Goal: Transaction & Acquisition: Purchase product/service

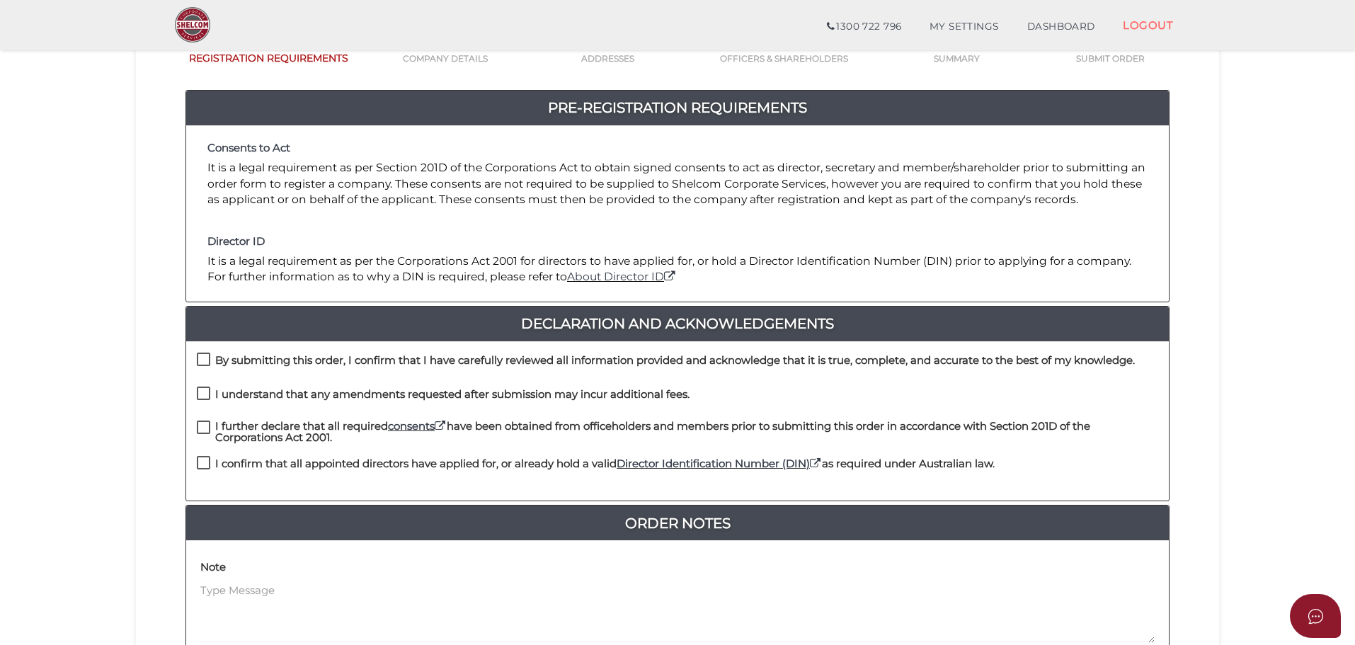
scroll to position [327, 0]
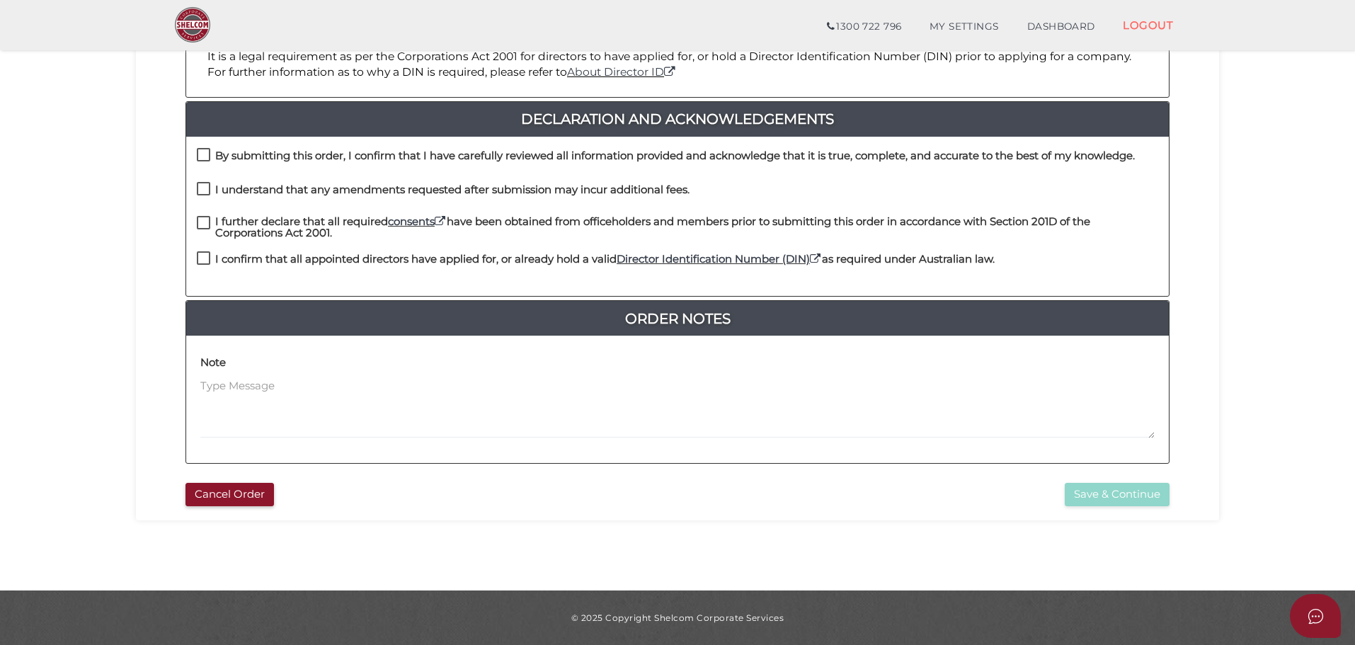
drag, startPoint x: 205, startPoint y: 153, endPoint x: 200, endPoint y: 166, distance: 13.4
click at [205, 153] on label "By submitting this order, I confirm that I have carefully reviewed all informat…" at bounding box center [666, 159] width 938 height 18
checkbox input "true"
click at [205, 186] on label "I understand that any amendments requested after submission may incur additiona…" at bounding box center [443, 193] width 493 height 18
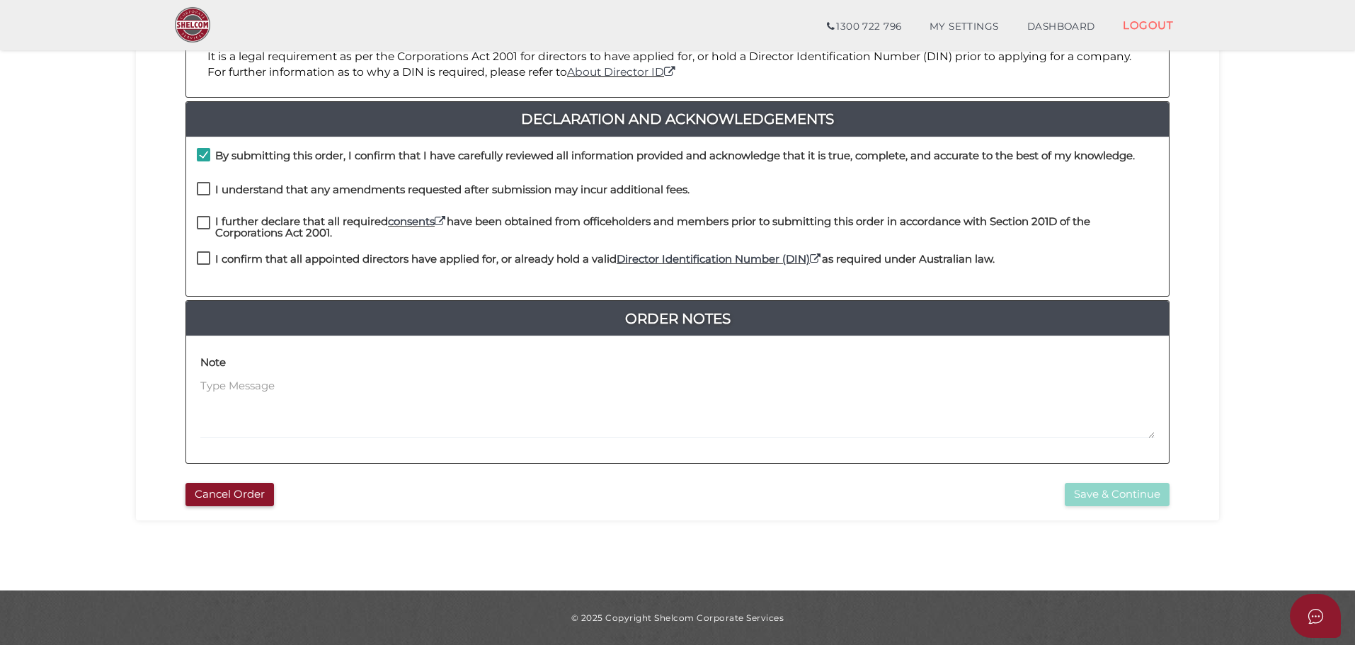
checkbox input "true"
click at [200, 220] on label "I further declare that all required consents have been obtained from officehold…" at bounding box center [678, 225] width 962 height 18
checkbox input "true"
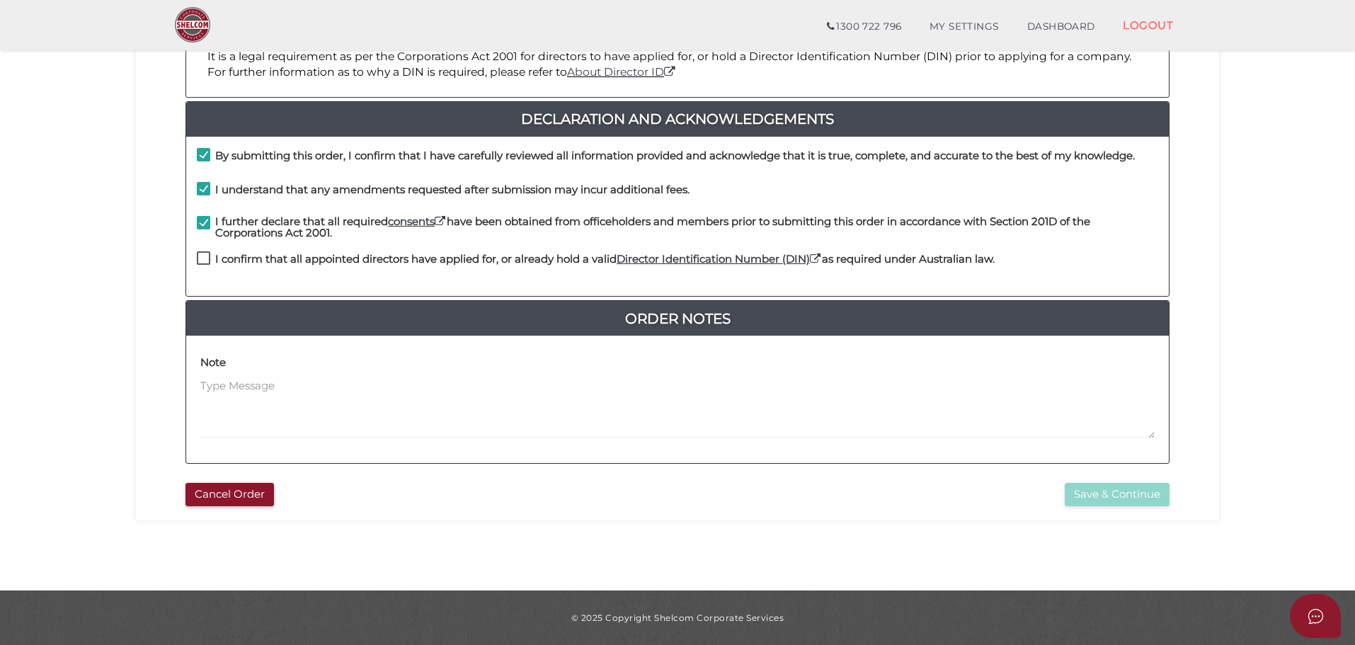
drag, startPoint x: 203, startPoint y: 256, endPoint x: 243, endPoint y: 265, distance: 41.4
click at [203, 256] on label "I confirm that all appointed directors have applied for, or already hold a vali…" at bounding box center [596, 262] width 798 height 18
checkbox input "true"
click at [1127, 493] on button "Save & Continue" at bounding box center [1117, 494] width 105 height 23
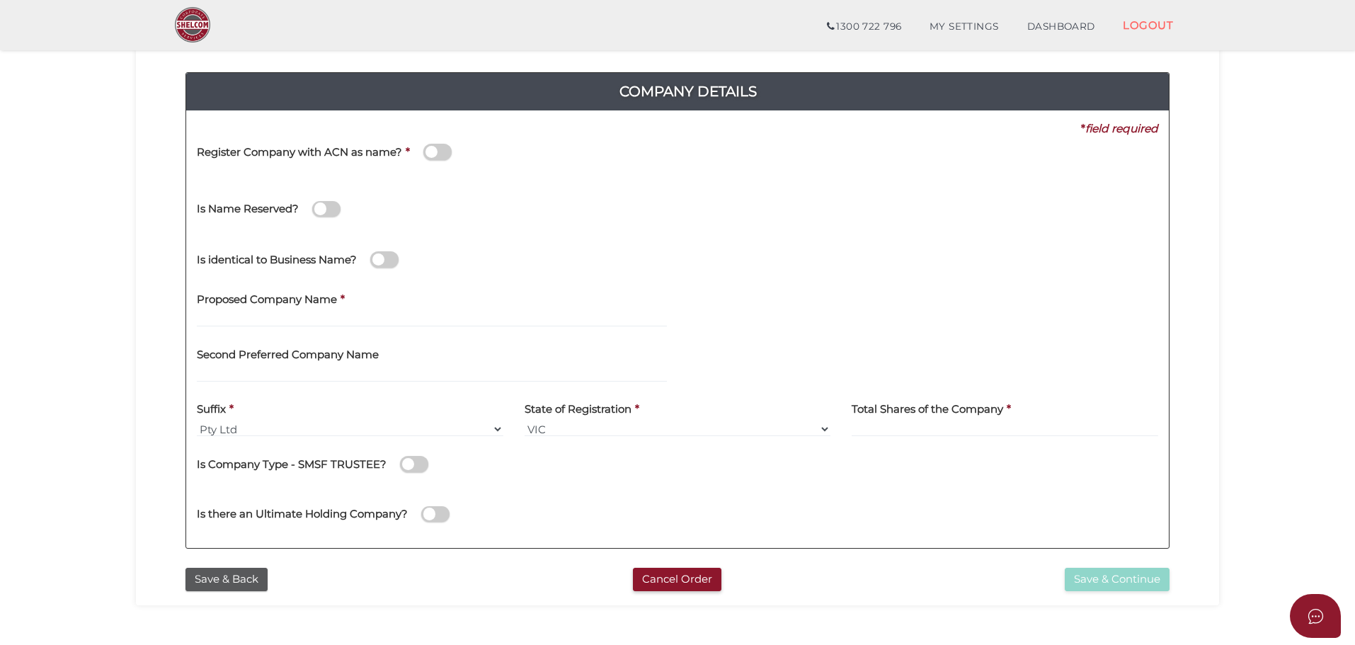
scroll to position [142, 0]
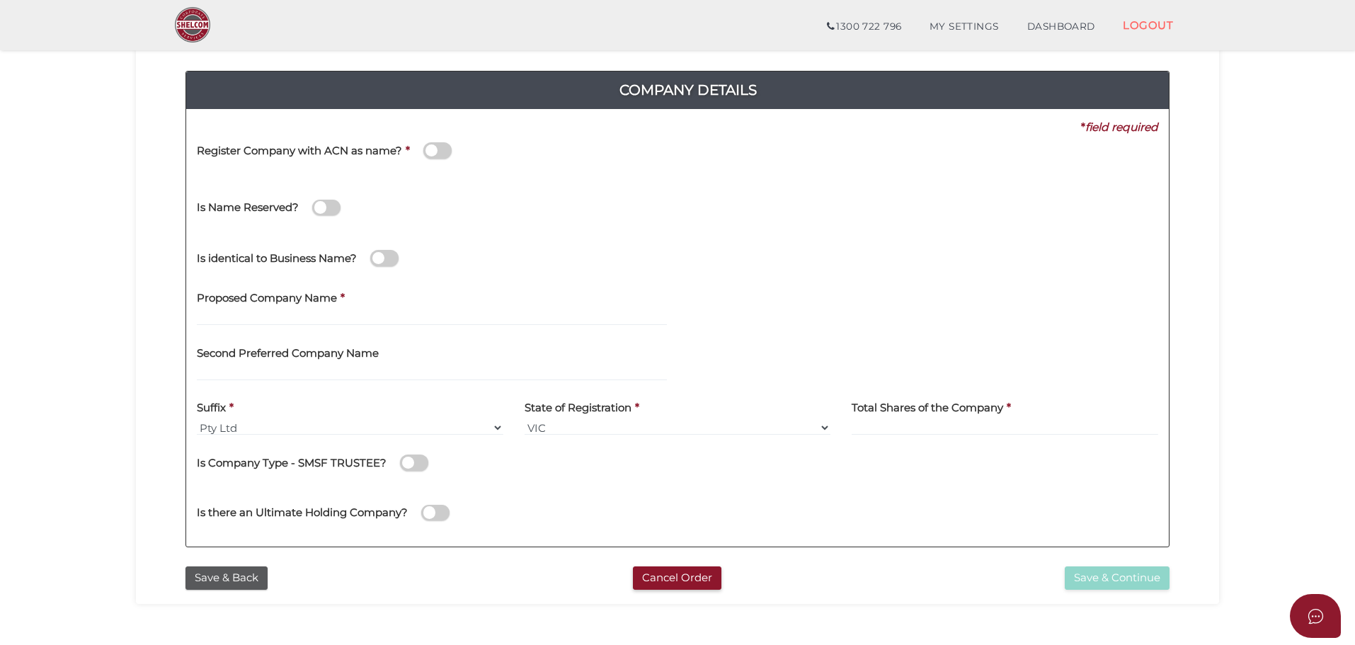
click at [249, 310] on label "Proposed Company Name" at bounding box center [267, 296] width 140 height 29
click at [241, 315] on input "text" at bounding box center [432, 318] width 470 height 16
type input "Fitt Cartlidge Bare Coy."
click at [945, 425] on input at bounding box center [1005, 428] width 307 height 16
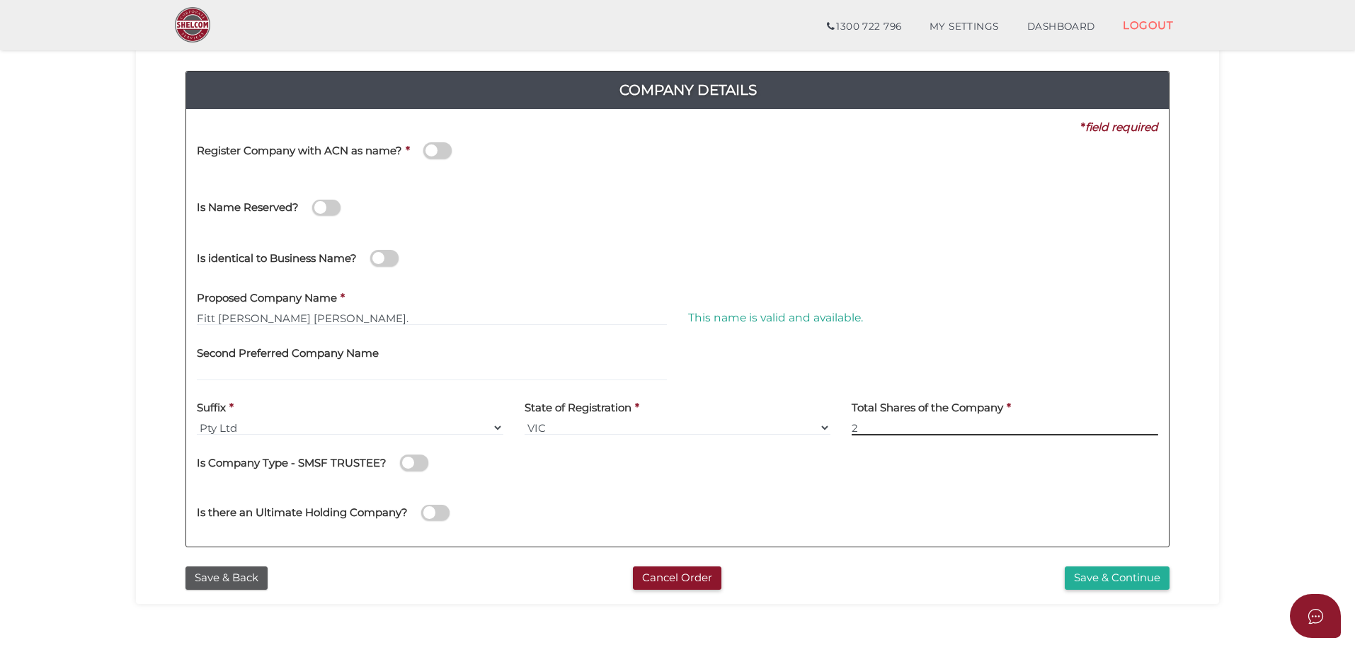
type input "2"
click at [415, 462] on span at bounding box center [414, 463] width 28 height 16
click at [0, 0] on input "checkbox" at bounding box center [0, 0] width 0 height 0
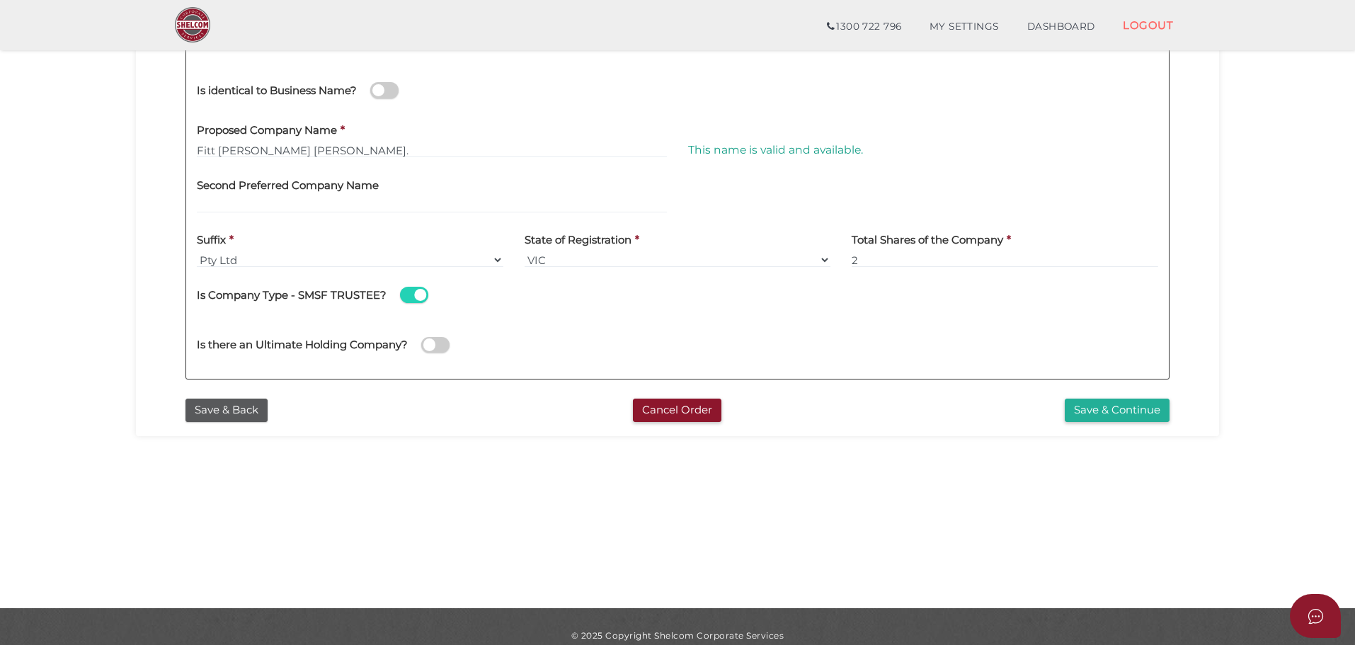
scroll to position [327, 0]
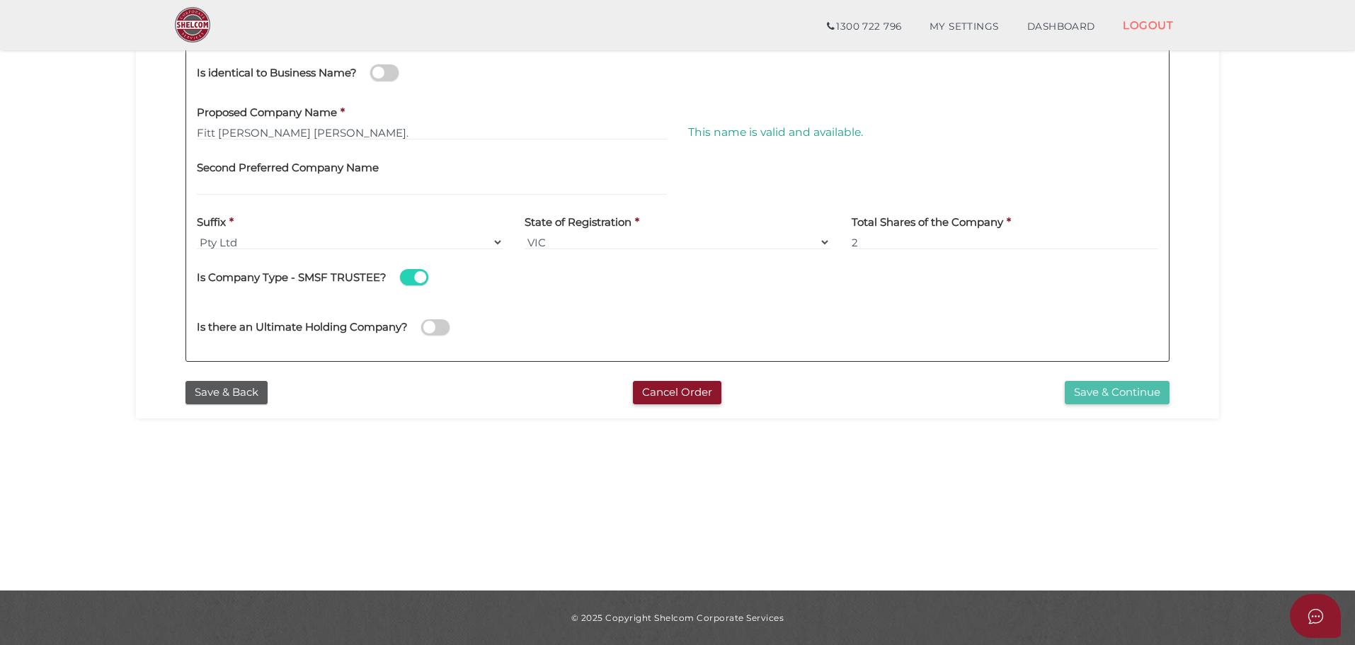
click at [1117, 389] on button "Save & Continue" at bounding box center [1117, 392] width 105 height 23
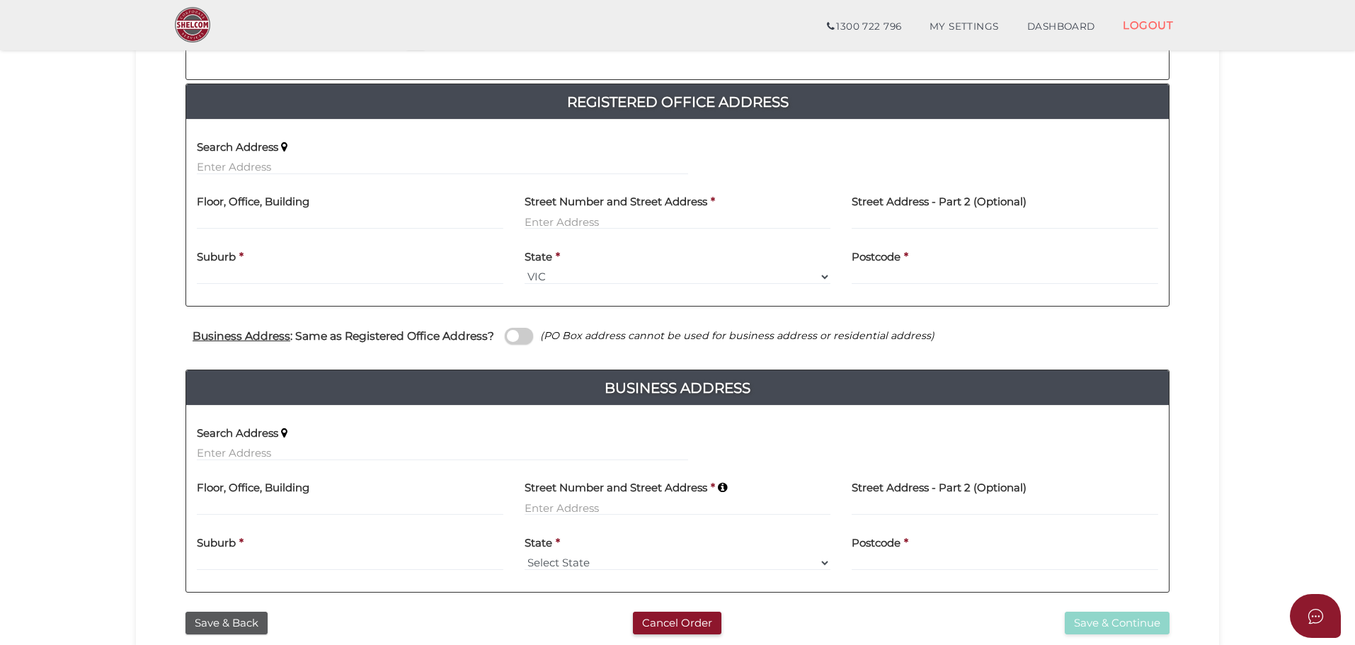
scroll to position [283, 0]
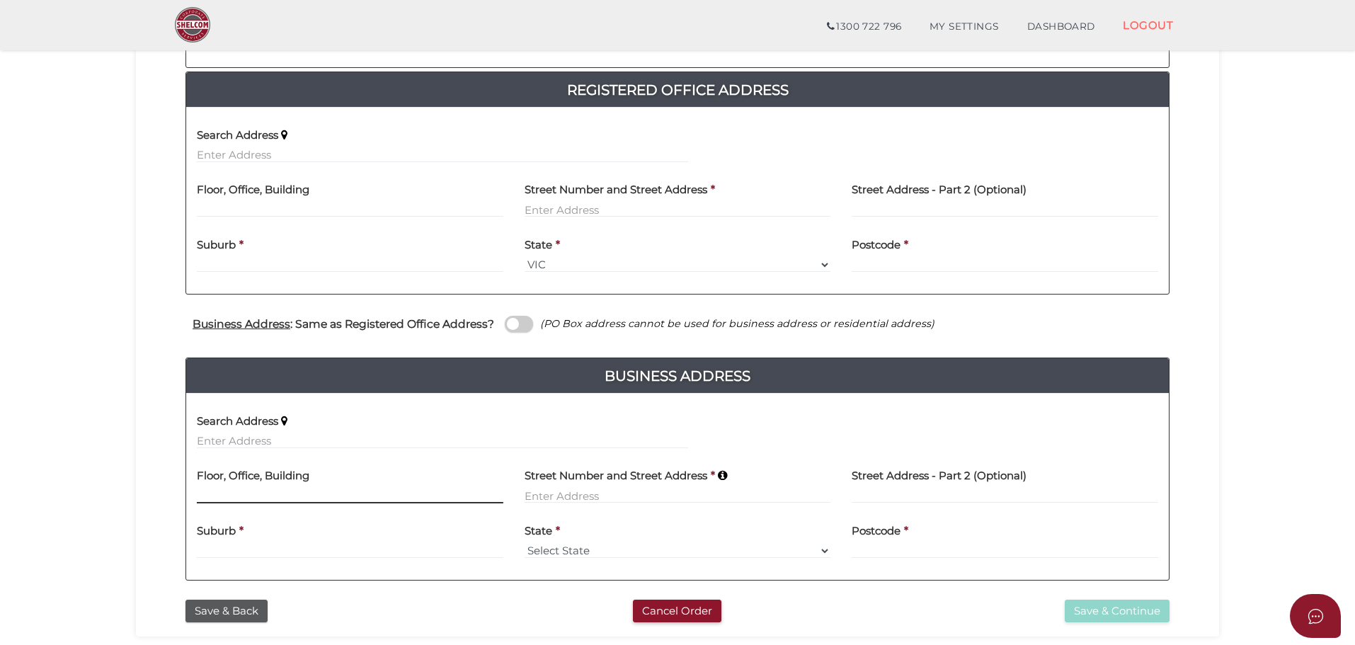
click at [266, 494] on input at bounding box center [350, 496] width 307 height 16
type input "u"
type input "Unit 1"
click at [532, 494] on input at bounding box center [678, 496] width 307 height 16
type input "42 Ravenhall Way"
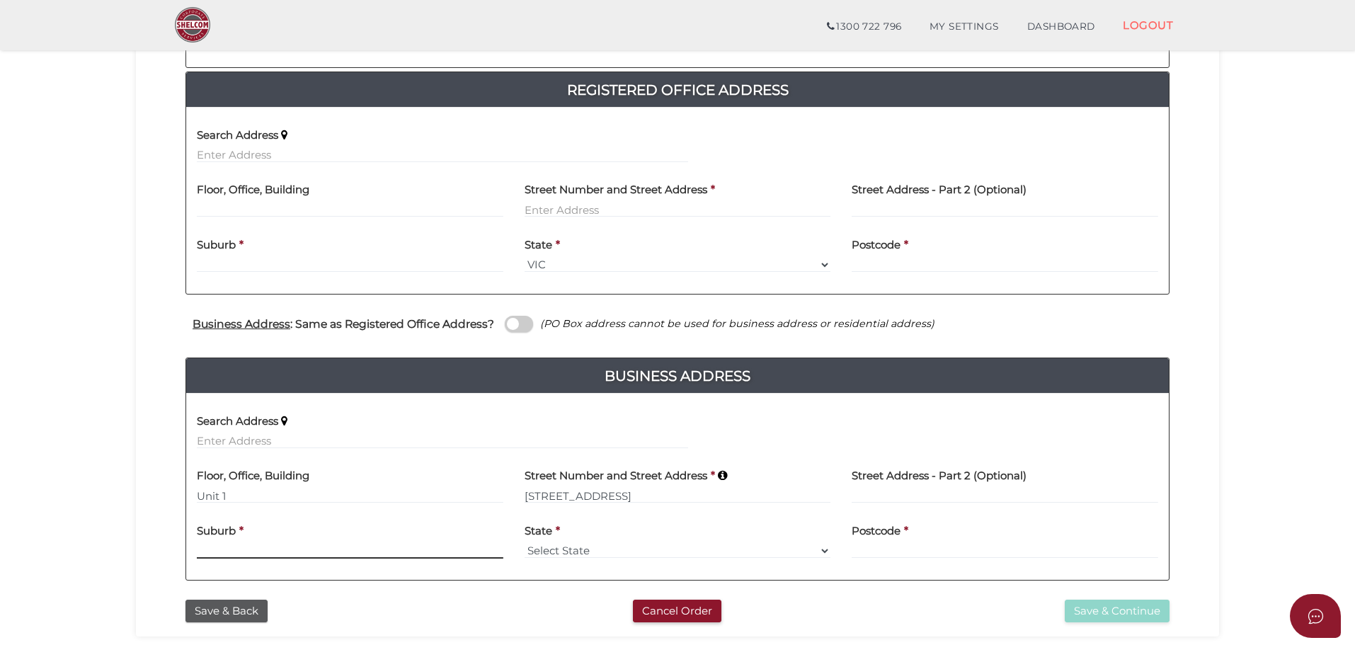
click at [291, 542] on div "Suburb *" at bounding box center [350, 536] width 307 height 45
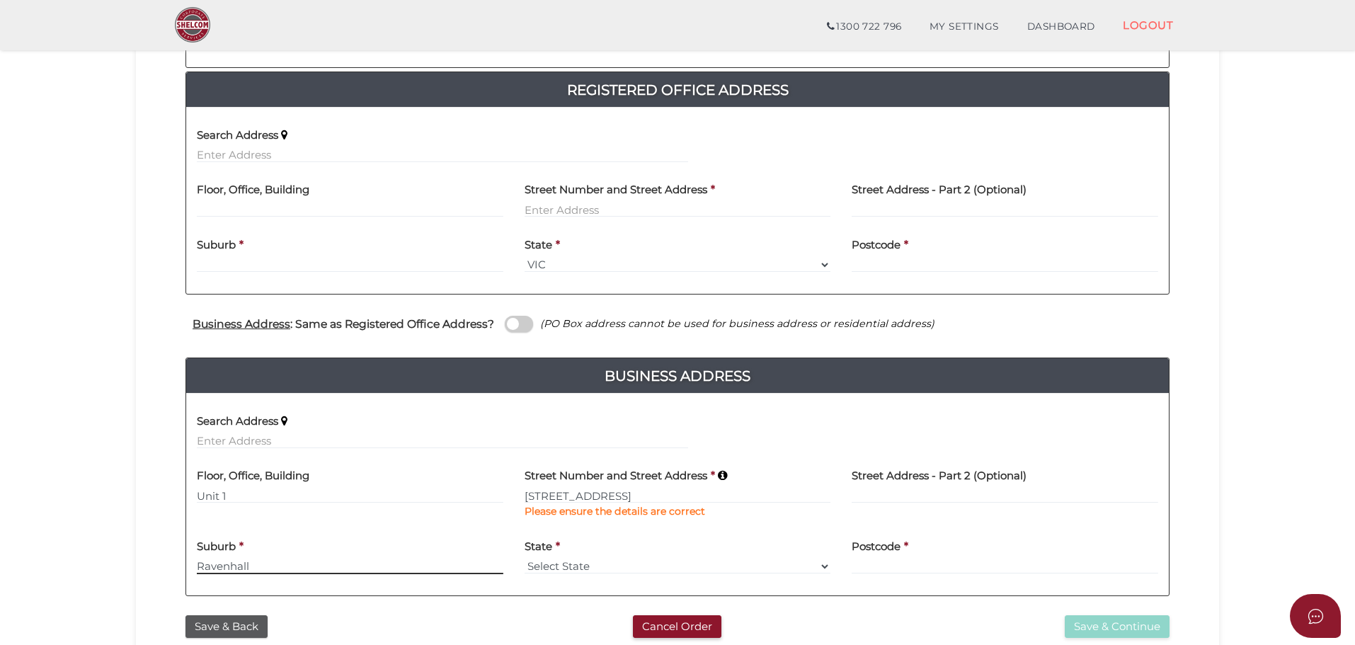
type input "Ravenhall"
click at [577, 564] on select "Select State VIC ACT NSW NT QLD TAS WA SA" at bounding box center [678, 567] width 307 height 16
select select "VIC"
click at [525, 559] on select "Select State VIC ACT NSW NT QLD TAS WA SA" at bounding box center [678, 567] width 307 height 16
click at [929, 565] on input at bounding box center [1005, 567] width 307 height 16
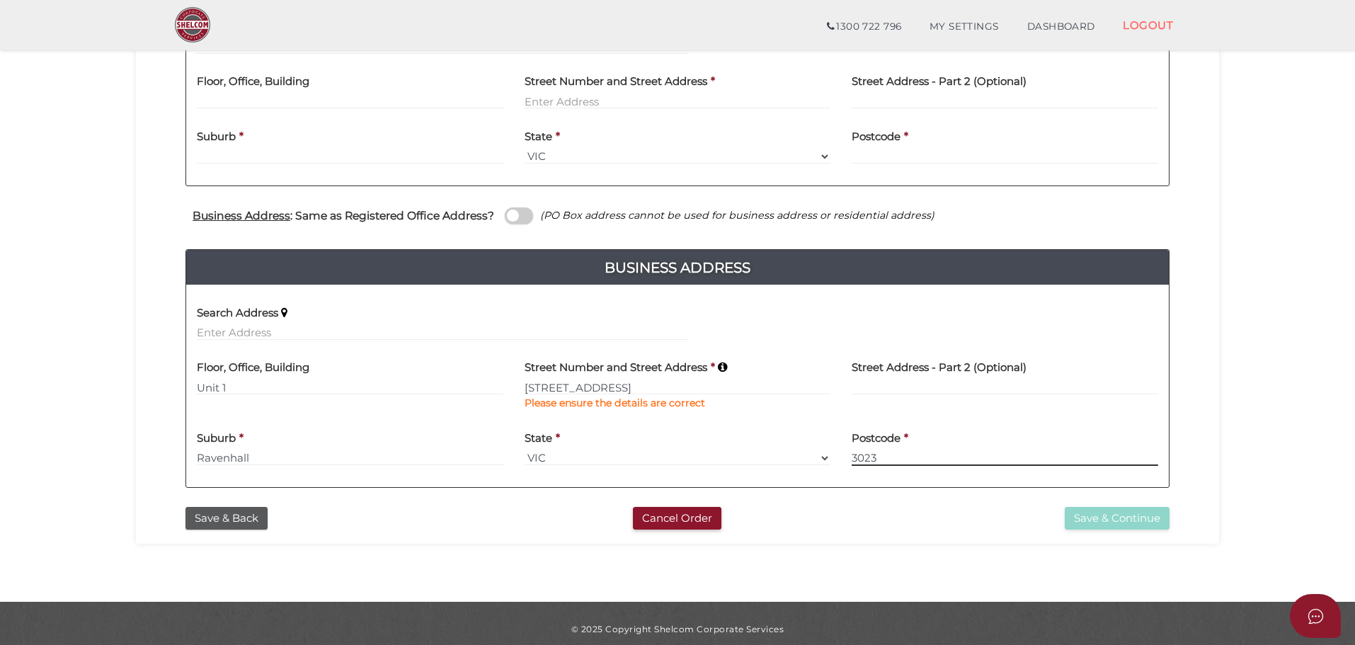
scroll to position [403, 0]
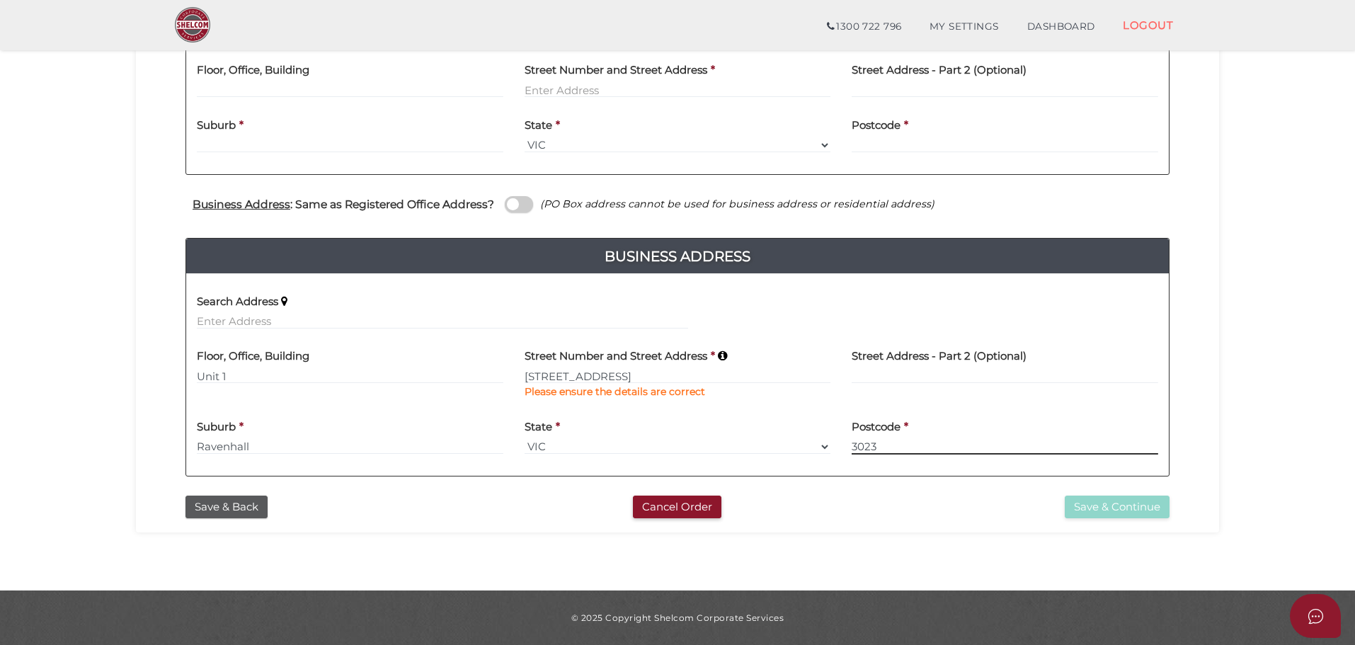
type input "3023"
click at [640, 376] on input "42 Ravenhall Way" at bounding box center [678, 376] width 307 height 16
click at [525, 201] on span at bounding box center [519, 204] width 28 height 16
click at [0, 0] on input "checkbox" at bounding box center [0, 0] width 0 height 0
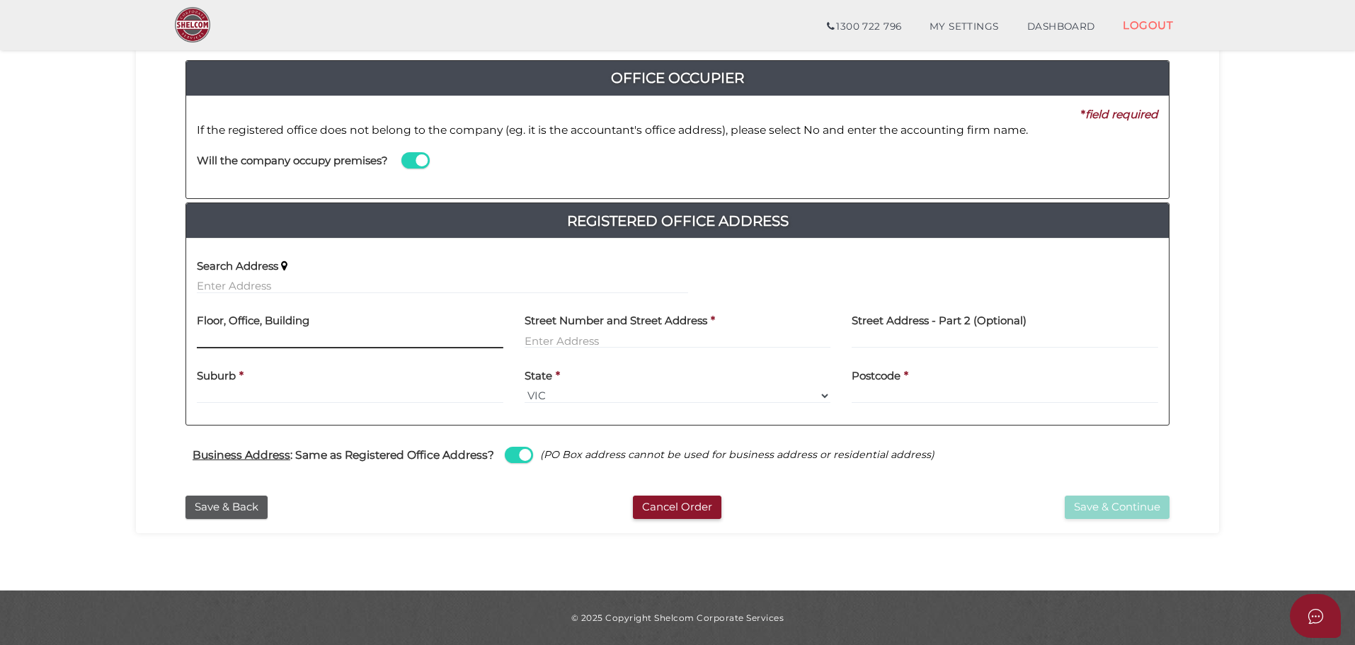
click at [228, 336] on input "text" at bounding box center [350, 341] width 307 height 16
type input "Unit 1"
click at [548, 337] on input "text" at bounding box center [678, 341] width 307 height 16
type input "42 Ravenhall Way"
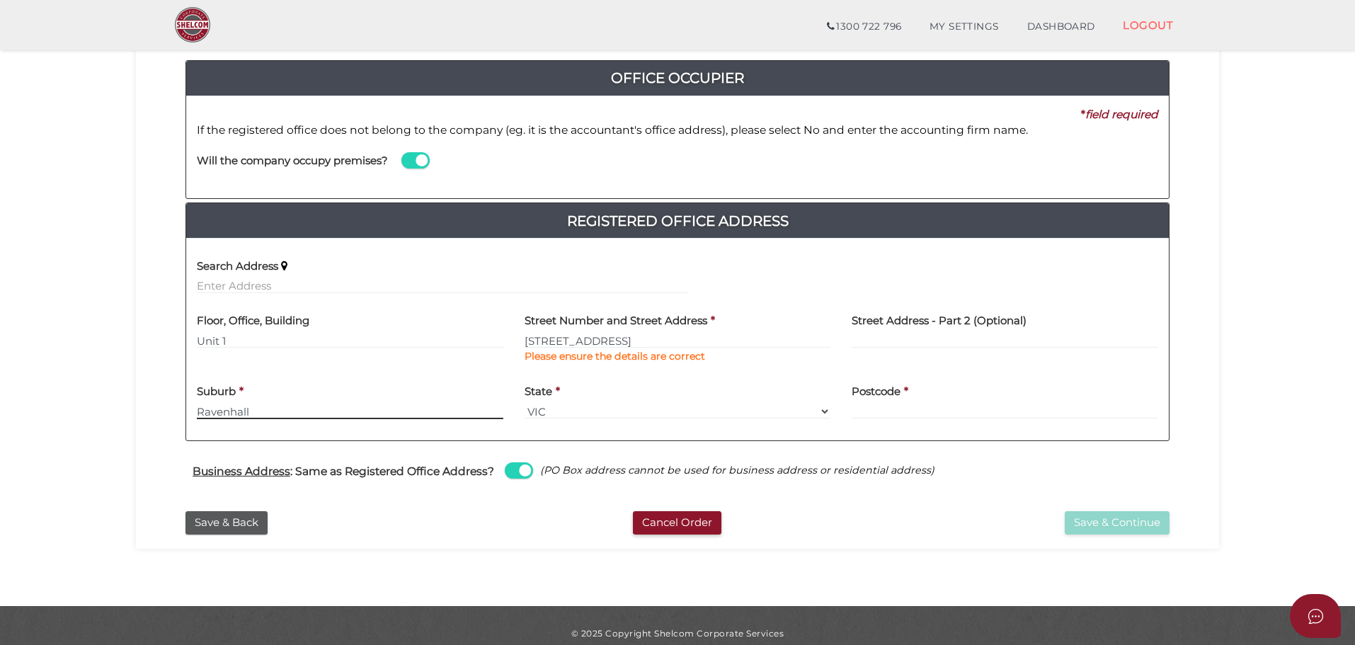
type input "Ravenhall"
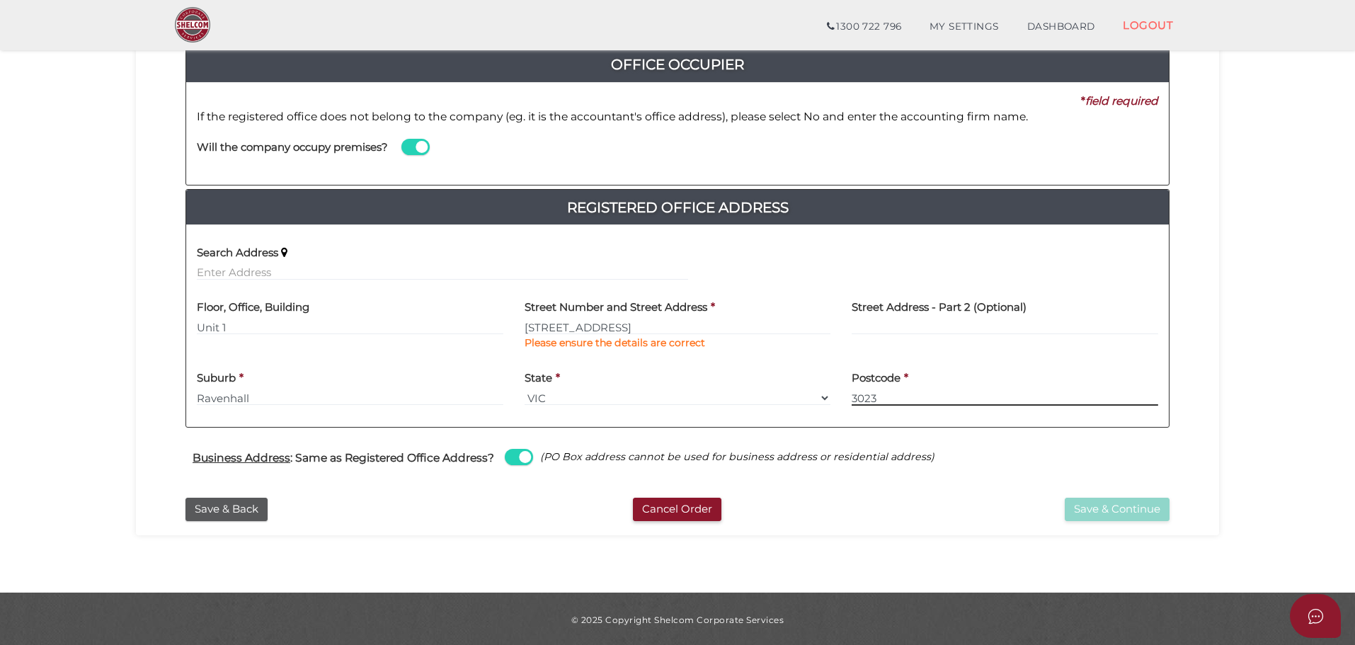
scroll to position [169, 0]
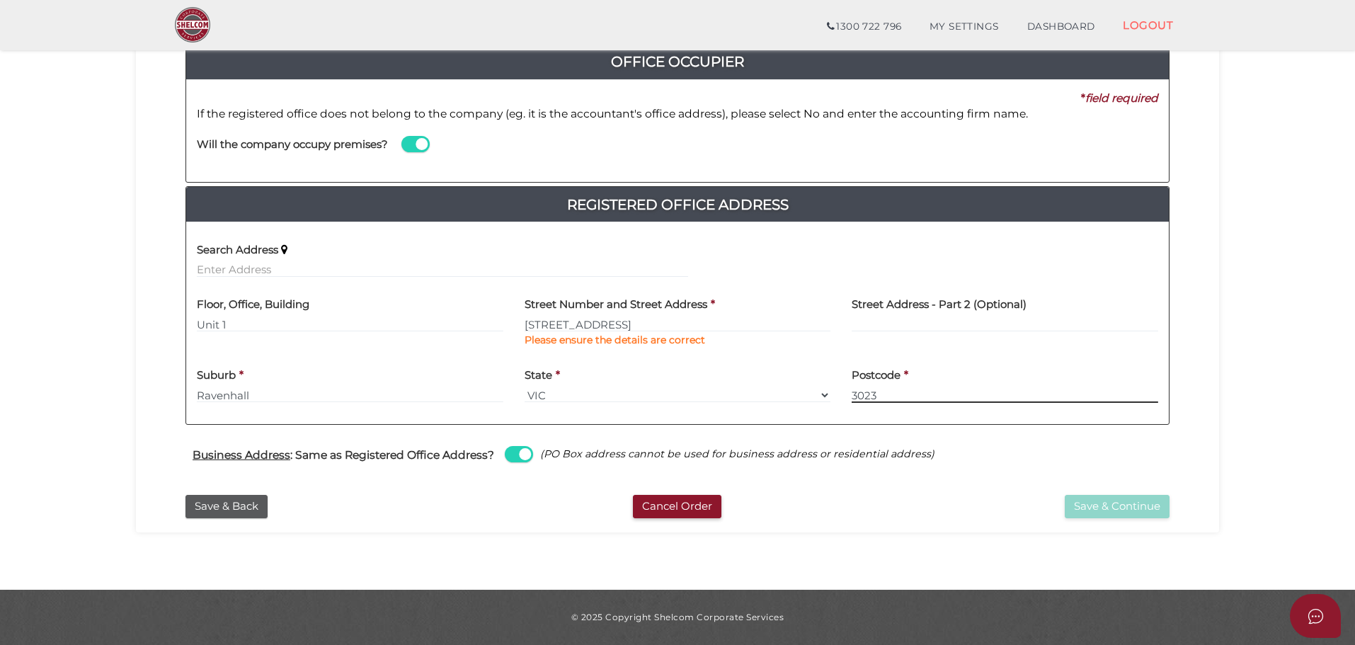
type input "3023"
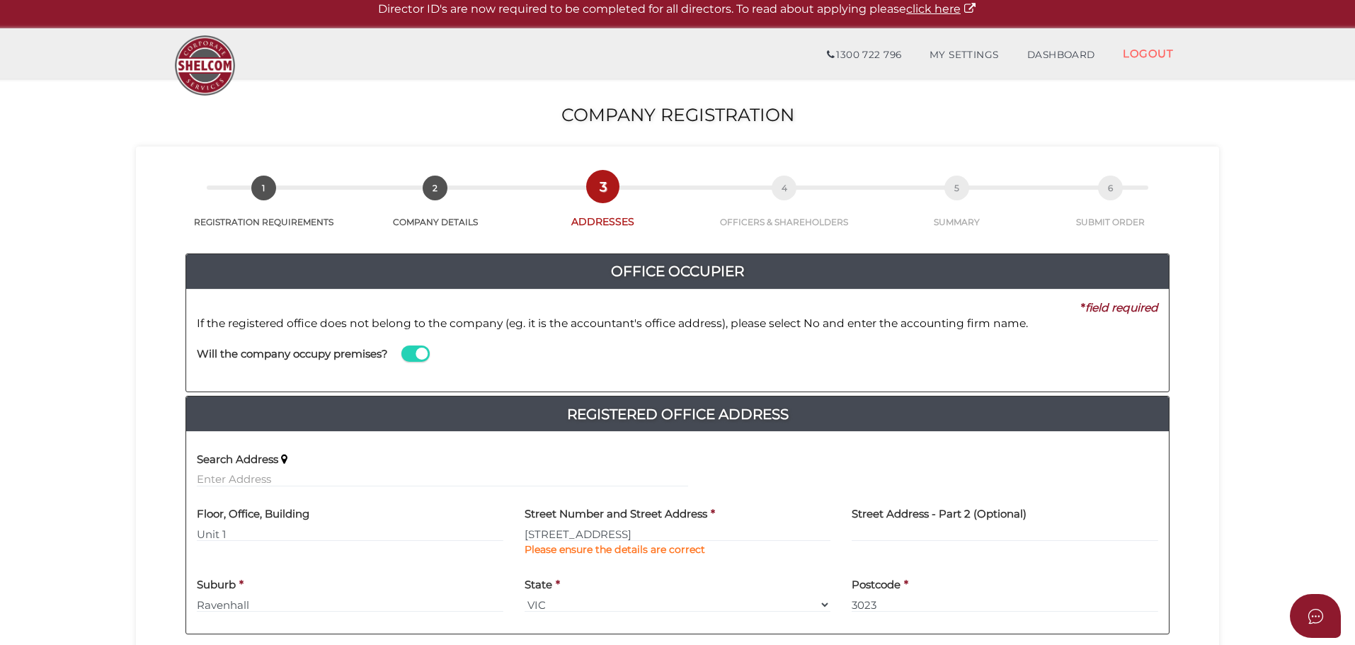
scroll to position [0, 0]
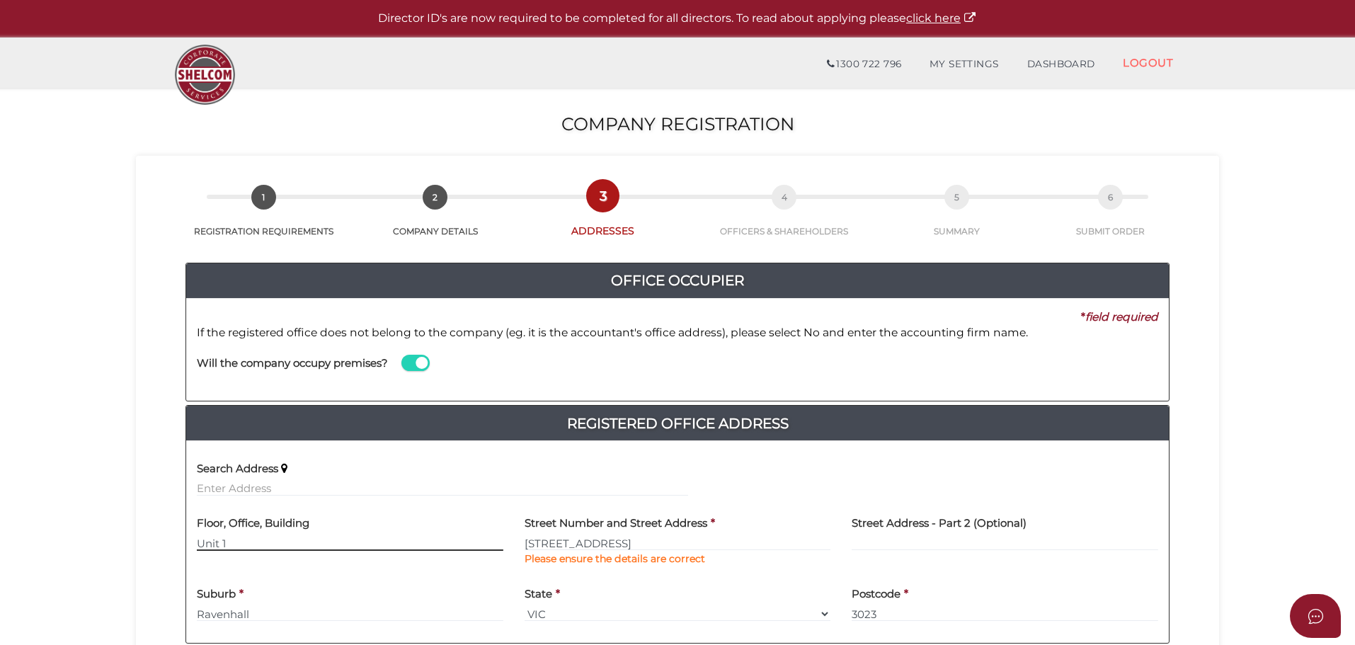
click at [244, 547] on input "Unit 1" at bounding box center [350, 543] width 307 height 16
type input "U"
click at [525, 542] on input "42 Ravenhall Way" at bounding box center [678, 543] width 307 height 16
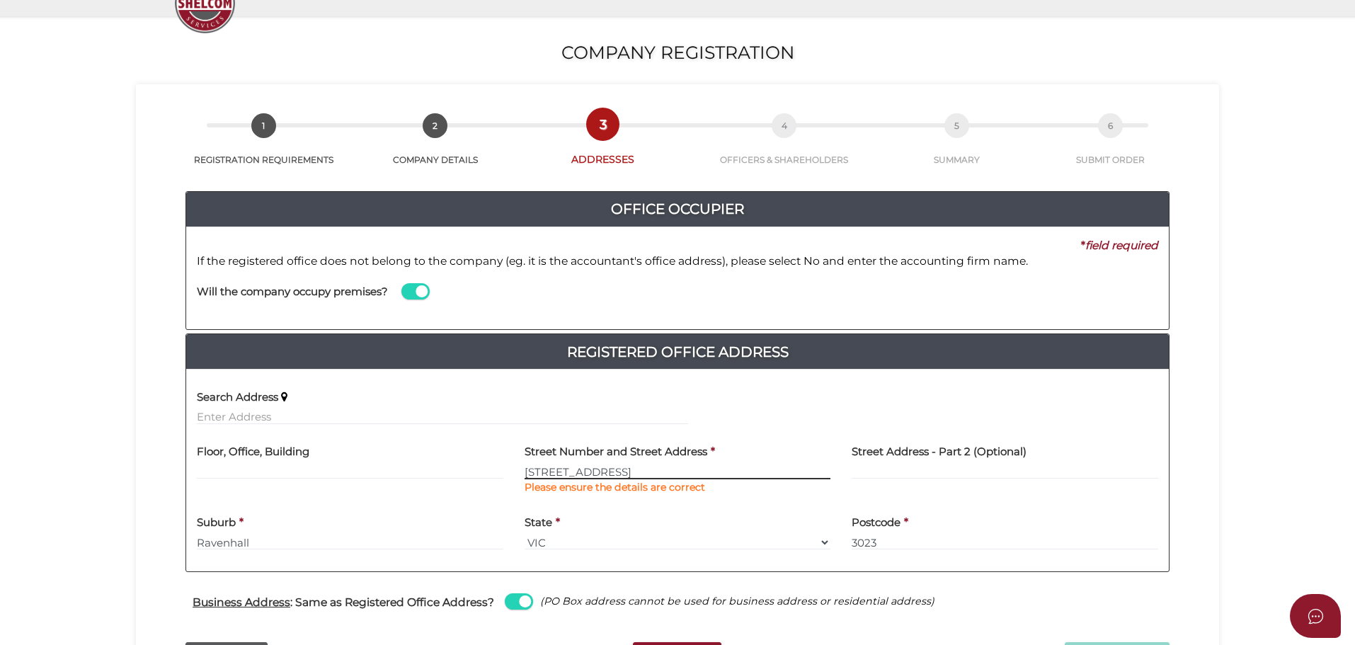
scroll to position [169, 0]
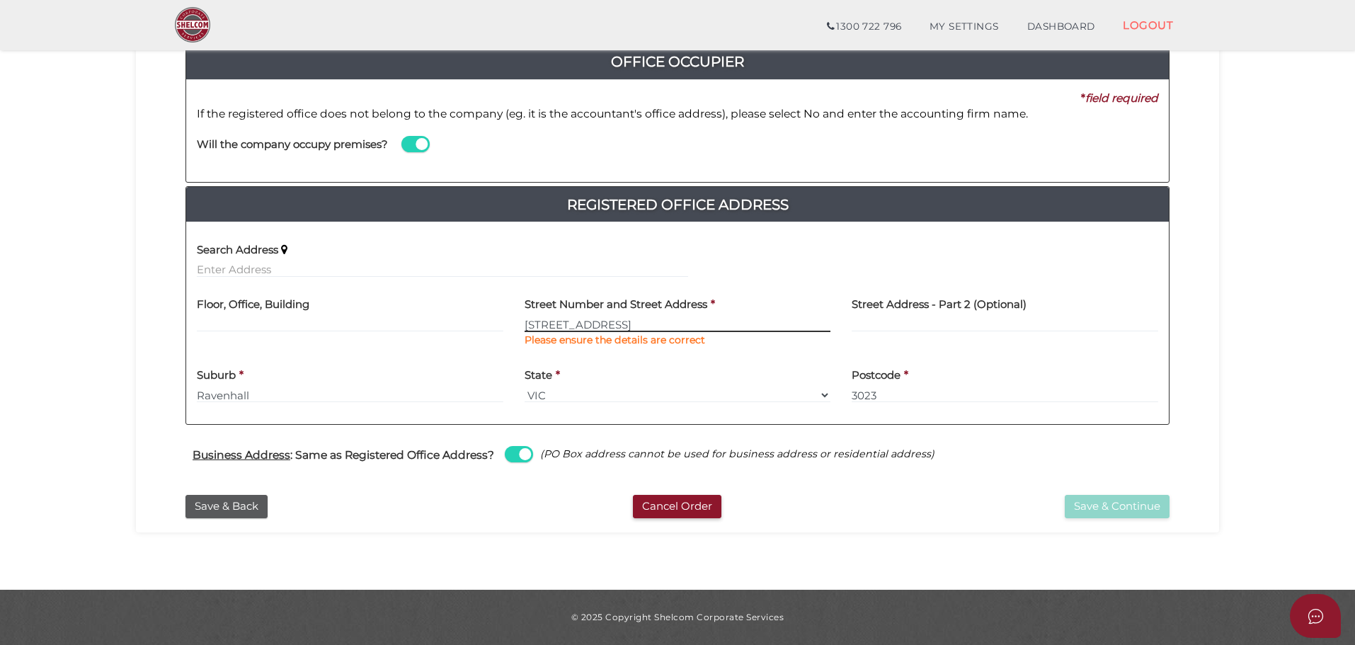
type input "Unit 1 - 42 Ravenhall Way"
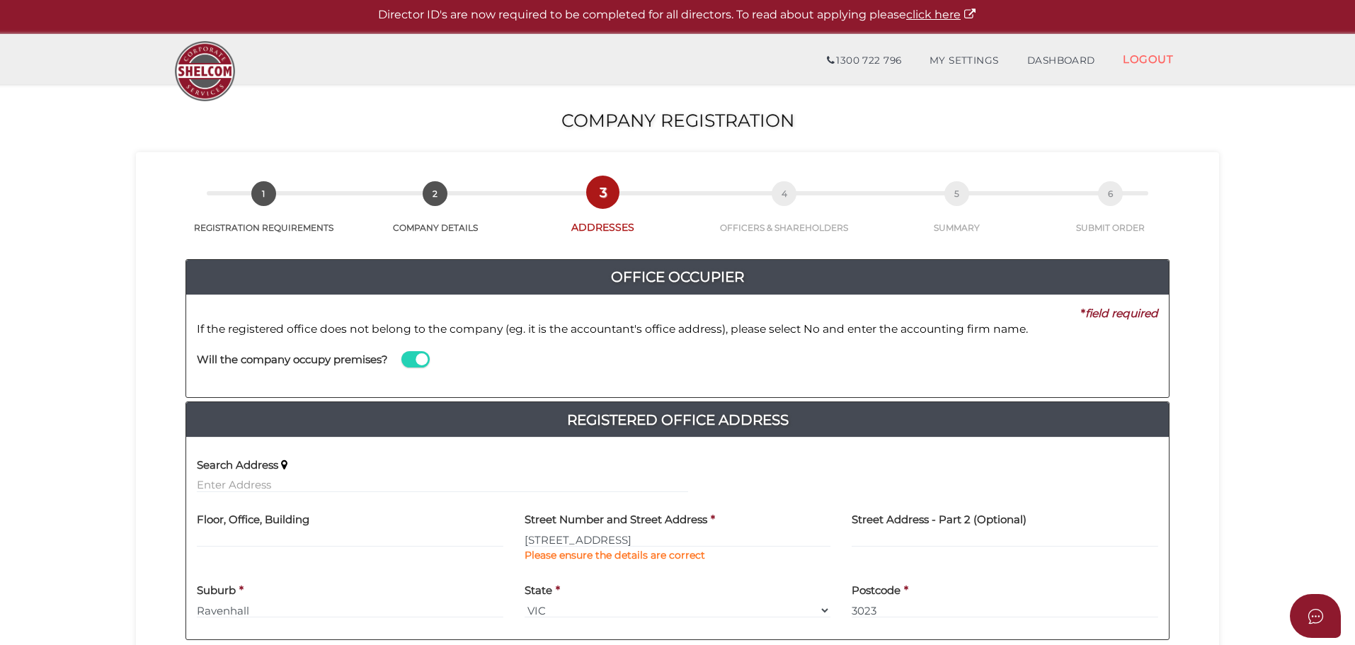
scroll to position [0, 0]
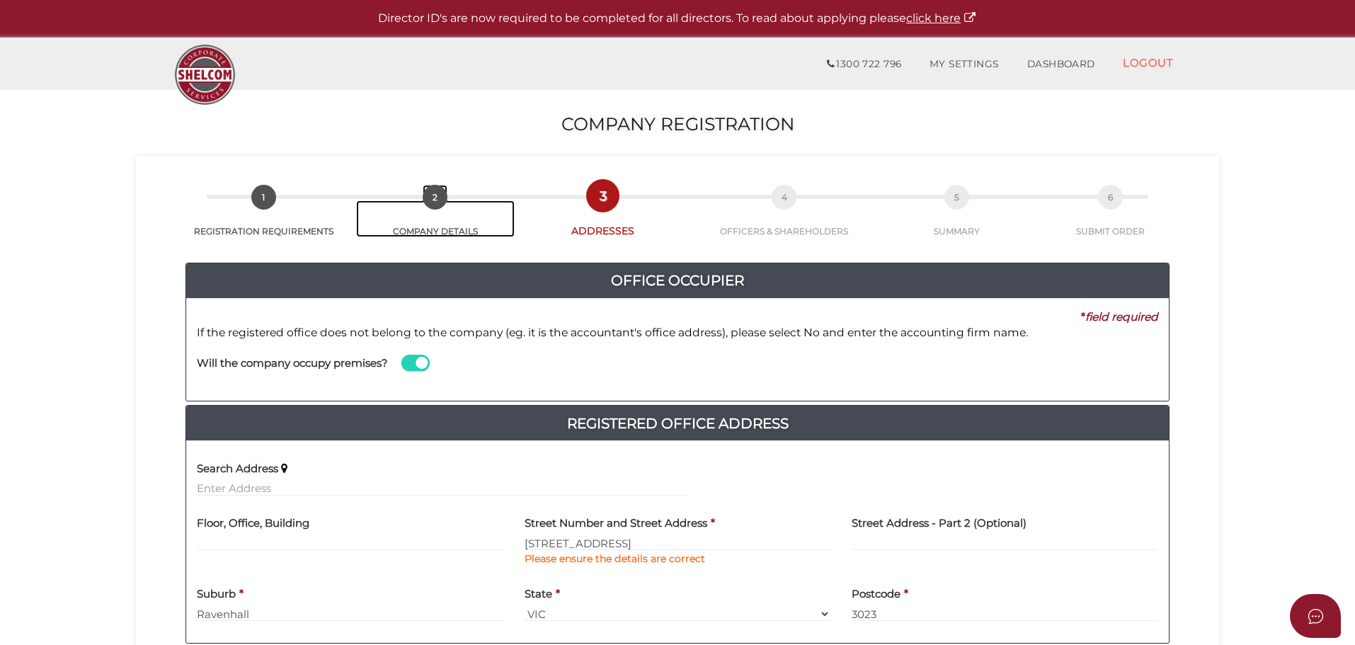
drag, startPoint x: 443, startPoint y: 223, endPoint x: 429, endPoint y: 206, distance: 22.1
click at [443, 222] on link "2 COMPANY DETAILS" at bounding box center [435, 218] width 159 height 37
click at [270, 208] on link "1 REGISTRATION REQUIREMENTS" at bounding box center [263, 218] width 185 height 37
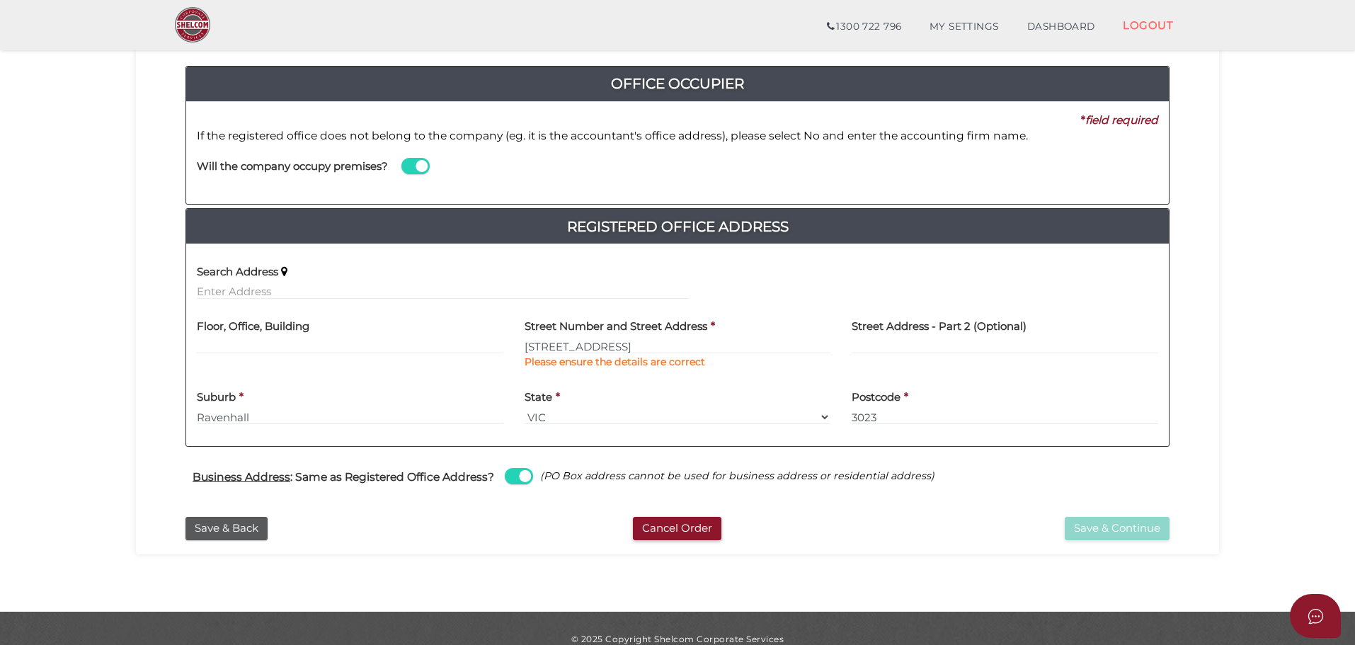
scroll to position [169, 0]
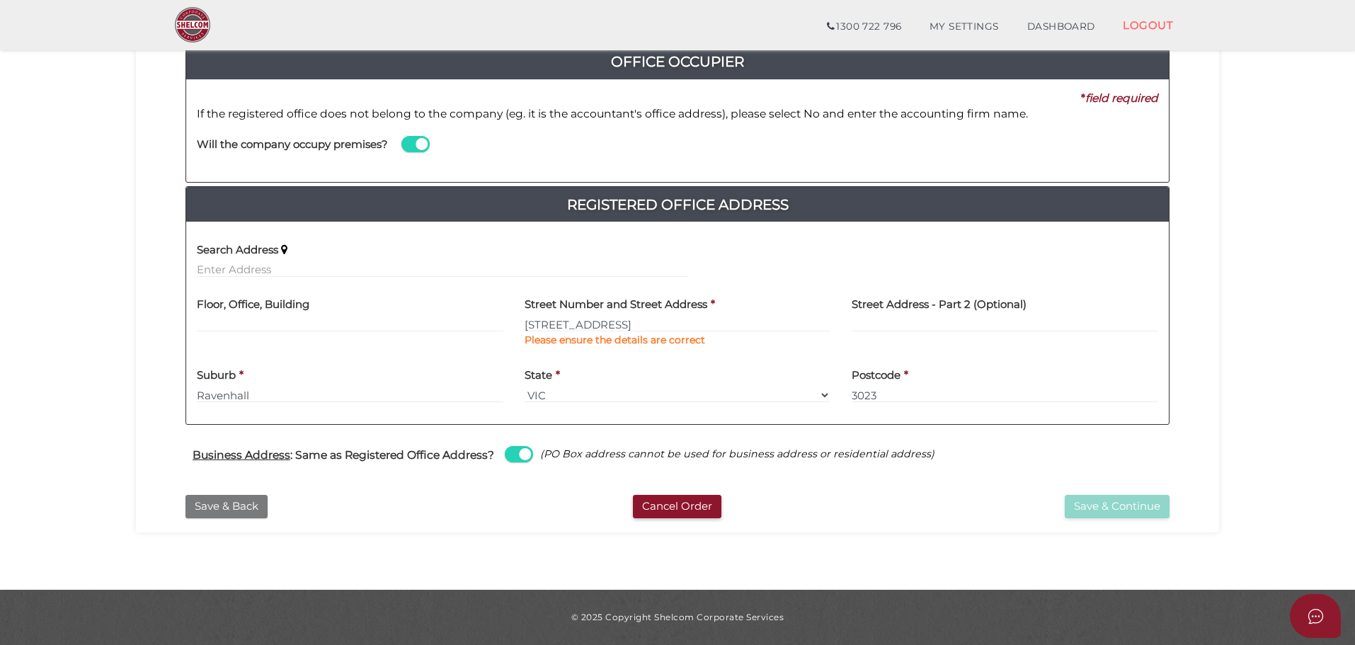
click at [221, 506] on button "Save & Back" at bounding box center [227, 506] width 82 height 23
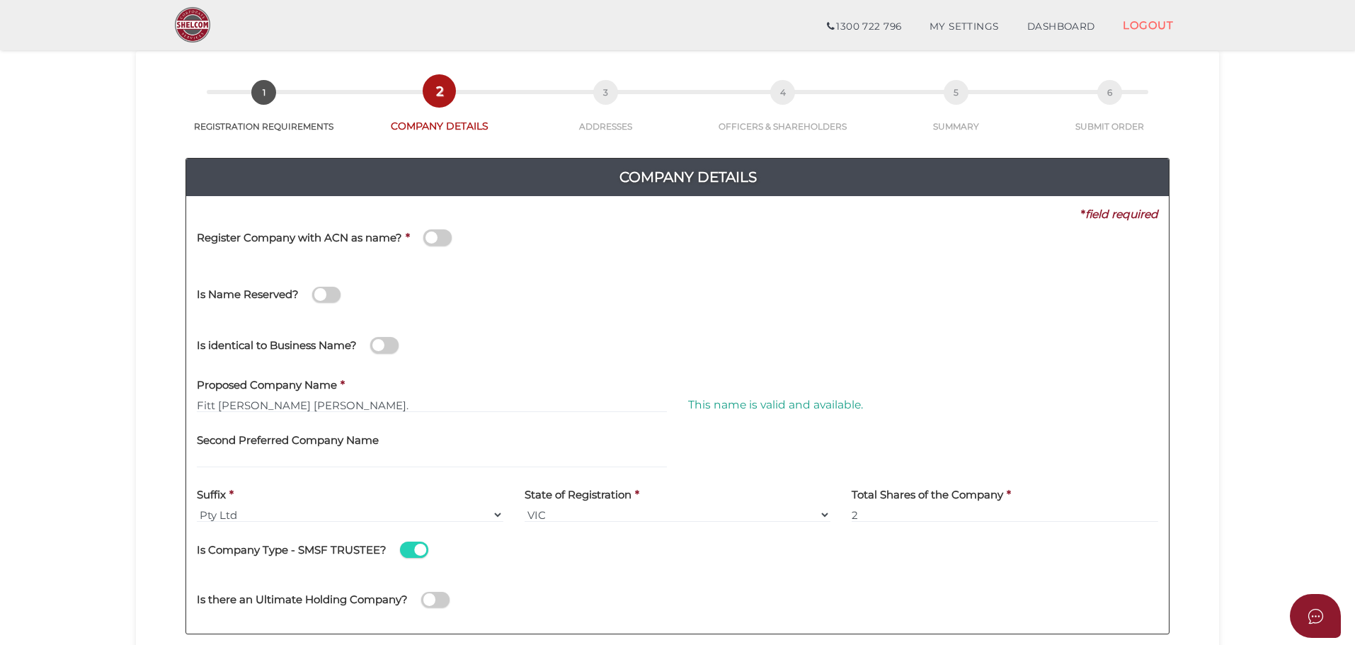
scroll to position [283, 0]
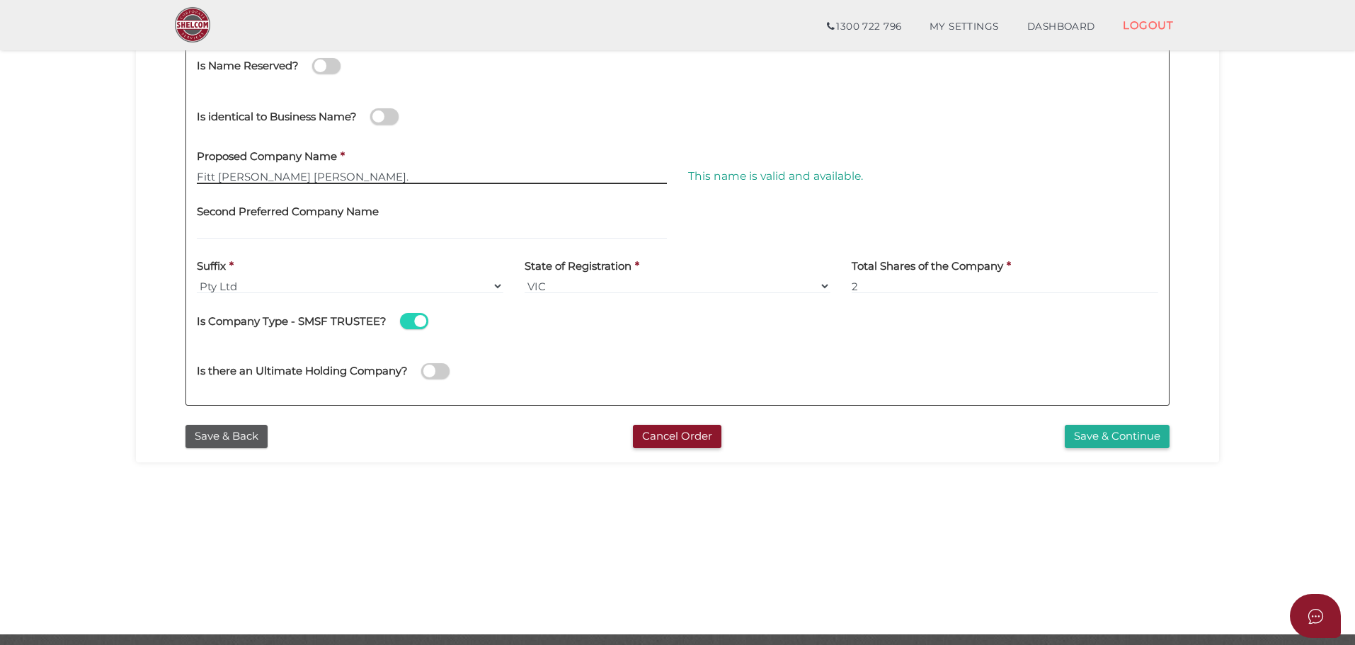
click at [332, 174] on input "Fitt Cartlidge Bare Coy." at bounding box center [432, 177] width 470 height 16
type input "F"
type input "FITT CARTLIDGE BARE COY."
click at [406, 322] on span at bounding box center [414, 321] width 28 height 16
click at [0, 0] on input "checkbox" at bounding box center [0, 0] width 0 height 0
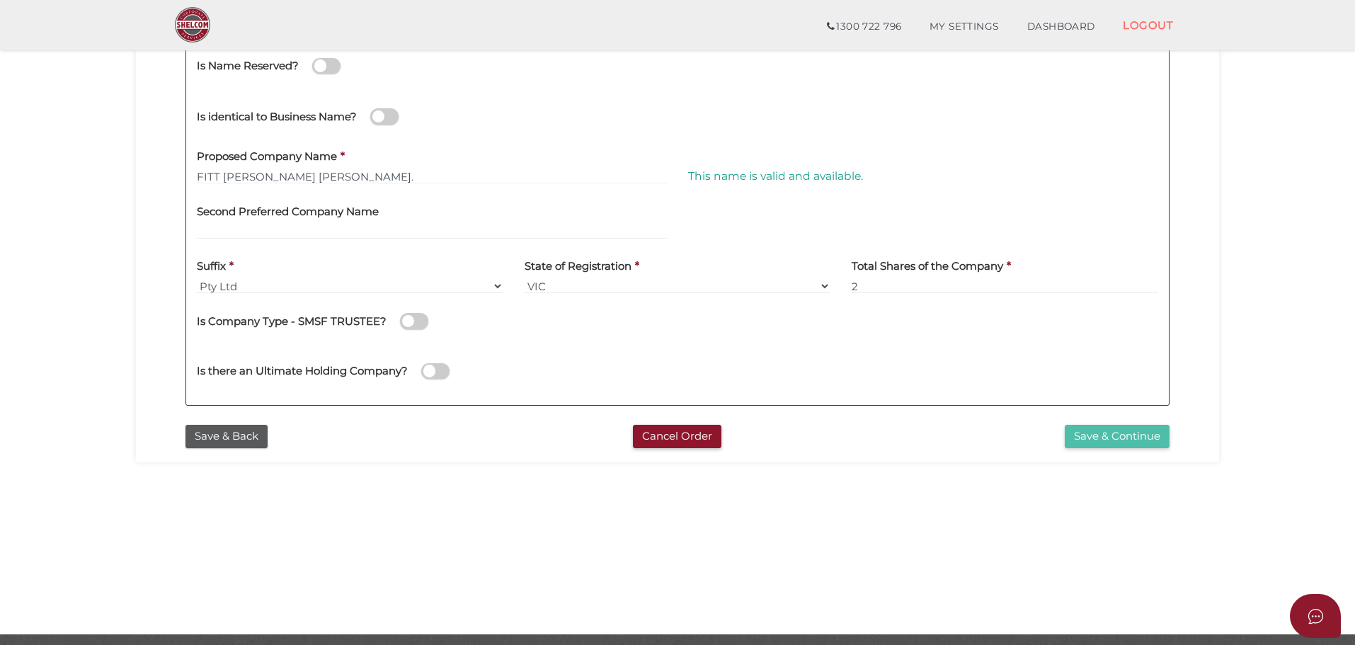
click at [1134, 435] on button "Save & Continue" at bounding box center [1117, 436] width 105 height 23
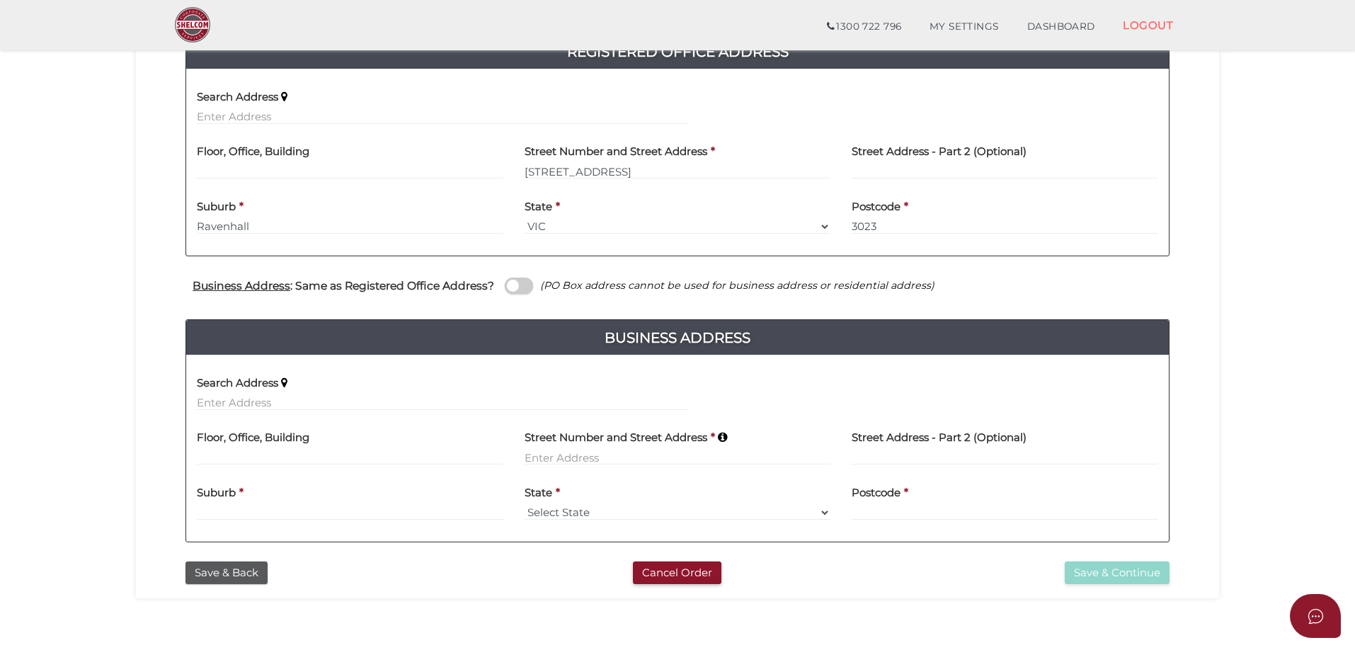
scroll to position [354, 0]
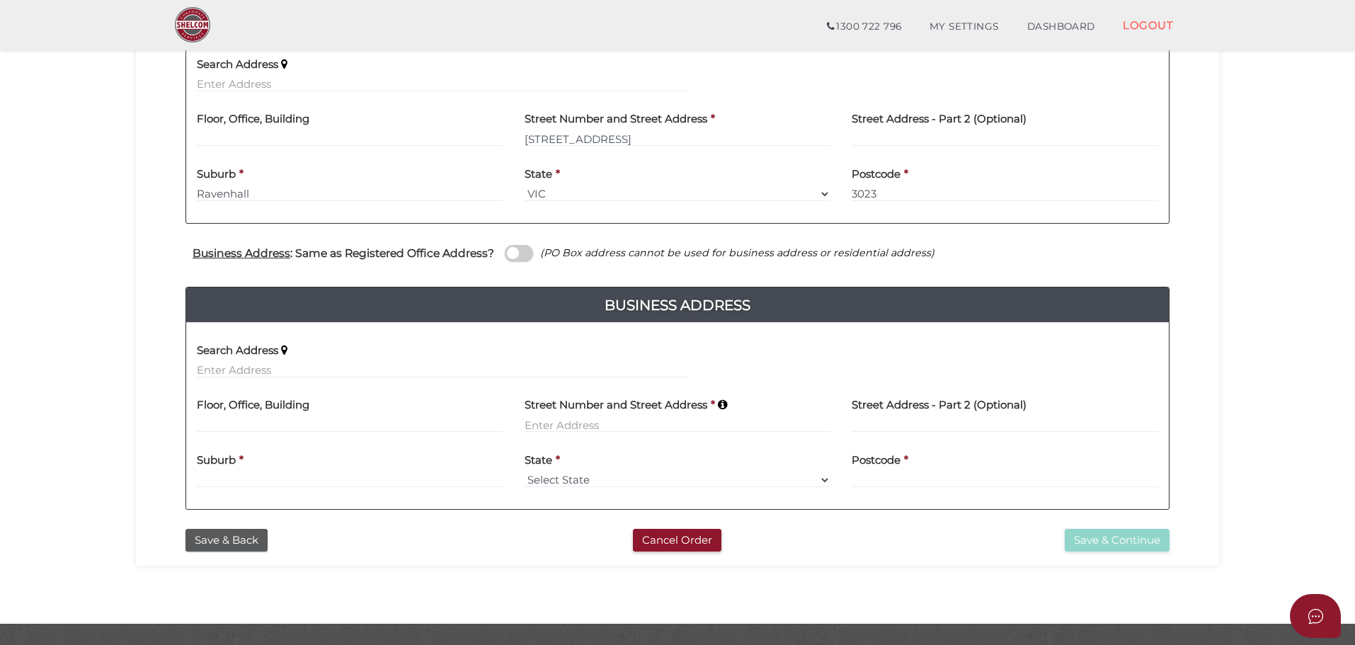
click at [522, 251] on span at bounding box center [519, 253] width 28 height 16
click at [0, 0] on input "checkbox" at bounding box center [0, 0] width 0 height 0
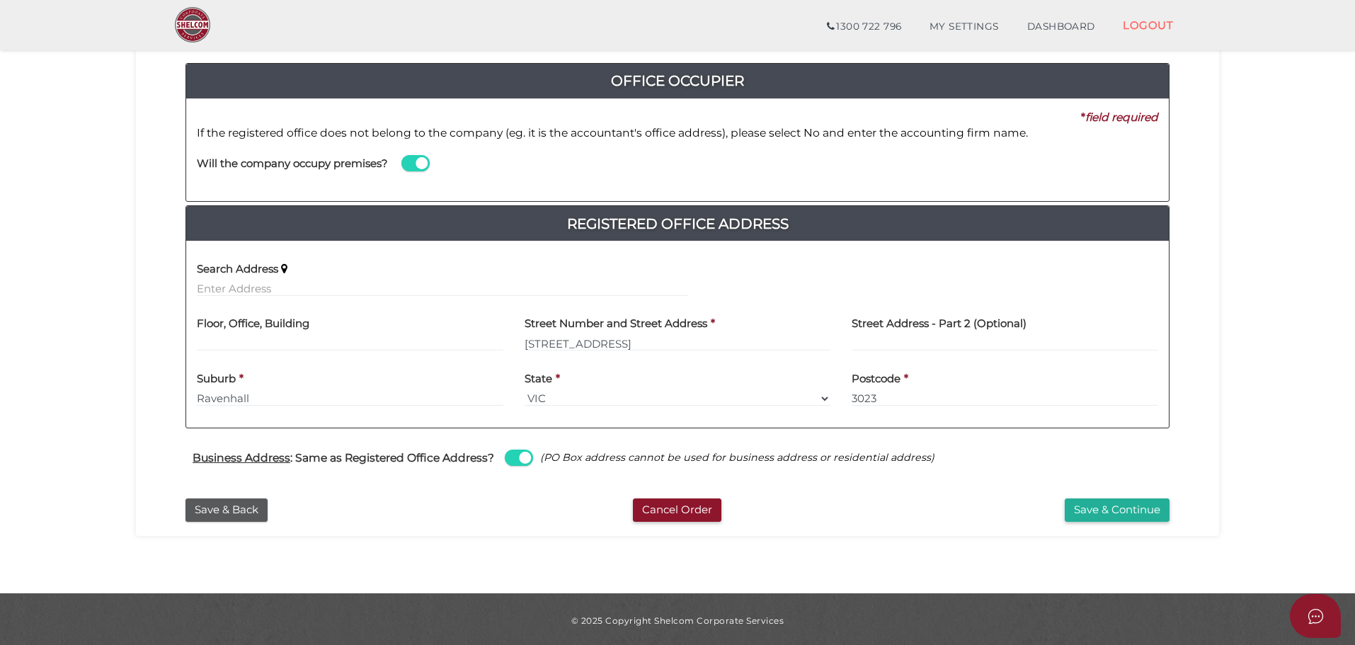
scroll to position [152, 0]
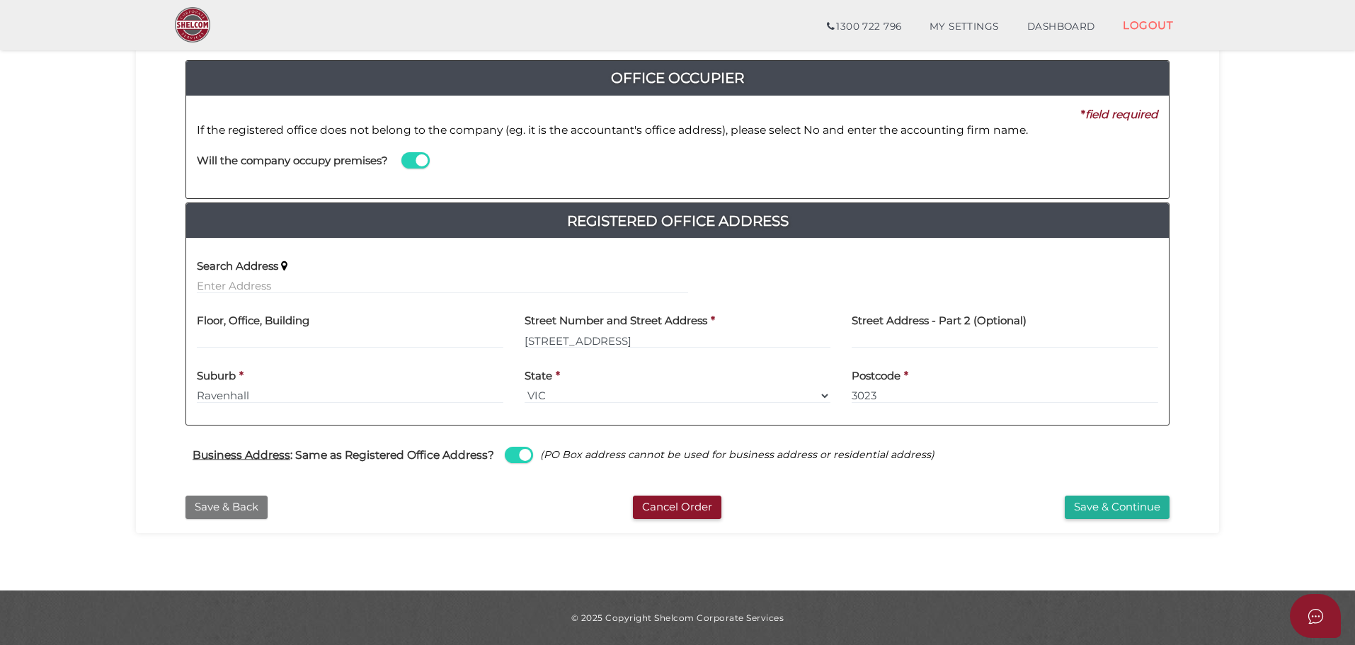
click at [215, 506] on button "Save & Back" at bounding box center [227, 507] width 82 height 23
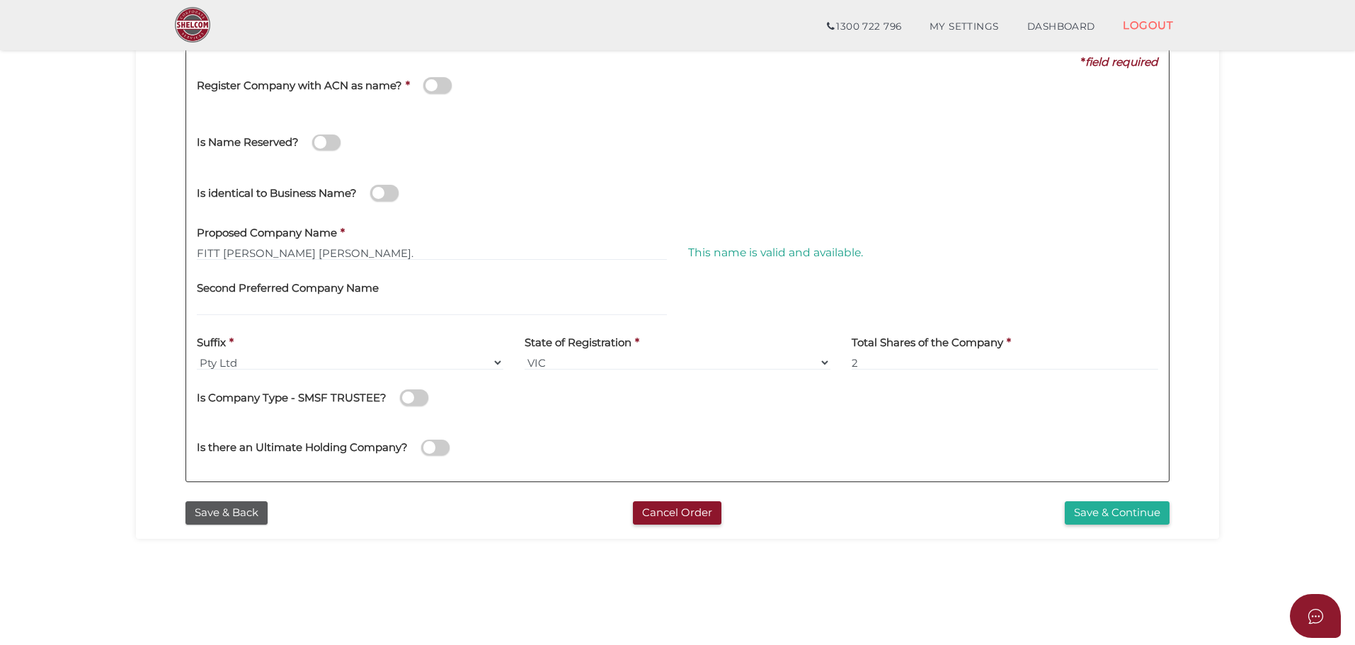
scroll to position [212, 0]
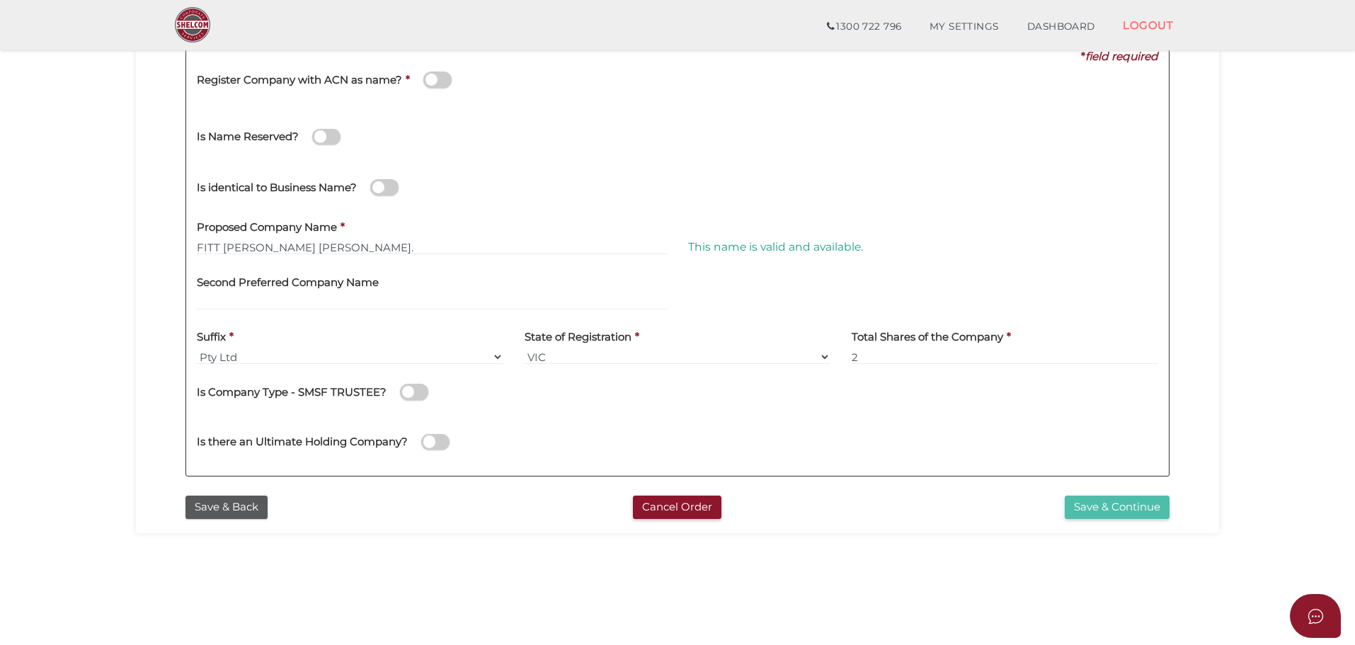
click at [1114, 503] on button "Save & Continue" at bounding box center [1117, 507] width 105 height 23
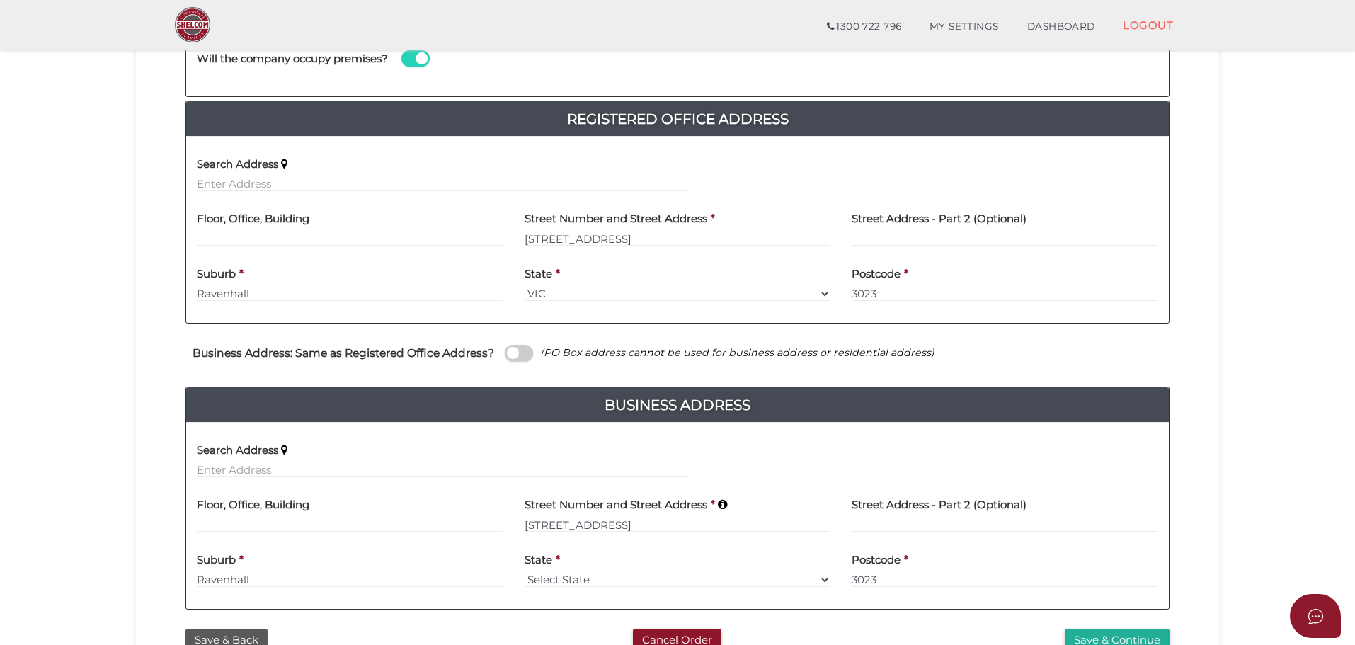
scroll to position [283, 0]
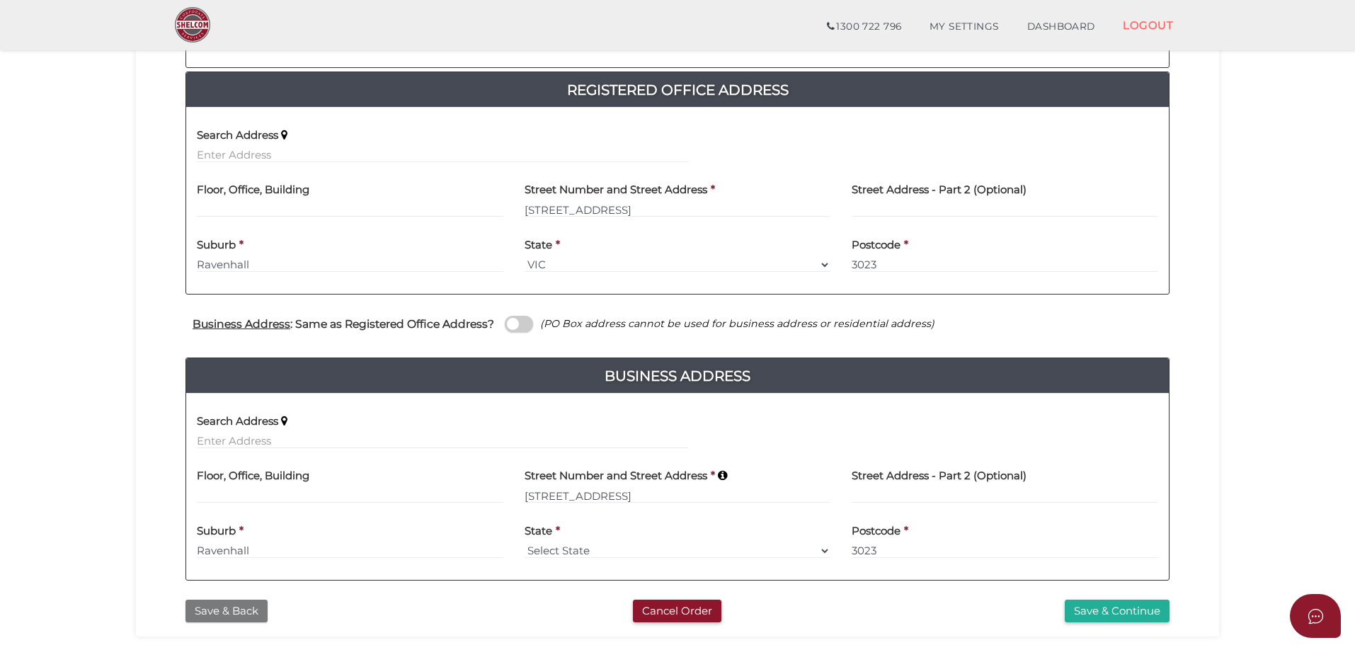
click at [229, 610] on button "Save & Back" at bounding box center [227, 611] width 82 height 23
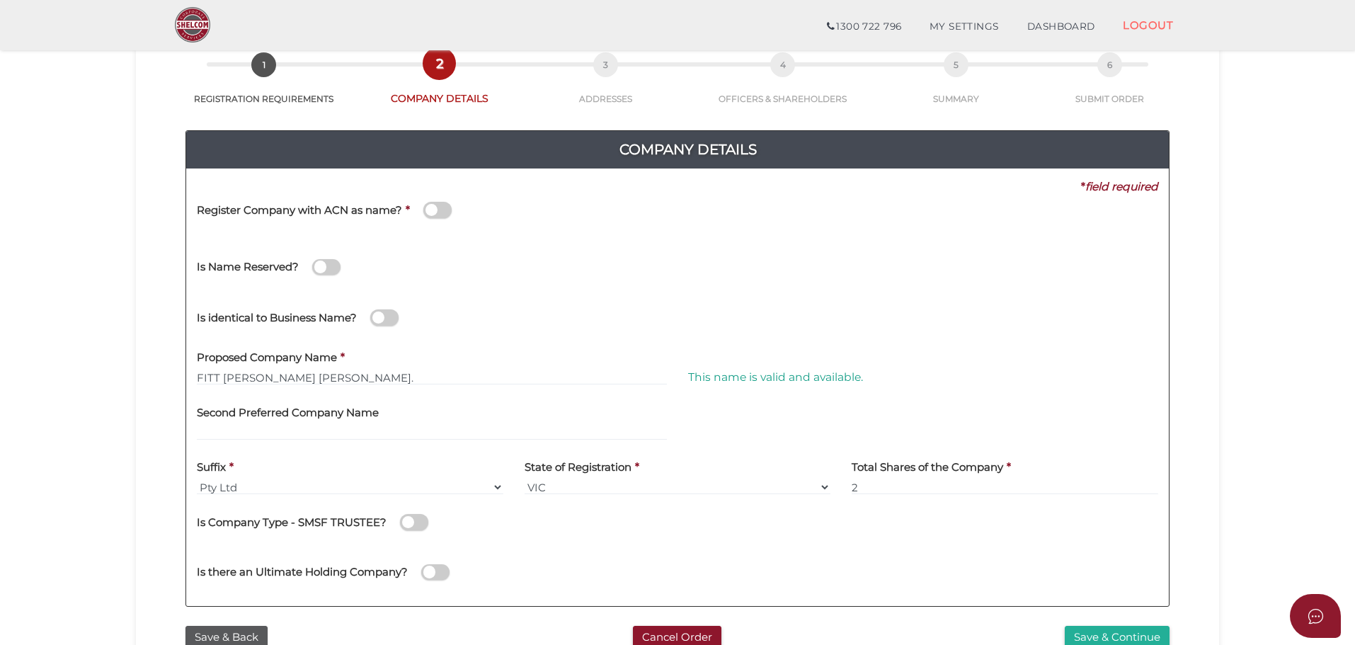
scroll to position [212, 0]
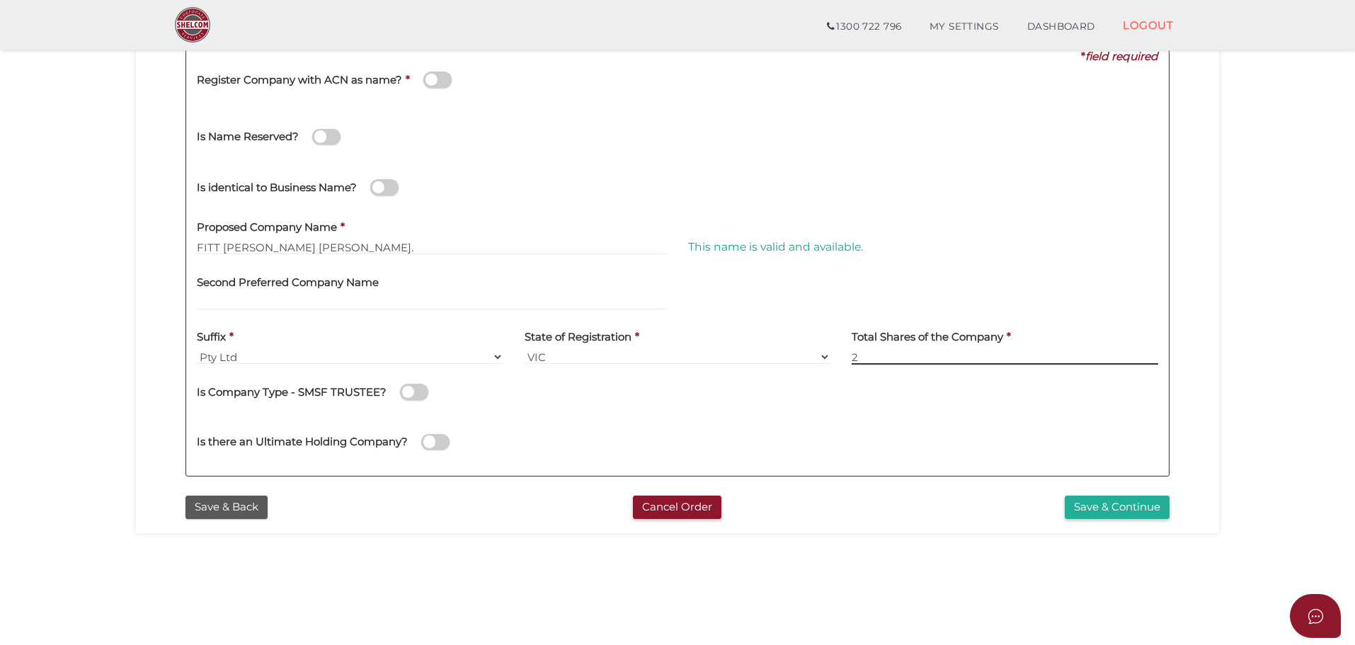
click at [879, 358] on input "2" at bounding box center [1005, 357] width 307 height 16
type input "4"
click at [1118, 506] on button "Save & Continue" at bounding box center [1117, 507] width 105 height 23
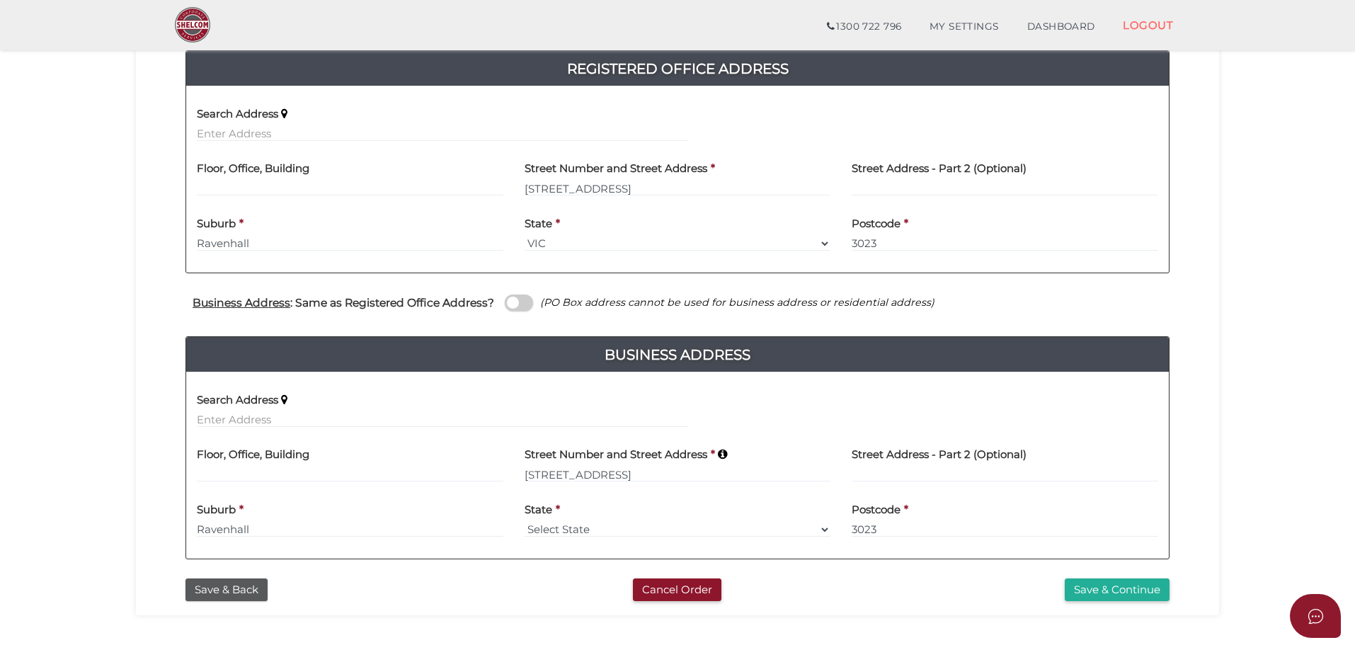
scroll to position [354, 0]
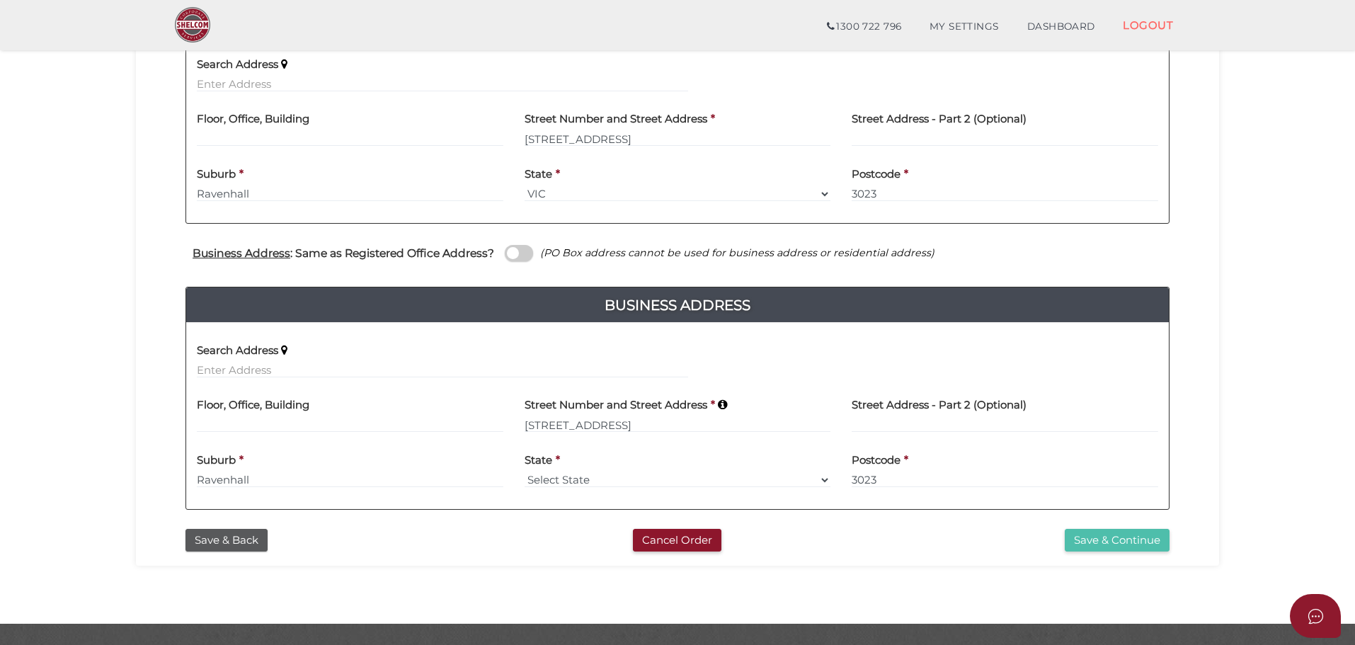
click at [1098, 535] on button "Save & Continue" at bounding box center [1117, 540] width 105 height 23
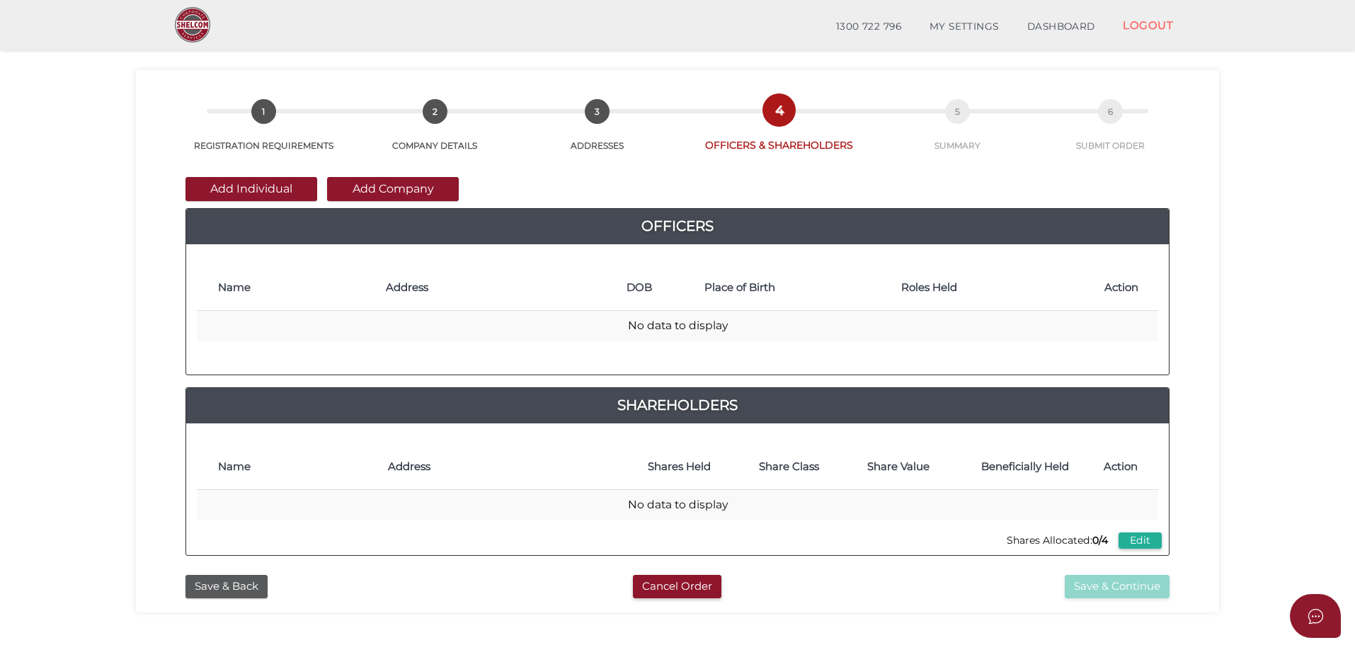
scroll to position [71, 0]
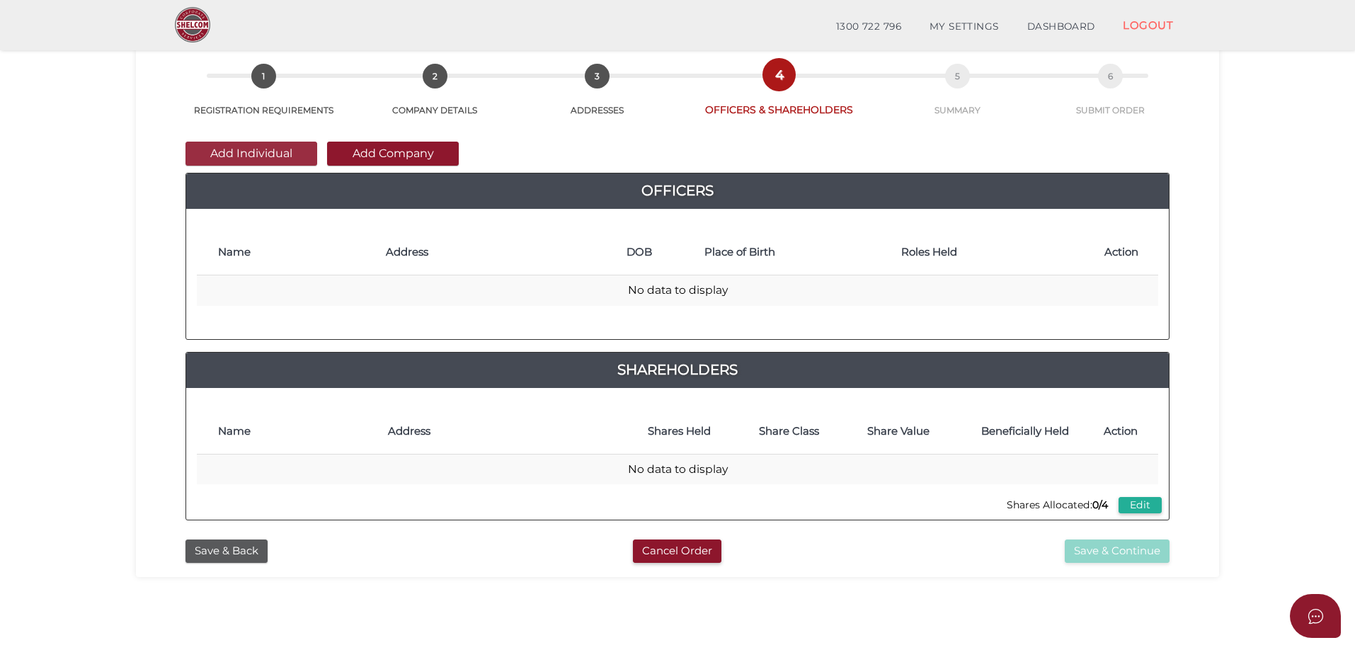
click at [290, 153] on button "Add Individual" at bounding box center [252, 154] width 132 height 24
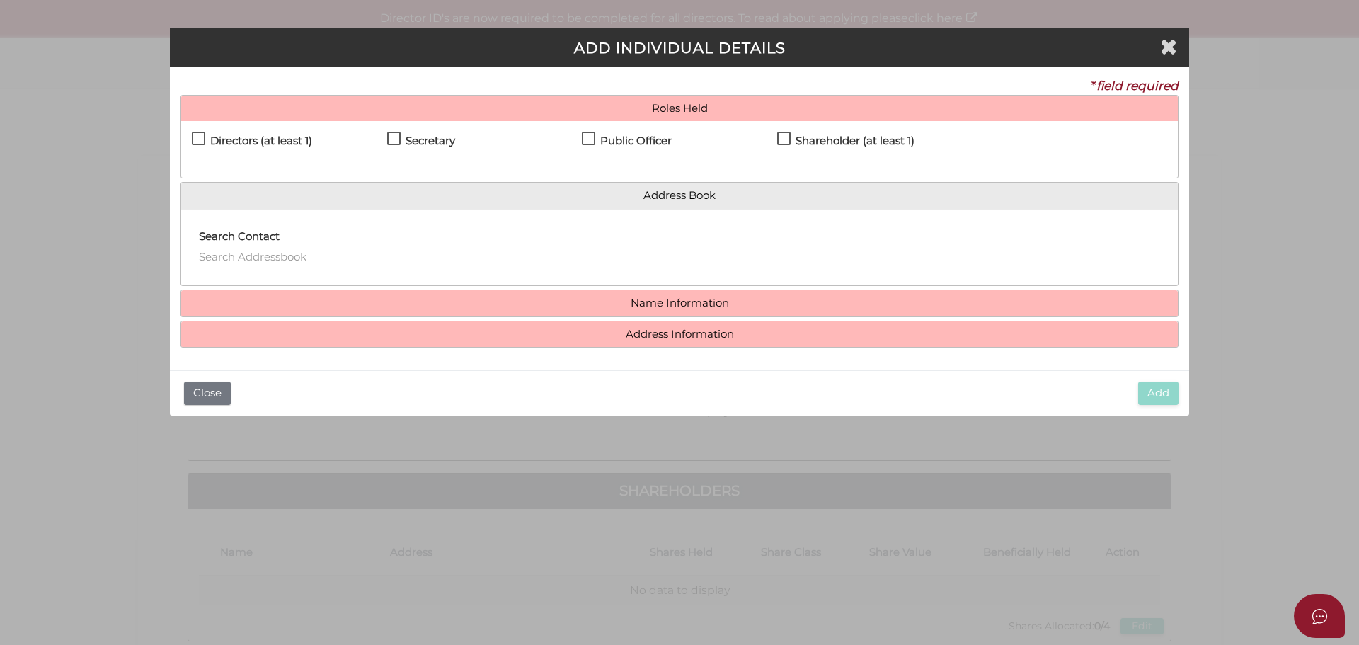
click at [198, 138] on label "Directors (at least 1)" at bounding box center [252, 144] width 120 height 18
checkbox input "true"
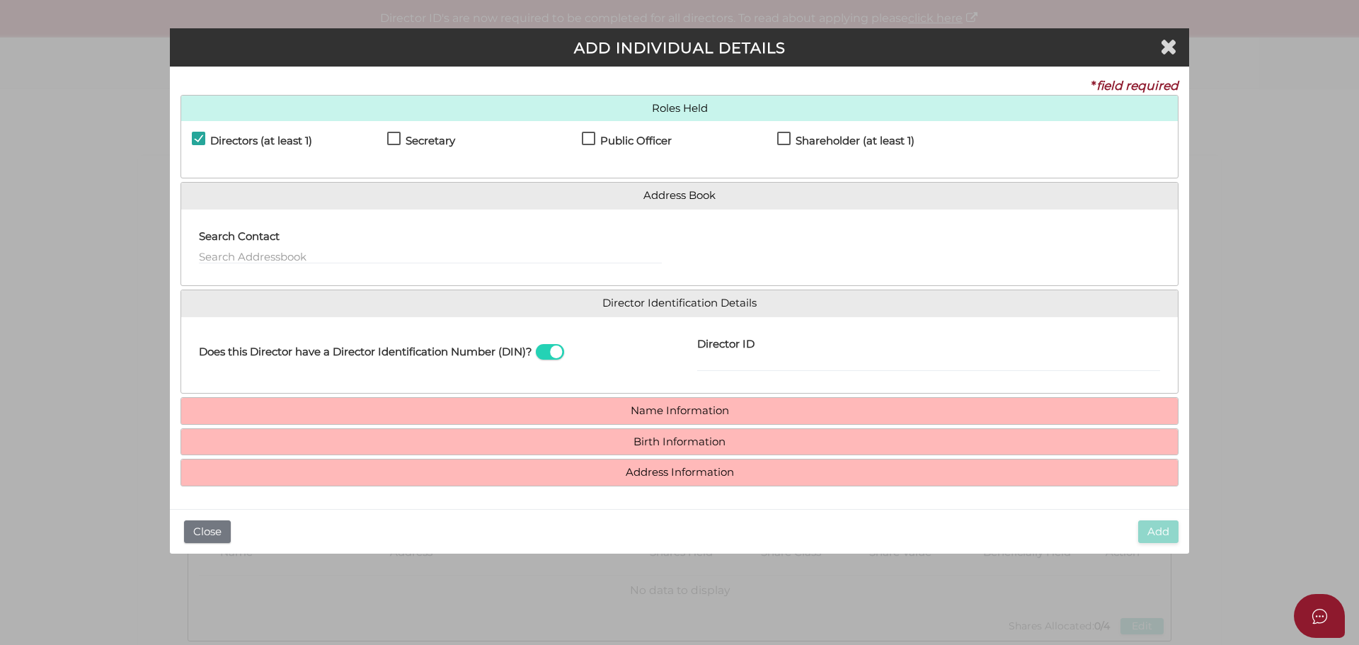
click at [394, 137] on label "Secretary" at bounding box center [421, 144] width 68 height 18
checkbox input "true"
click at [784, 137] on label "Shareholder (at least 1)" at bounding box center [845, 144] width 137 height 18
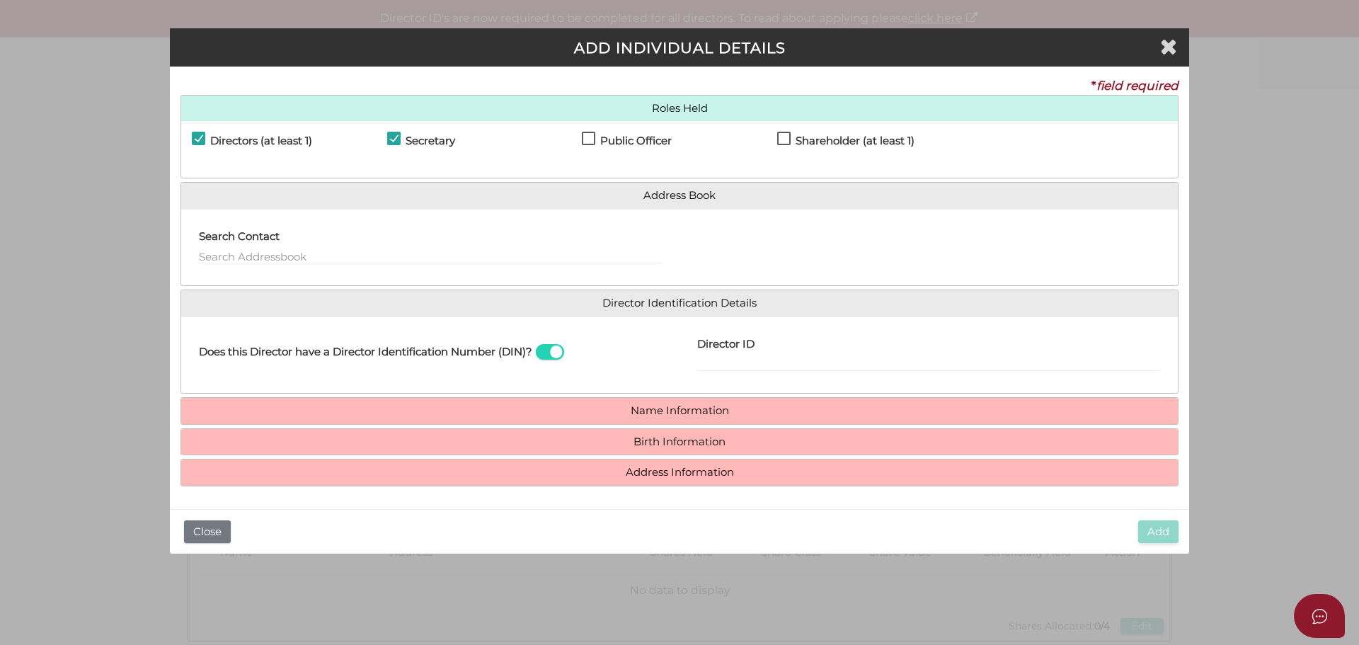
checkbox input "true"
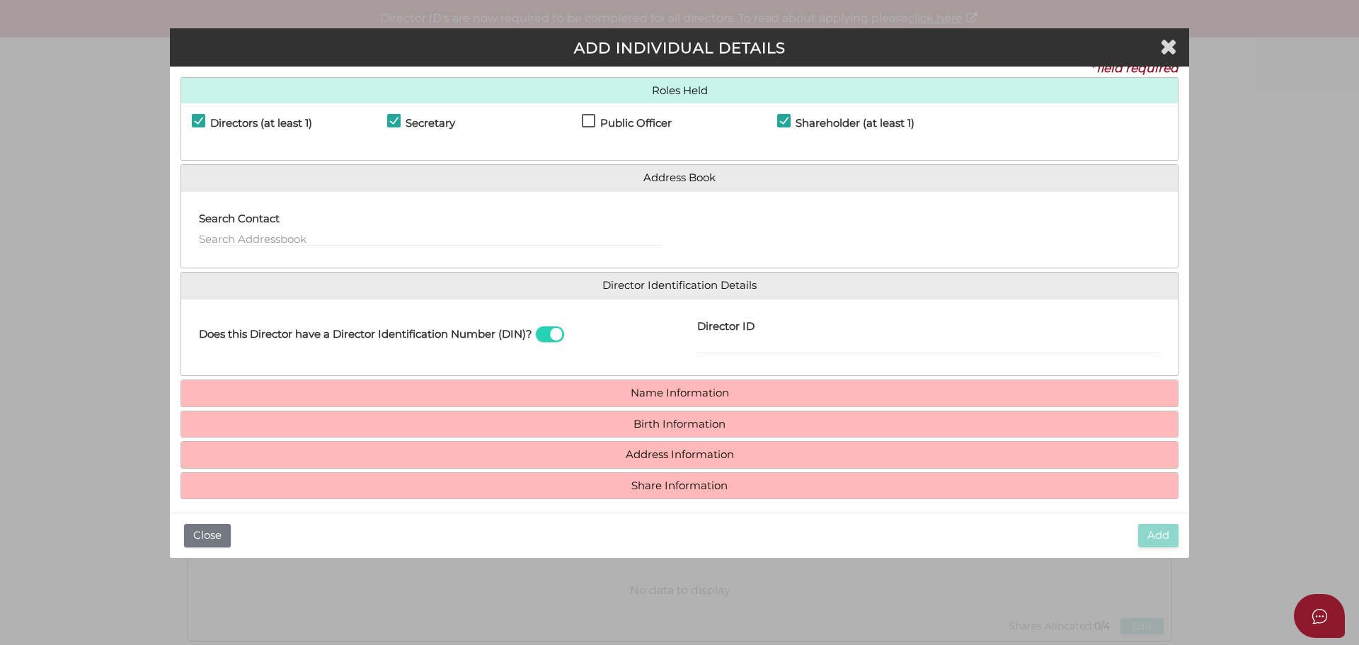
scroll to position [27, 0]
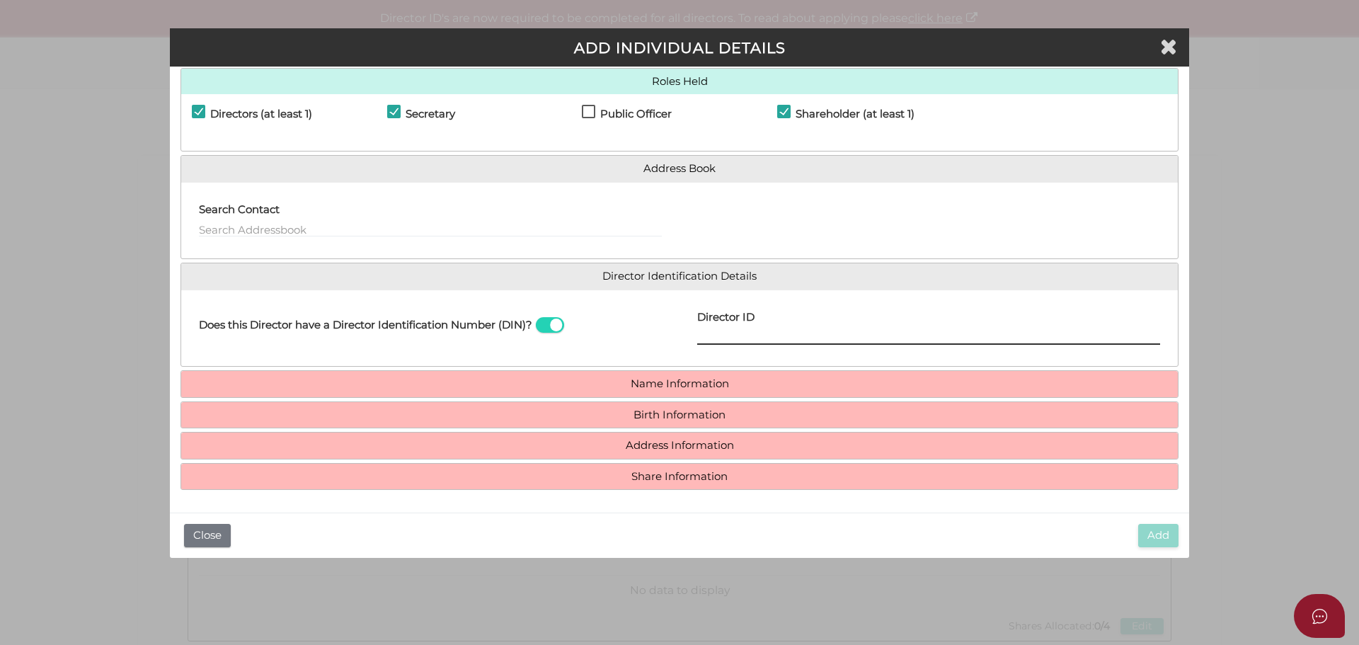
click at [722, 333] on input "Director ID" at bounding box center [928, 337] width 463 height 16
click at [694, 335] on div "Director ID Email Director About How To Apply for DIN" at bounding box center [929, 328] width 498 height 55
click at [702, 331] on input "Director ID" at bounding box center [928, 337] width 463 height 16
paste input "03659858518885"
type input "03659858518885"
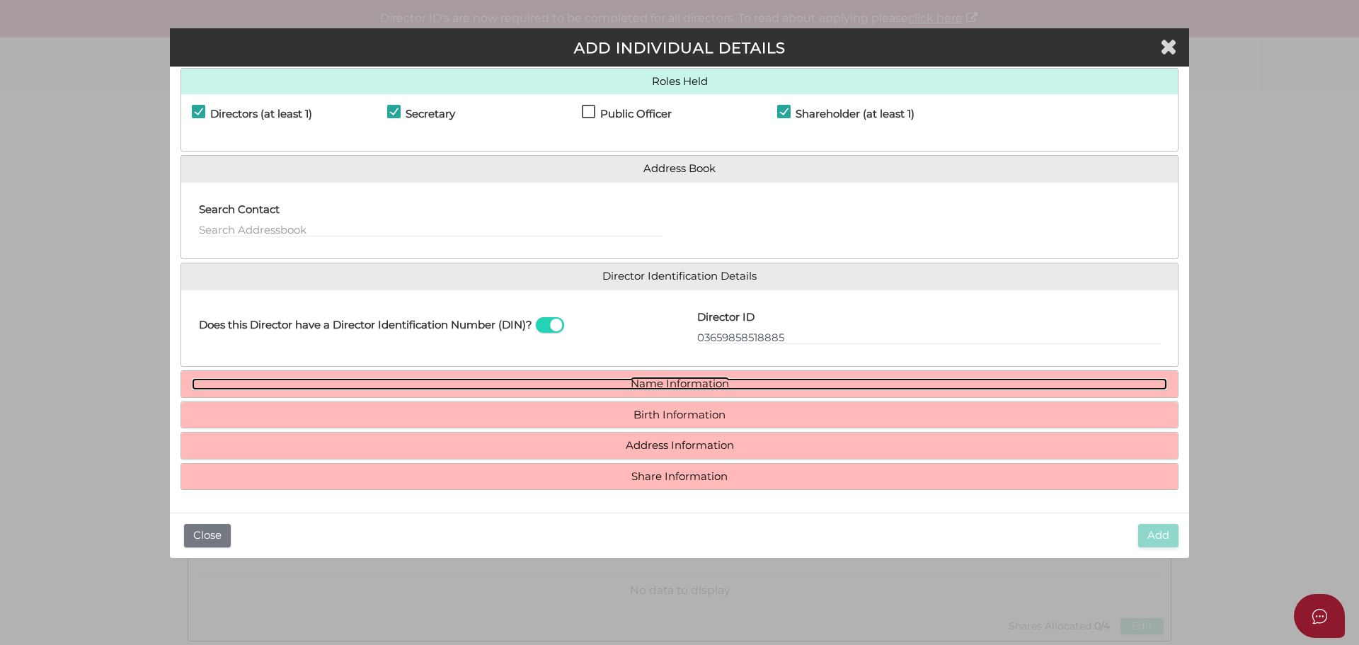
click at [699, 383] on link "Name Information" at bounding box center [680, 384] width 976 height 12
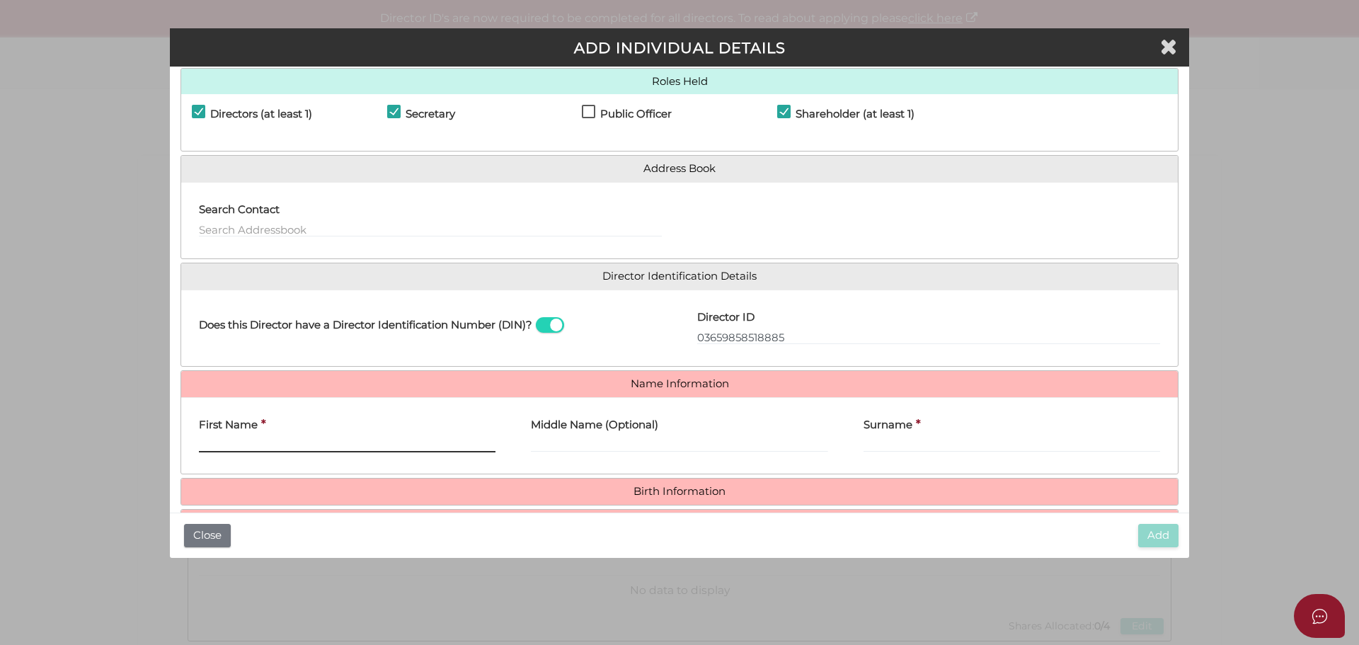
click at [297, 441] on input "First Name" at bounding box center [347, 445] width 297 height 16
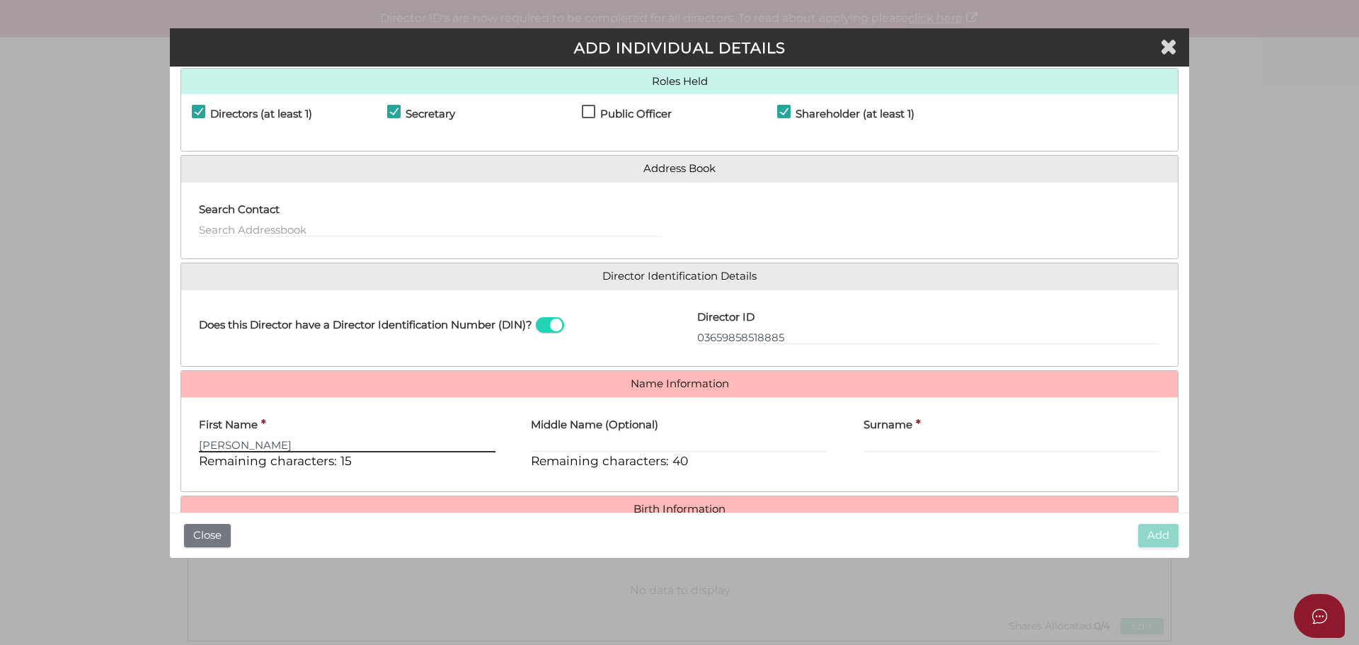
click at [287, 447] on input "gLENN" at bounding box center [347, 445] width 297 height 16
type input "g"
click at [266, 441] on input "gLENN" at bounding box center [347, 445] width 297 height 16
type input "g"
type input "Glenn"
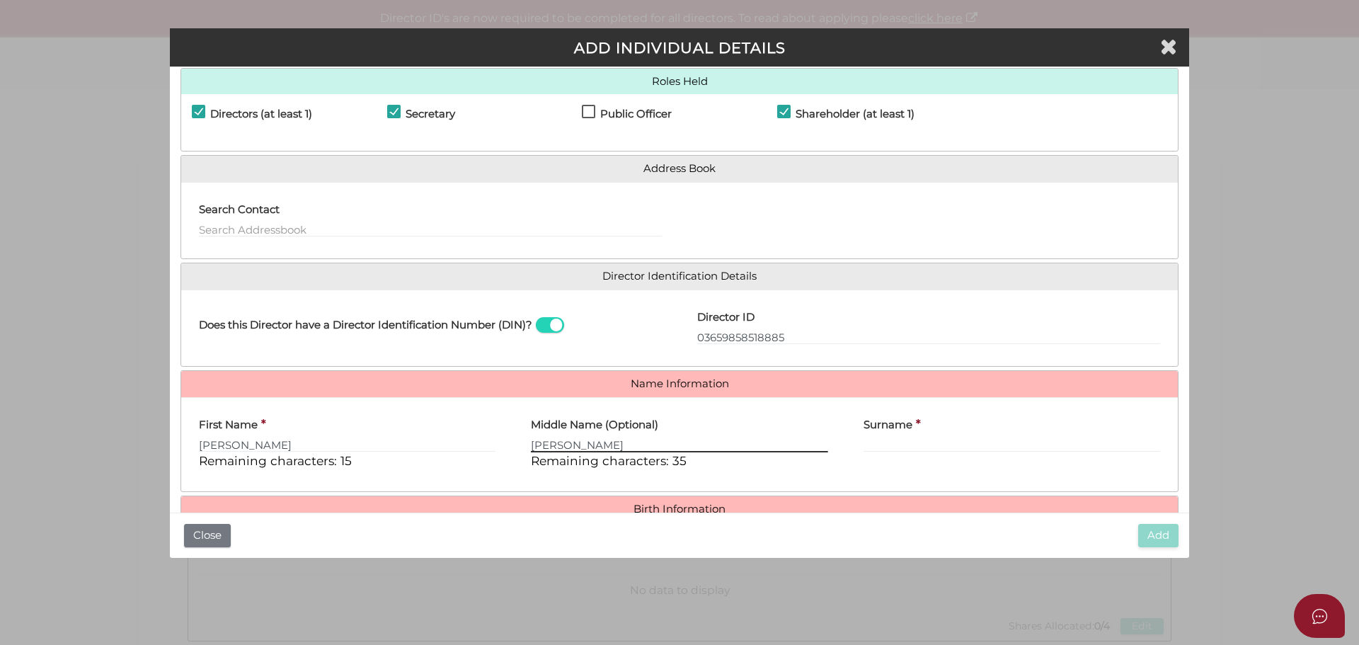
type input "Daryl"
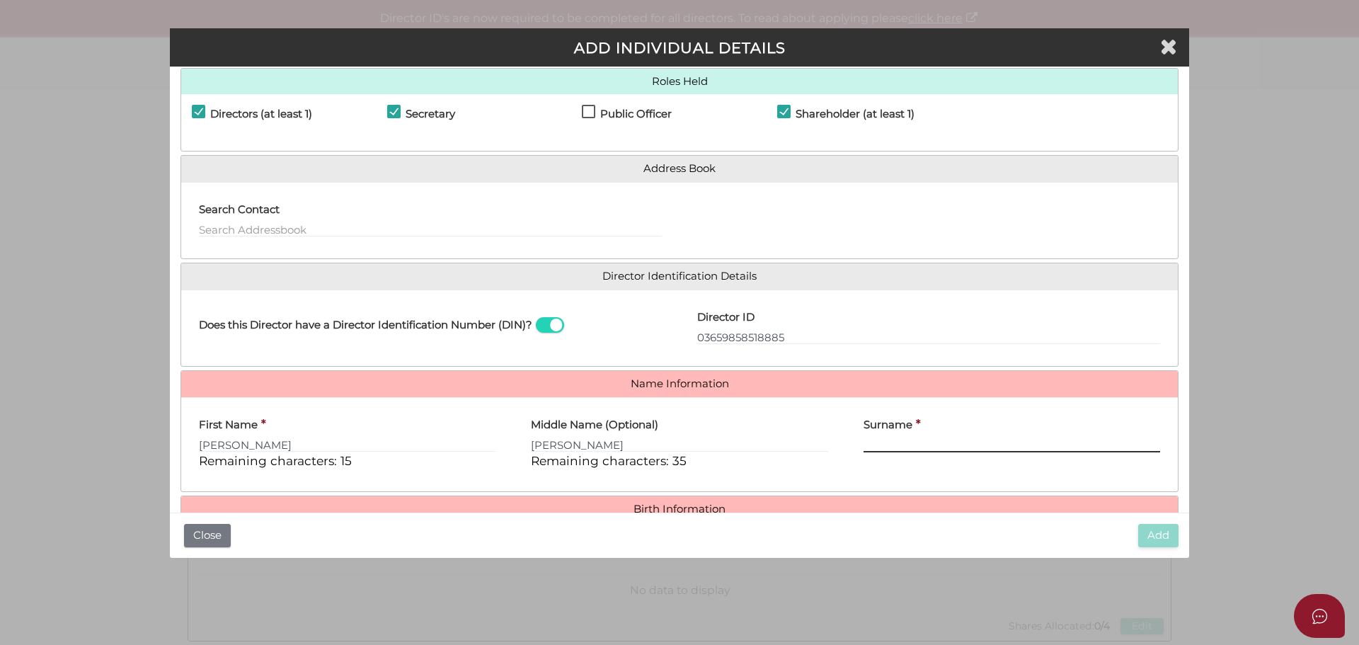
click at [877, 440] on input "Surname" at bounding box center [1012, 445] width 297 height 16
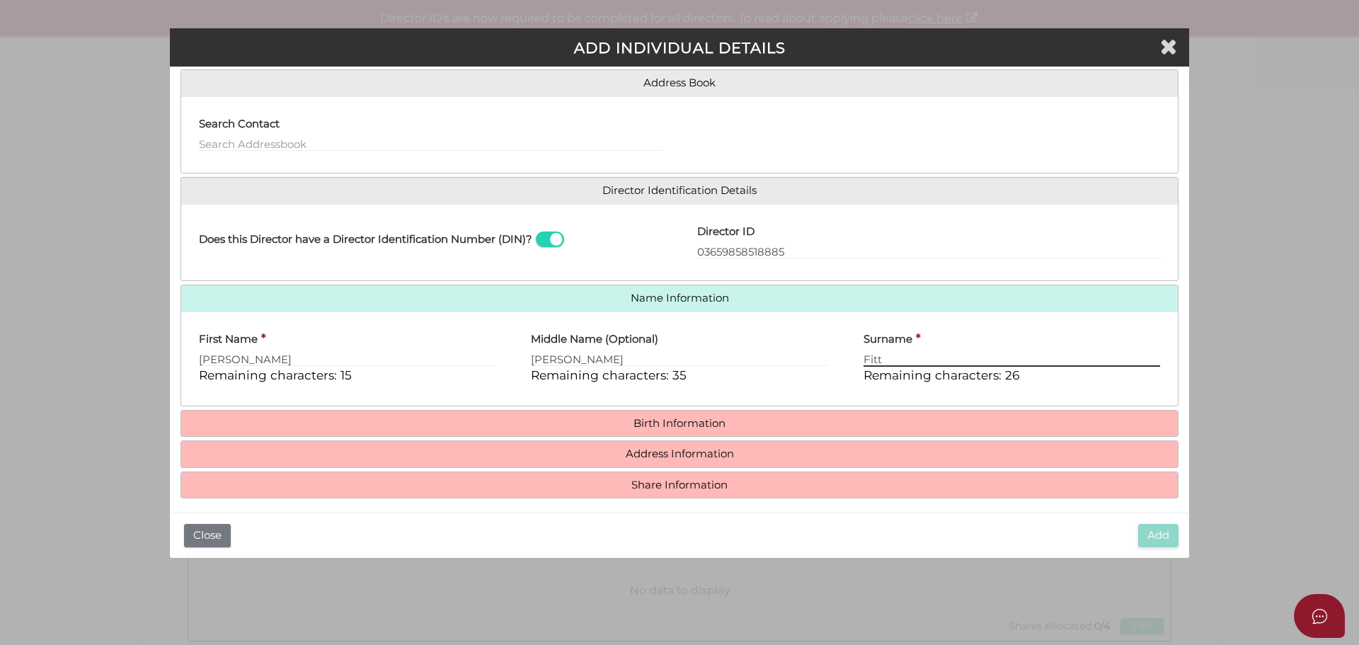
scroll to position [121, 0]
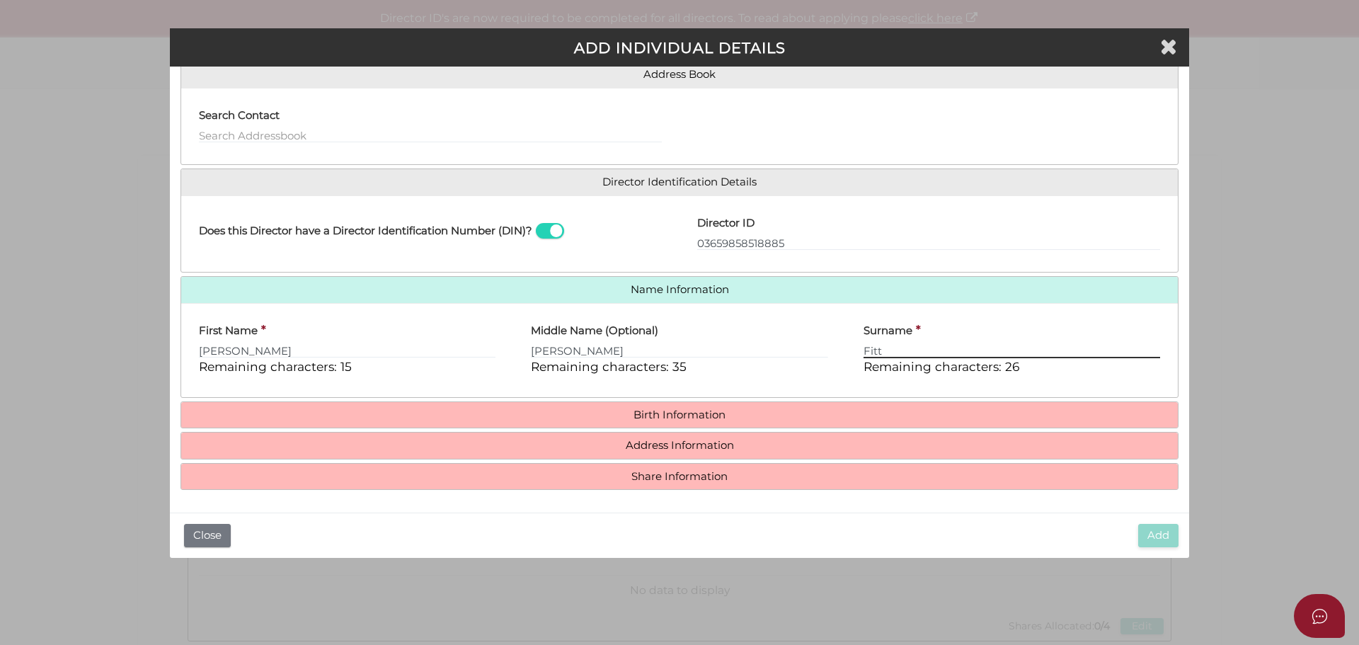
type input "Fitt"
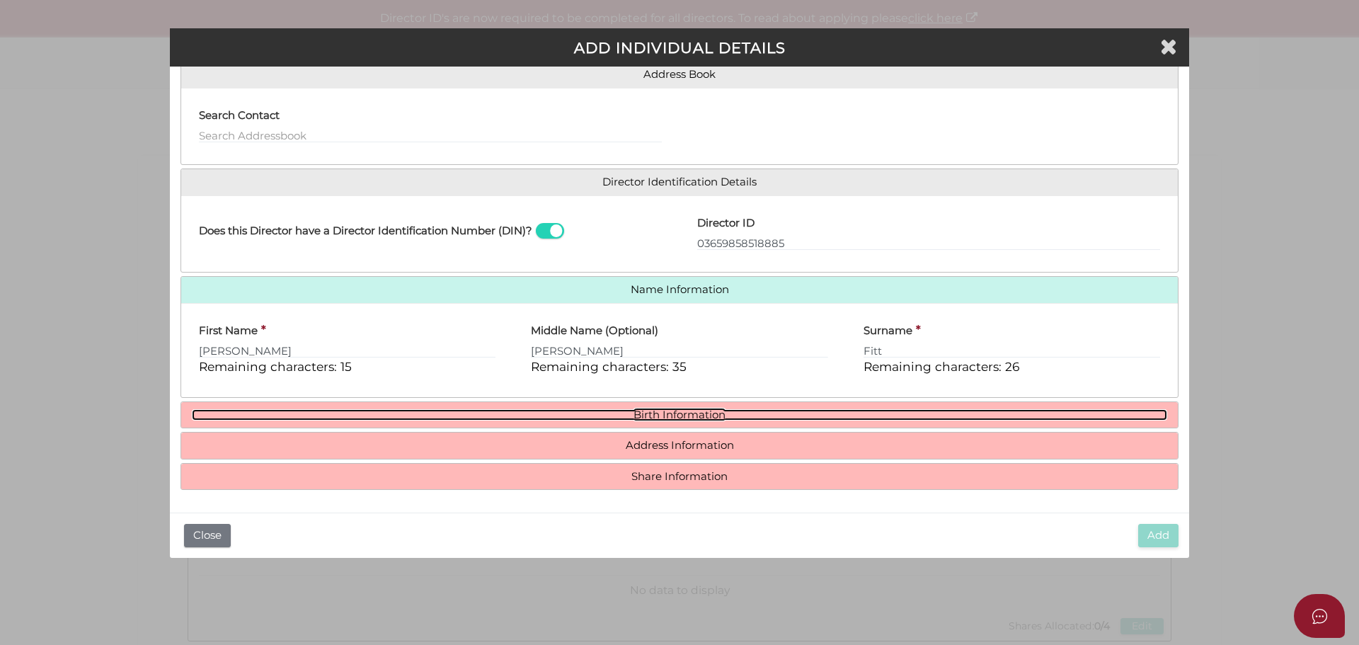
click at [683, 414] on link "Birth Information" at bounding box center [680, 415] width 976 height 12
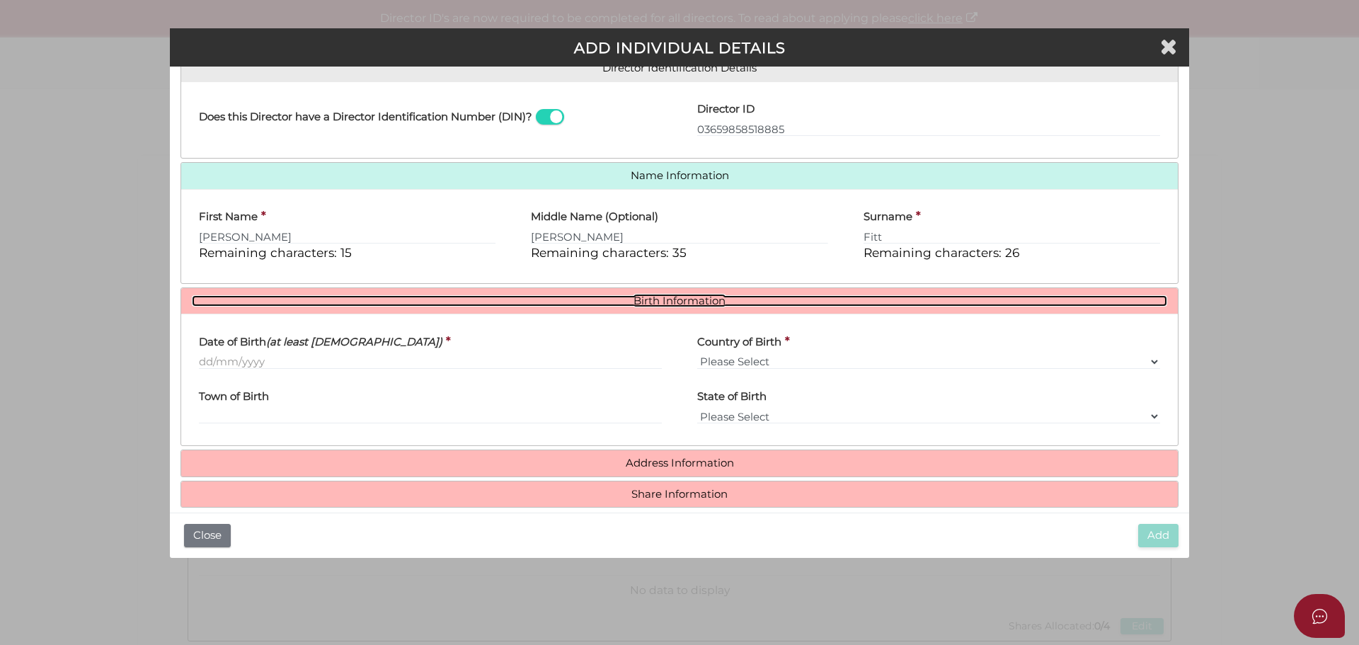
scroll to position [253, 0]
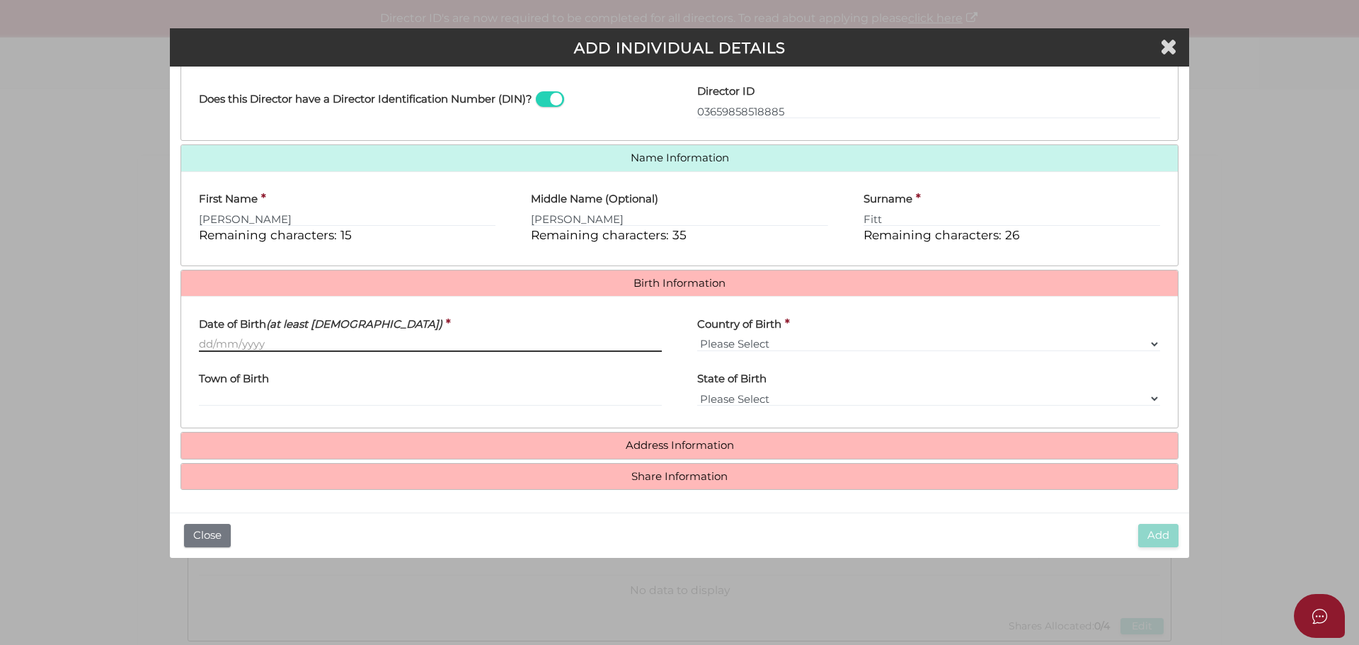
click at [222, 344] on input "Date of Birth (at least 18 years old)" at bounding box center [430, 344] width 463 height 16
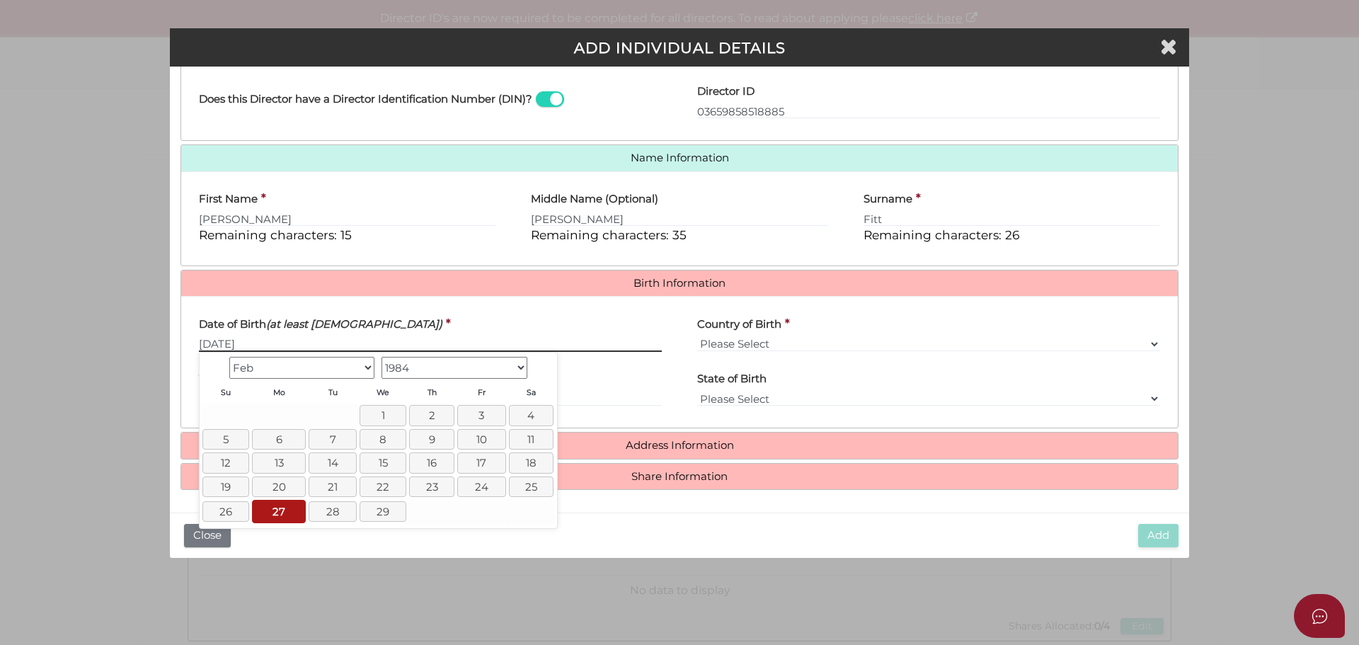
click at [346, 343] on input "27/02/1984" at bounding box center [430, 344] width 463 height 16
type input "27/02/1984"
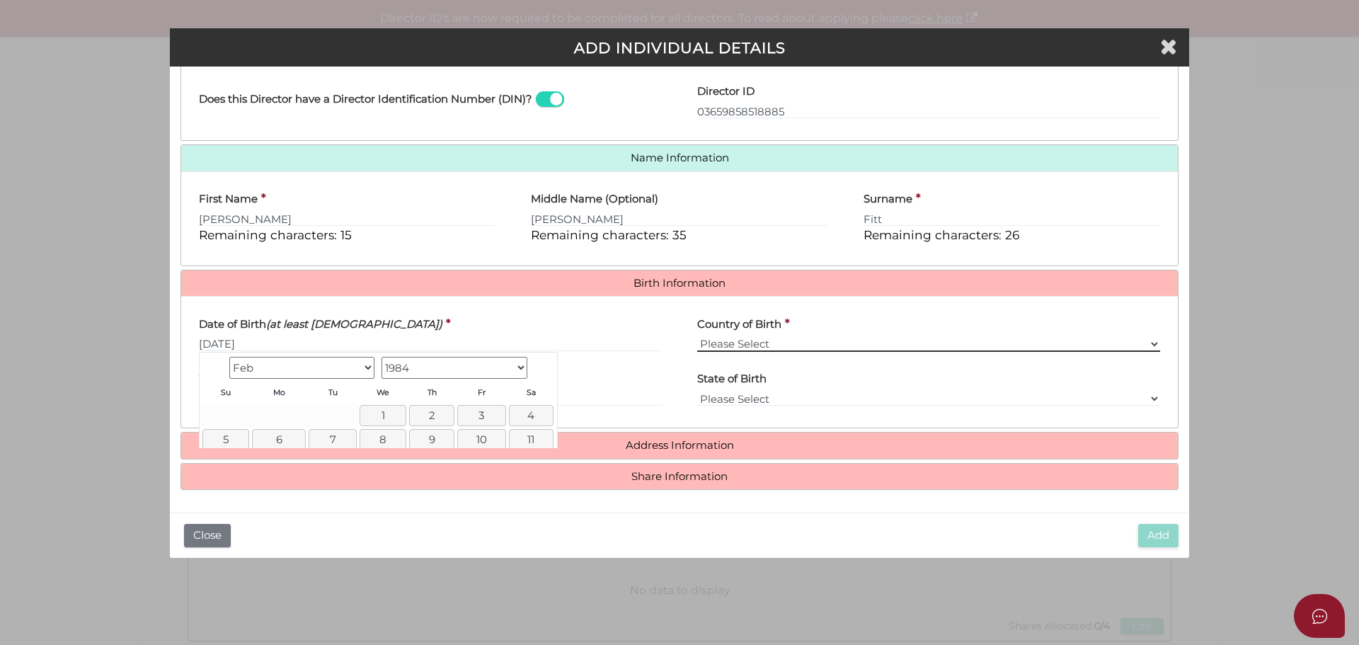
click at [746, 342] on select "Please Select v Australia Afghanistan Albania Algeria American Samoa Andorra An…" at bounding box center [928, 344] width 463 height 16
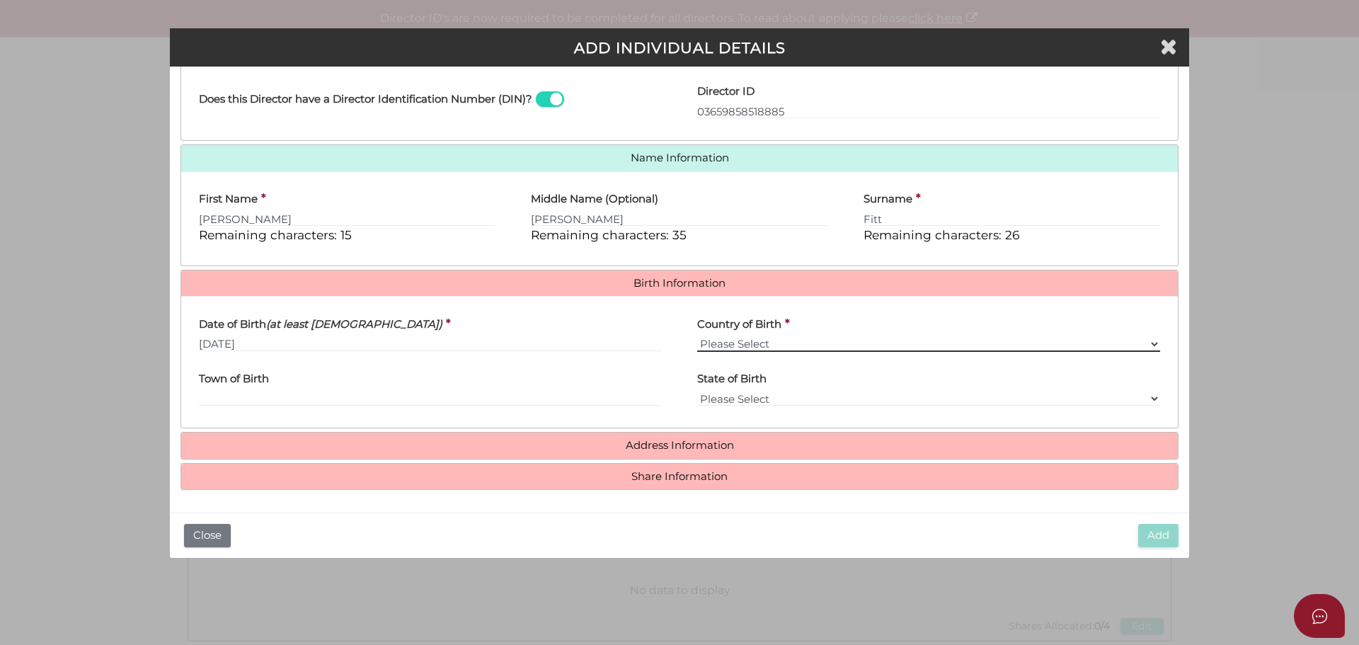
select select "Australia"
click at [697, 336] on select "Please Select v Australia Afghanistan Albania Algeria American Samoa Andorra An…" at bounding box center [928, 344] width 463 height 16
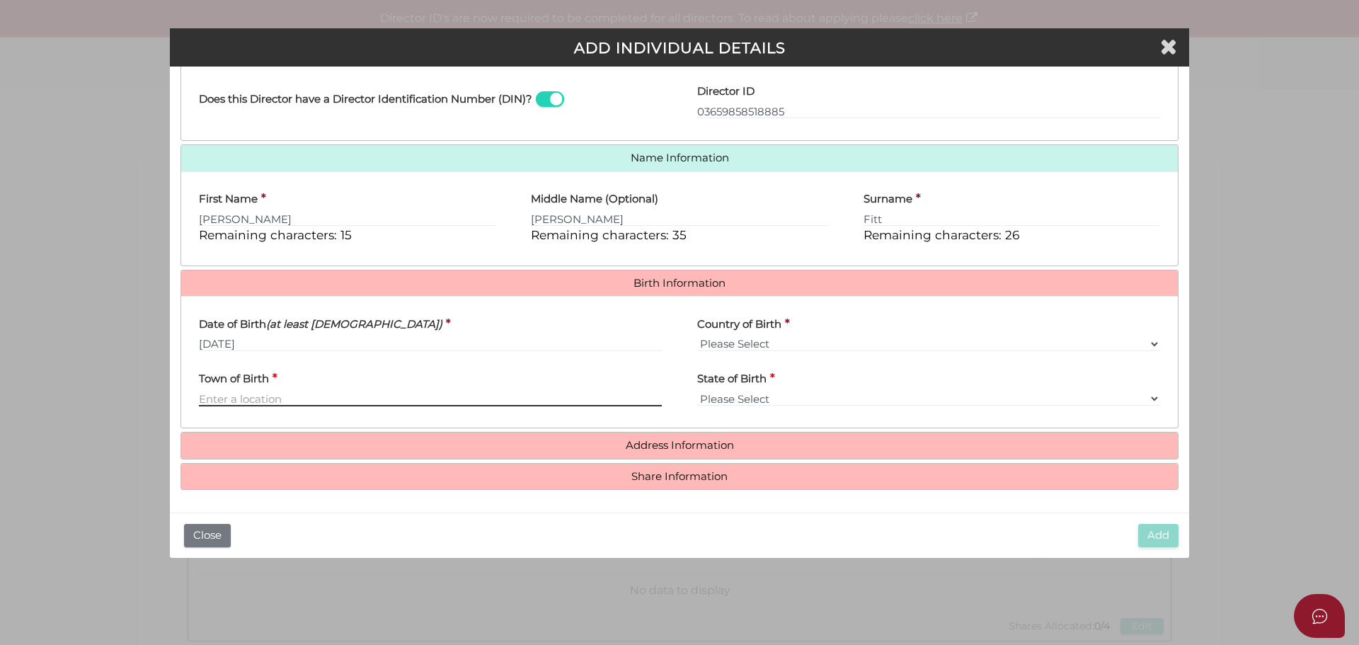
click at [251, 403] on input "Town of Birth" at bounding box center [430, 399] width 463 height 16
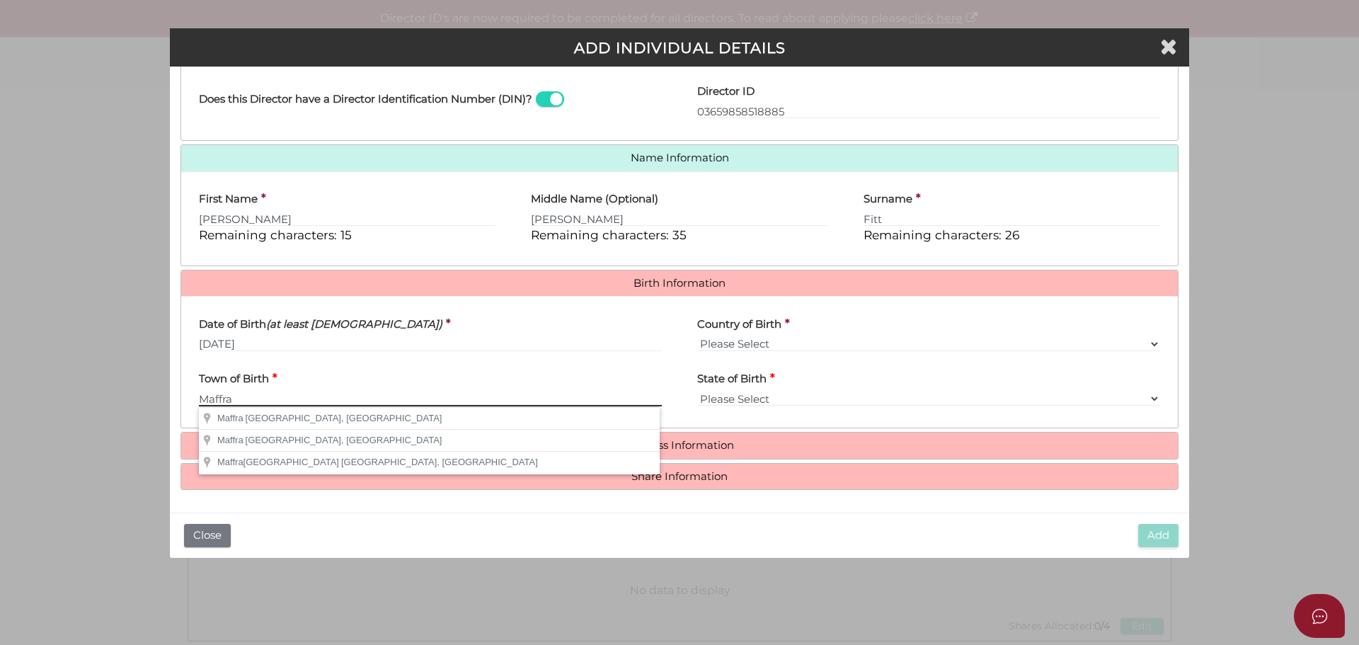
type input "Maffra"
click at [735, 397] on select "Please Select VIC ACT NSW NT QLD TAS WA SA" at bounding box center [928, 399] width 463 height 16
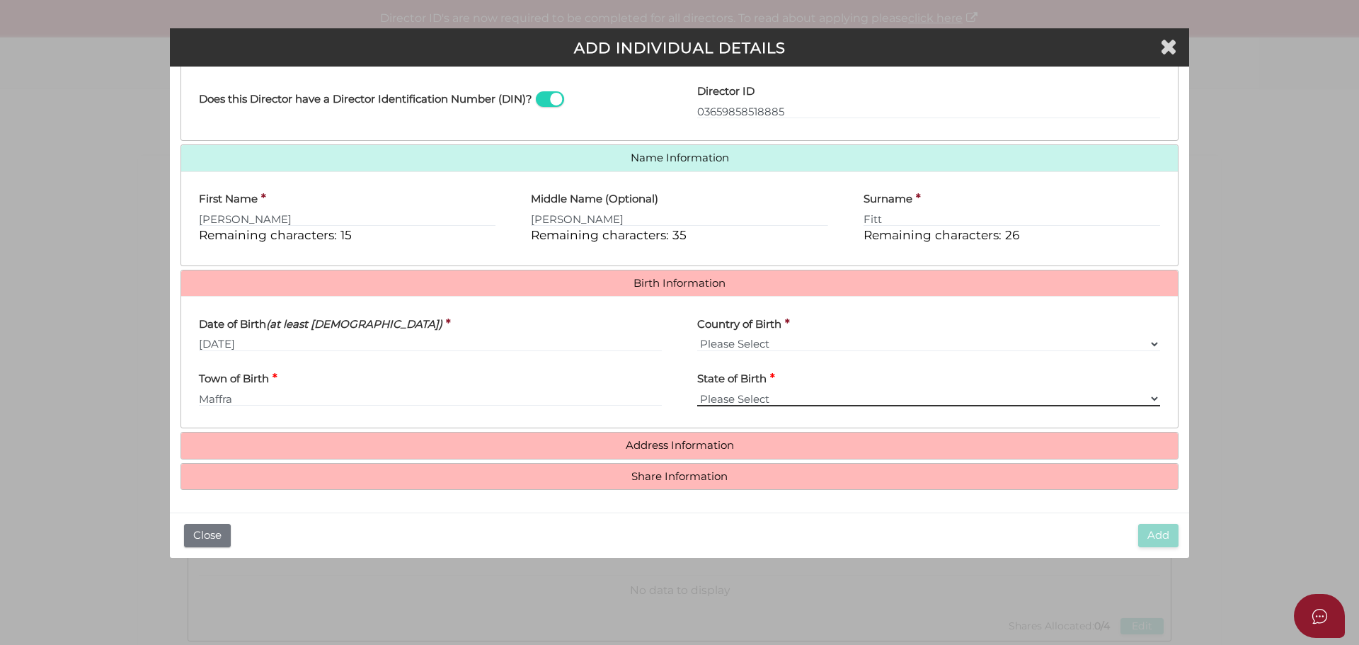
select select "VIC"
click at [697, 391] on select "Please Select VIC ACT NSW NT QLD TAS WA SA" at bounding box center [928, 399] width 463 height 16
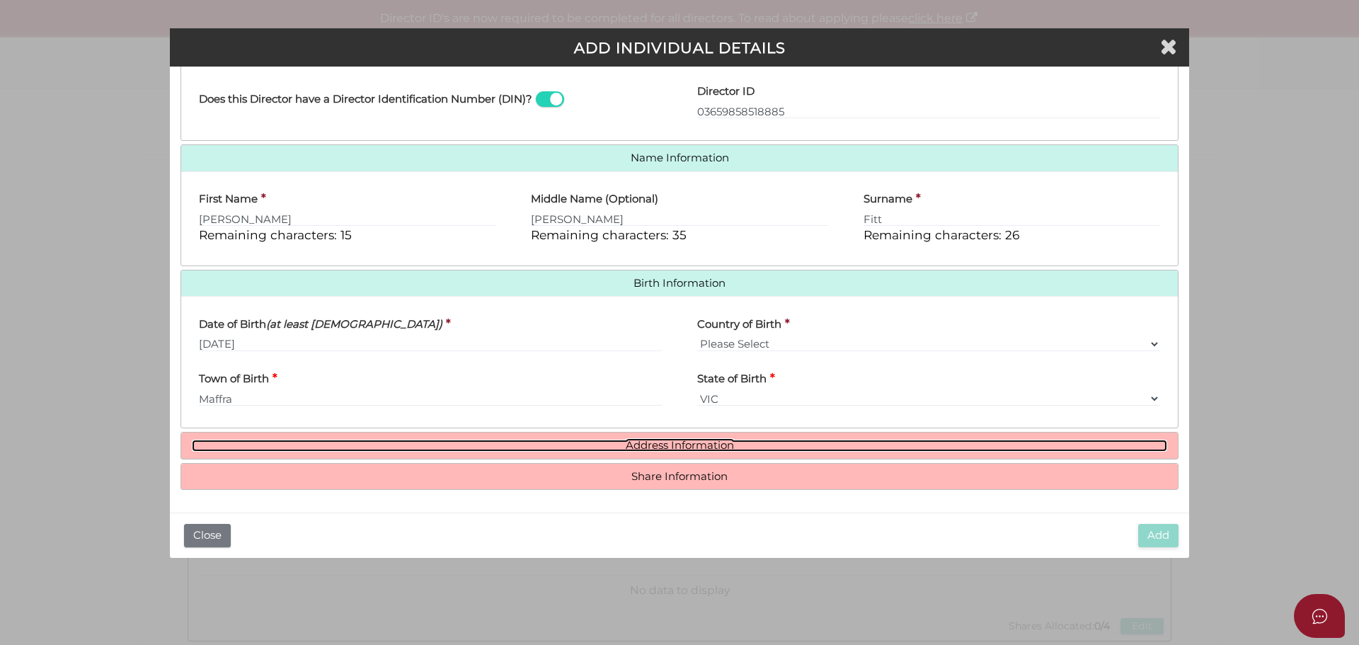
click at [694, 445] on link "Address Information" at bounding box center [680, 446] width 976 height 12
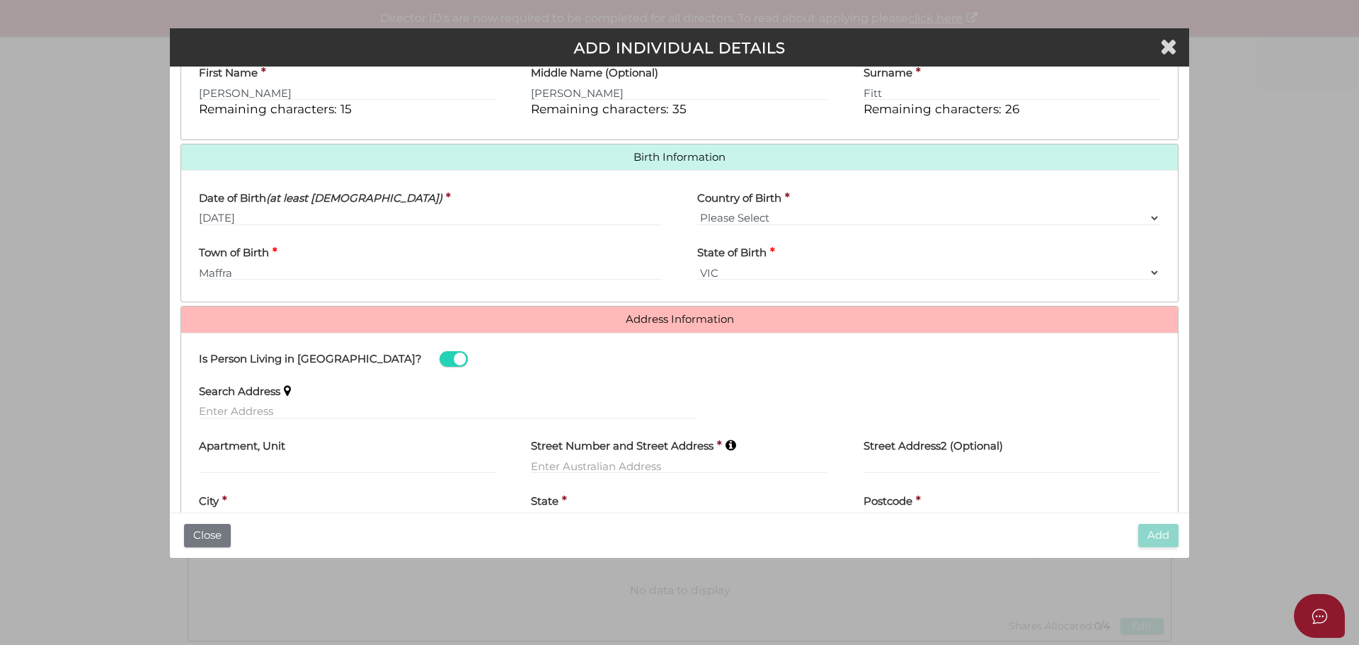
scroll to position [465, 0]
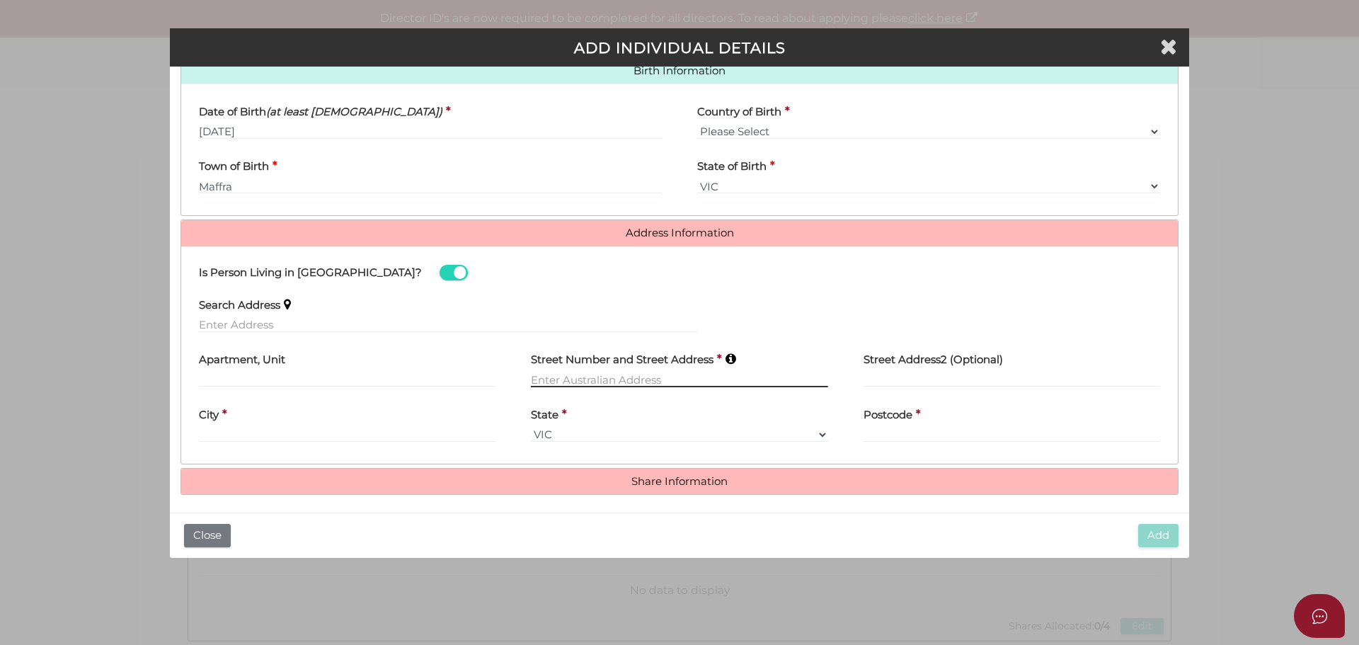
click at [547, 377] on input "text" at bounding box center [679, 380] width 297 height 16
type input "18 Woodend Avenue"
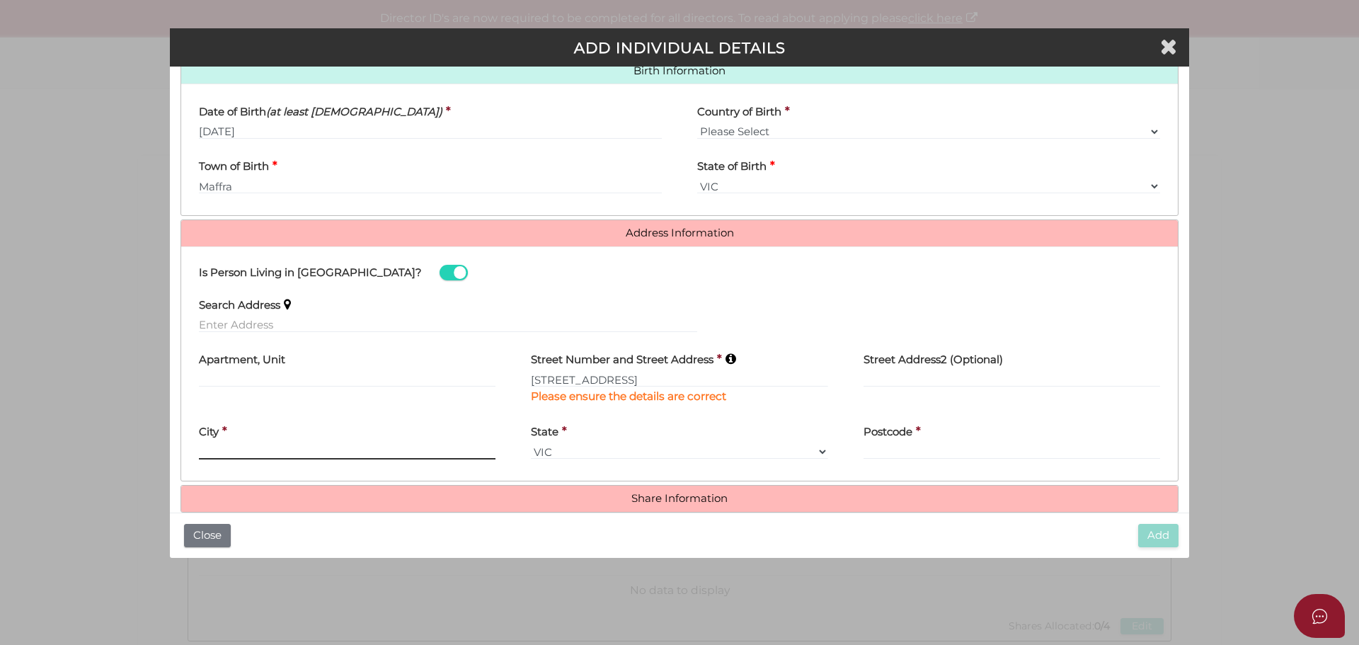
click at [259, 434] on div "City *" at bounding box center [347, 438] width 297 height 45
type input "Eynesbury"
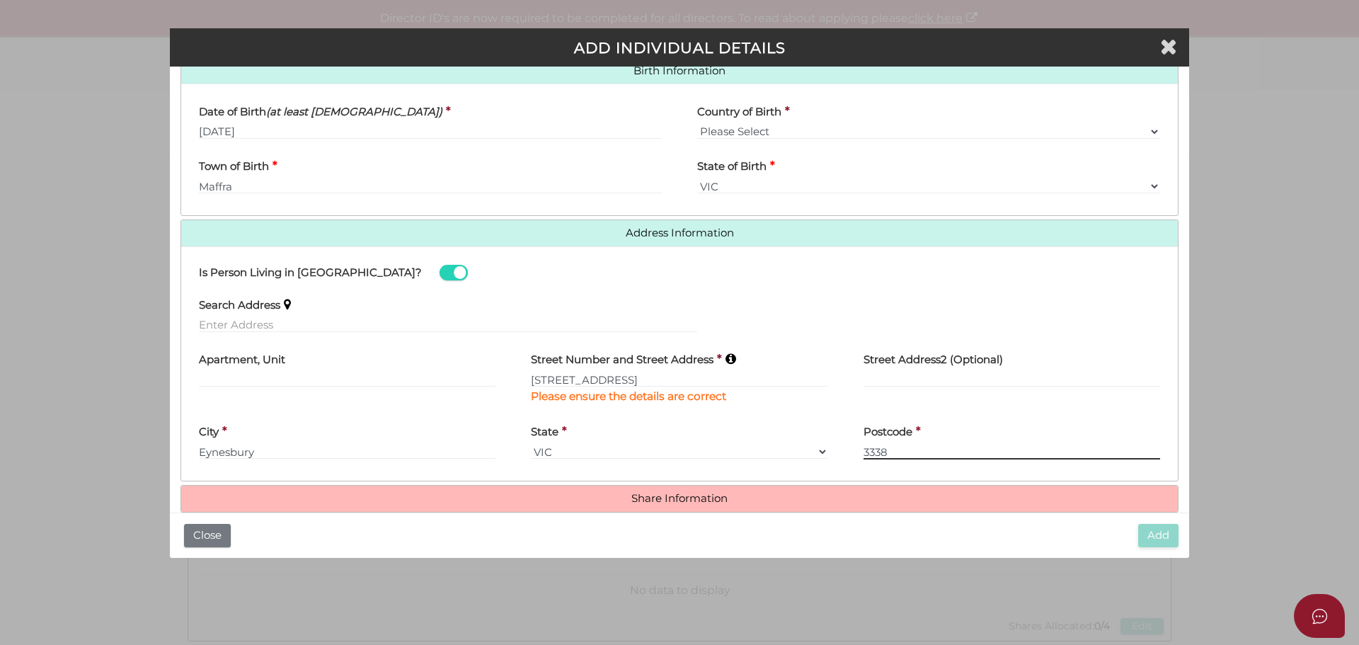
type input "3338"
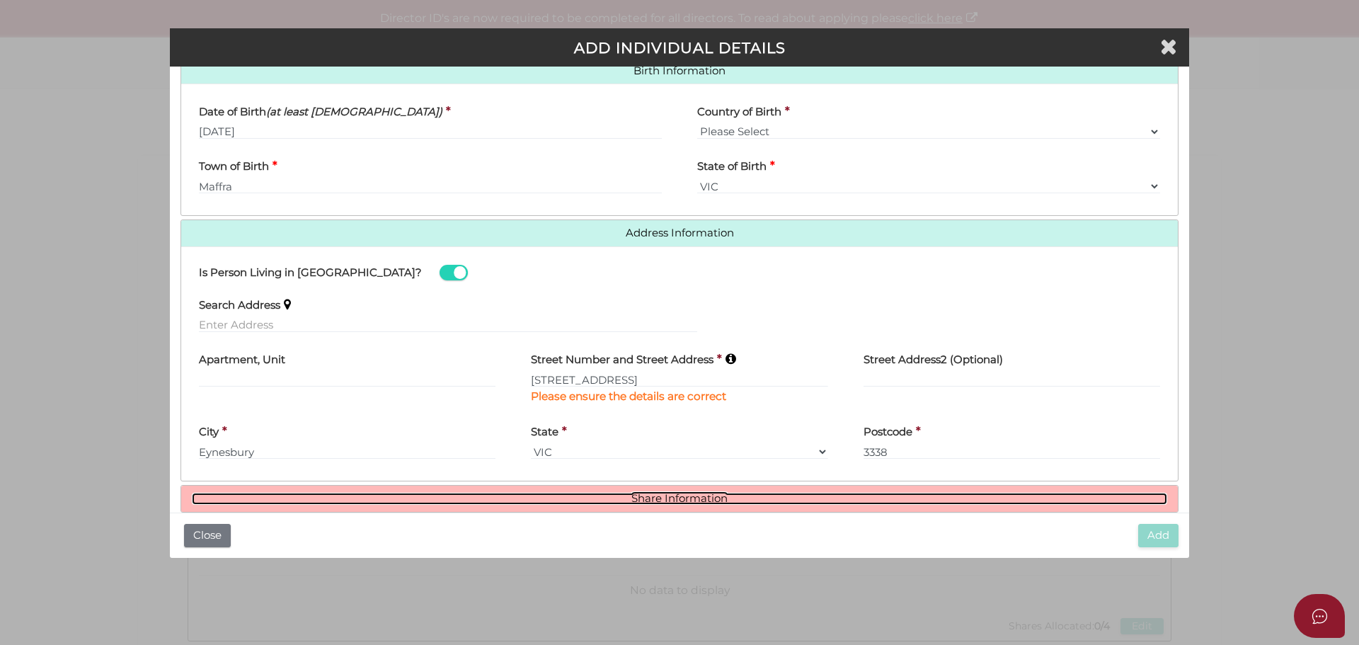
click at [678, 493] on link "Share Information" at bounding box center [680, 499] width 976 height 12
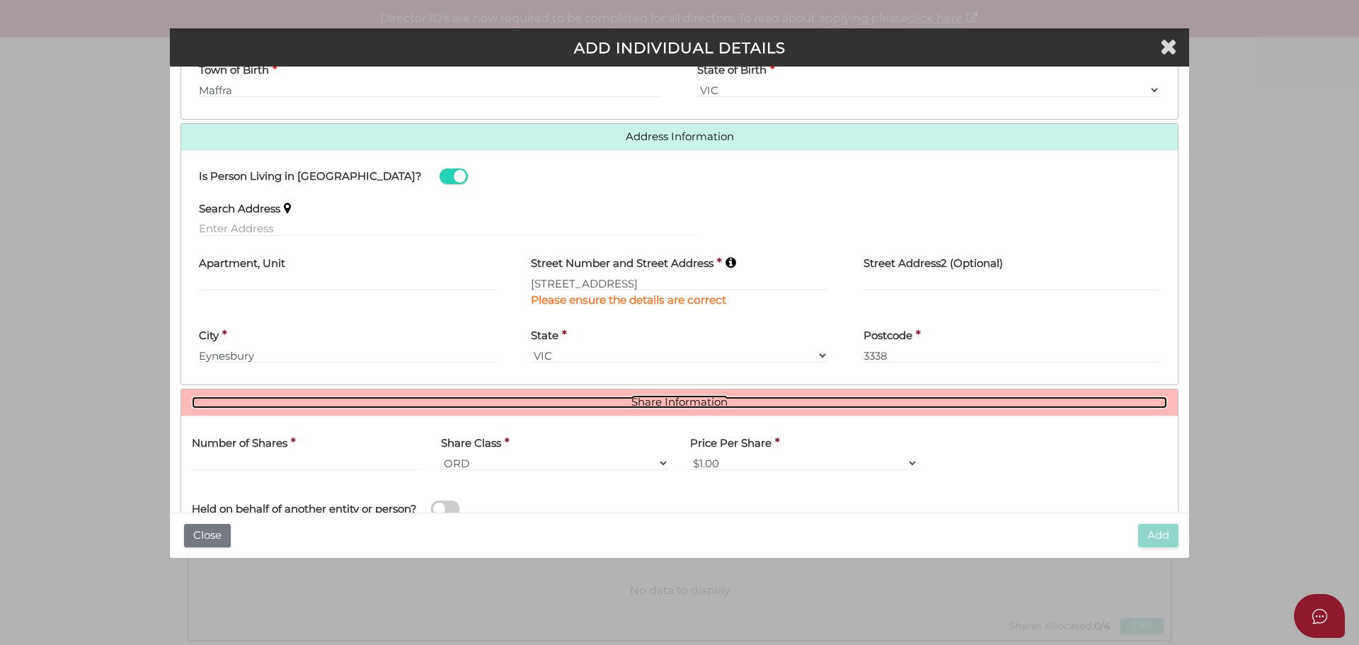
scroll to position [661, 0]
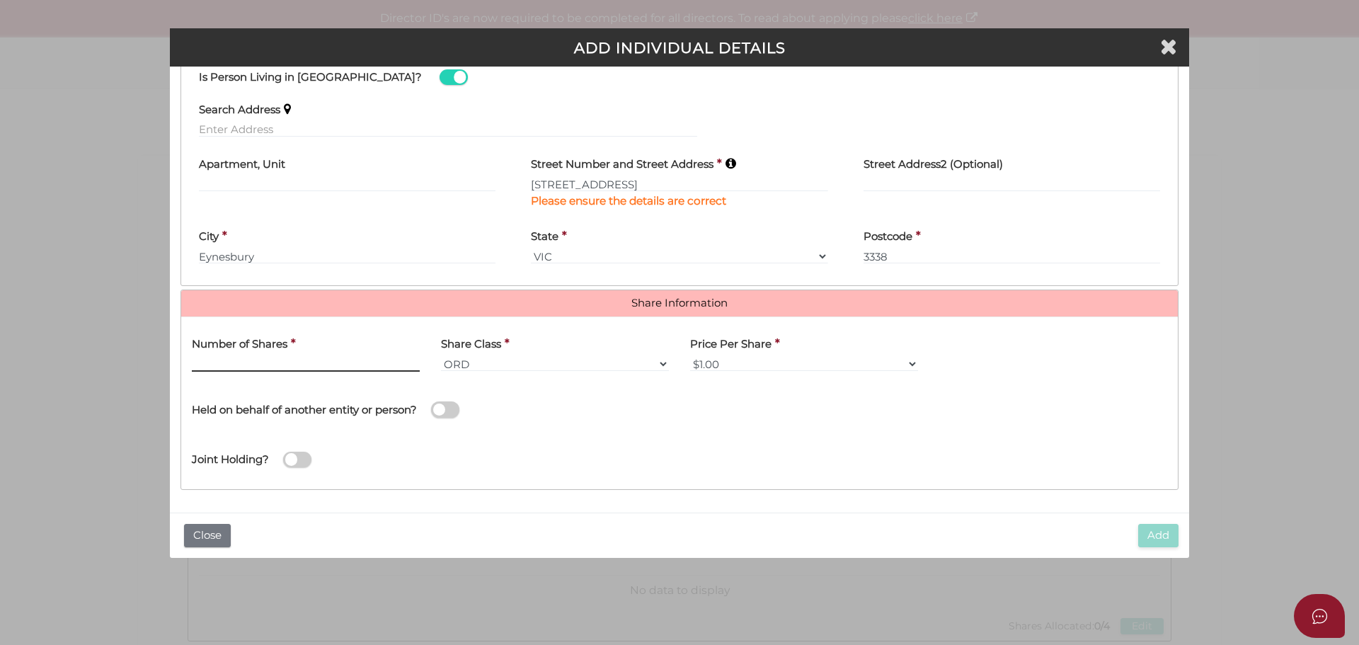
click at [313, 362] on input "text" at bounding box center [306, 364] width 228 height 16
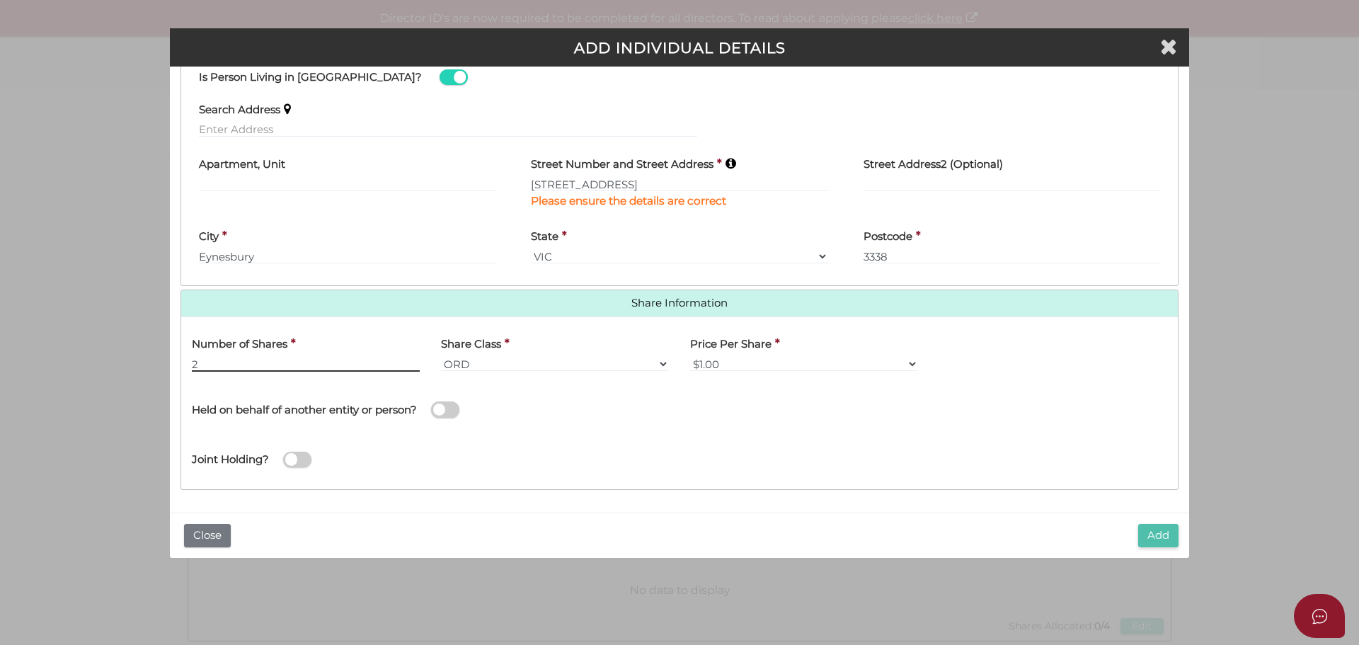
type input "2"
click at [1161, 536] on button "Add" at bounding box center [1159, 535] width 40 height 23
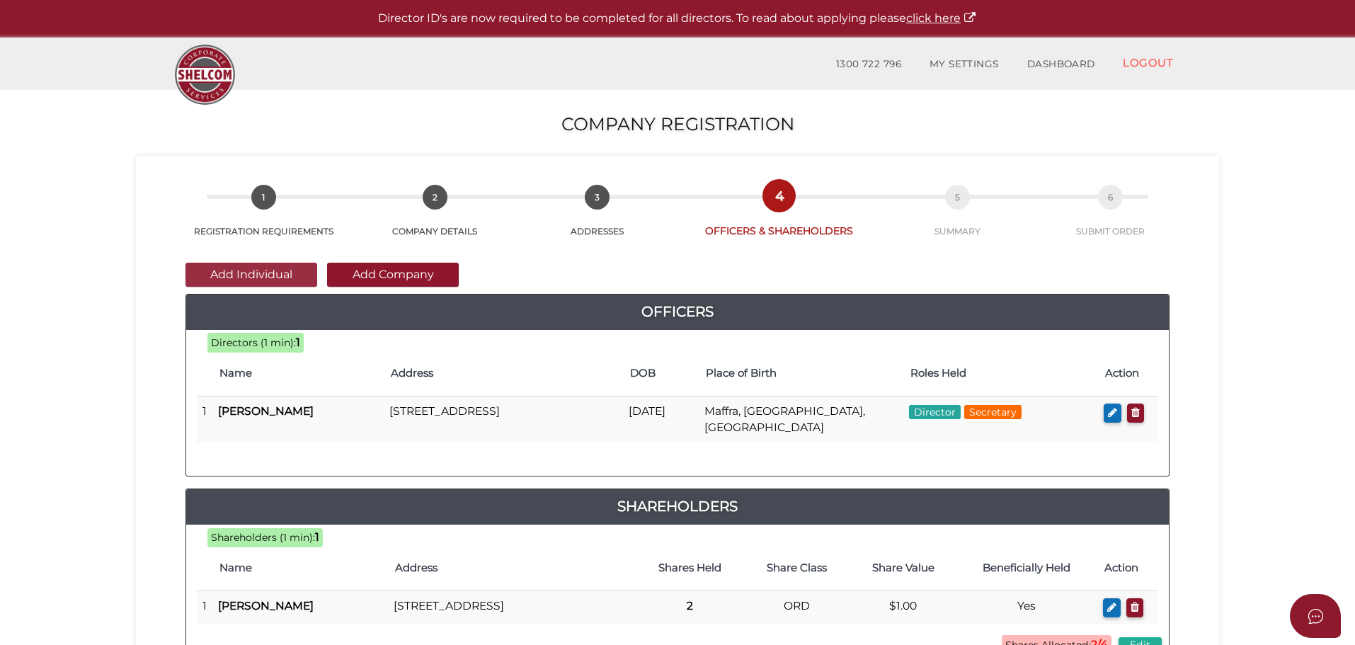
click at [278, 277] on button "Add Individual" at bounding box center [252, 275] width 132 height 24
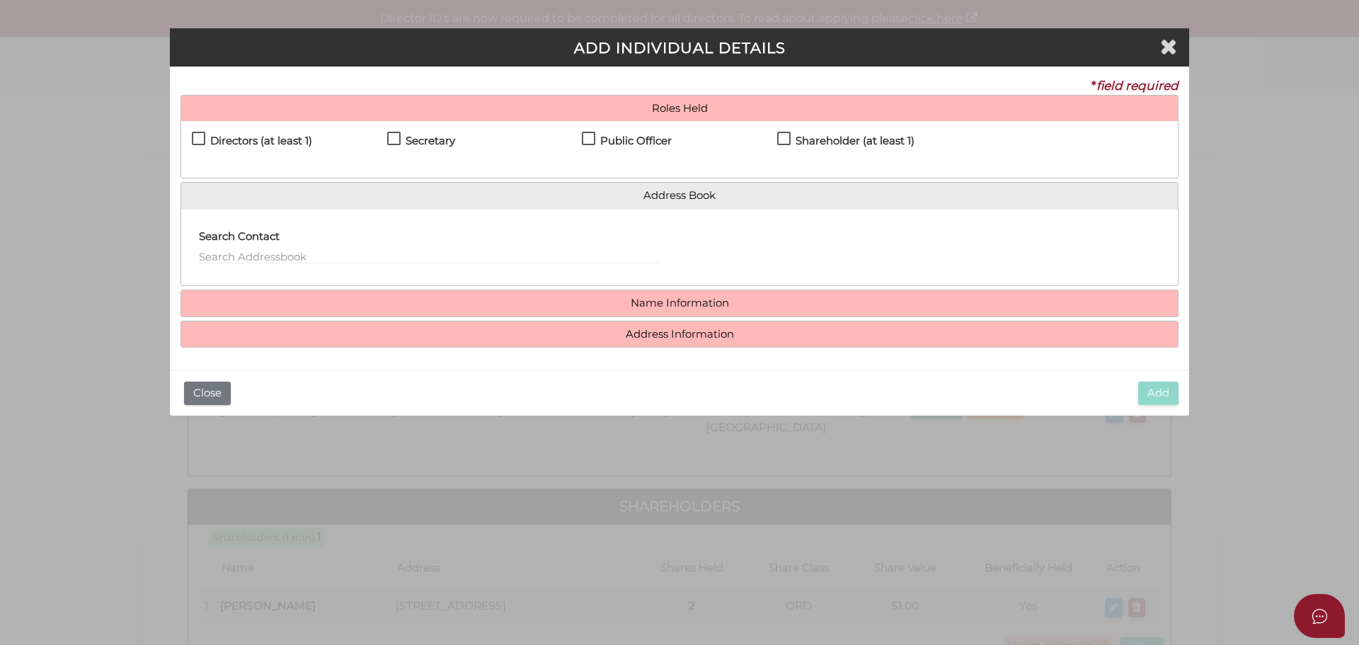
click at [204, 139] on label "Directors (at least 1)" at bounding box center [252, 144] width 120 height 18
checkbox input "true"
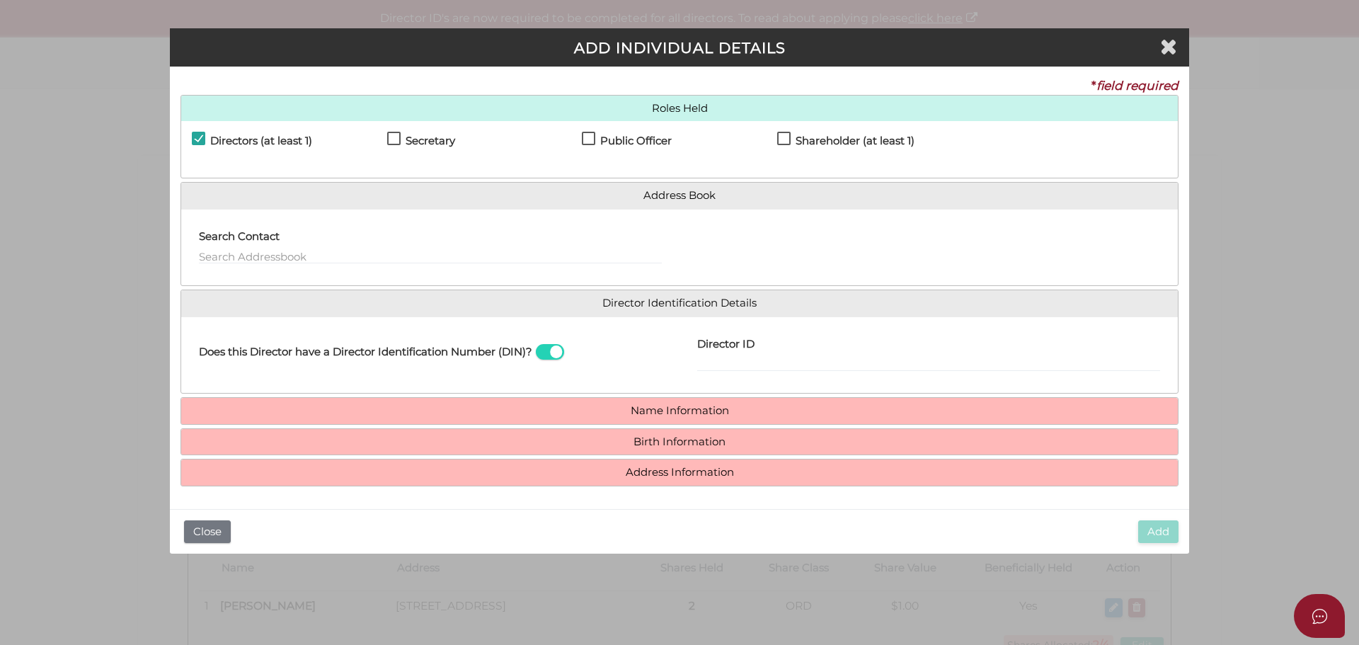
click at [595, 136] on label "Public Officer" at bounding box center [627, 144] width 90 height 18
checkbox input "true"
click at [787, 139] on label "Shareholder (at least 1)" at bounding box center [845, 144] width 137 height 18
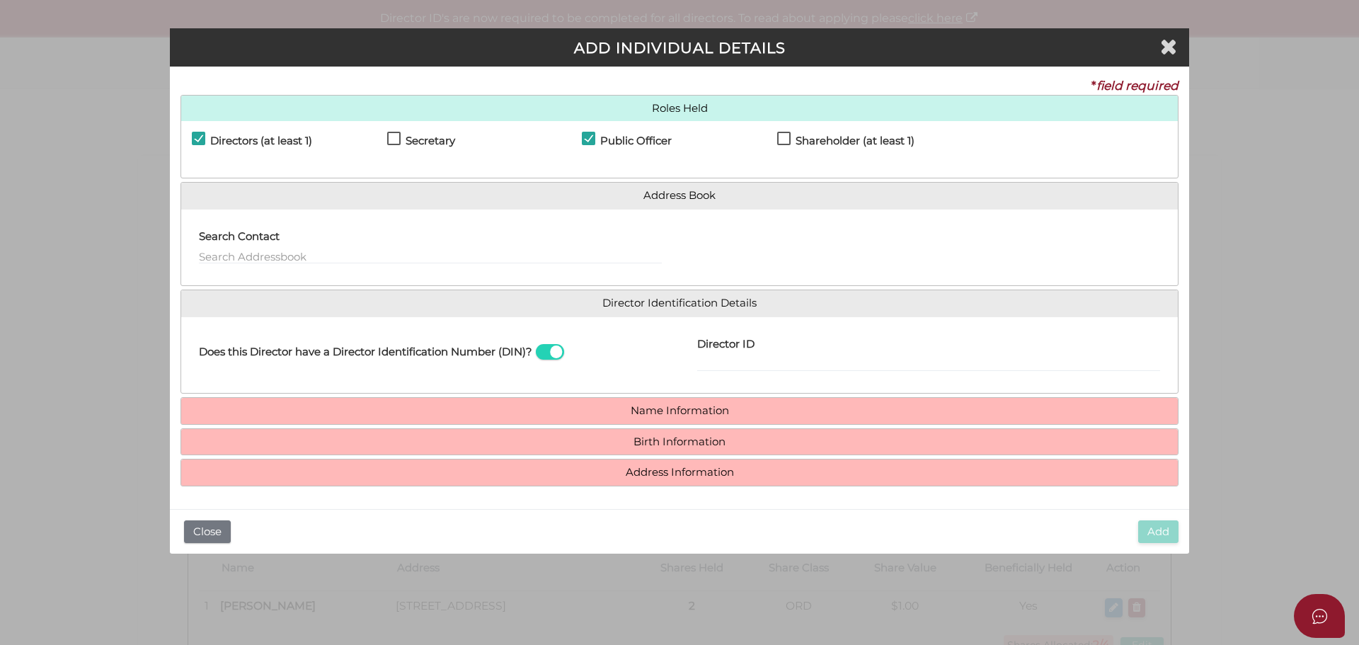
checkbox input "true"
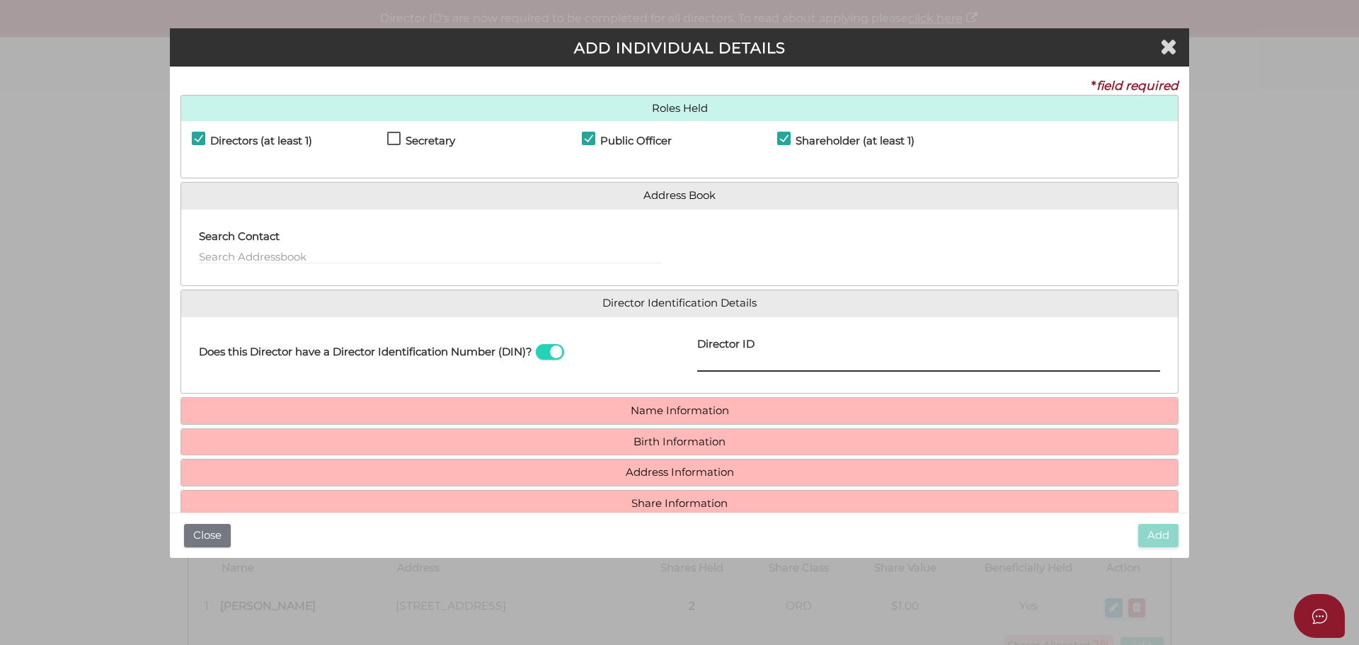
click at [741, 365] on input "Director ID" at bounding box center [928, 364] width 463 height 16
click at [747, 362] on input "Director ID" at bounding box center [928, 364] width 463 height 16
paste input "03662886167373"
type input "03662886167373"
drag, startPoint x: 773, startPoint y: 365, endPoint x: 639, endPoint y: 375, distance: 133.5
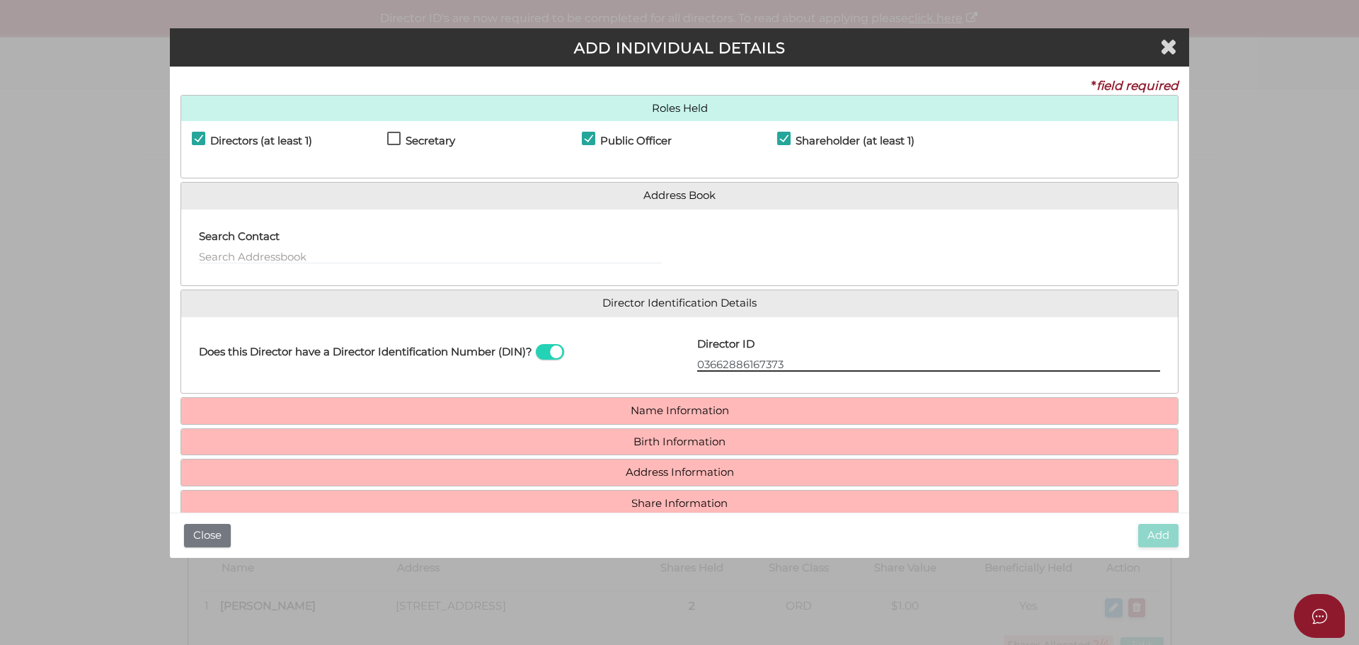
click at [639, 375] on div "Does this Director have a Director Identification Number (DIN)? Director ID 036…" at bounding box center [679, 355] width 997 height 55
click at [766, 360] on input "Director ID" at bounding box center [928, 364] width 463 height 16
paste input "03662886167373"
type input "03662886167373"
click at [718, 367] on input "03662886167373" at bounding box center [928, 364] width 463 height 16
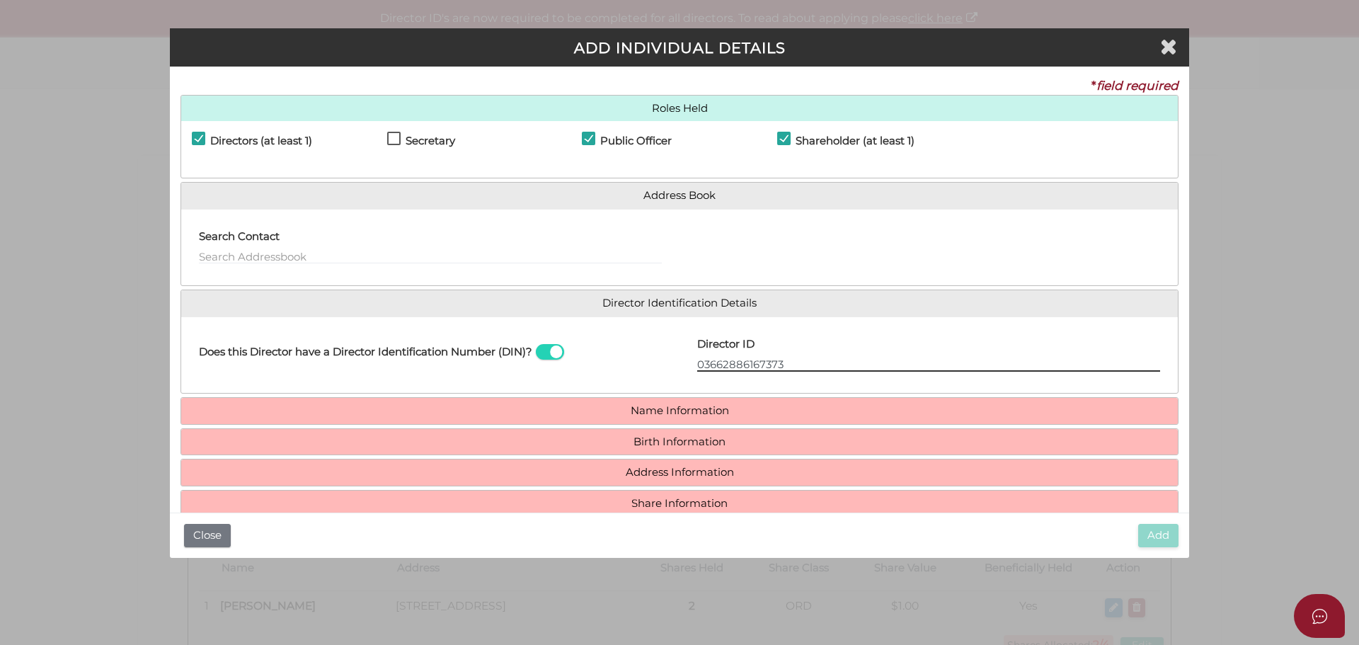
drag, startPoint x: 795, startPoint y: 360, endPoint x: 680, endPoint y: 359, distance: 115.4
click at [680, 359] on div "Director ID 03662886167373 Email Director About How To Apply for DIN" at bounding box center [929, 355] width 498 height 55
click at [773, 368] on input "036" at bounding box center [928, 364] width 463 height 16
type input "036628861673733"
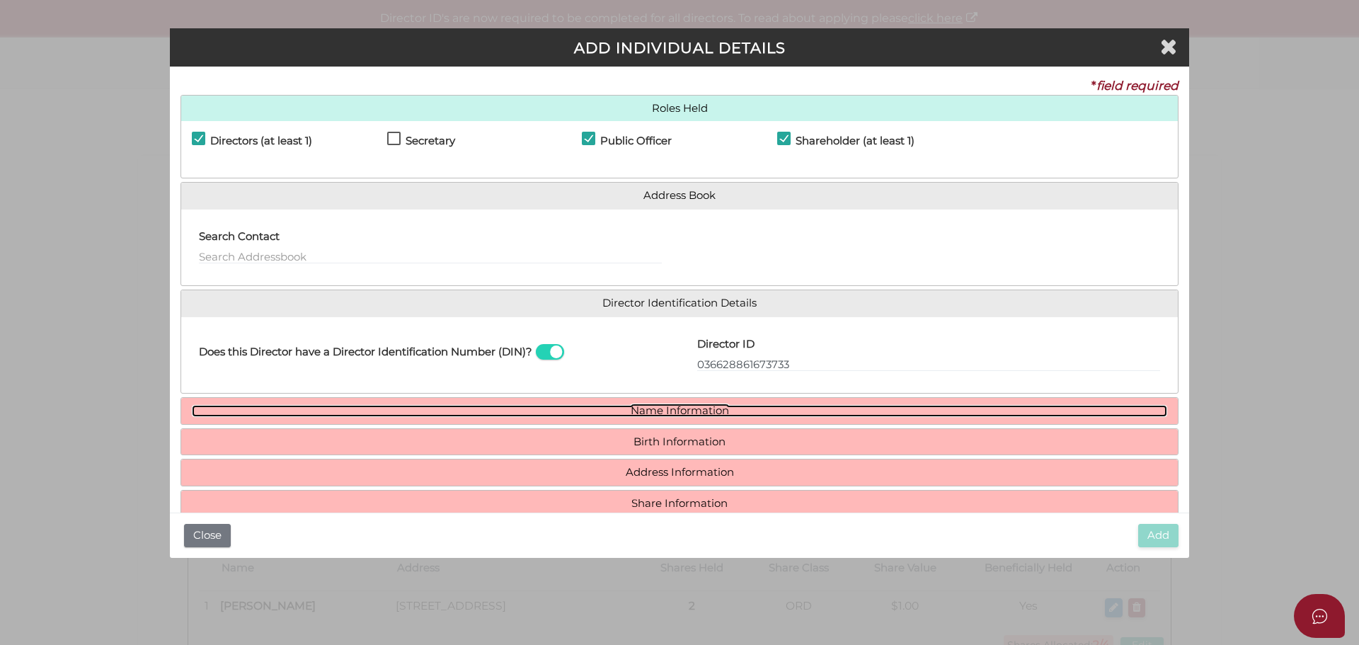
click at [673, 407] on link "Name Information" at bounding box center [680, 411] width 976 height 12
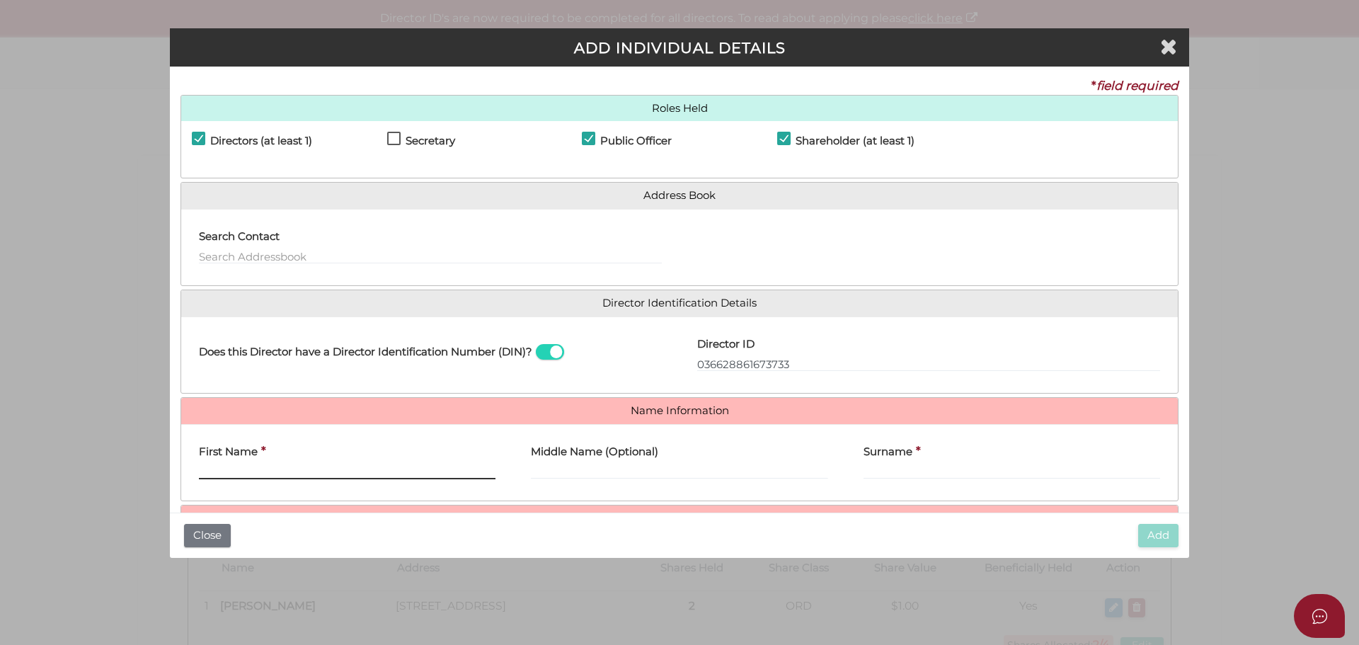
click at [287, 465] on input "First Name" at bounding box center [347, 472] width 297 height 16
click at [294, 469] on input "First Name" at bounding box center [347, 472] width 297 height 16
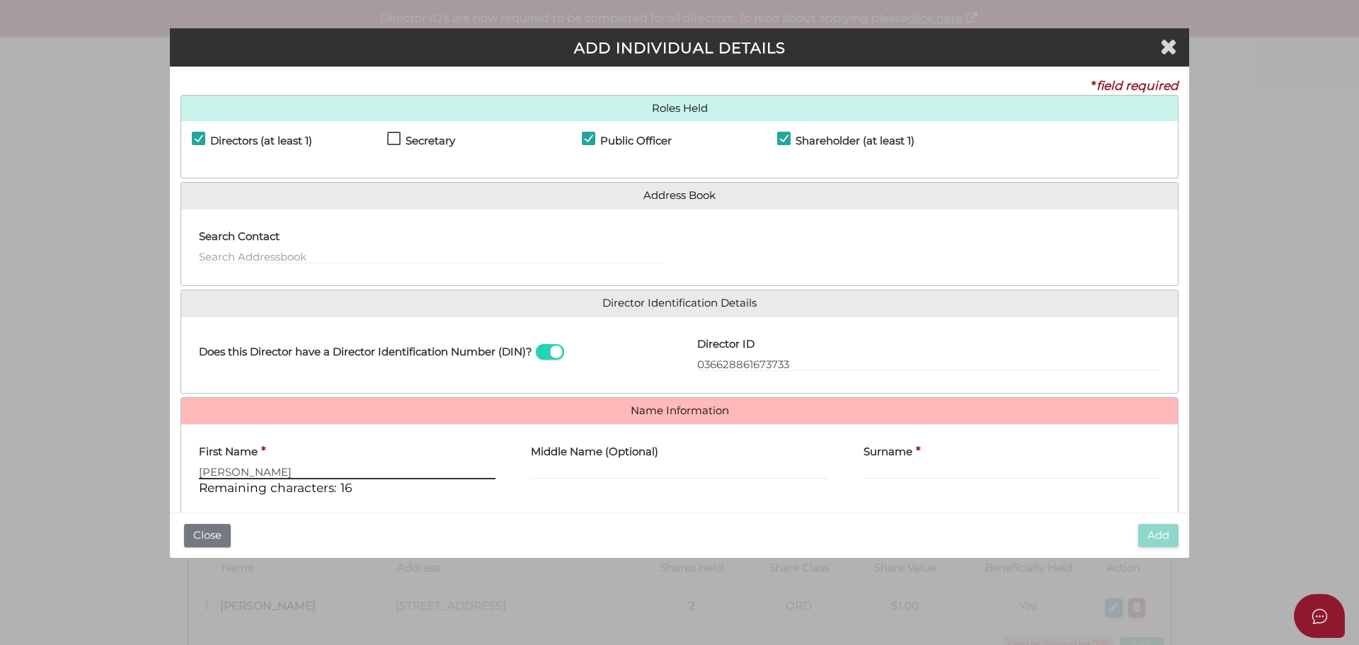
type input "[PERSON_NAME]"
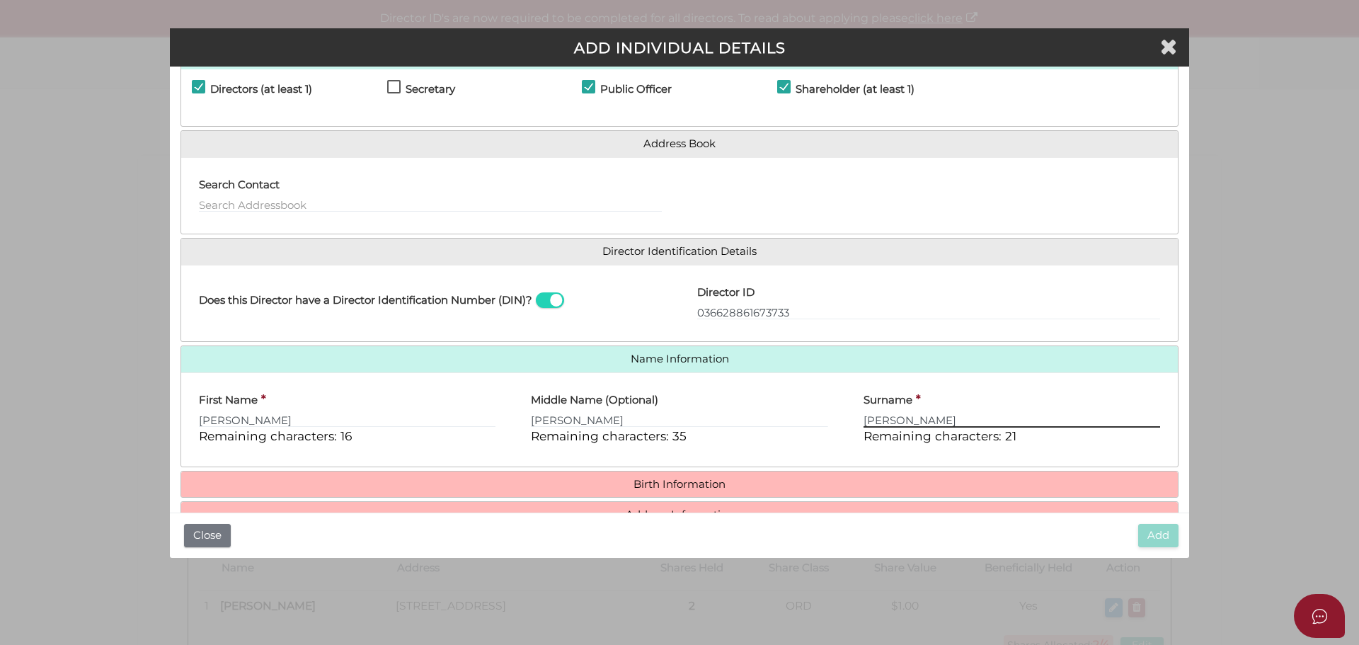
scroll to position [121, 0]
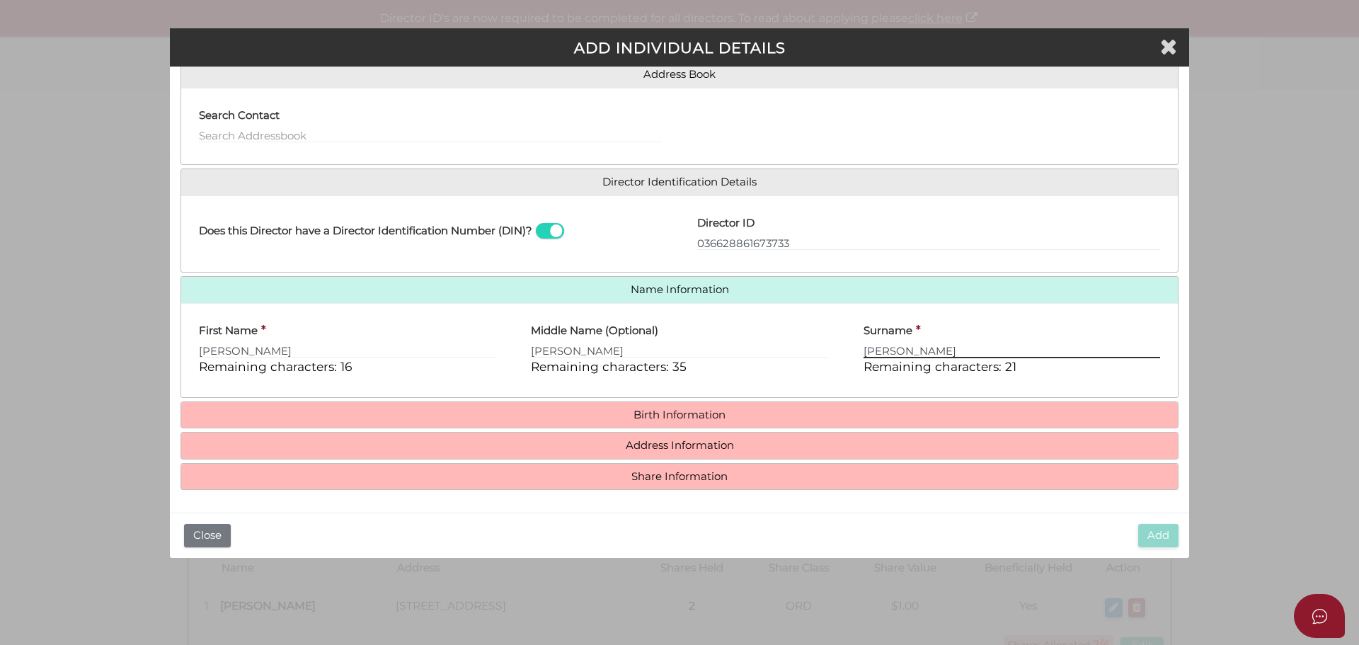
type input "[PERSON_NAME]"
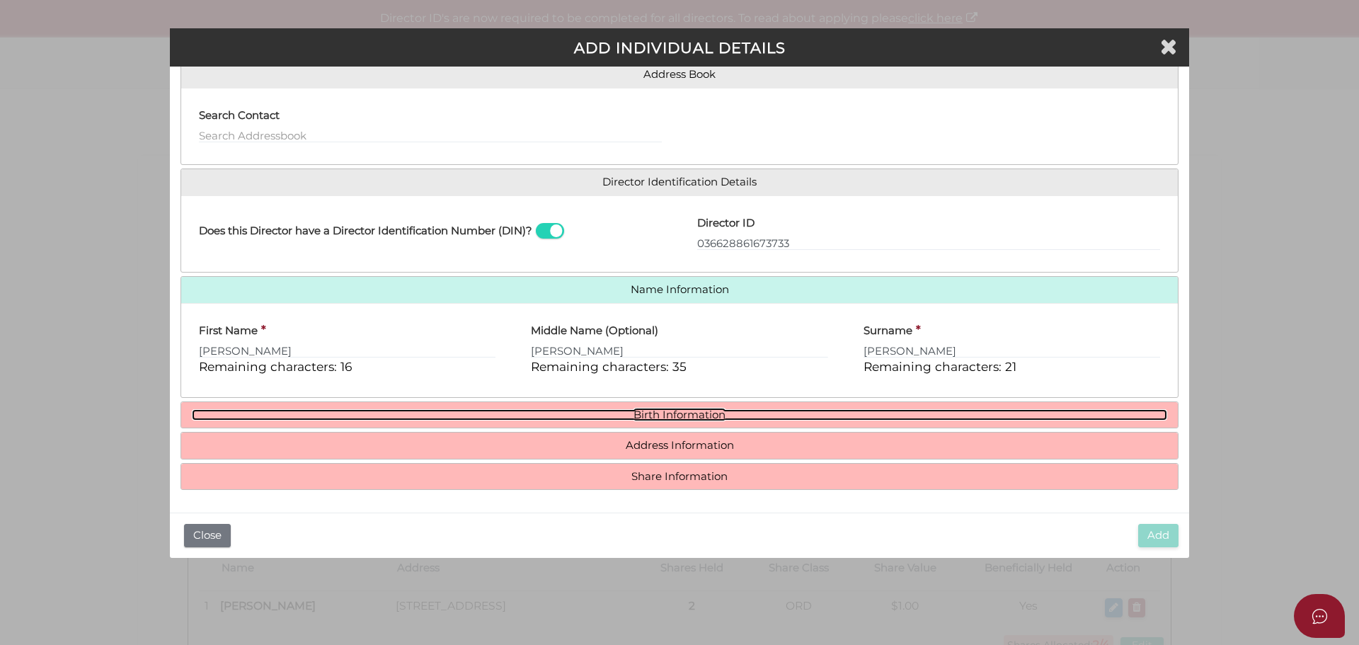
click at [678, 414] on link "Birth Information" at bounding box center [680, 415] width 976 height 12
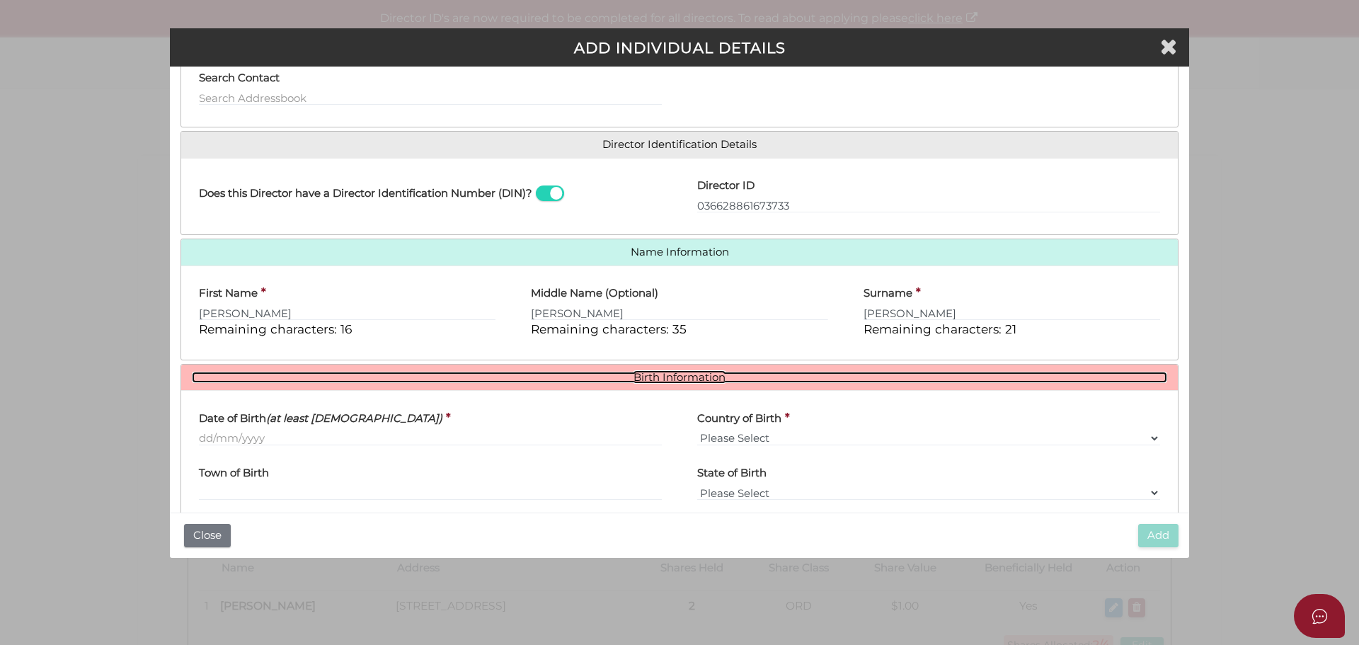
scroll to position [253, 0]
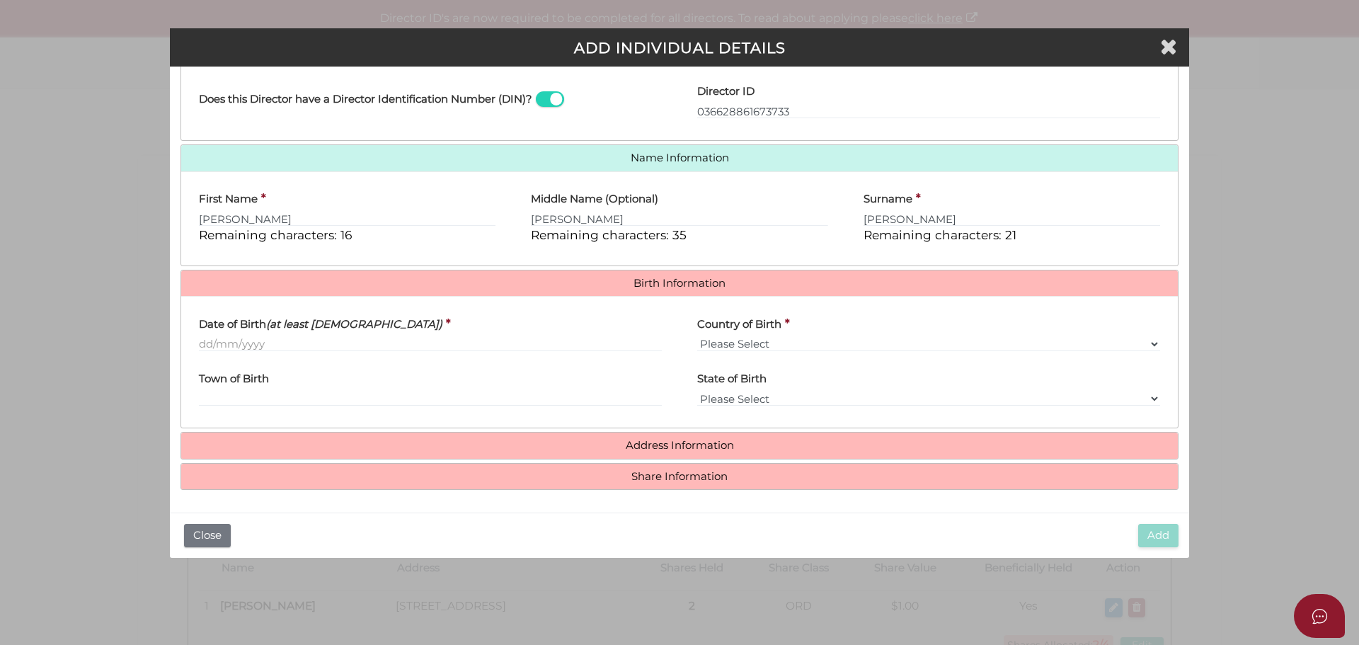
click at [198, 342] on div "Date of Birth (at least 18 years old) *" at bounding box center [430, 334] width 498 height 55
click at [207, 343] on input "Date of Birth (at least [DEMOGRAPHIC_DATA])" at bounding box center [430, 344] width 463 height 16
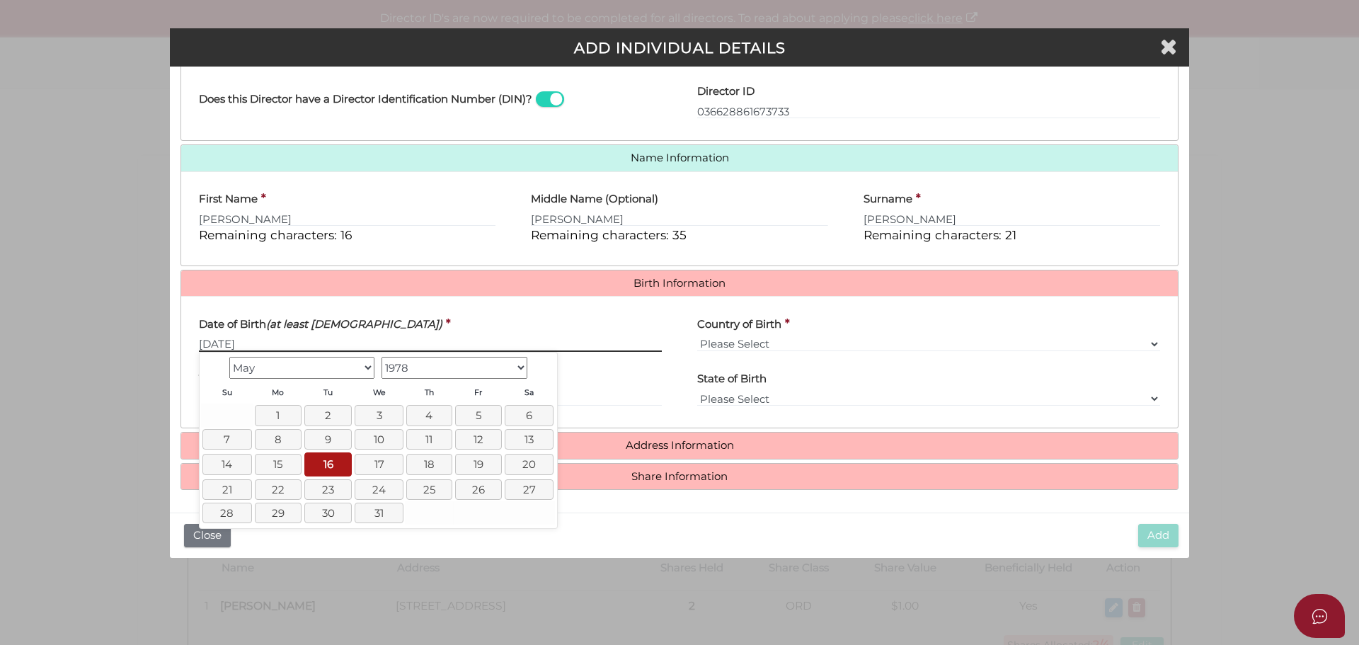
type input "[DATE]"
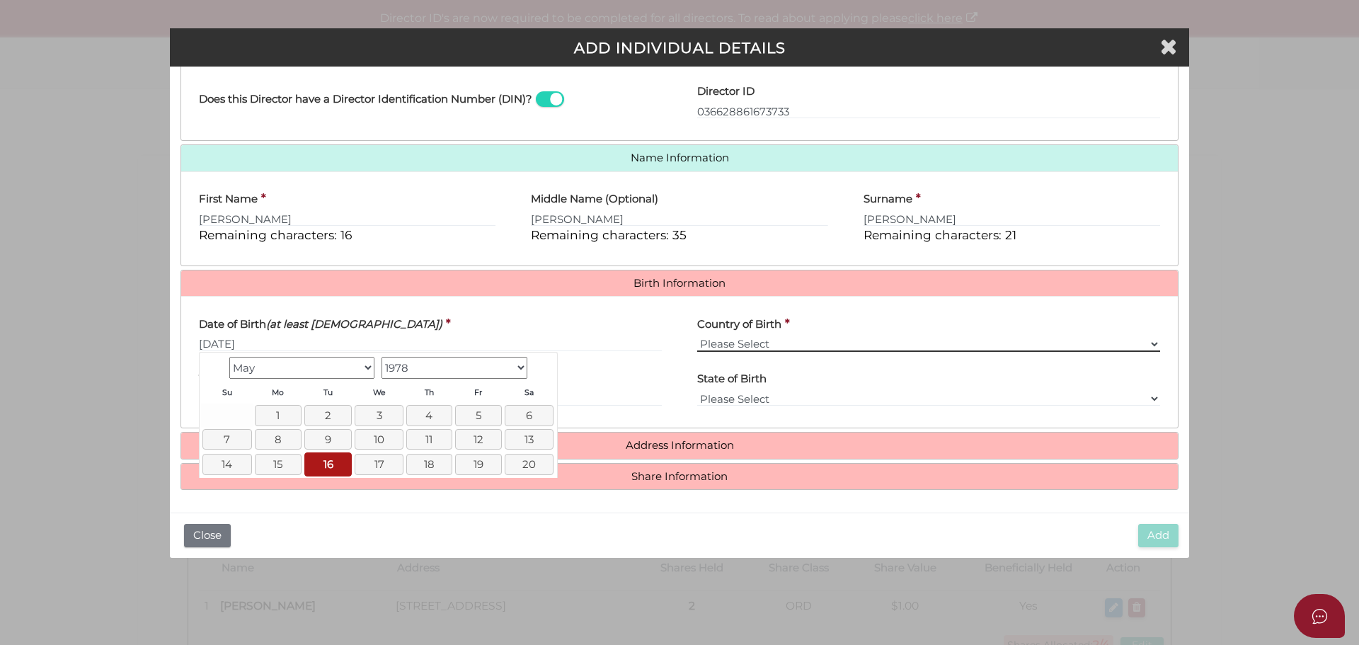
click at [747, 343] on select "Please Select v [GEOGRAPHIC_DATA] [GEOGRAPHIC_DATA] [GEOGRAPHIC_DATA] [GEOGRAPH…" at bounding box center [928, 344] width 463 height 16
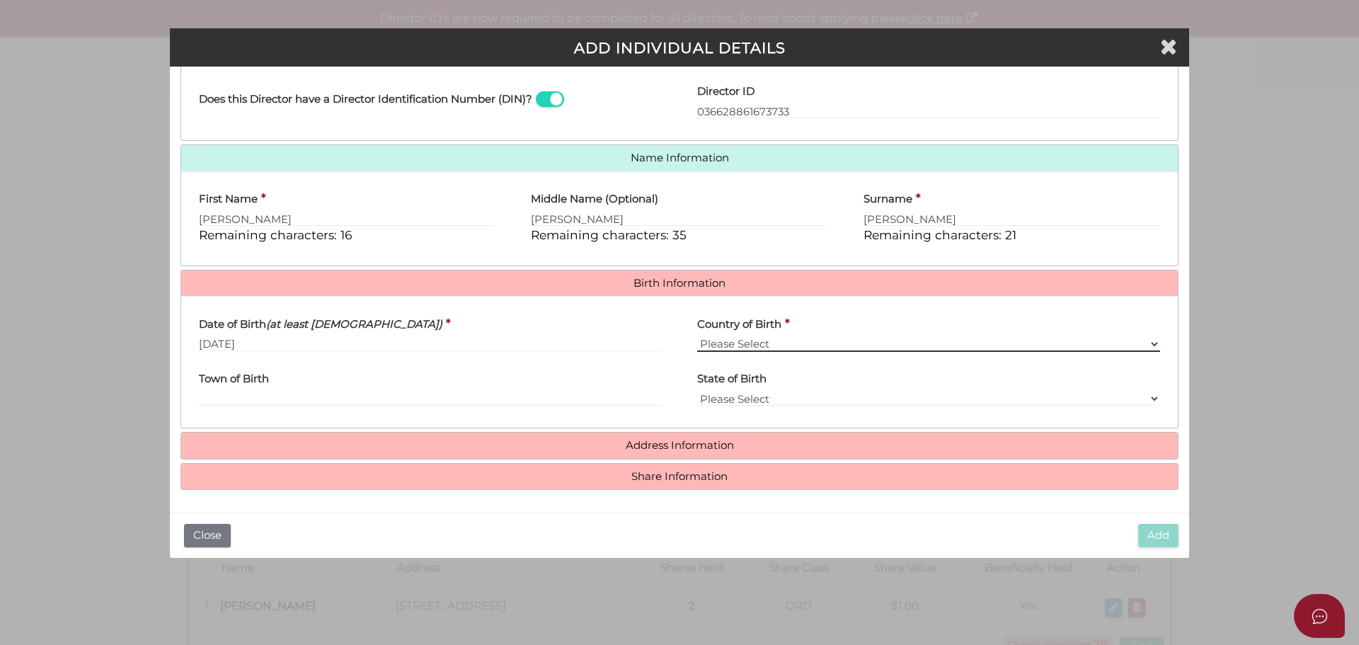
select select "[GEOGRAPHIC_DATA]"
click at [697, 336] on select "Please Select v [GEOGRAPHIC_DATA] [GEOGRAPHIC_DATA] [GEOGRAPHIC_DATA] [GEOGRAPH…" at bounding box center [928, 344] width 463 height 16
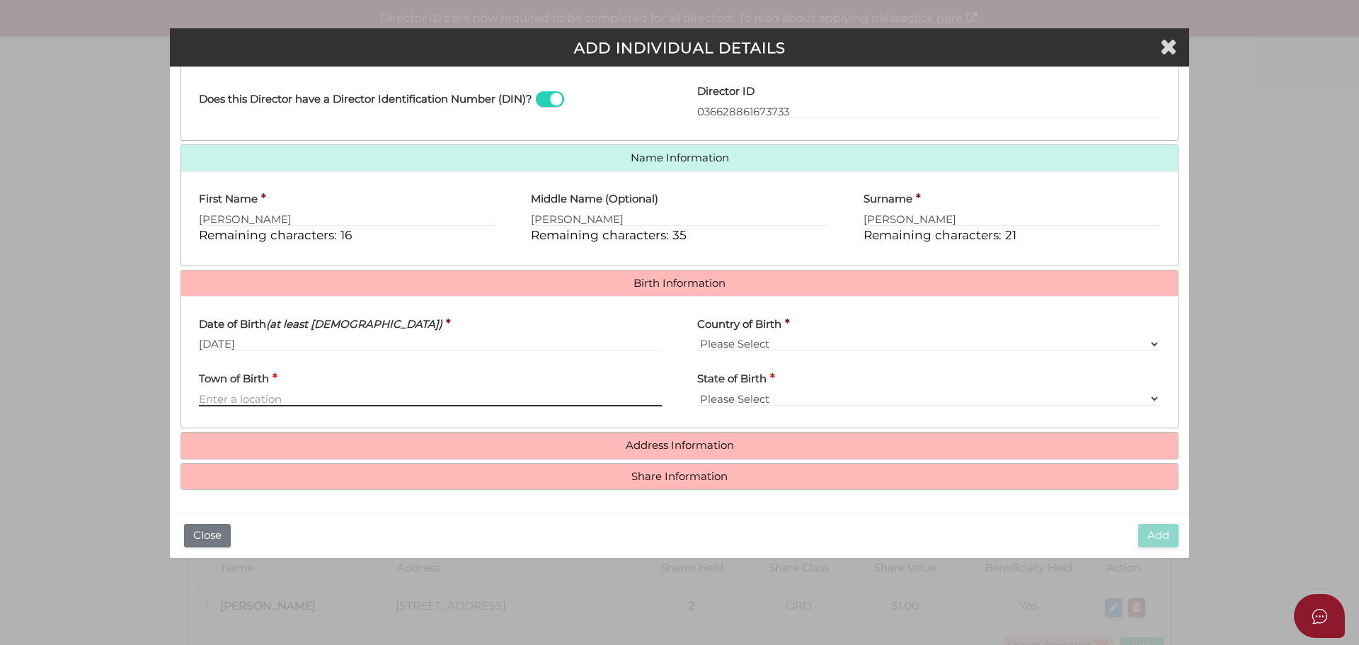
click at [261, 398] on input "Town of Birth" at bounding box center [430, 399] width 463 height 16
type input "[GEOGRAPHIC_DATA]"
select select "VIC"
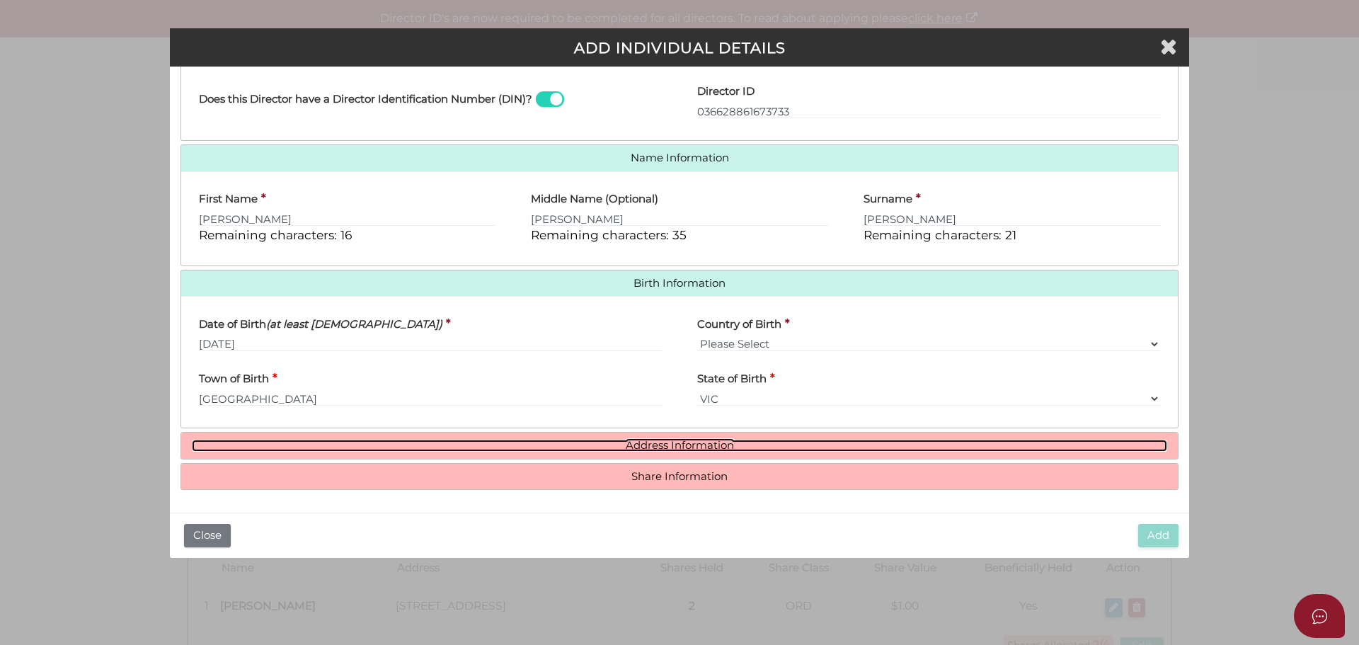
click at [675, 443] on link "Address Information" at bounding box center [680, 446] width 976 height 12
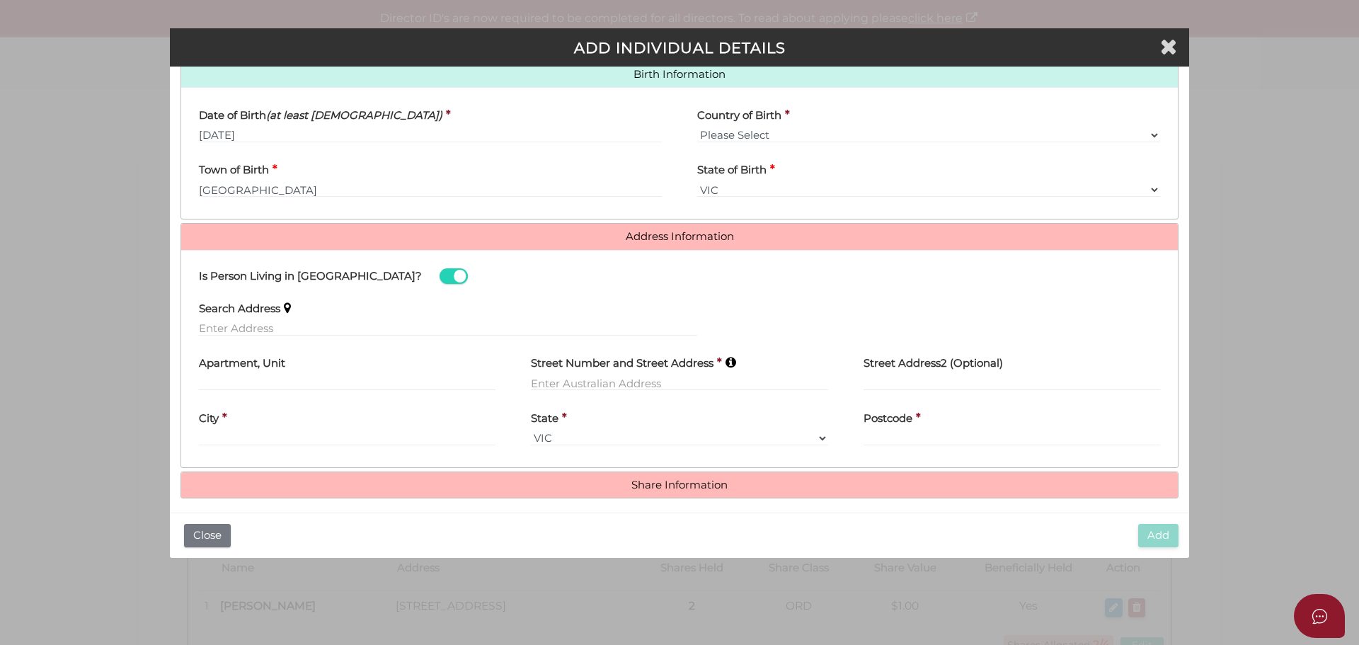
scroll to position [470, 0]
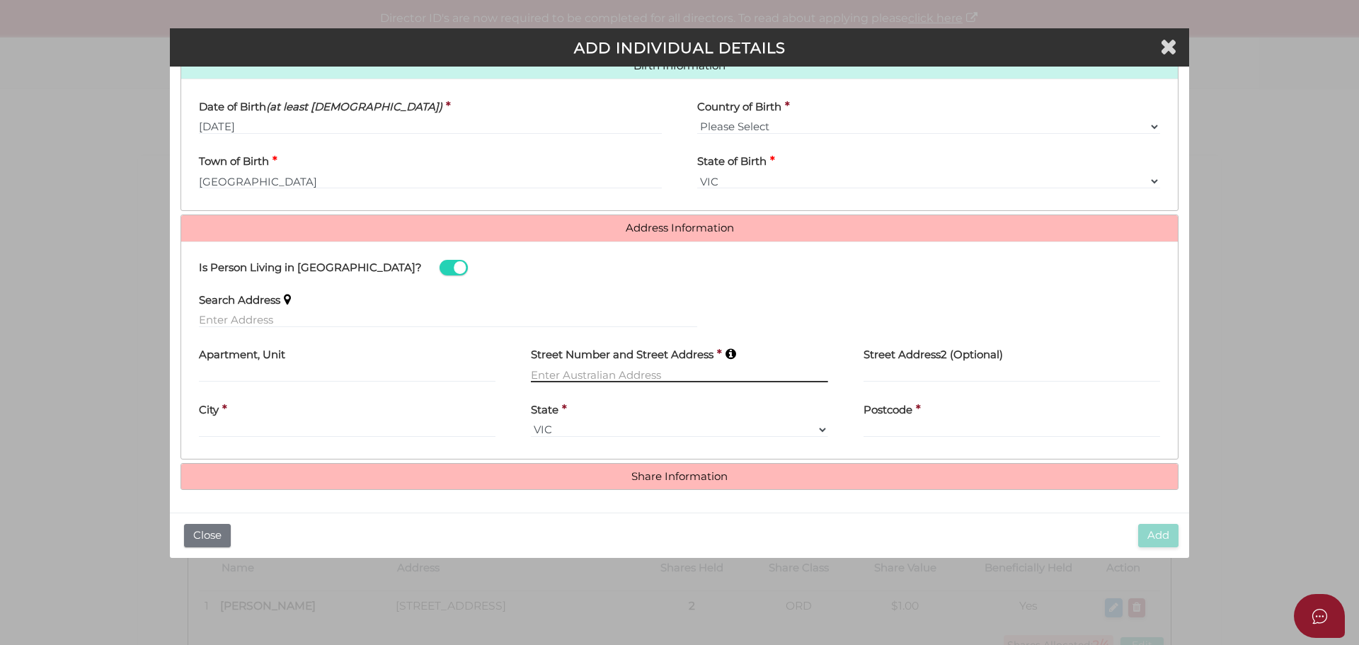
click at [576, 372] on input "text" at bounding box center [679, 375] width 297 height 16
click at [659, 373] on input "348 Long Rorest Road" at bounding box center [679, 375] width 297 height 16
type input "[STREET_ADDRESS]"
click at [215, 428] on div "City *" at bounding box center [347, 415] width 297 height 45
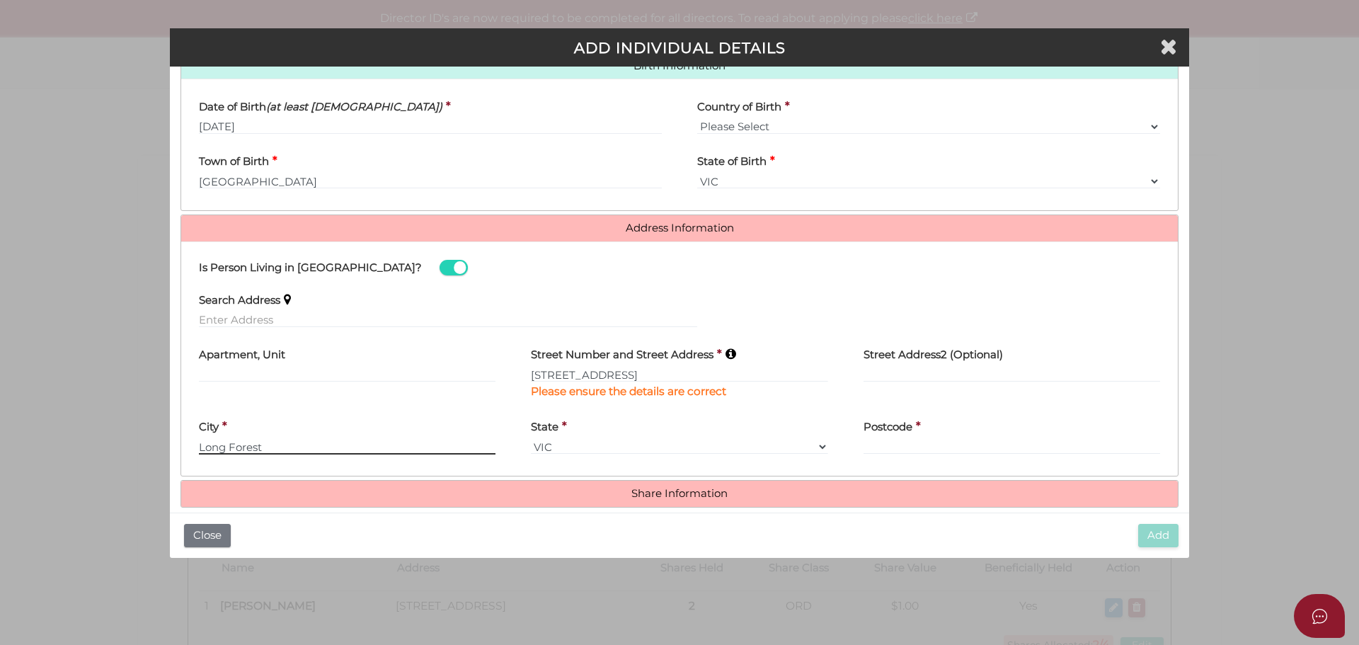
type input "Long Forest"
click at [884, 445] on input "Postcode" at bounding box center [1012, 447] width 297 height 16
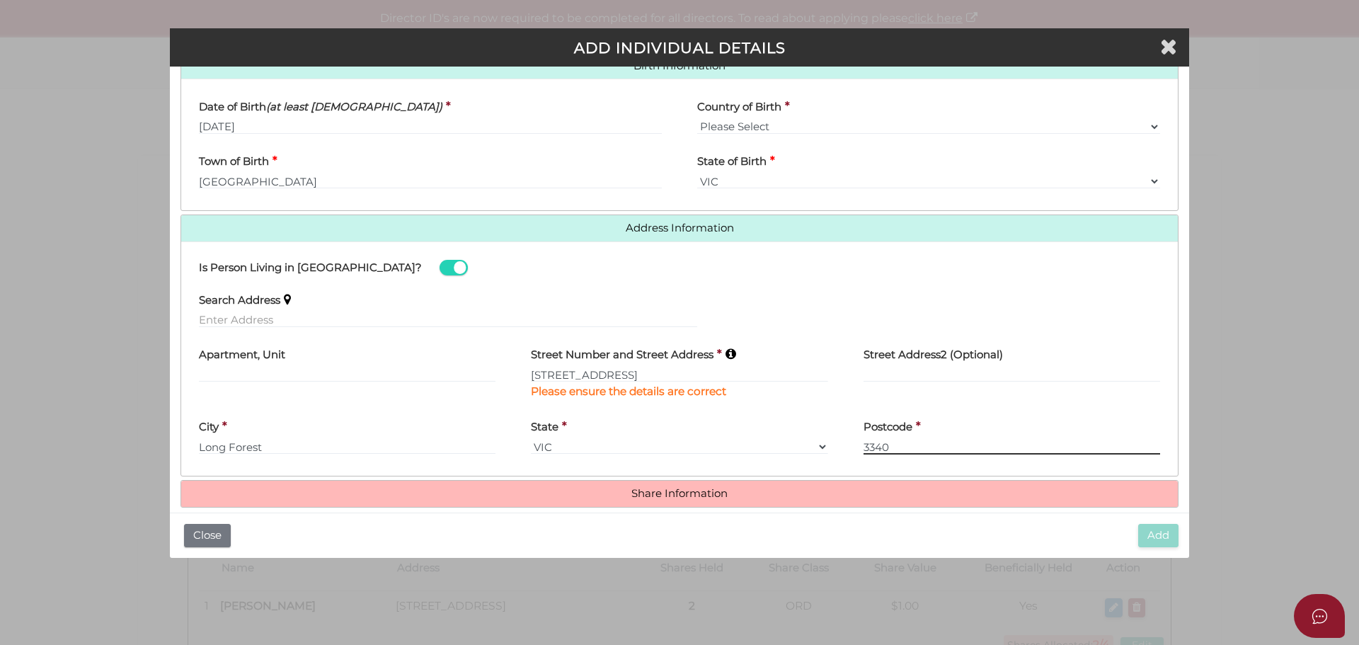
type input "3340"
click at [695, 494] on link "Share Information" at bounding box center [680, 494] width 976 height 12
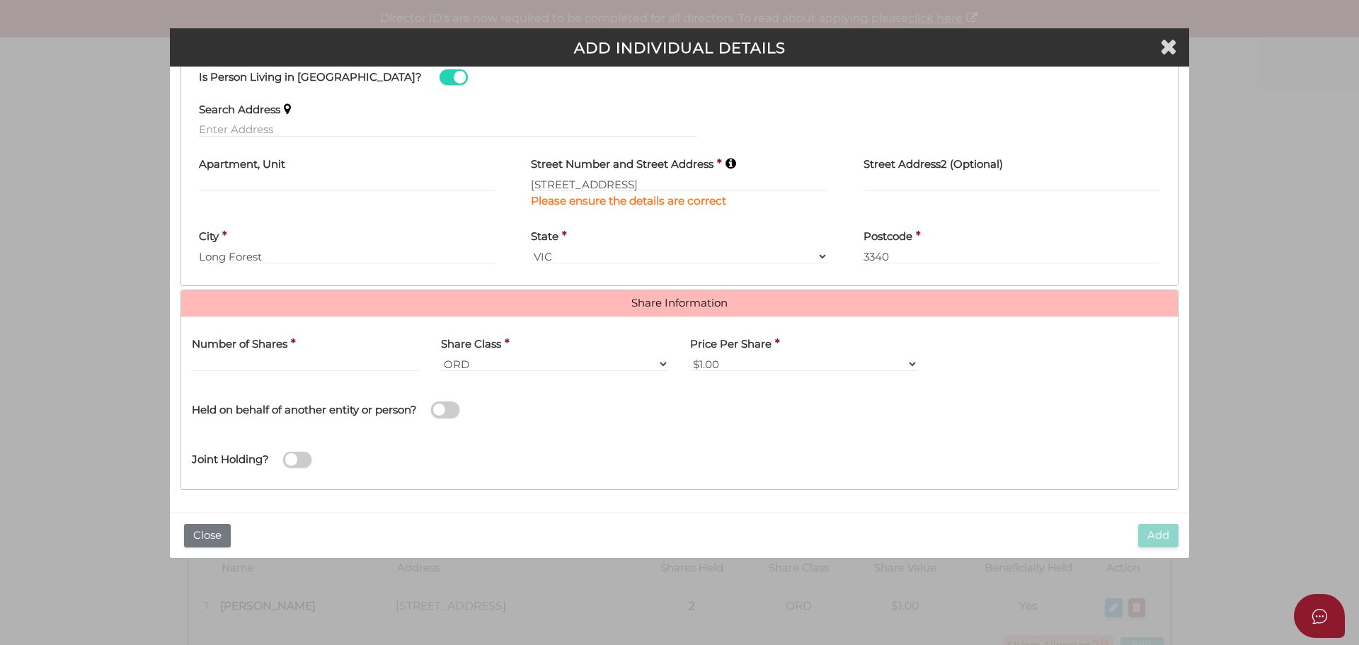
click at [232, 353] on label "Number of Shares" at bounding box center [240, 342] width 96 height 29
click at [224, 360] on input "text" at bounding box center [306, 364] width 228 height 16
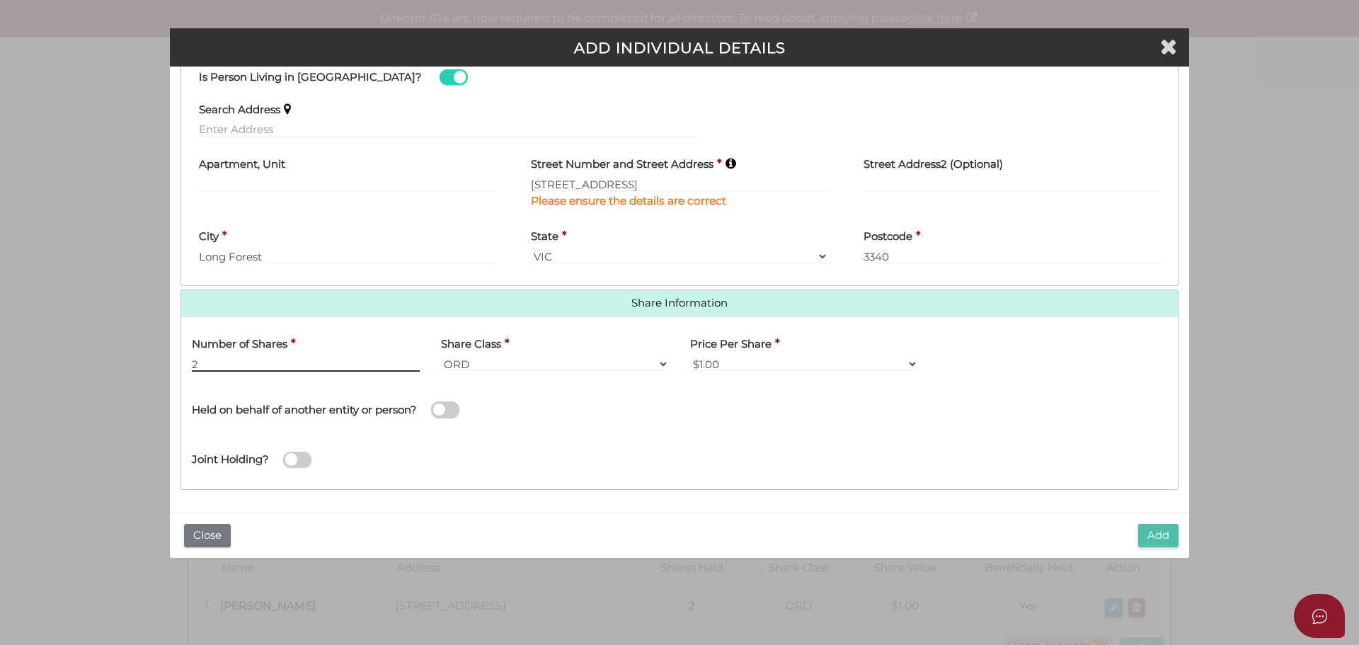
type input "2"
click at [1171, 538] on button "Add" at bounding box center [1159, 535] width 40 height 23
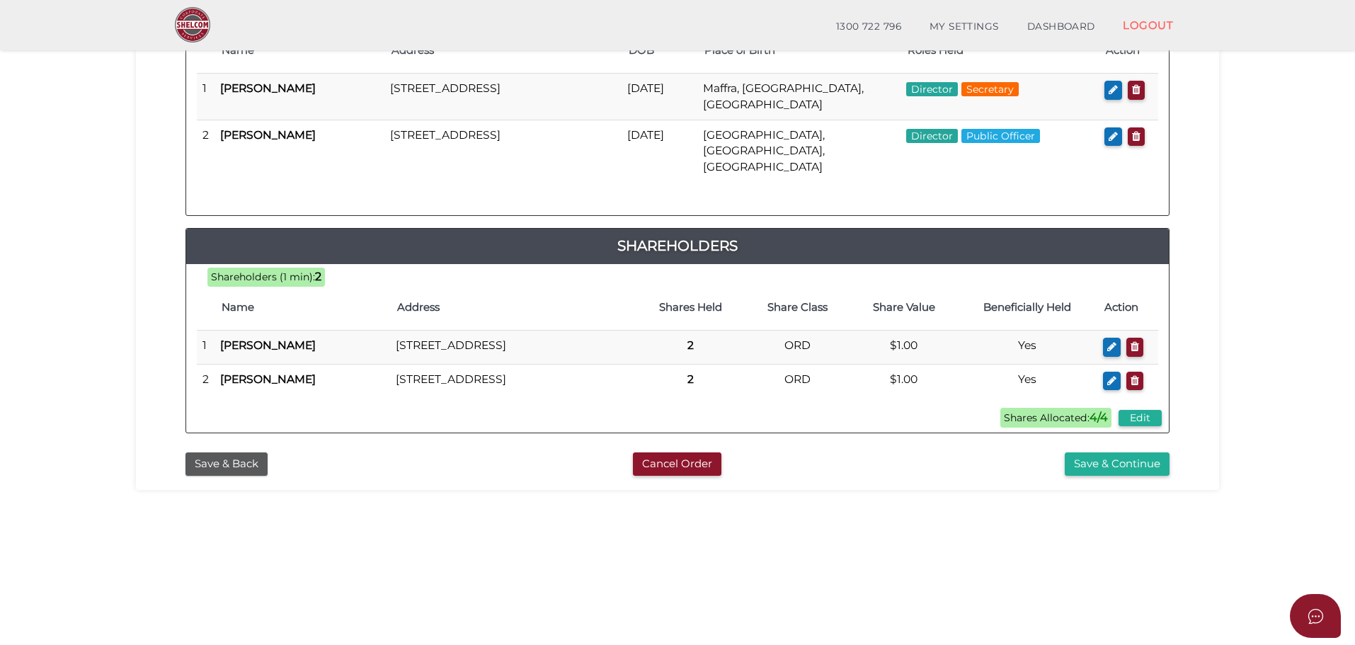
scroll to position [283, 0]
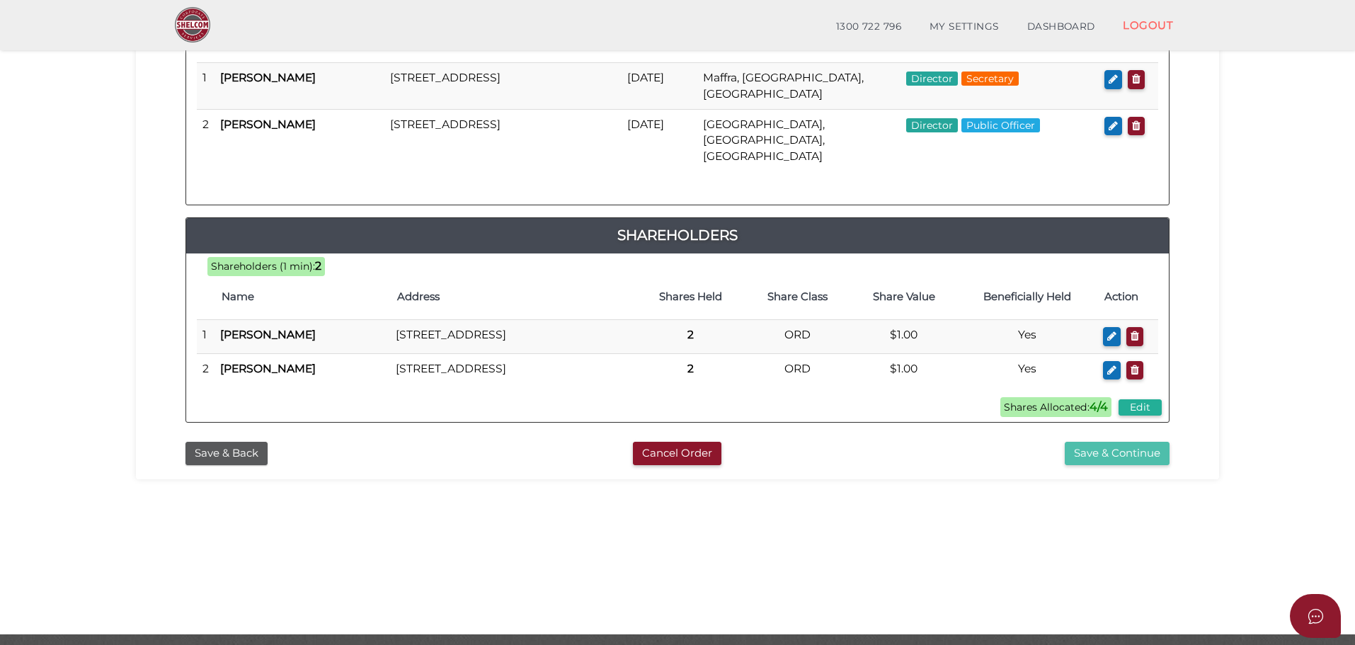
click at [1119, 462] on button "Save & Continue" at bounding box center [1117, 453] width 105 height 23
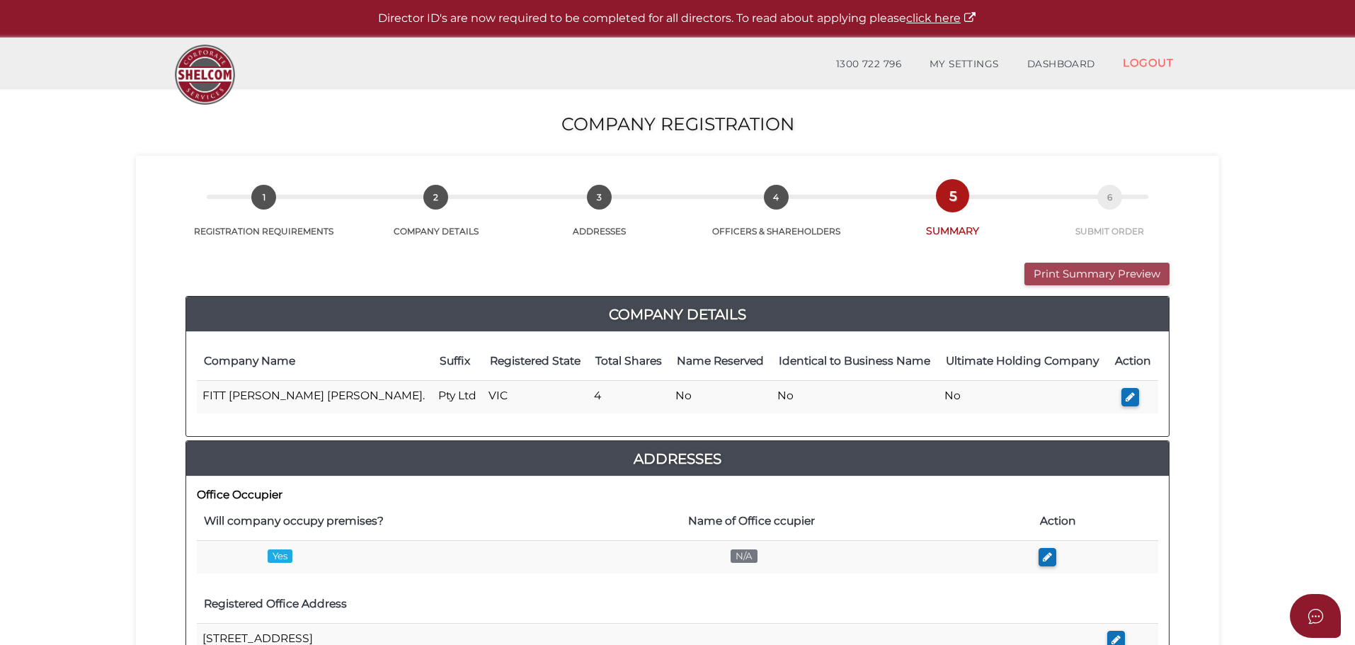
click at [1112, 276] on button "Print Summary Preview" at bounding box center [1097, 274] width 145 height 23
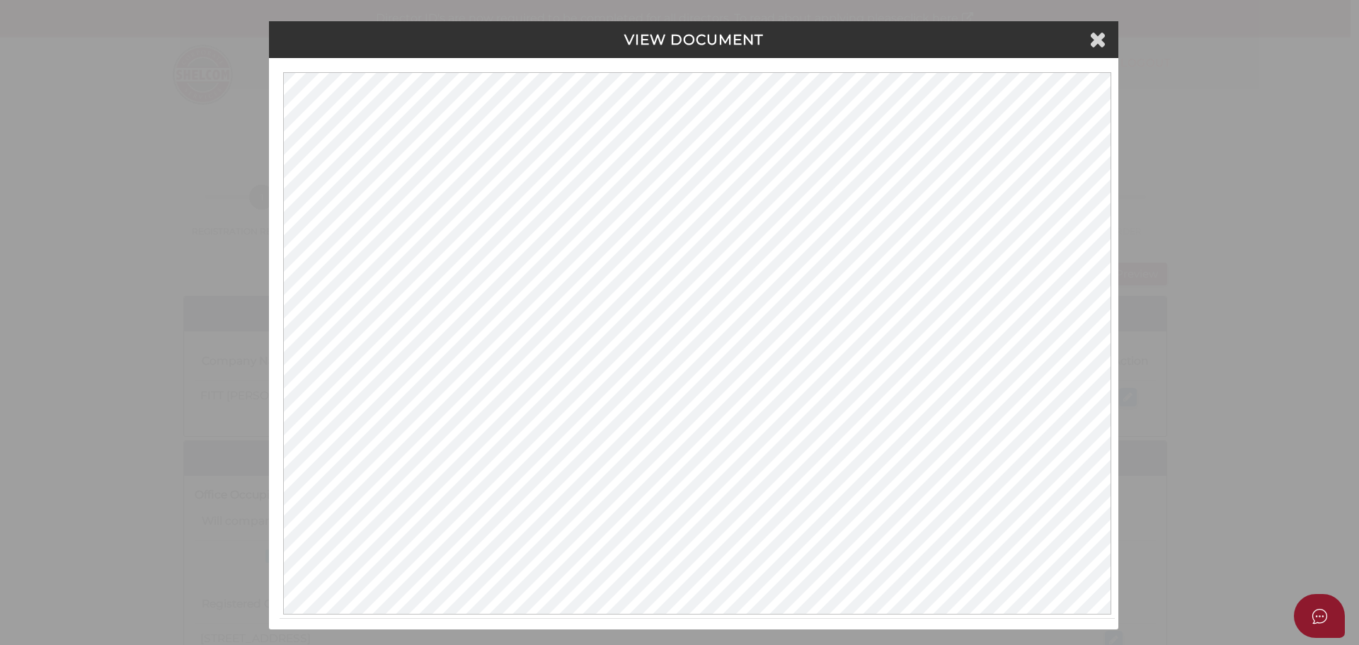
click at [1233, 161] on div "VIEW DOCUMENT Please click here to view this document in a new tab." at bounding box center [679, 322] width 1359 height 645
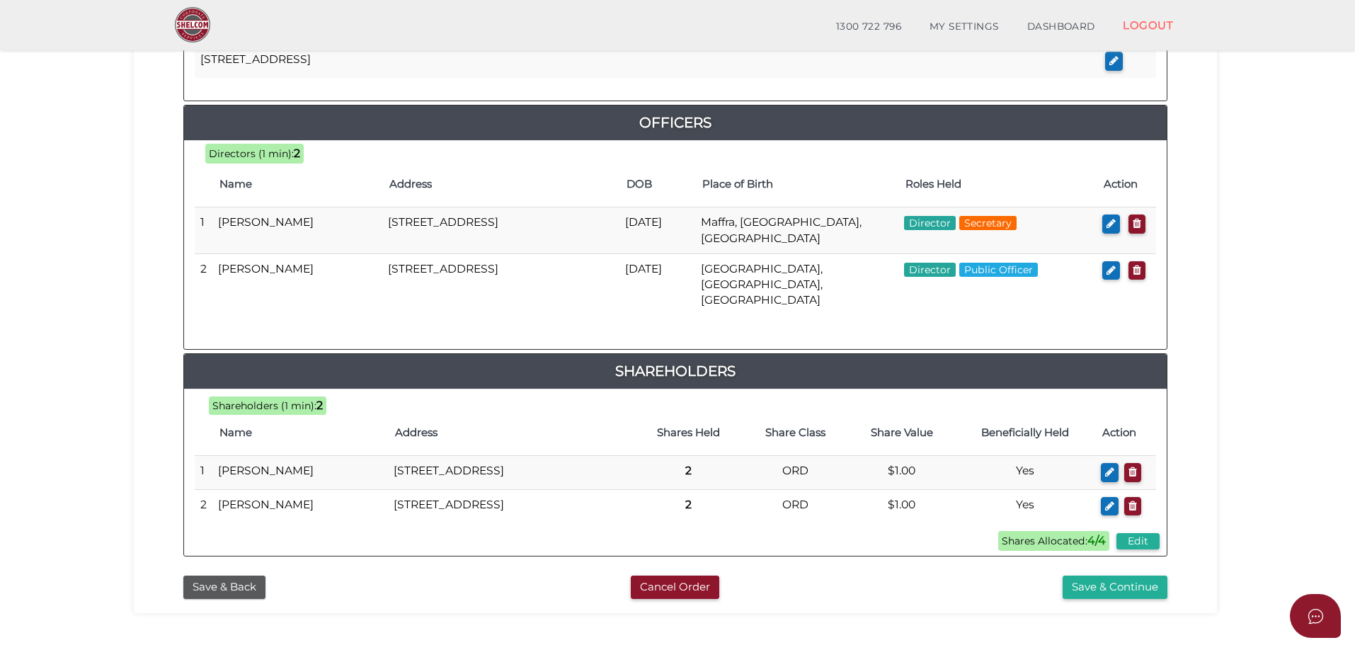
scroll to position [701, 0]
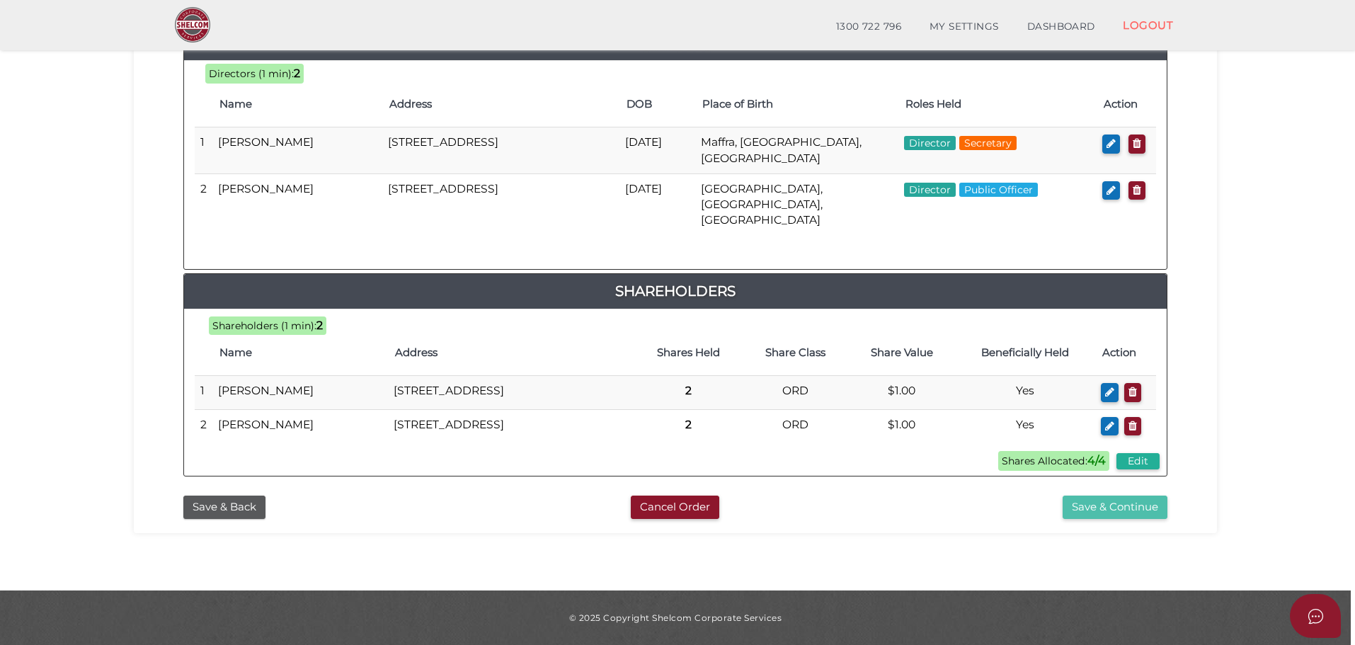
click at [1139, 503] on button "Save & Continue" at bounding box center [1115, 507] width 105 height 23
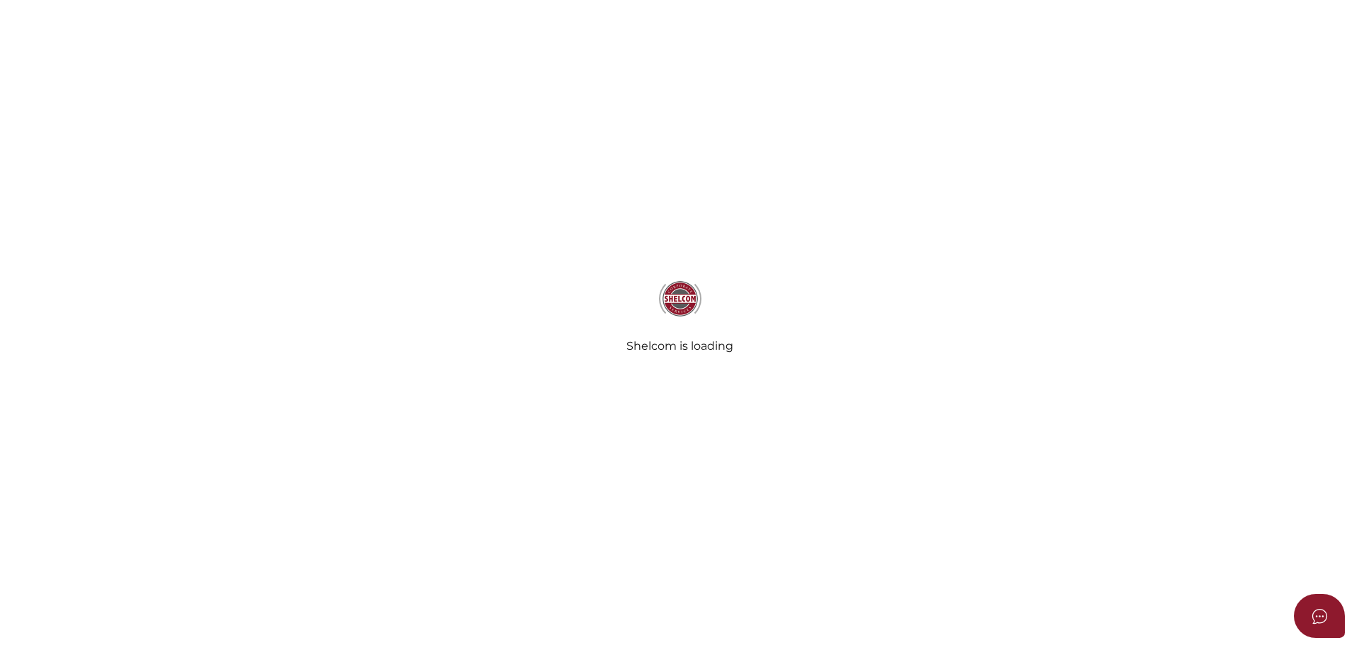
select select "Comb Binding"
select select "No"
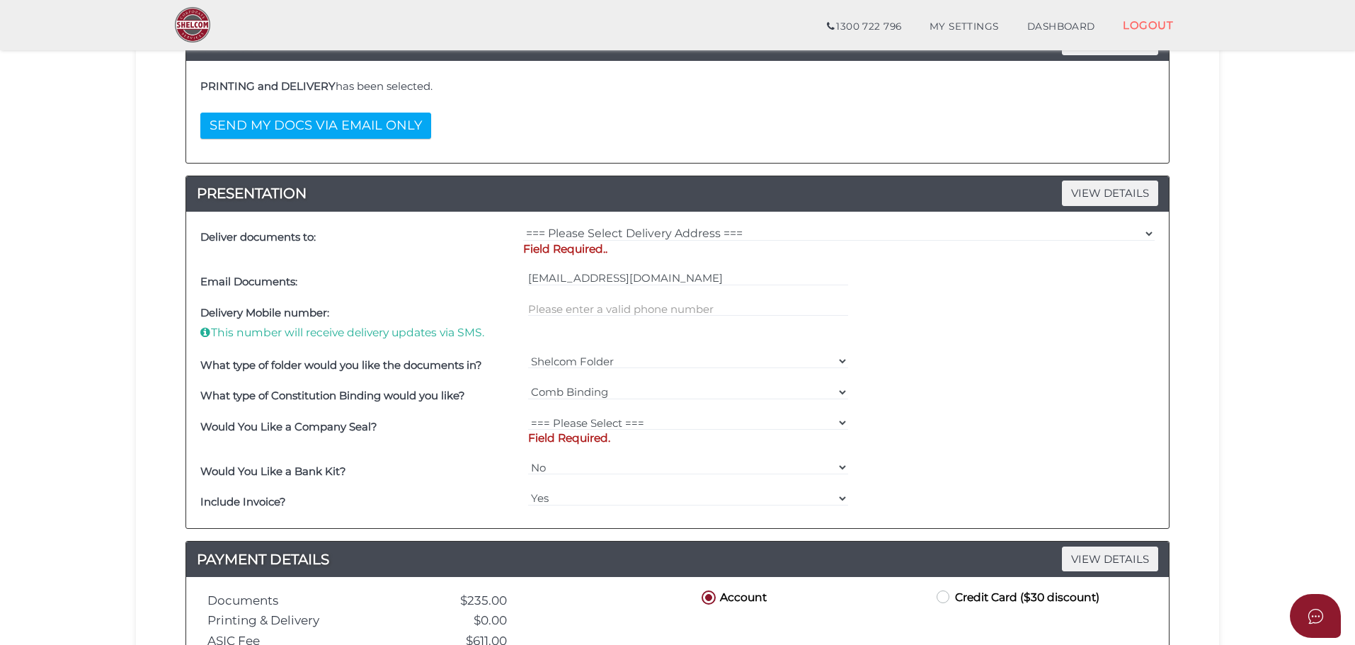
scroll to position [283, 0]
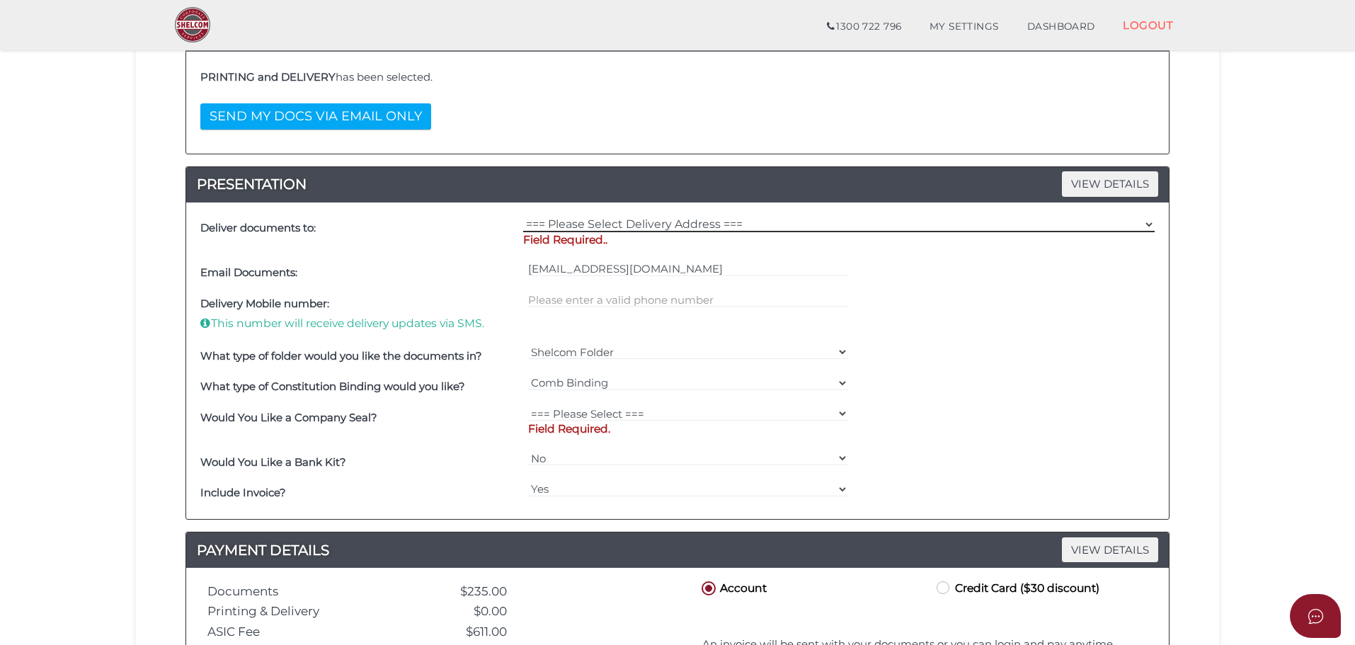
click at [709, 219] on select "=== Please Select Delivery Address === (User Address - [PERSON_NAME]) [STREET_A…" at bounding box center [839, 225] width 632 height 16
select select "0"
click at [523, 217] on select "=== Please Select Delivery Address === (User Address - [PERSON_NAME]) [STREET_A…" at bounding box center [839, 225] width 632 height 16
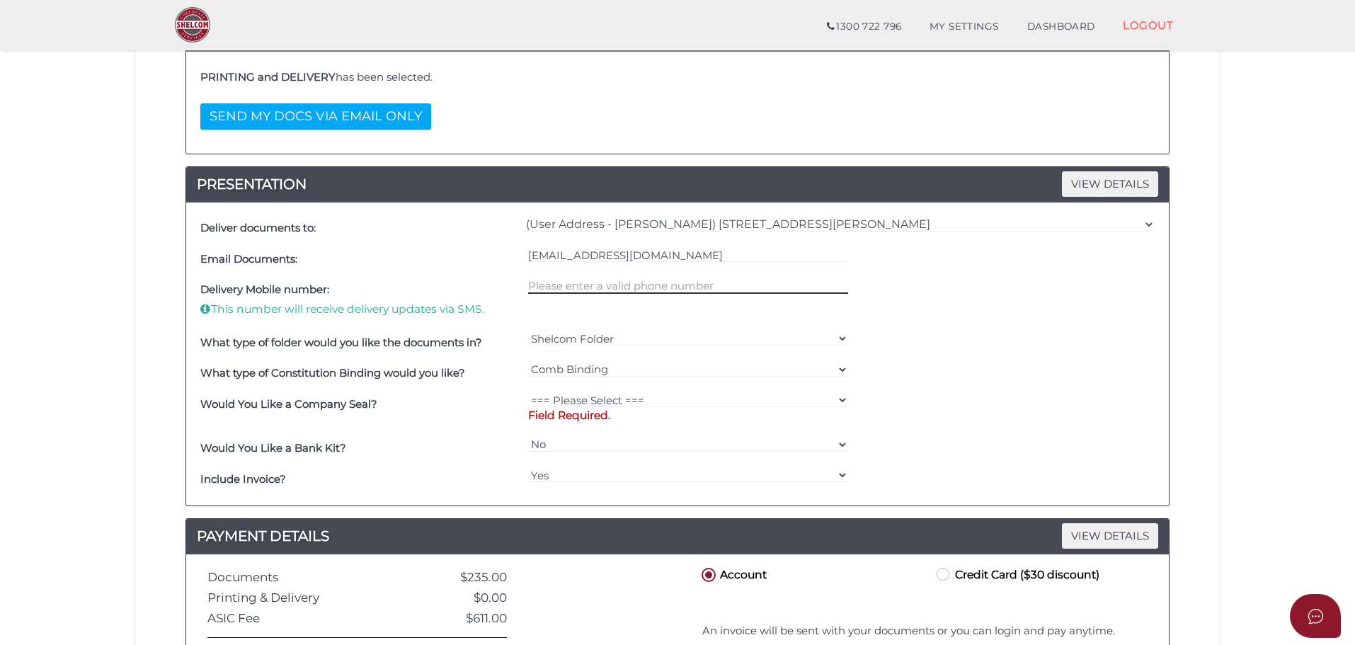
click at [576, 282] on input "text" at bounding box center [688, 286] width 321 height 16
type input "0439355325"
click at [607, 399] on select "=== Please Select === Fold Seal $50 No Seal" at bounding box center [688, 400] width 321 height 16
select select "0"
click at [528, 392] on select "=== Please Select === Fold Seal $50 No Seal" at bounding box center [688, 400] width 321 height 16
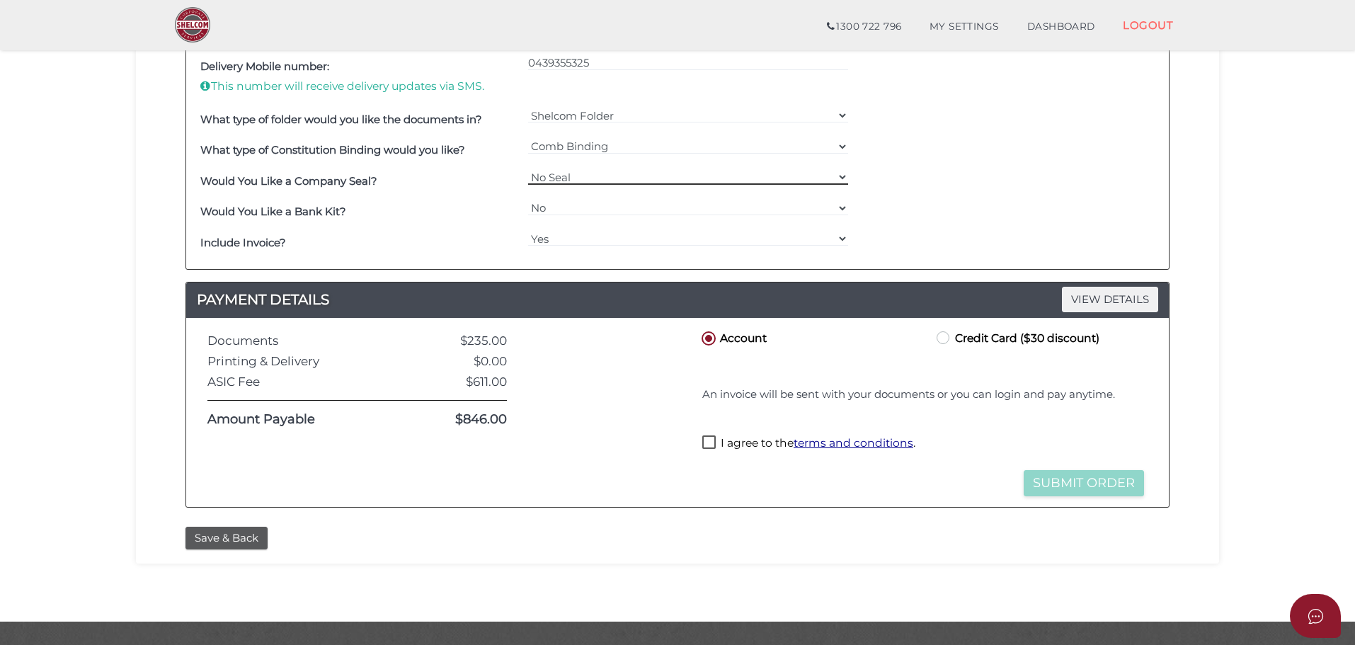
scroll to position [537, 0]
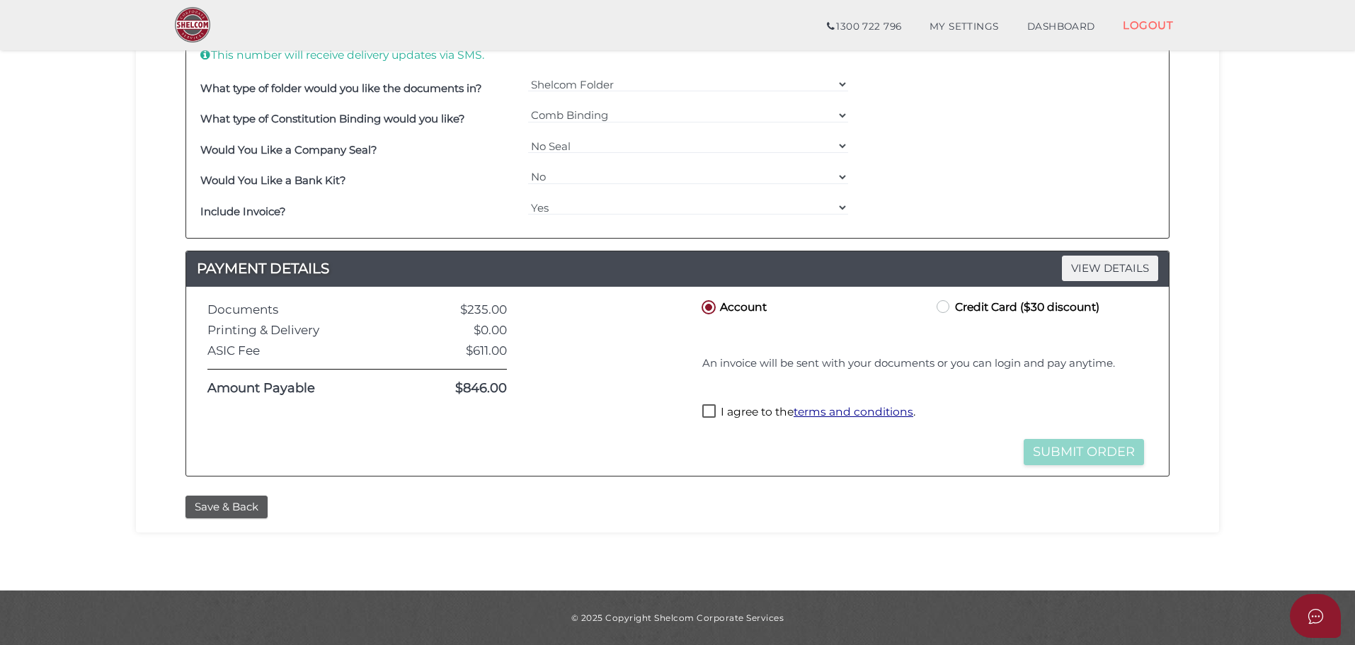
click at [945, 309] on label "Credit Card ($30 discount)" at bounding box center [1017, 306] width 166 height 18
radio input "true"
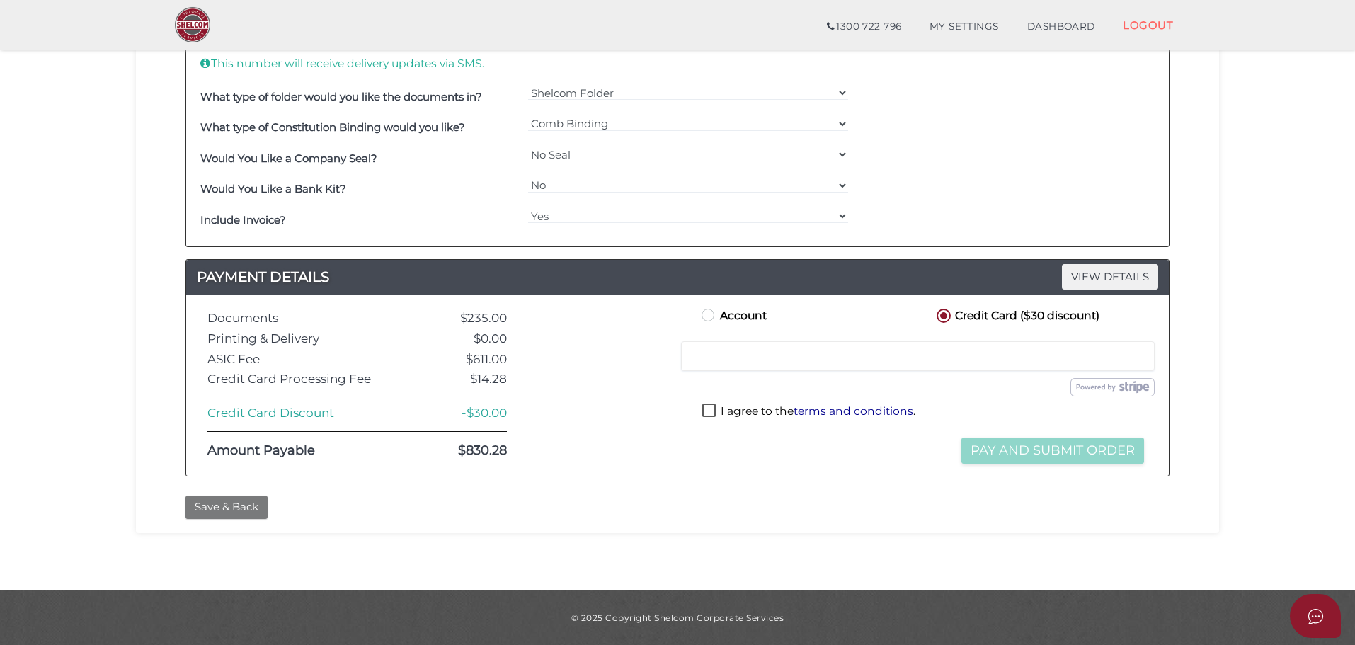
click at [245, 503] on button "Save & Back" at bounding box center [227, 507] width 82 height 23
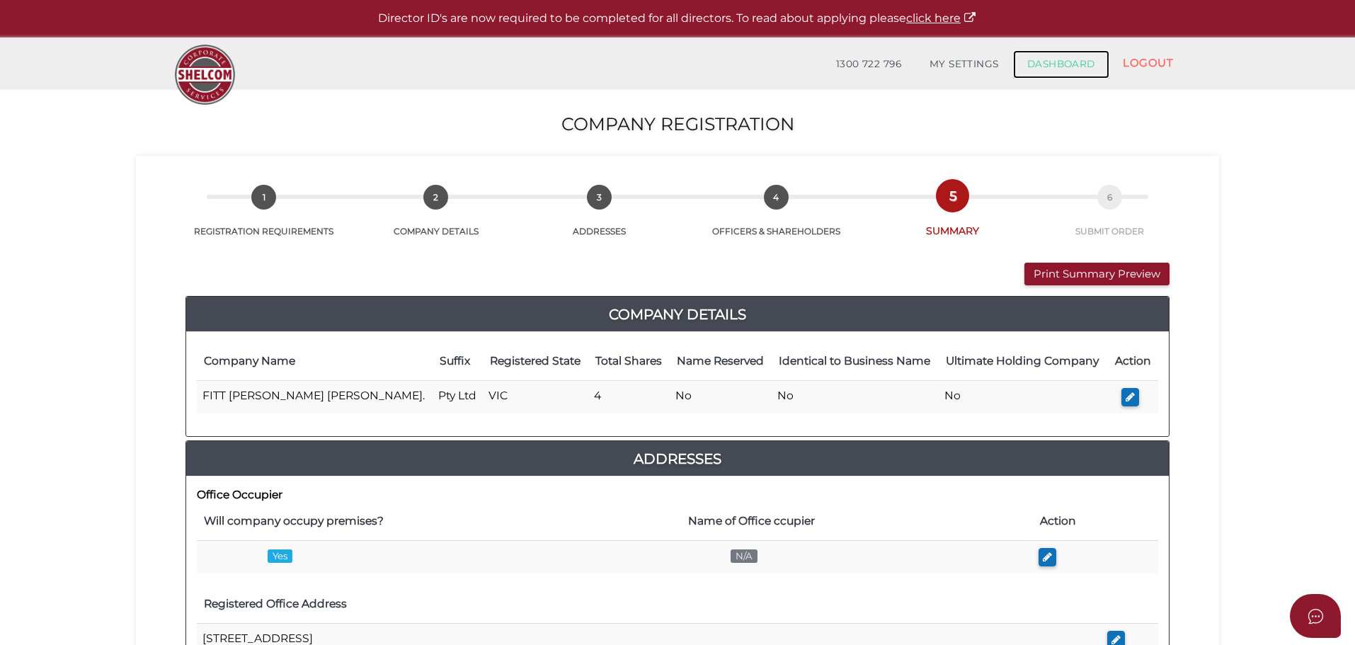
click at [1061, 65] on link "DASHBOARD" at bounding box center [1061, 64] width 96 height 28
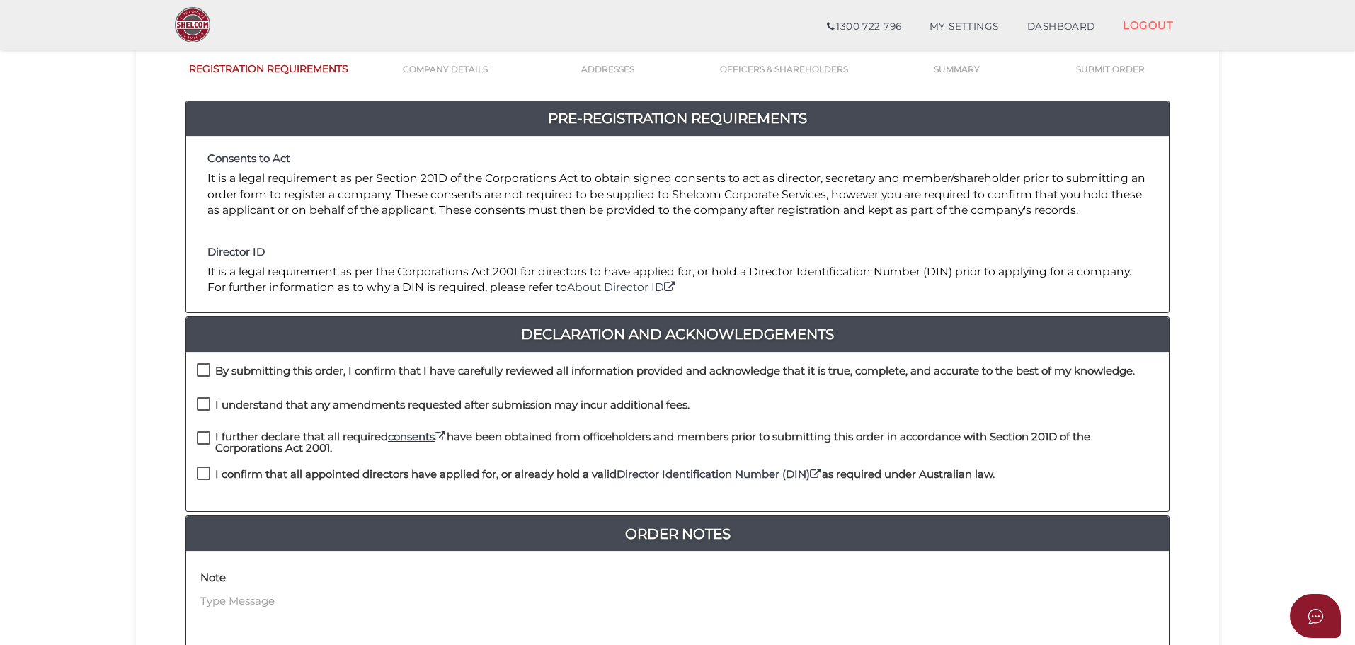
scroll to position [283, 0]
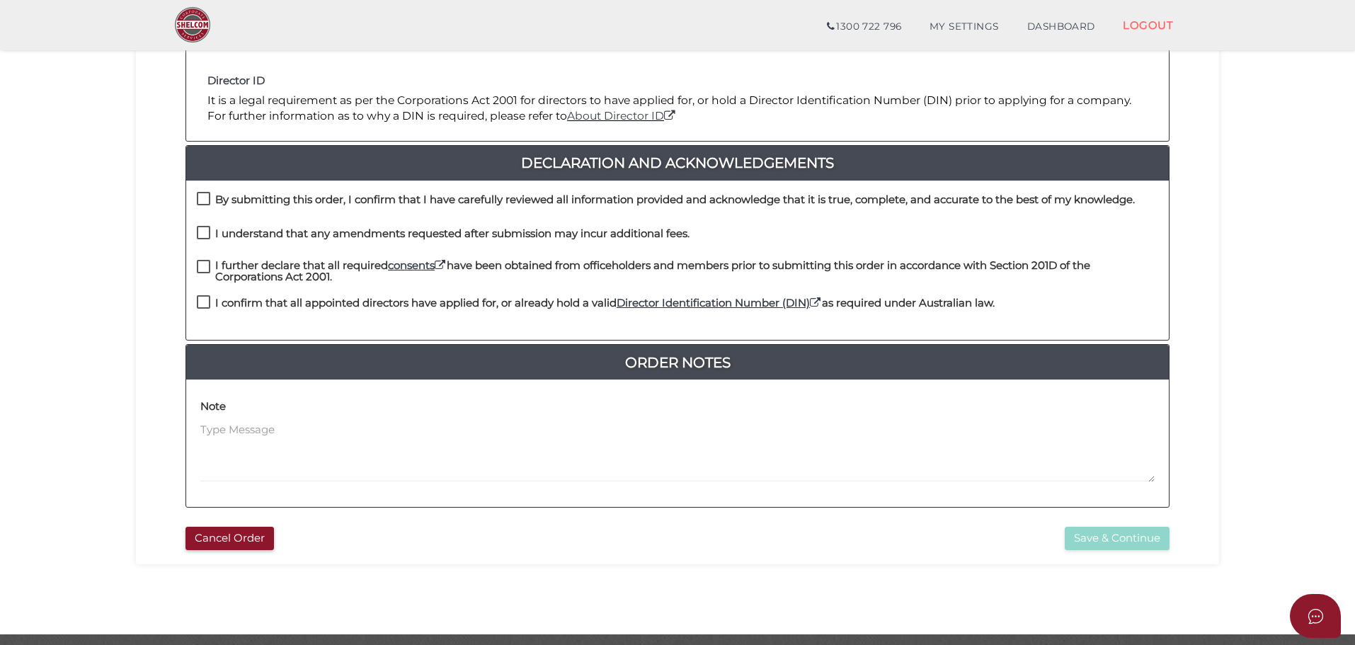
click at [205, 196] on label "By submitting this order, I confirm that I have carefully reviewed all informat…" at bounding box center [666, 203] width 938 height 18
checkbox input "true"
click at [205, 235] on label "I understand that any amendments requested after submission may incur additiona…" at bounding box center [443, 237] width 493 height 18
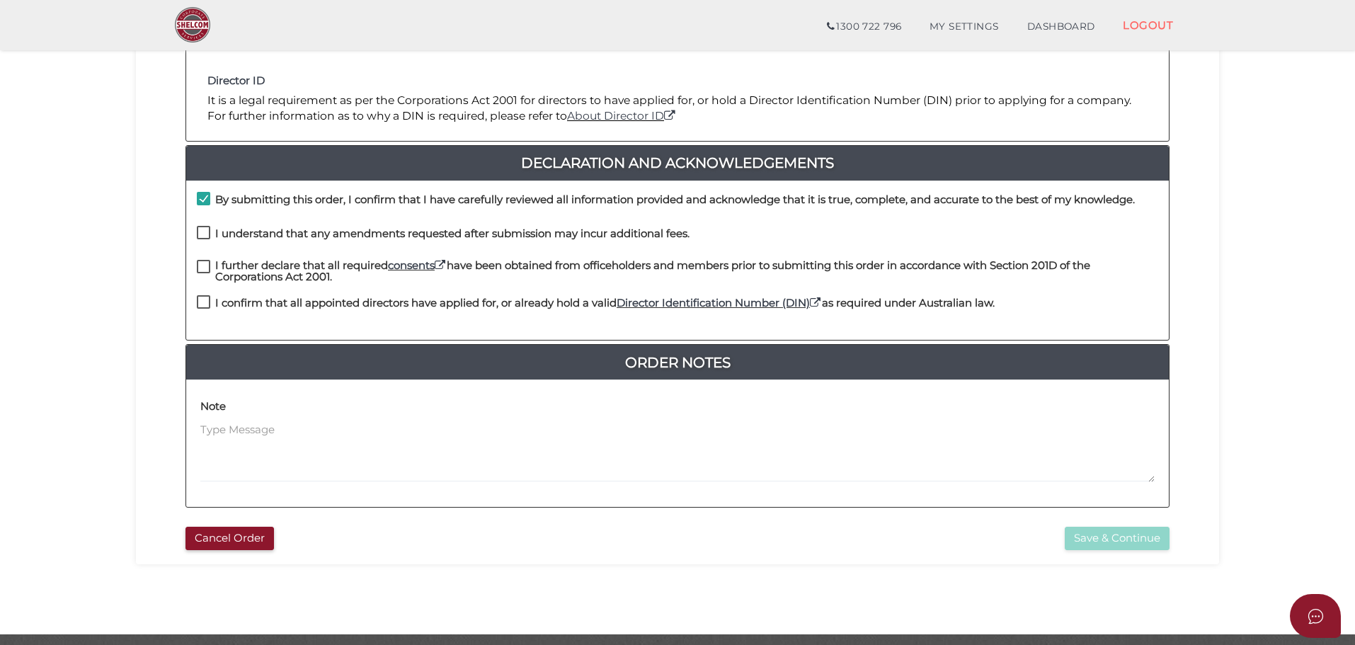
checkbox input "true"
click at [205, 263] on label "I further declare that all required consents have been obtained from officehold…" at bounding box center [678, 269] width 962 height 18
checkbox input "true"
click at [202, 302] on label "I confirm that all appointed directors have applied for, or already hold a vali…" at bounding box center [596, 306] width 798 height 18
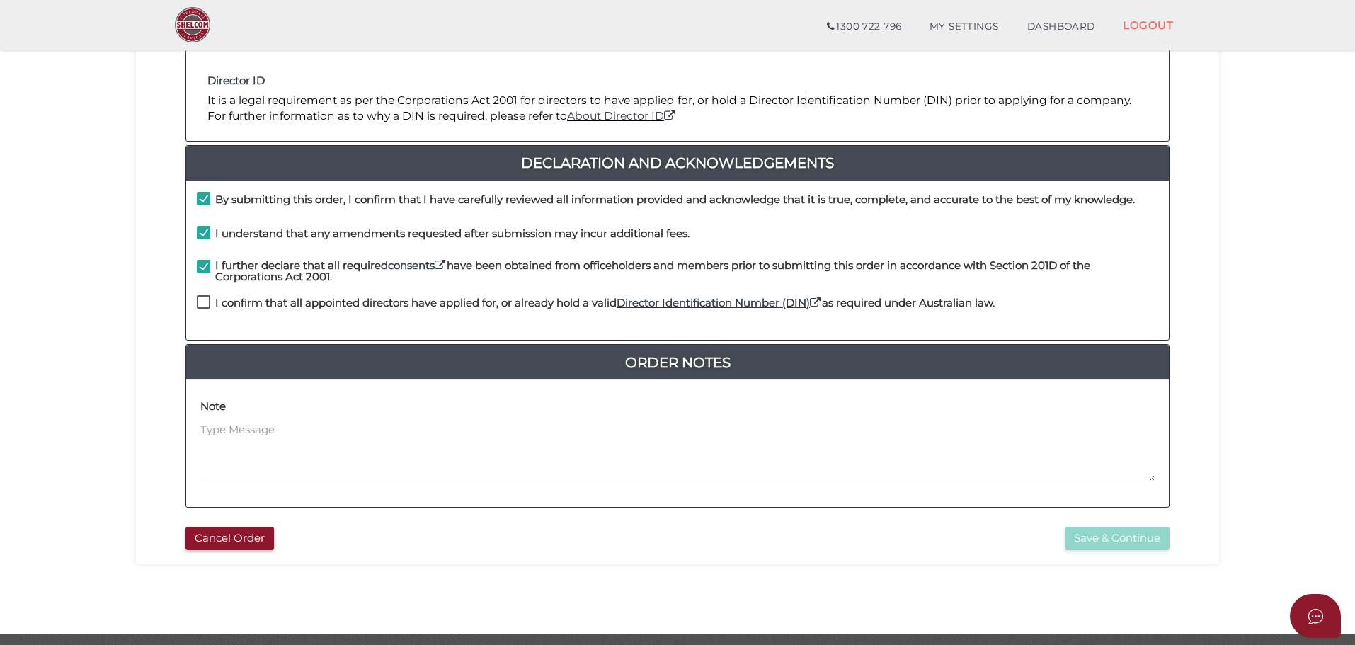
checkbox input "true"
click at [1125, 533] on button "Save & Continue" at bounding box center [1117, 538] width 105 height 23
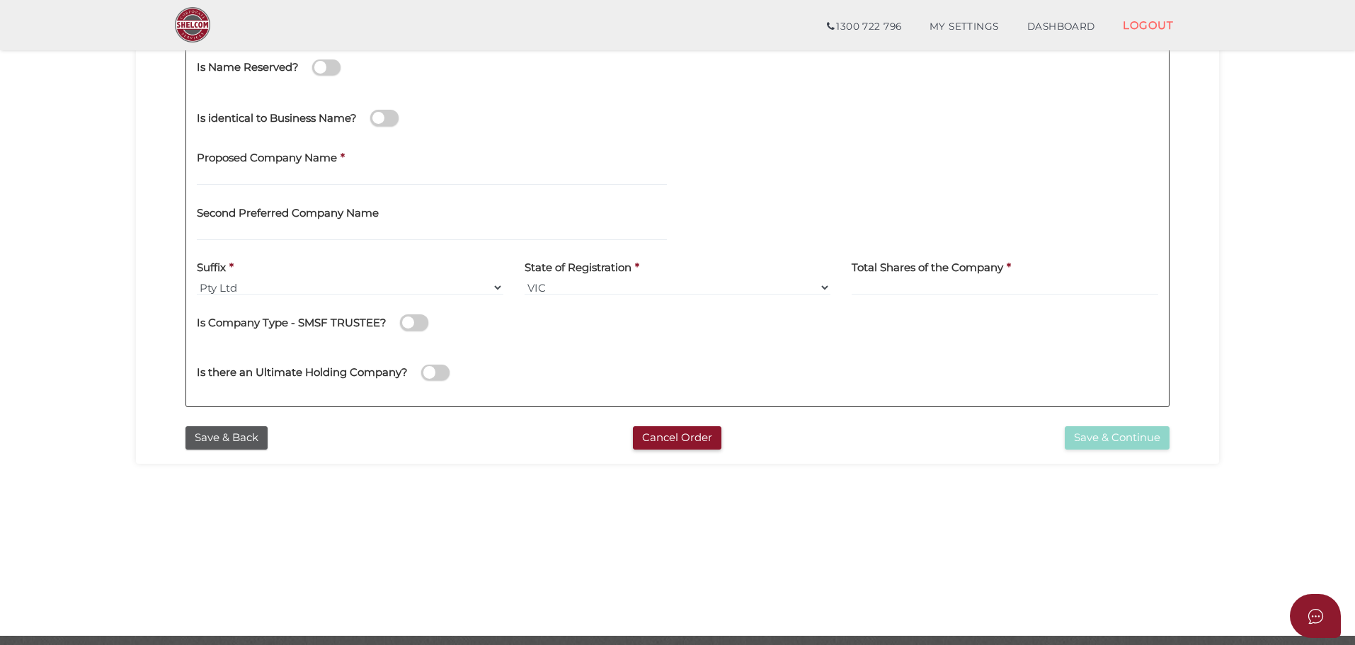
scroll to position [283, 0]
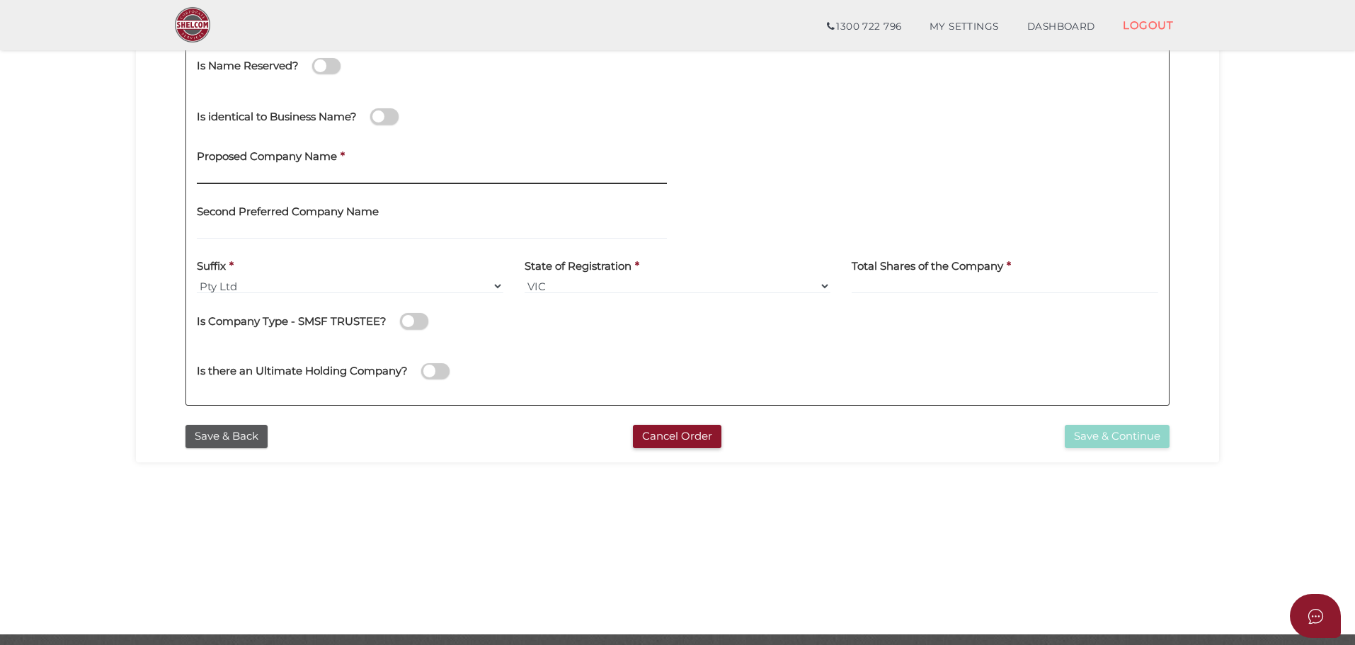
click at [263, 173] on input "text" at bounding box center [432, 177] width 470 height 16
type input "FITT [PERSON_NAME] INVESTMENTS"
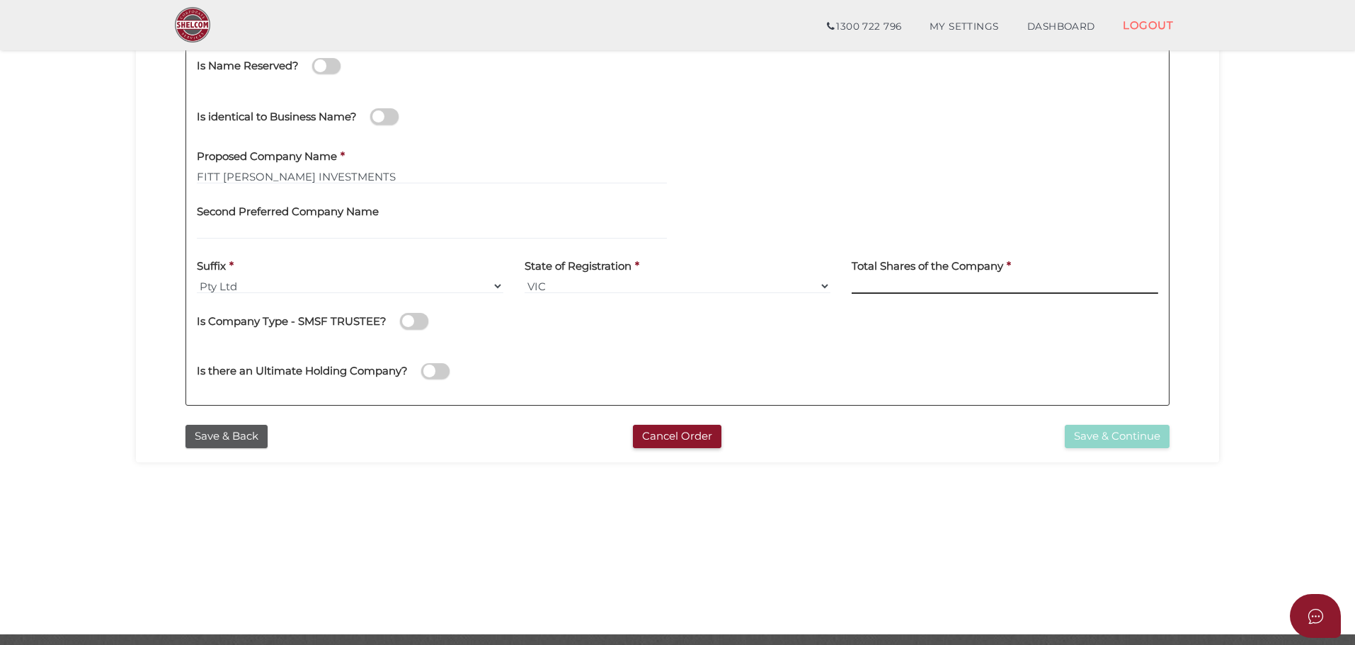
click at [904, 283] on input at bounding box center [1005, 286] width 307 height 16
type input "2"
type input "4"
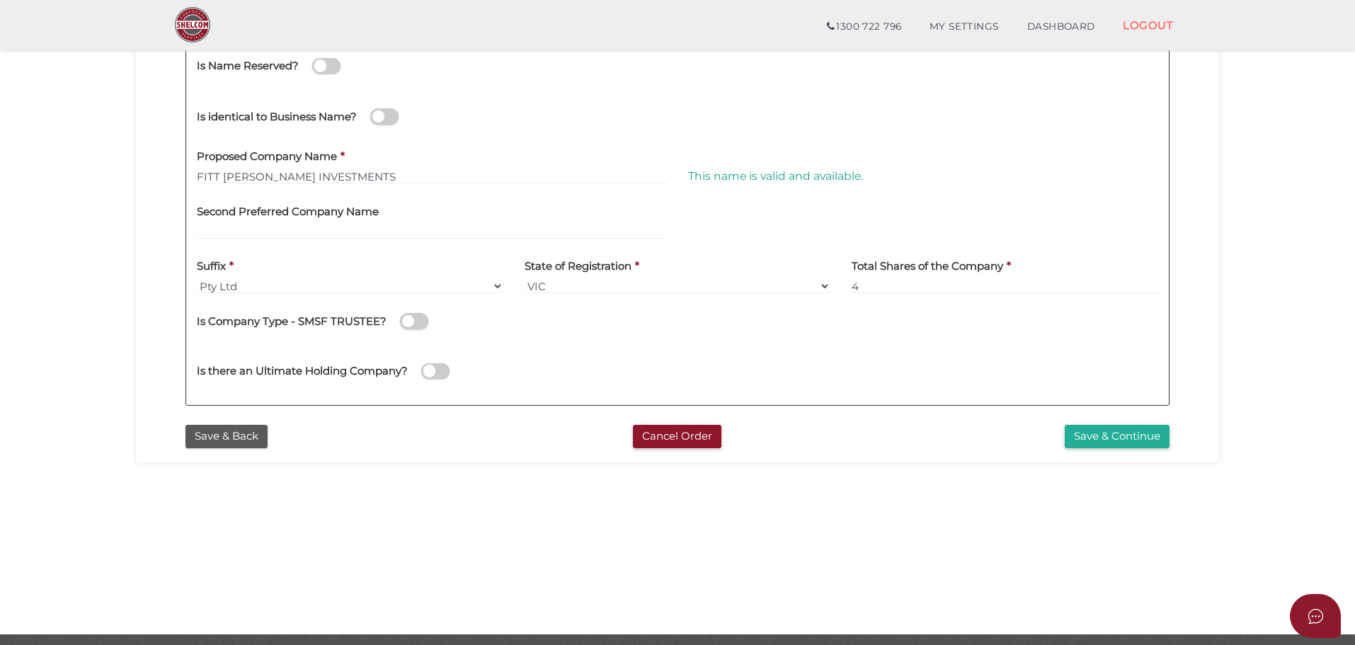
click at [420, 321] on span at bounding box center [414, 321] width 28 height 16
click at [0, 0] on input "checkbox" at bounding box center [0, 0] width 0 height 0
click at [1125, 435] on button "Save & Continue" at bounding box center [1117, 436] width 105 height 23
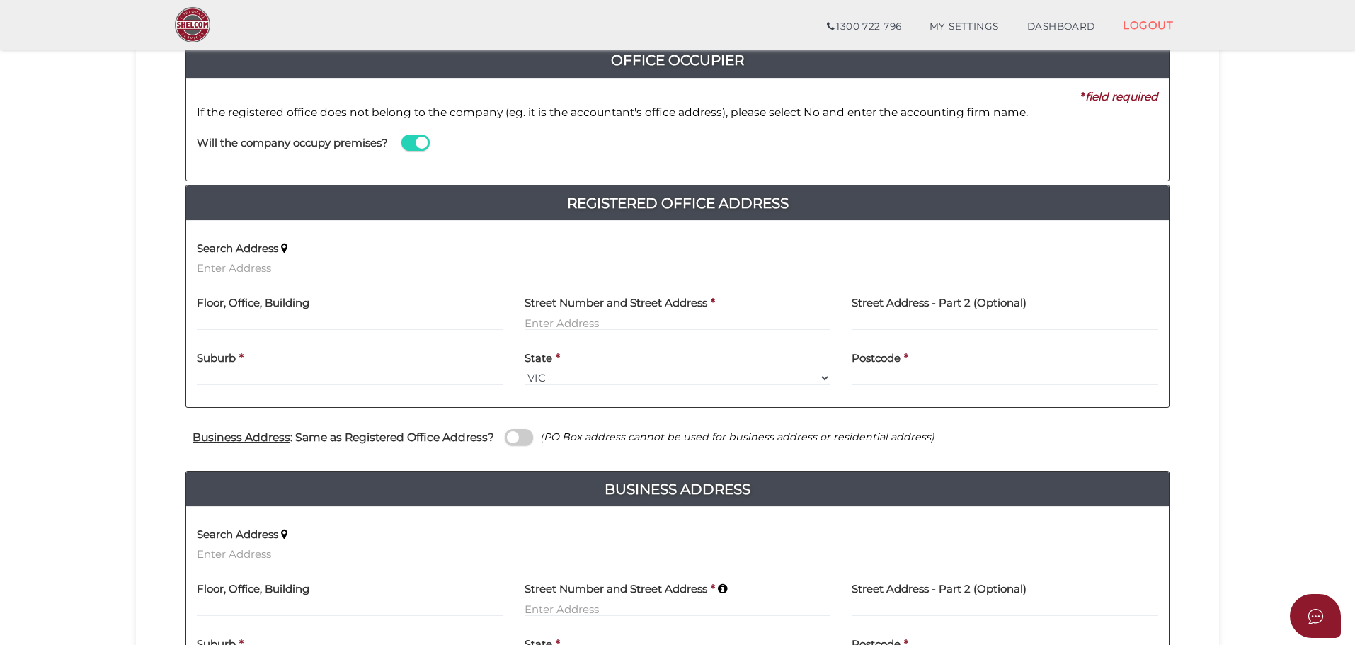
scroll to position [283, 0]
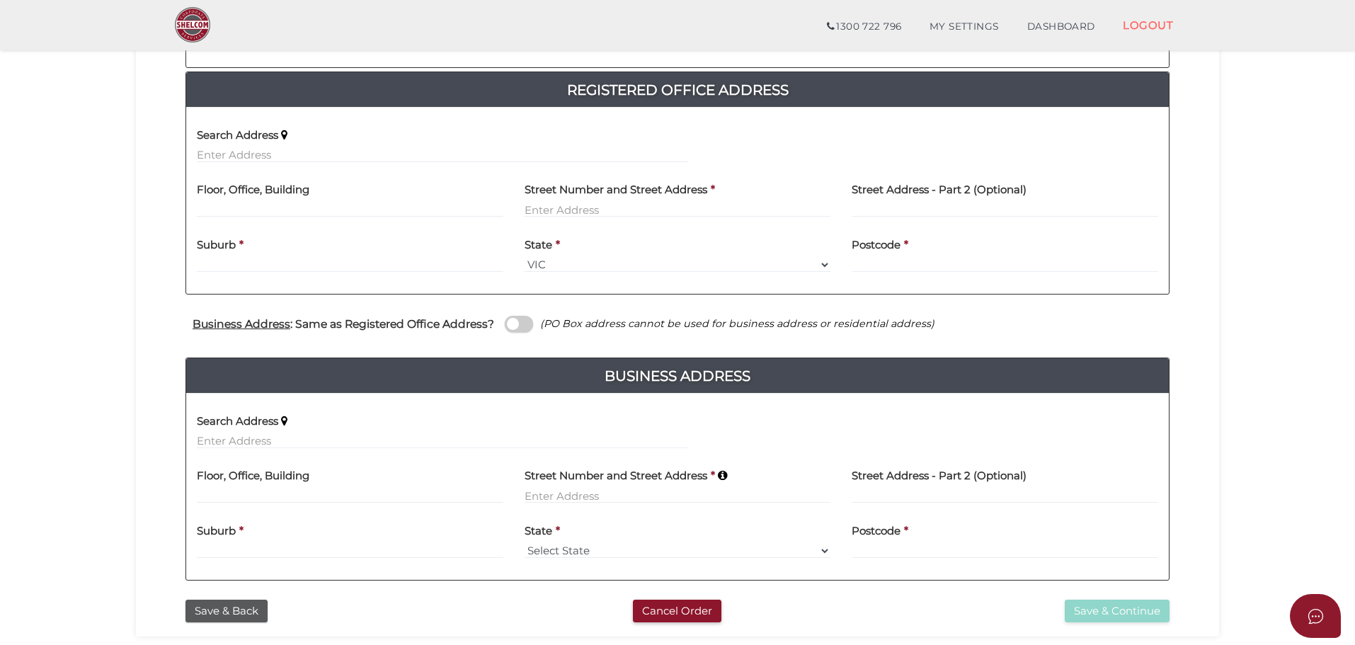
click at [528, 324] on span at bounding box center [519, 324] width 28 height 16
click at [0, 0] on input "checkbox" at bounding box center [0, 0] width 0 height 0
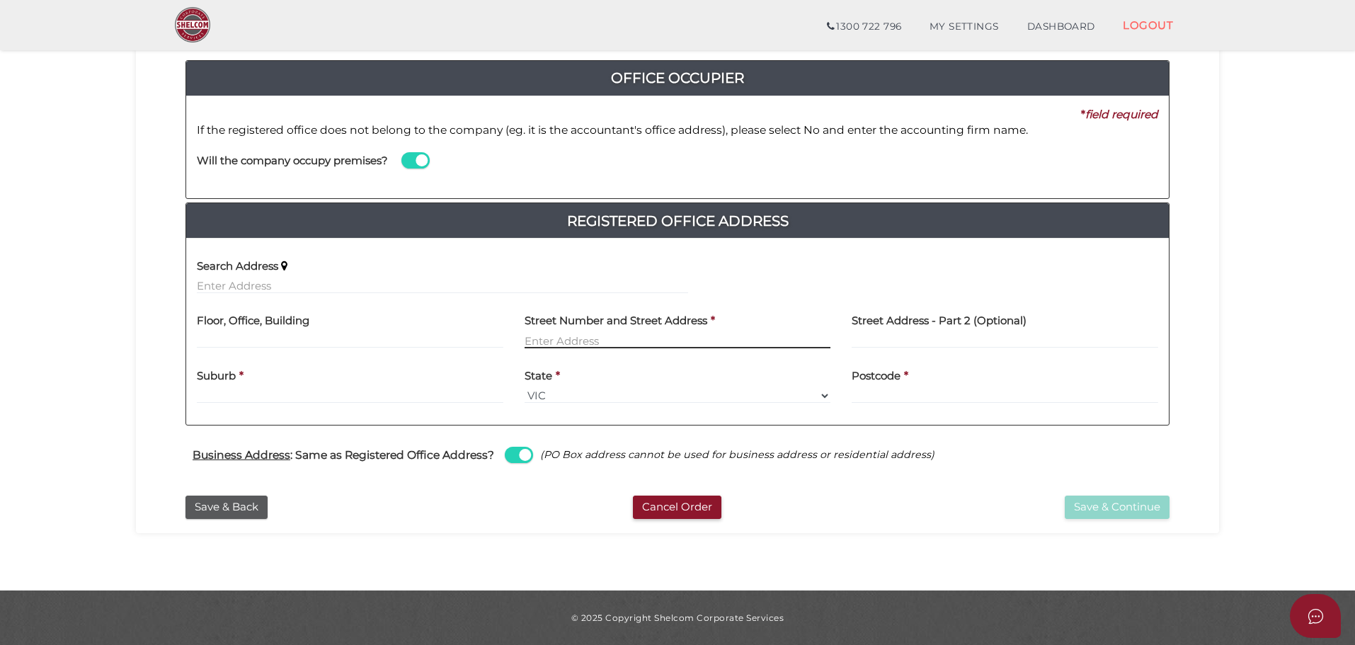
click at [537, 343] on input "text" at bounding box center [678, 341] width 307 height 16
click at [537, 336] on input "text" at bounding box center [678, 341] width 307 height 16
click at [602, 336] on input "text" at bounding box center [678, 341] width 307 height 16
type input "u"
type input "Unit 1 - 42 Ravenhall Way"
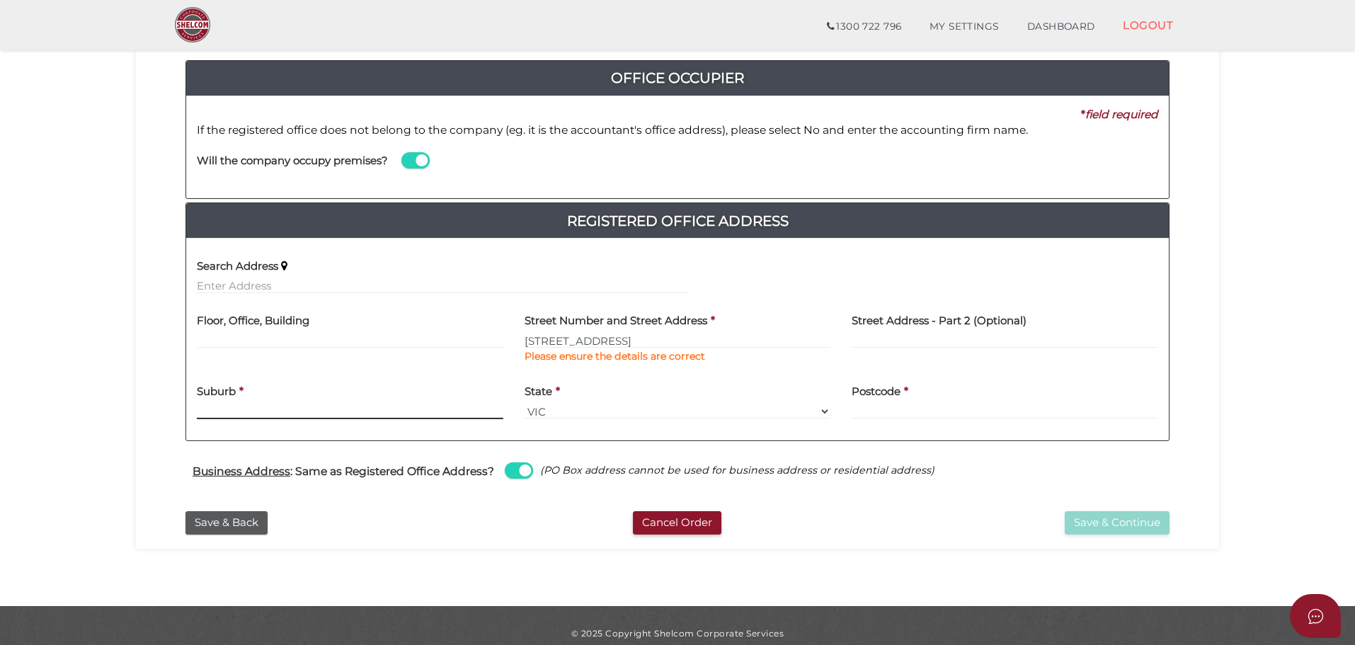
click at [237, 395] on div "Suburb *" at bounding box center [350, 397] width 307 height 45
type input "Ravenhall"
drag, startPoint x: 879, startPoint y: 409, endPoint x: 857, endPoint y: 399, distance: 24.4
click at [879, 409] on input "text" at bounding box center [1005, 412] width 307 height 16
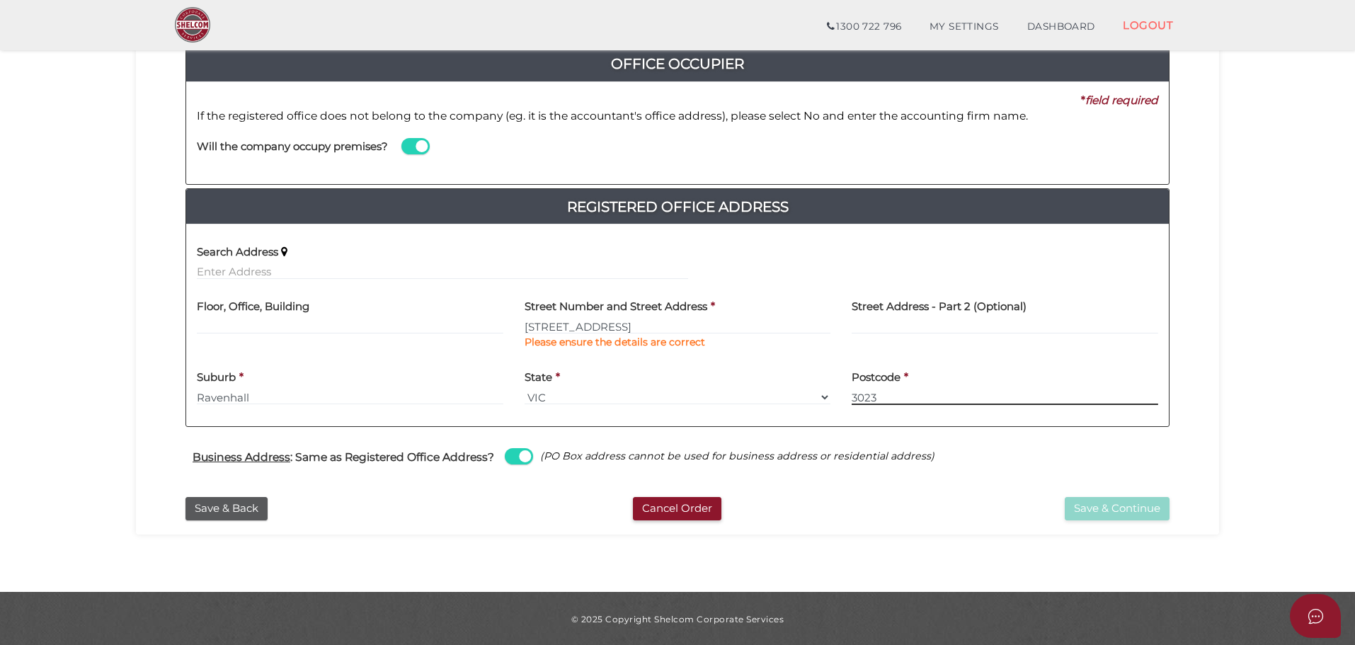
scroll to position [169, 0]
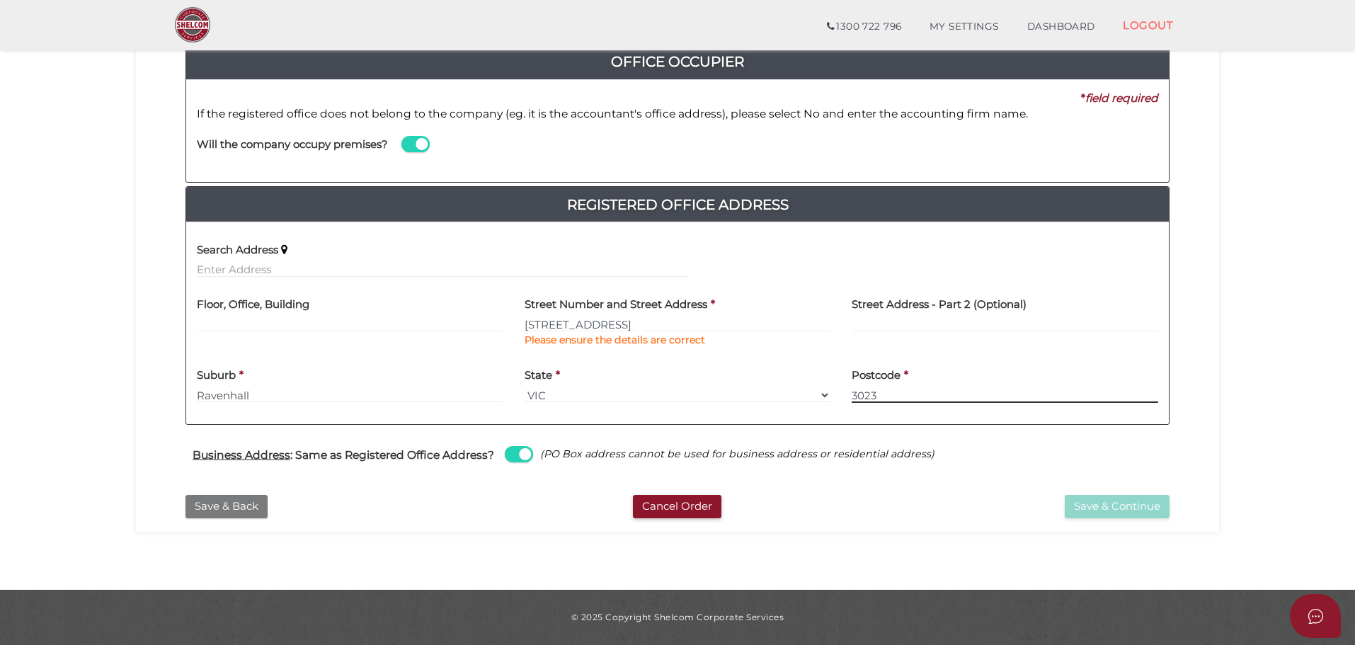
type input "3023"
click at [239, 501] on button "Save & Back" at bounding box center [227, 506] width 82 height 23
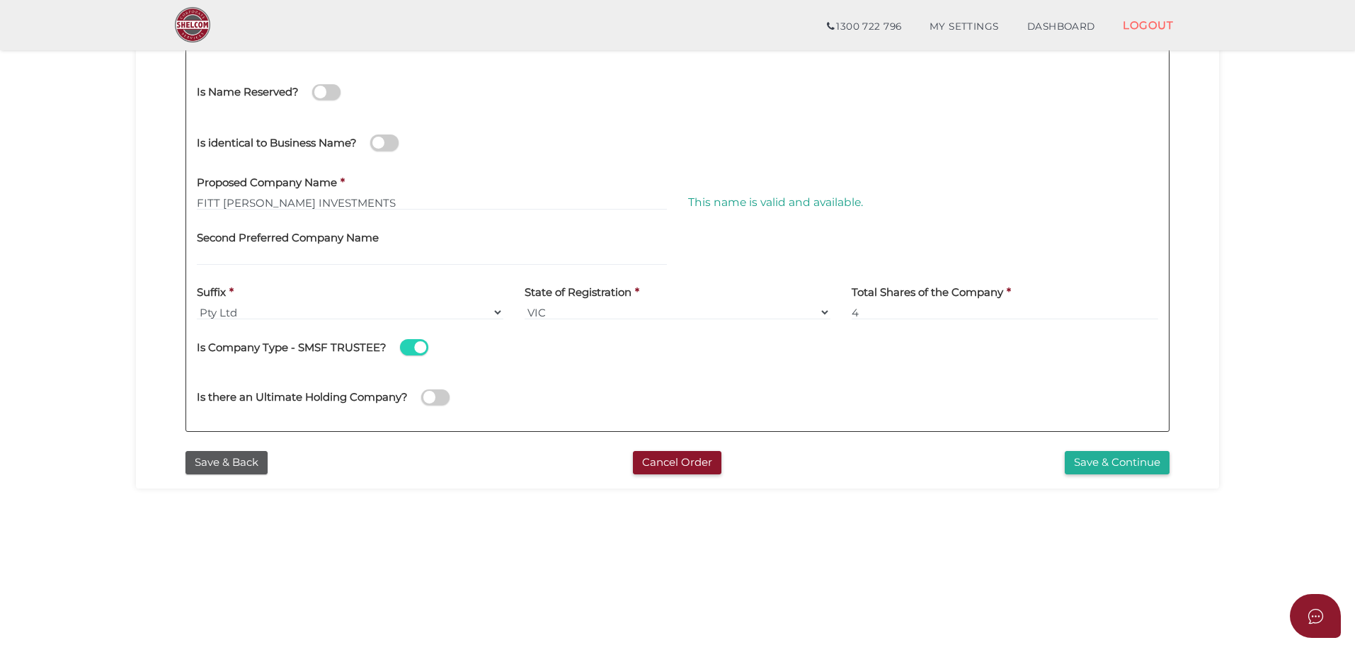
scroll to position [327, 0]
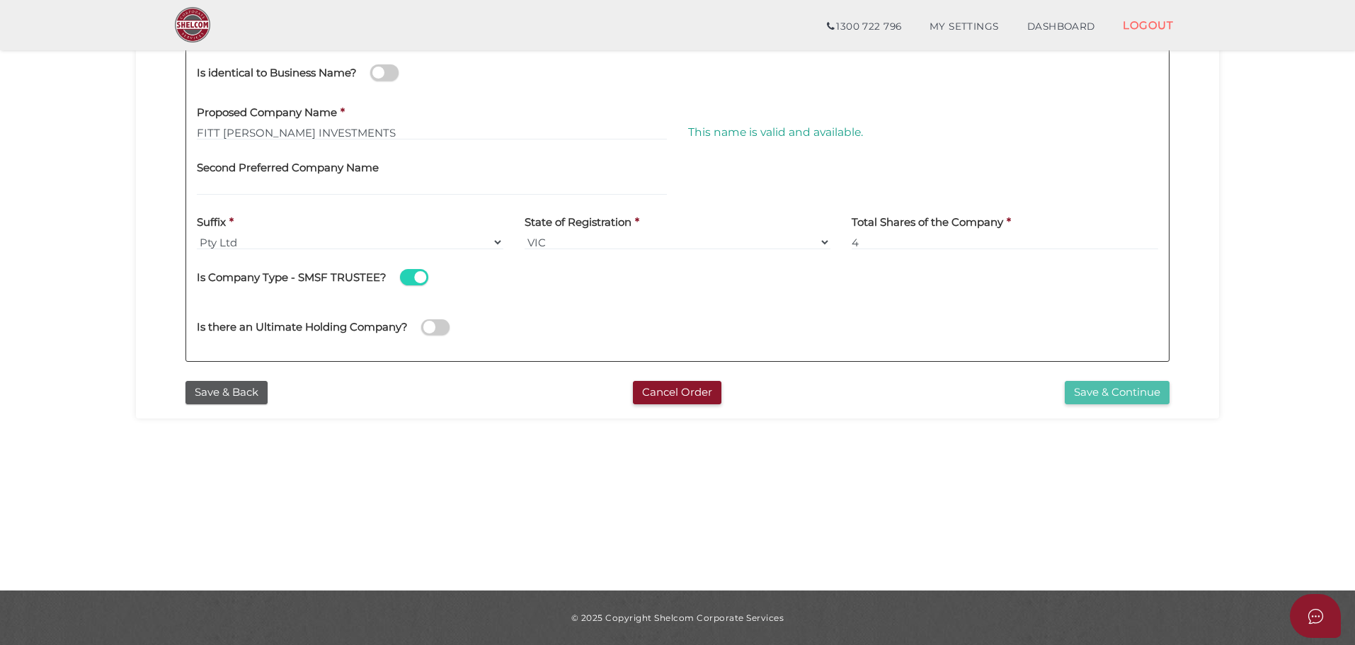
click at [1113, 389] on button "Save & Continue" at bounding box center [1117, 392] width 105 height 23
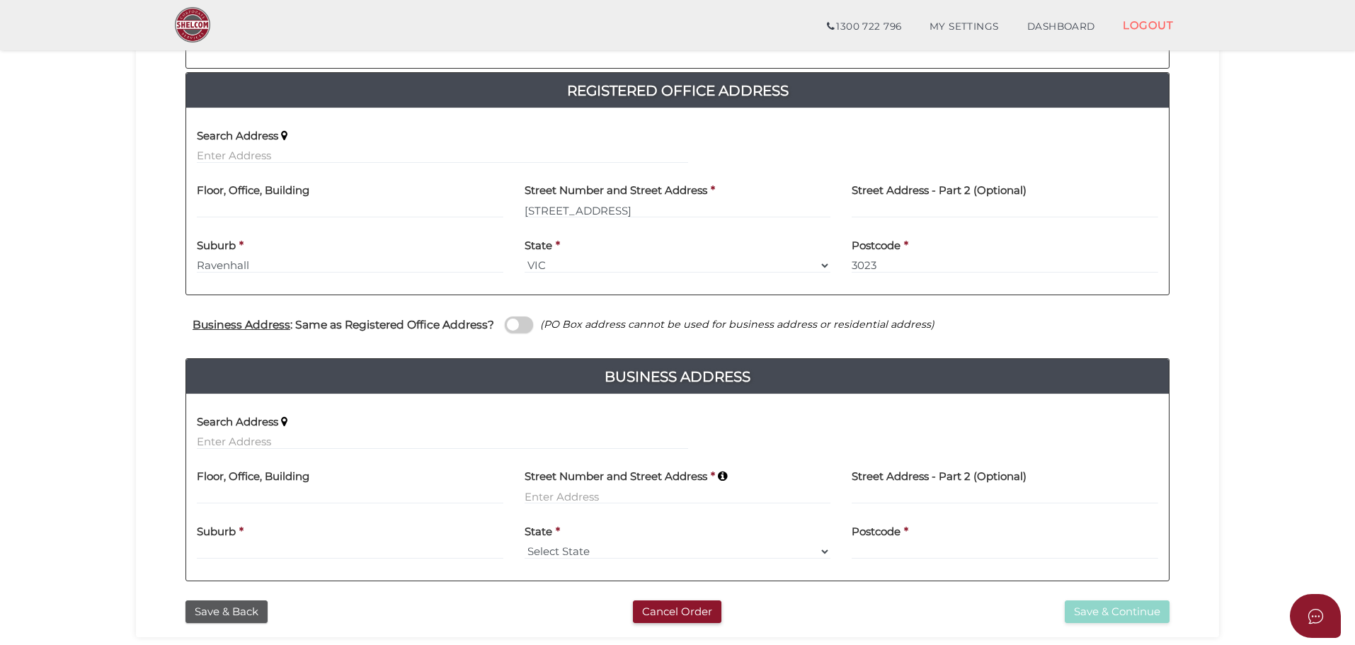
scroll to position [283, 0]
click at [521, 320] on span at bounding box center [519, 324] width 28 height 16
click at [0, 0] on input "checkbox" at bounding box center [0, 0] width 0 height 0
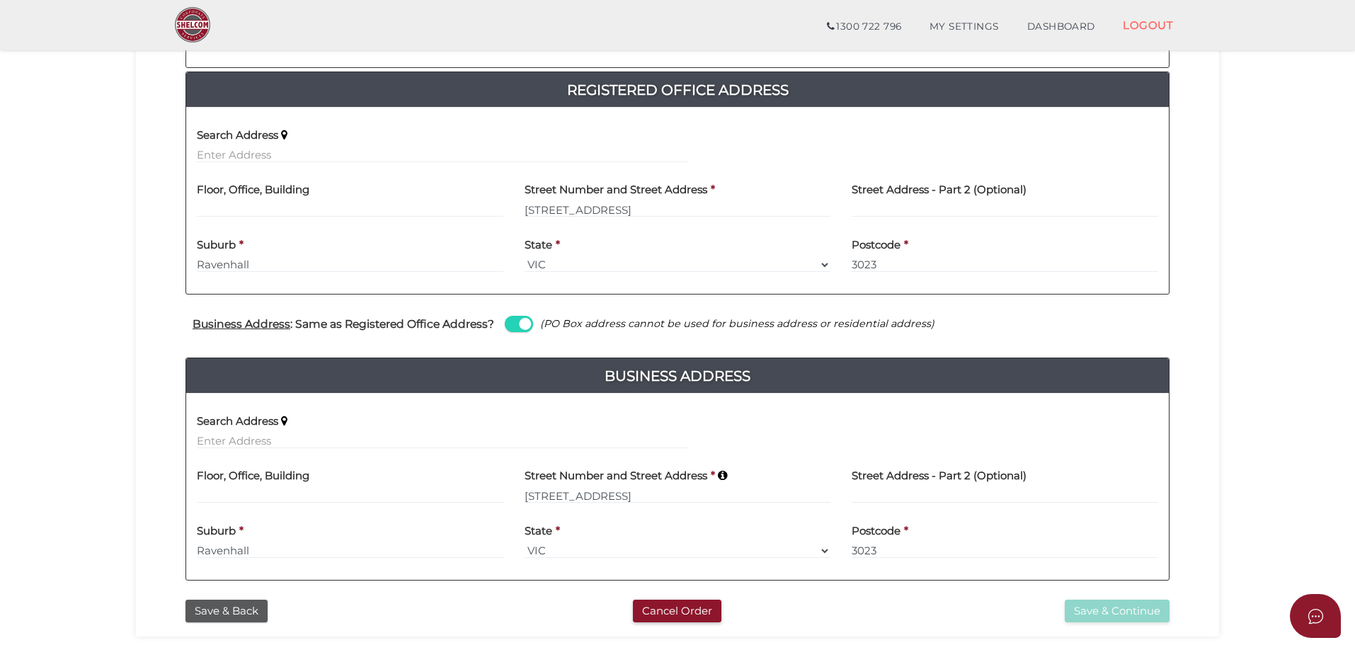
scroll to position [152, 0]
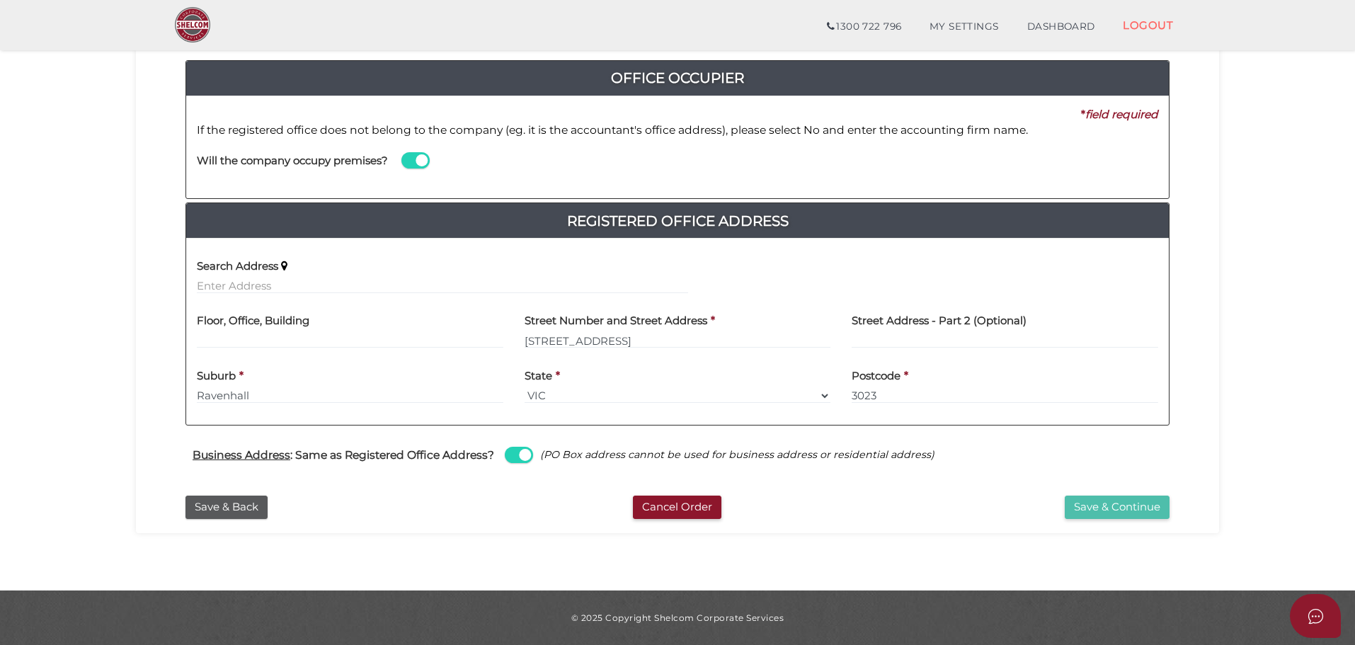
click at [1143, 509] on button "Save & Continue" at bounding box center [1117, 507] width 105 height 23
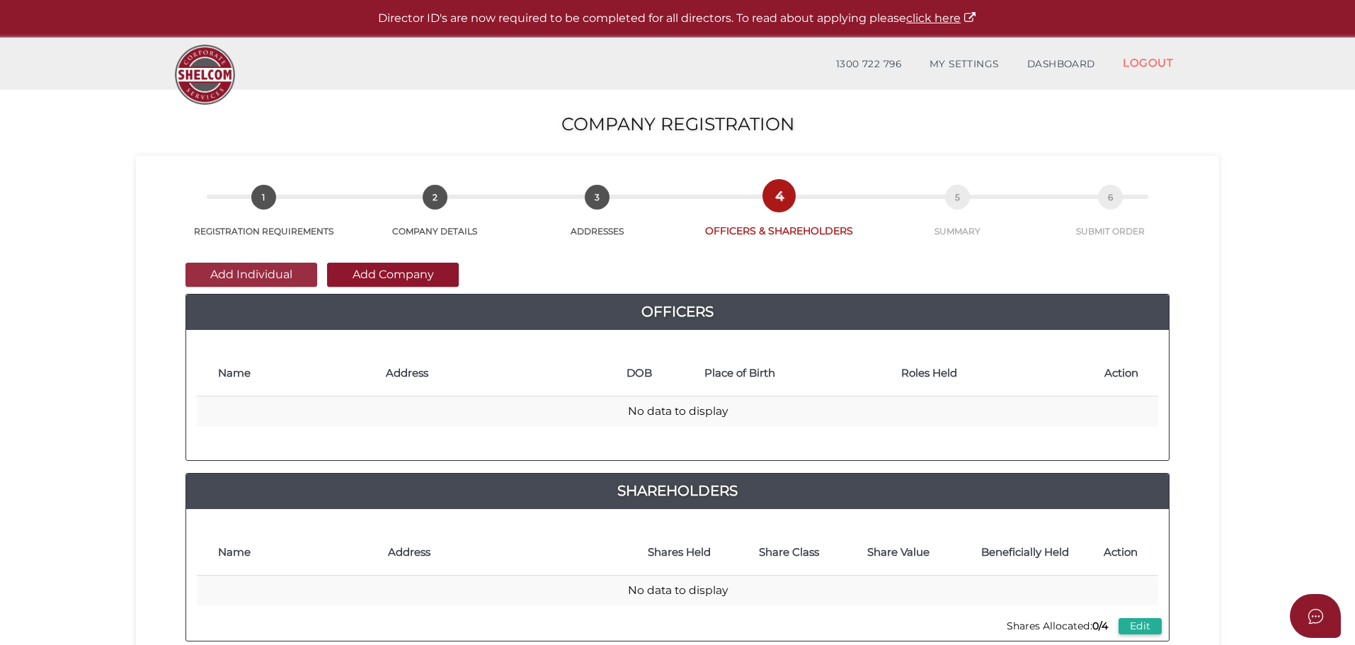
click at [254, 272] on button "Add Individual" at bounding box center [252, 275] width 132 height 24
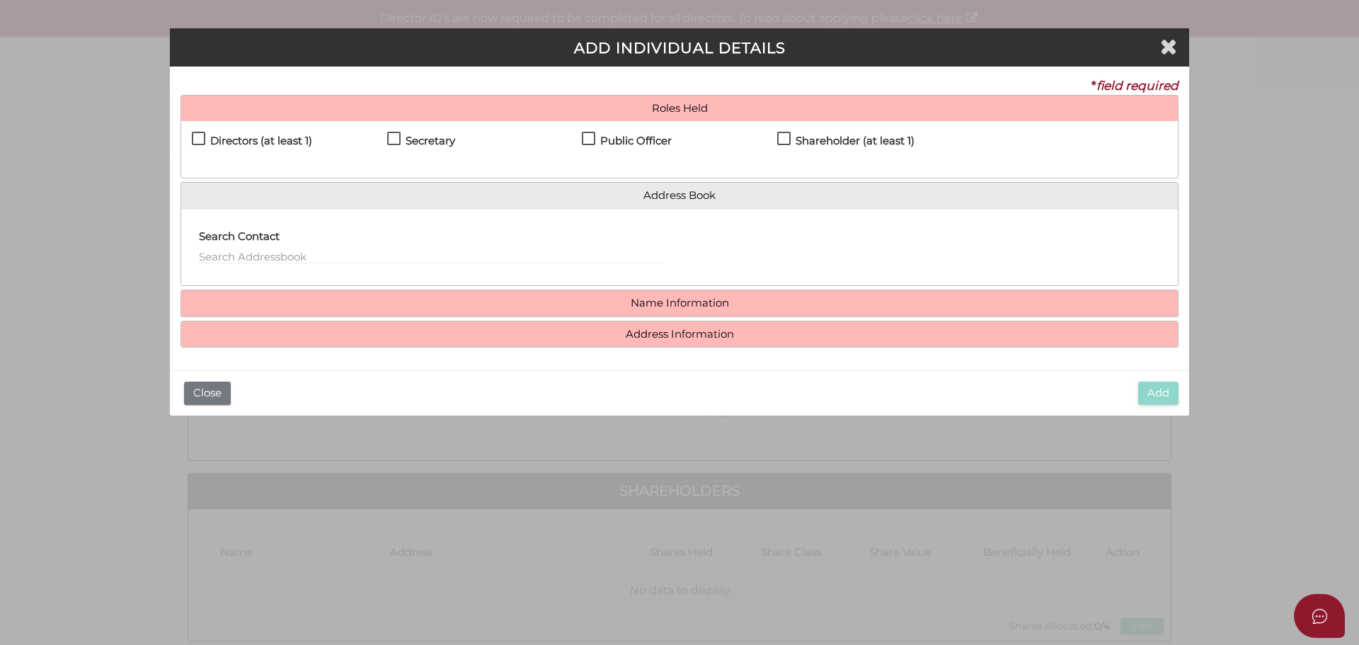
click at [199, 135] on label "Directors (at least 1)" at bounding box center [252, 144] width 120 height 18
checkbox input "true"
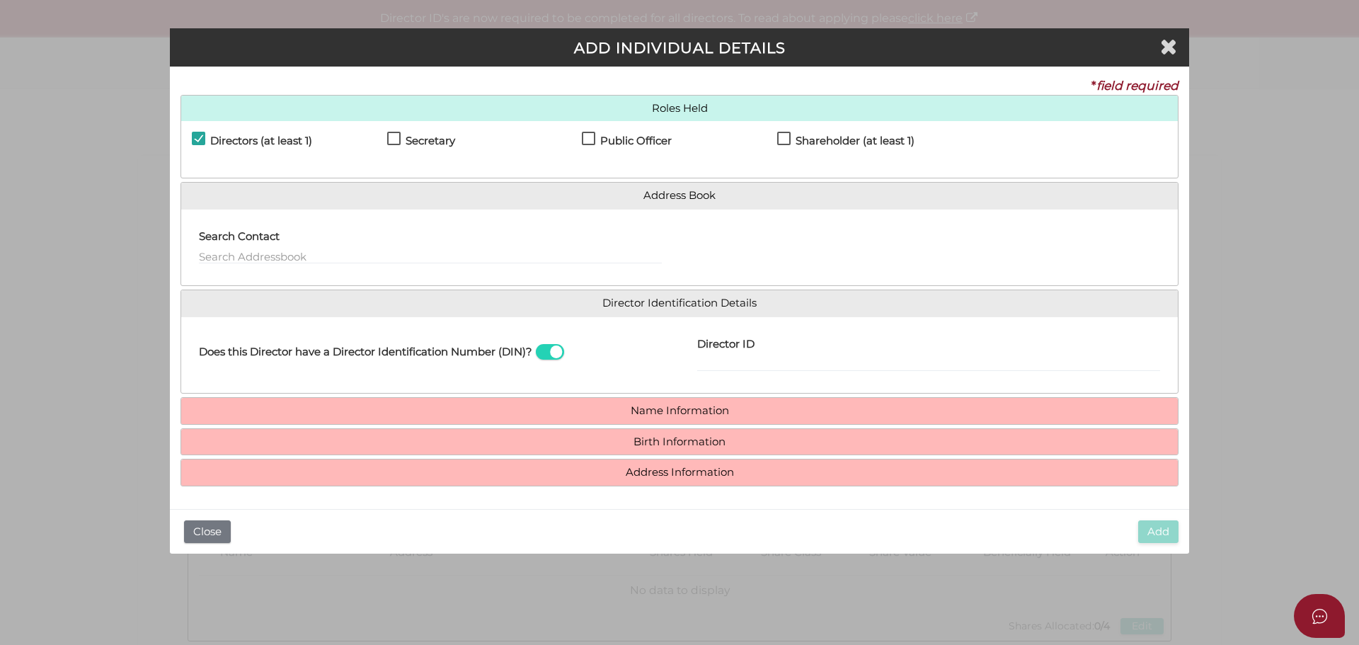
click at [397, 137] on label "Secretary" at bounding box center [421, 144] width 68 height 18
checkbox input "true"
click at [782, 138] on label "Shareholder (at least 1)" at bounding box center [845, 144] width 137 height 18
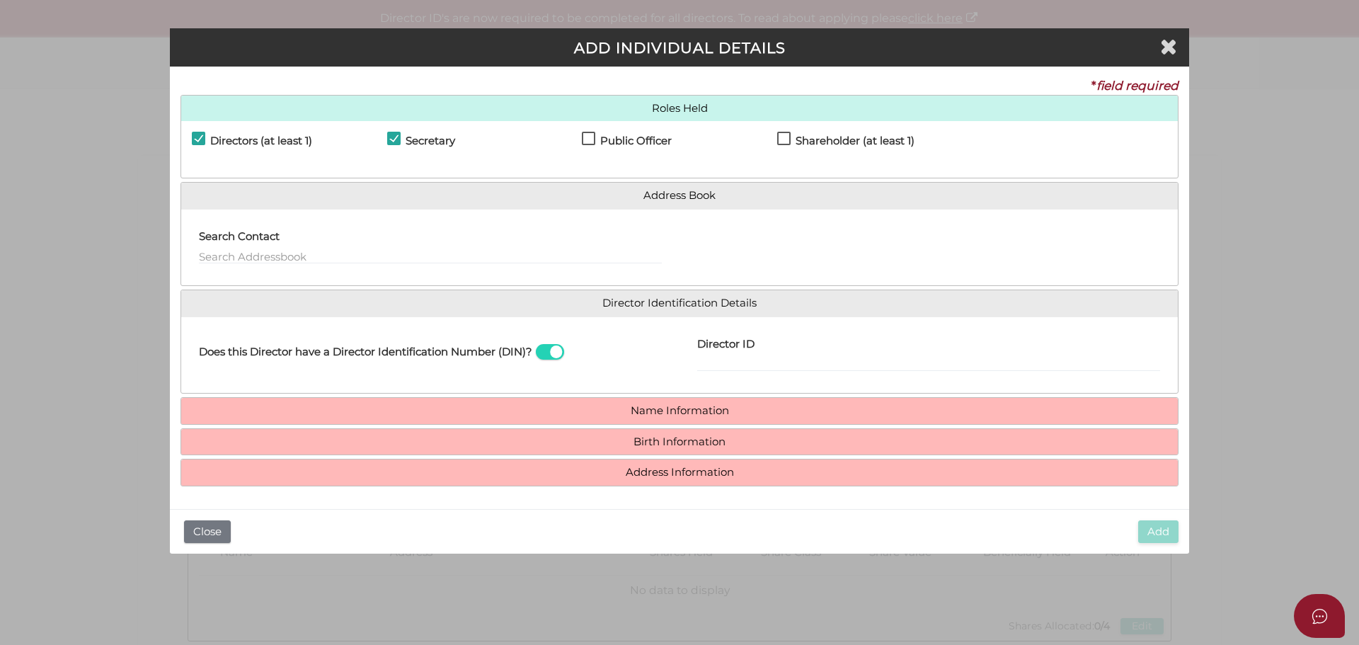
checkbox input "true"
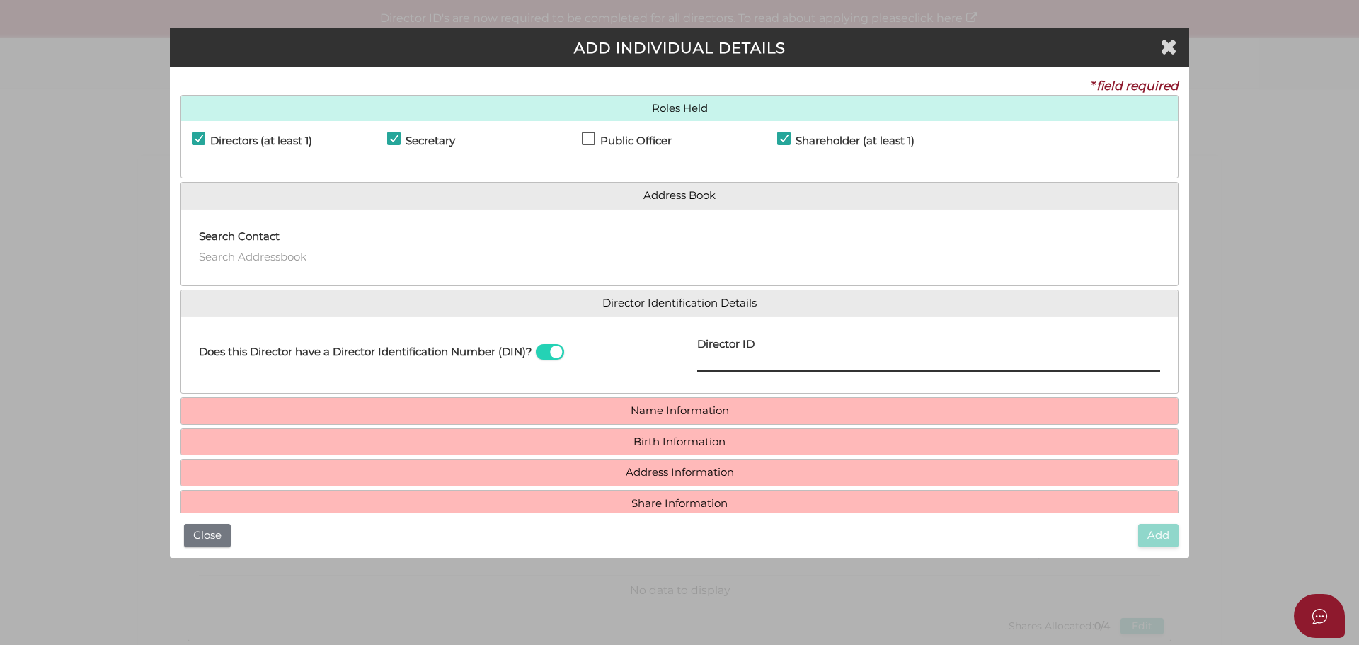
click at [785, 360] on input "Director ID" at bounding box center [928, 364] width 463 height 16
paste input "03659858518885"
click at [785, 360] on input "03659858518885" at bounding box center [928, 364] width 463 height 16
type input "036598585188858"
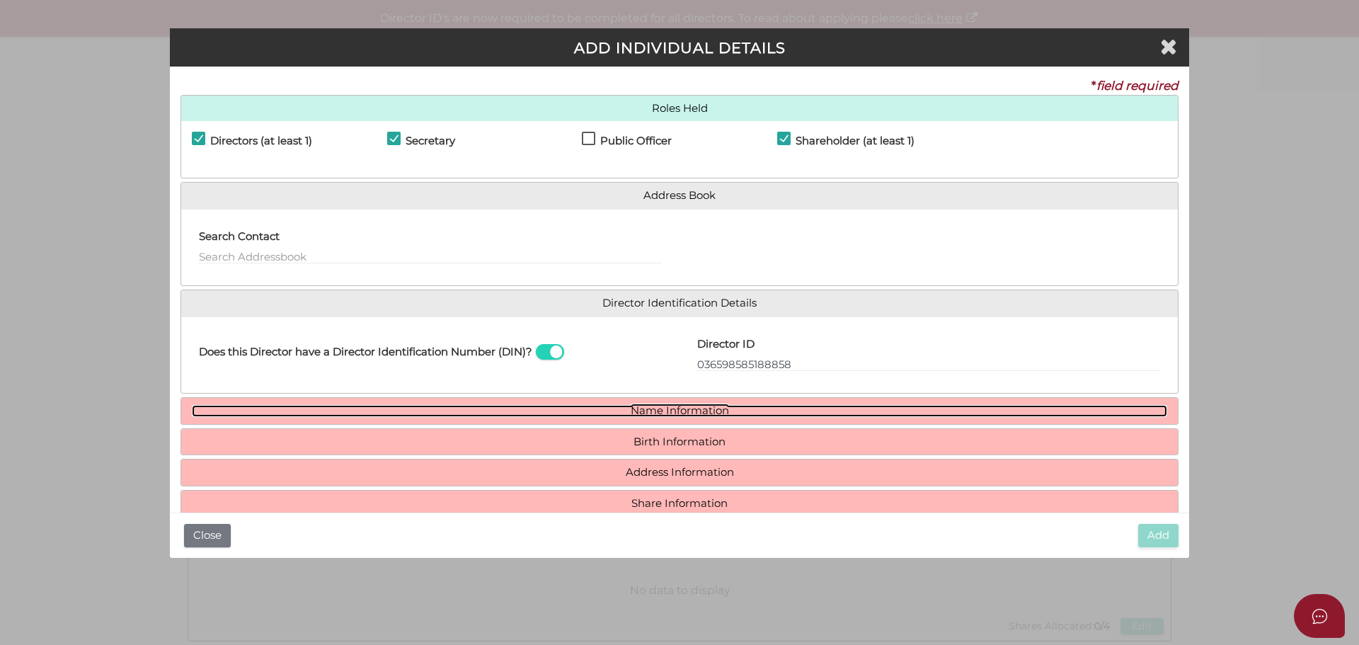
click at [707, 407] on link "Name Information" at bounding box center [680, 411] width 976 height 12
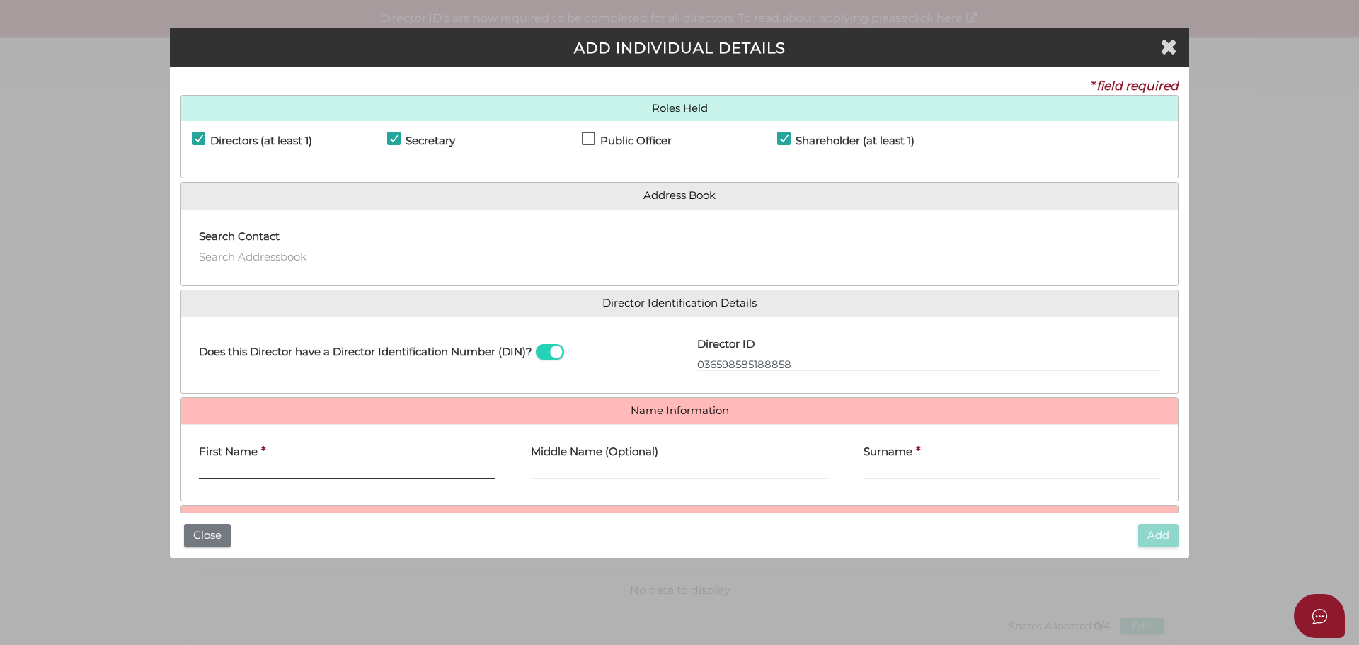
click at [314, 466] on input "First Name" at bounding box center [347, 472] width 297 height 16
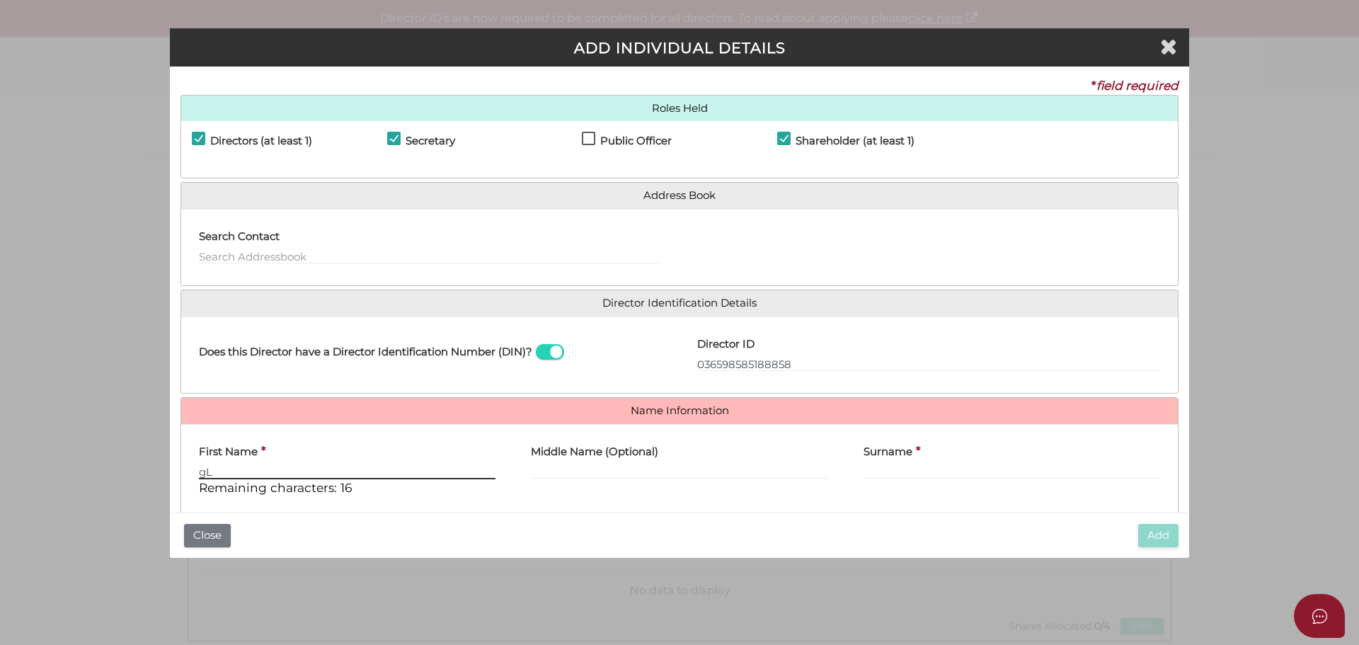
type input "g"
type input "Glenn"
click at [584, 471] on input "Middle Name (Optional)" at bounding box center [679, 472] width 297 height 16
type input "Daryl"
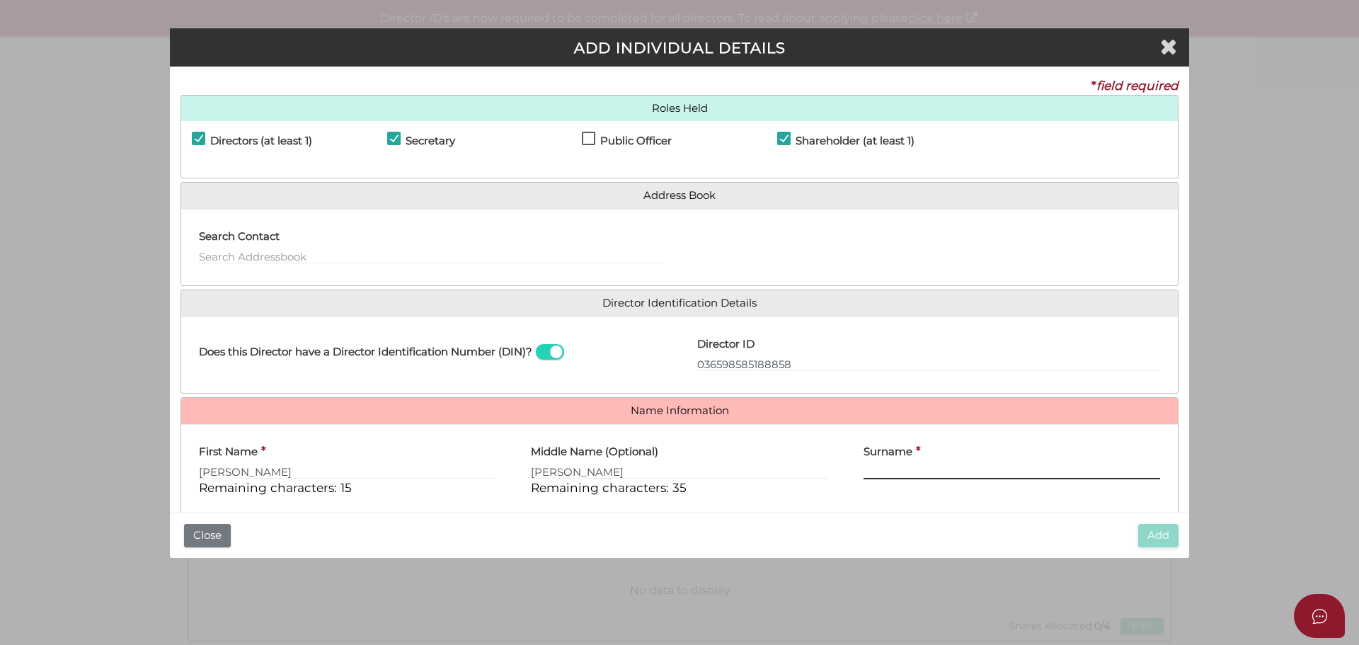
click at [881, 469] on input "Surname" at bounding box center [1012, 472] width 297 height 16
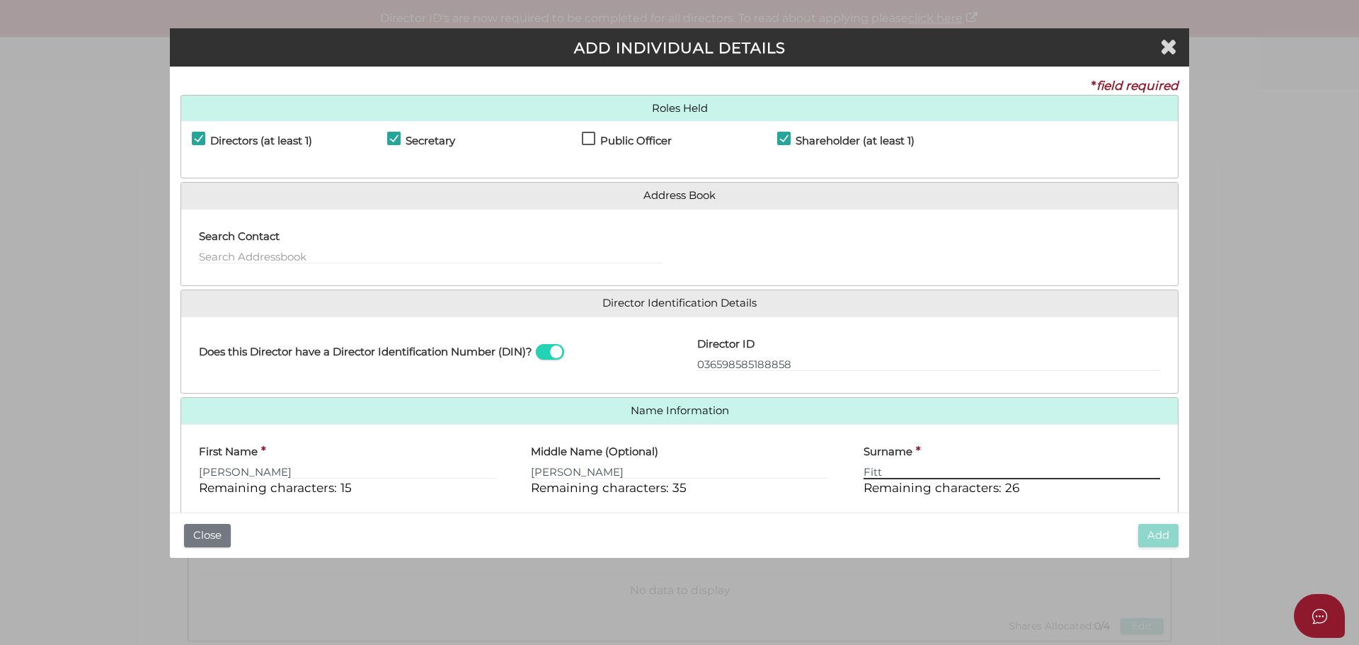
scroll to position [121, 0]
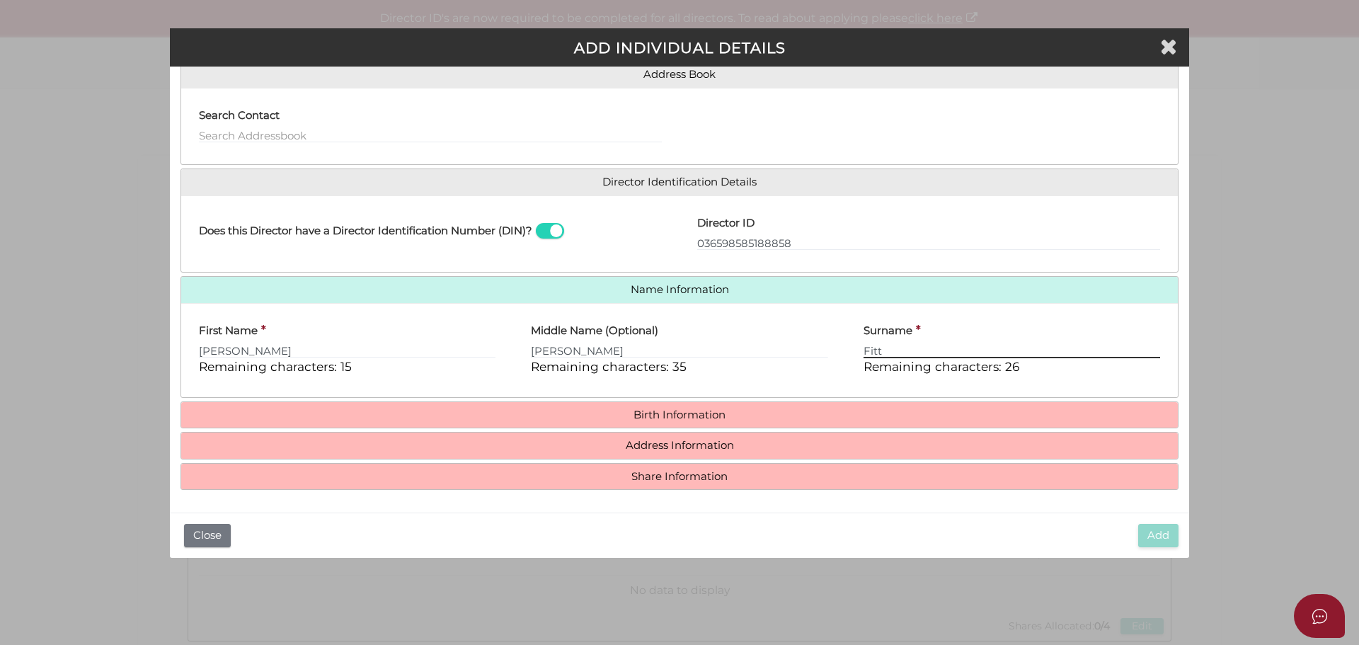
type input "Fitt"
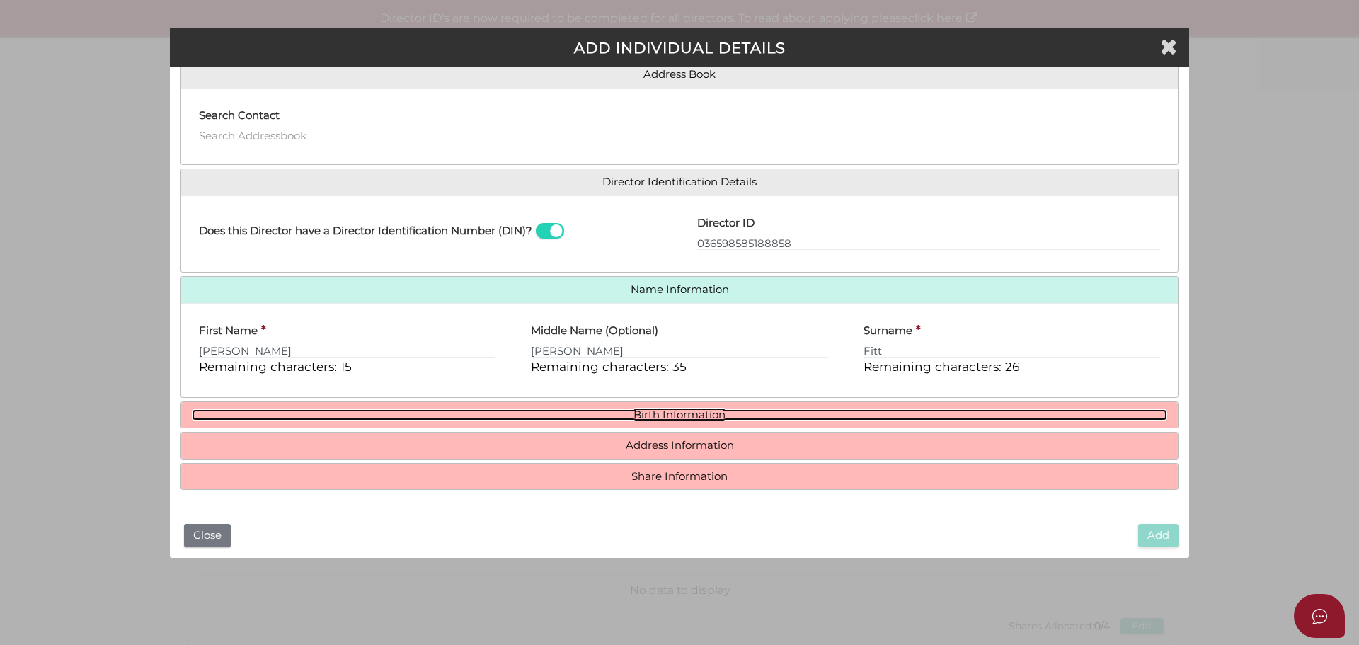
click at [683, 414] on link "Birth Information" at bounding box center [680, 415] width 976 height 12
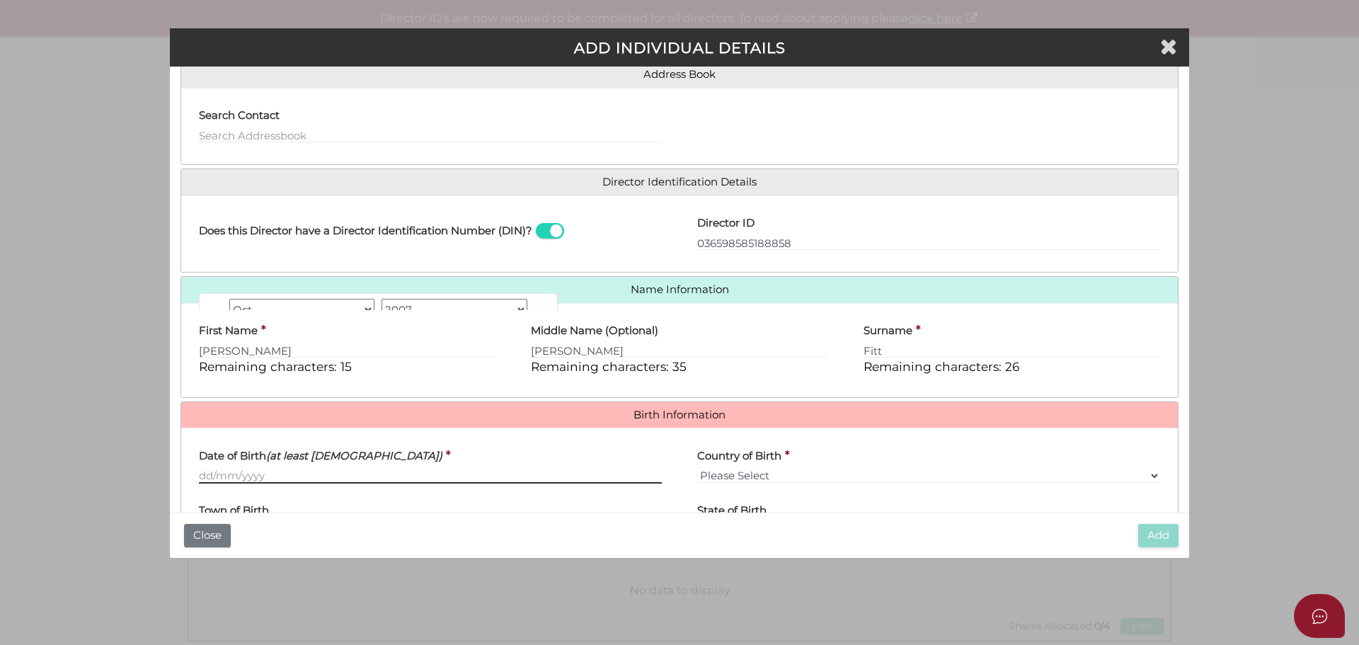
click at [273, 474] on input "Date of Birth (at least 18 years old)" at bounding box center [430, 476] width 463 height 16
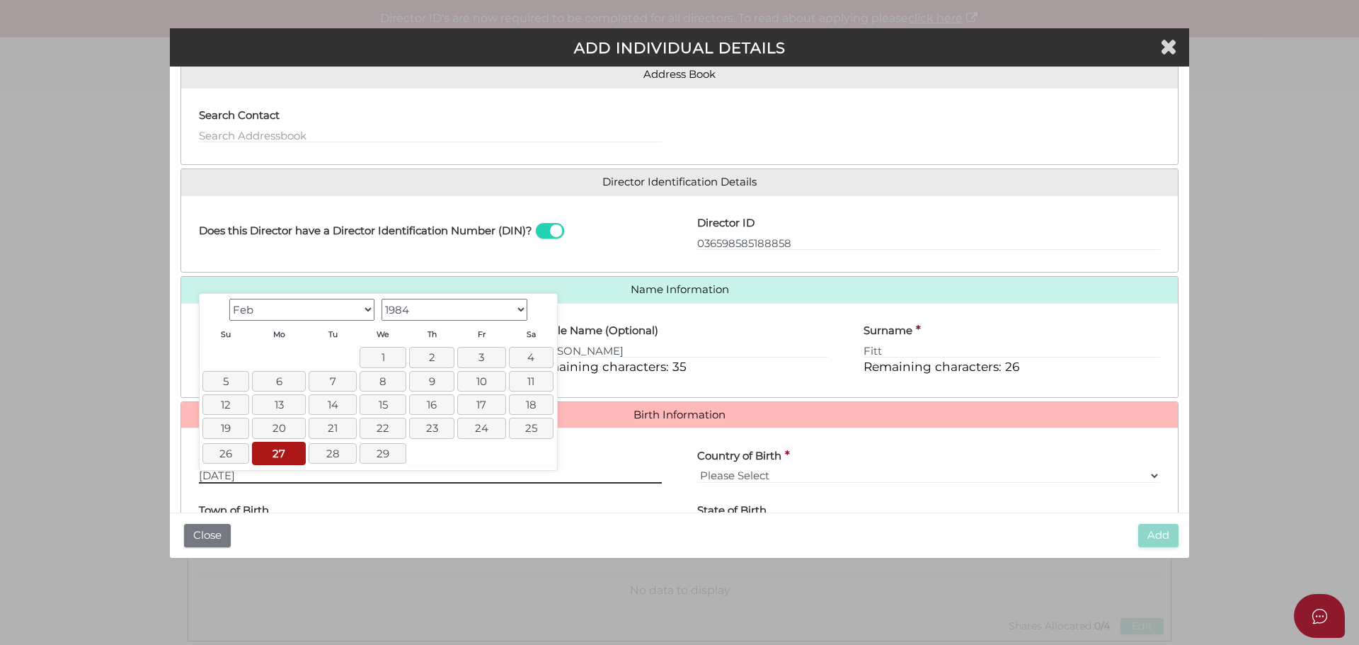
type input "[DATE]"
click at [775, 472] on select "Please Select v Australia Afghanistan Albania Algeria American Samoa Andorra An…" at bounding box center [928, 476] width 463 height 16
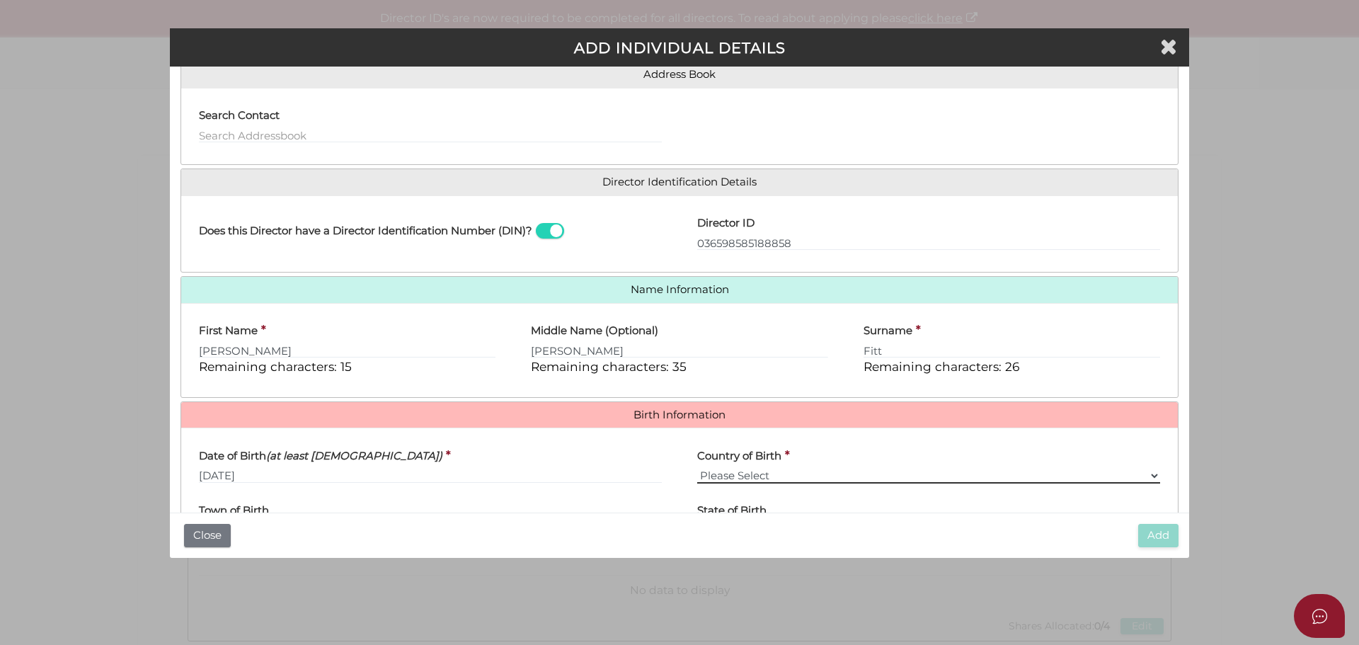
select select "Australia"
click at [697, 468] on select "Please Select v Australia Afghanistan Albania Algeria American Samoa Andorra An…" at bounding box center [928, 476] width 463 height 16
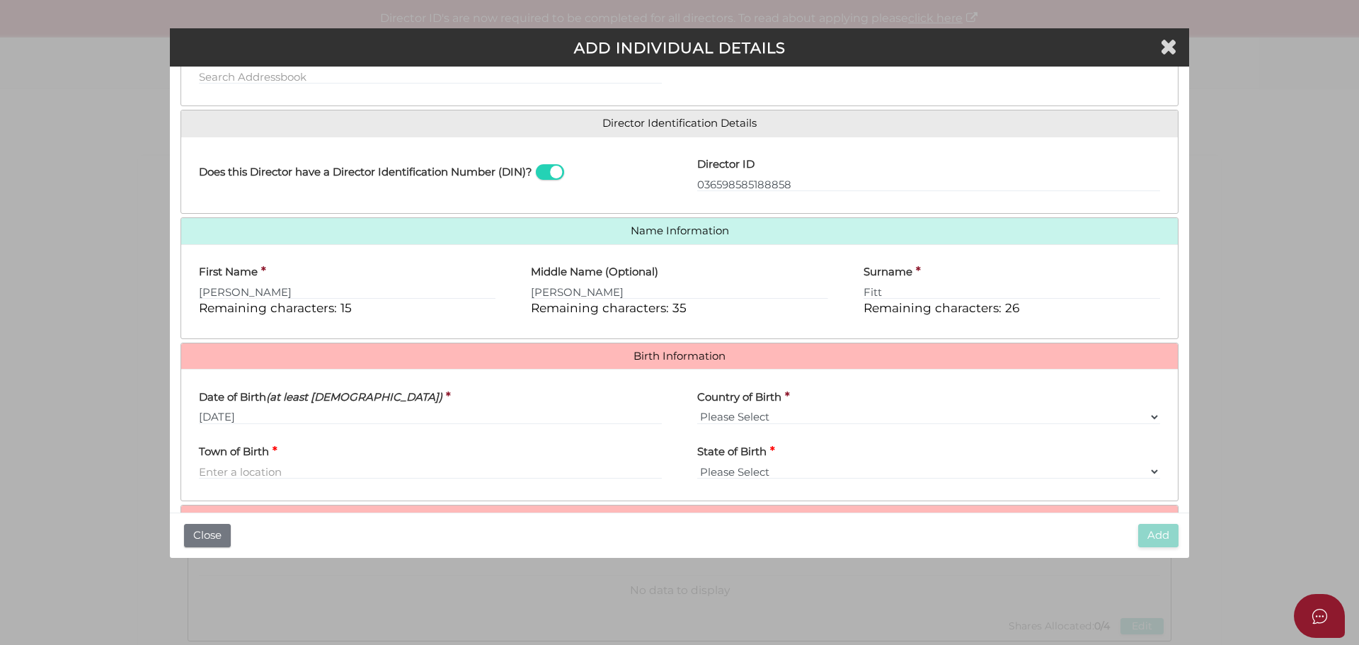
scroll to position [253, 0]
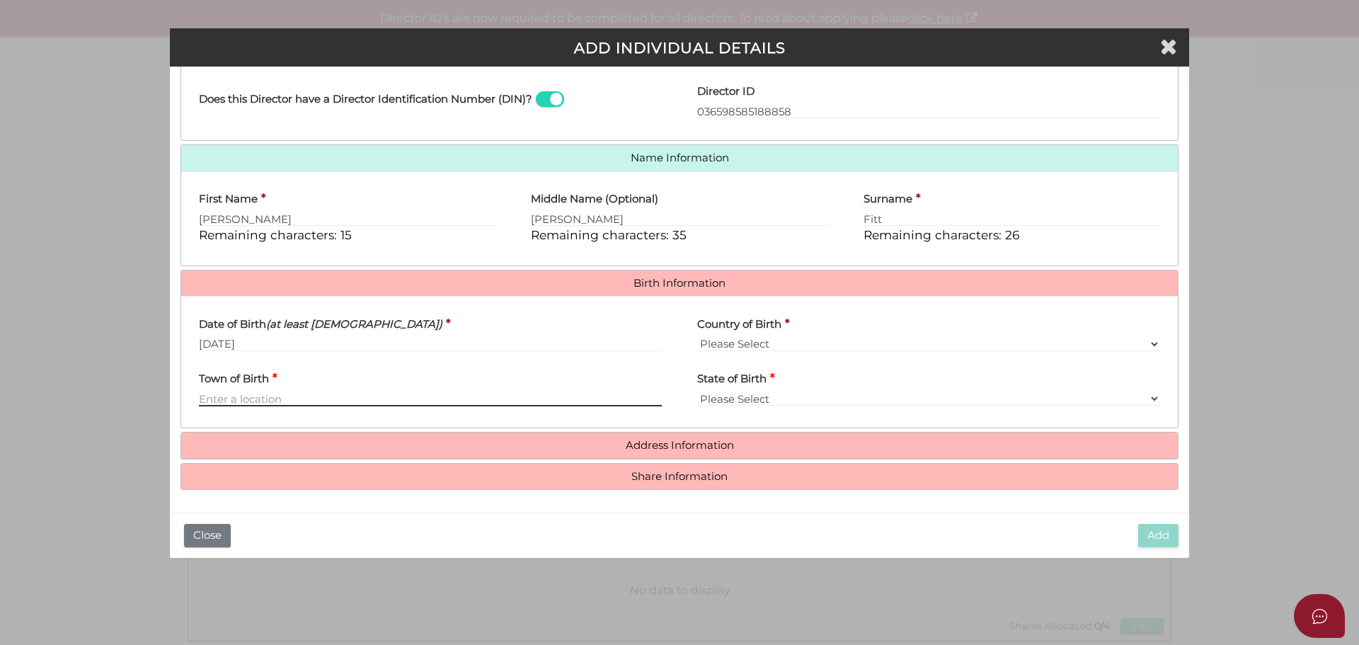
click at [239, 399] on input "Town of Birth" at bounding box center [430, 399] width 463 height 16
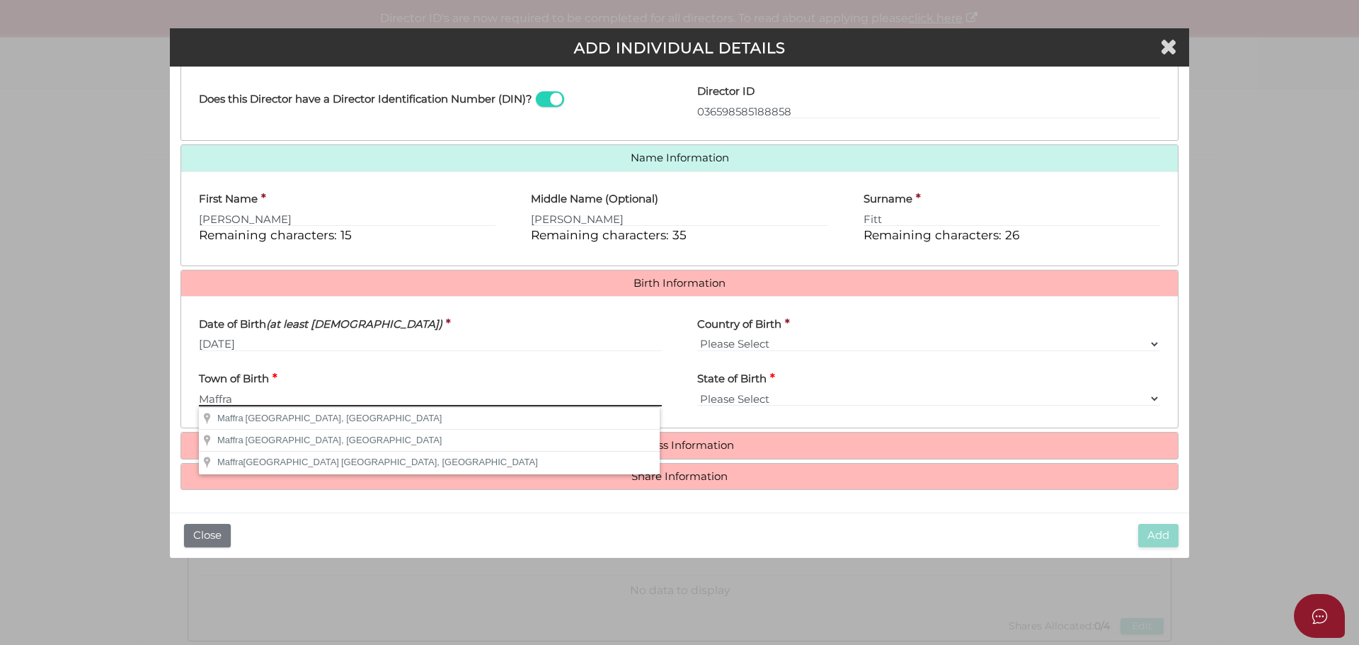
click at [244, 397] on input "Maffra" at bounding box center [430, 399] width 463 height 16
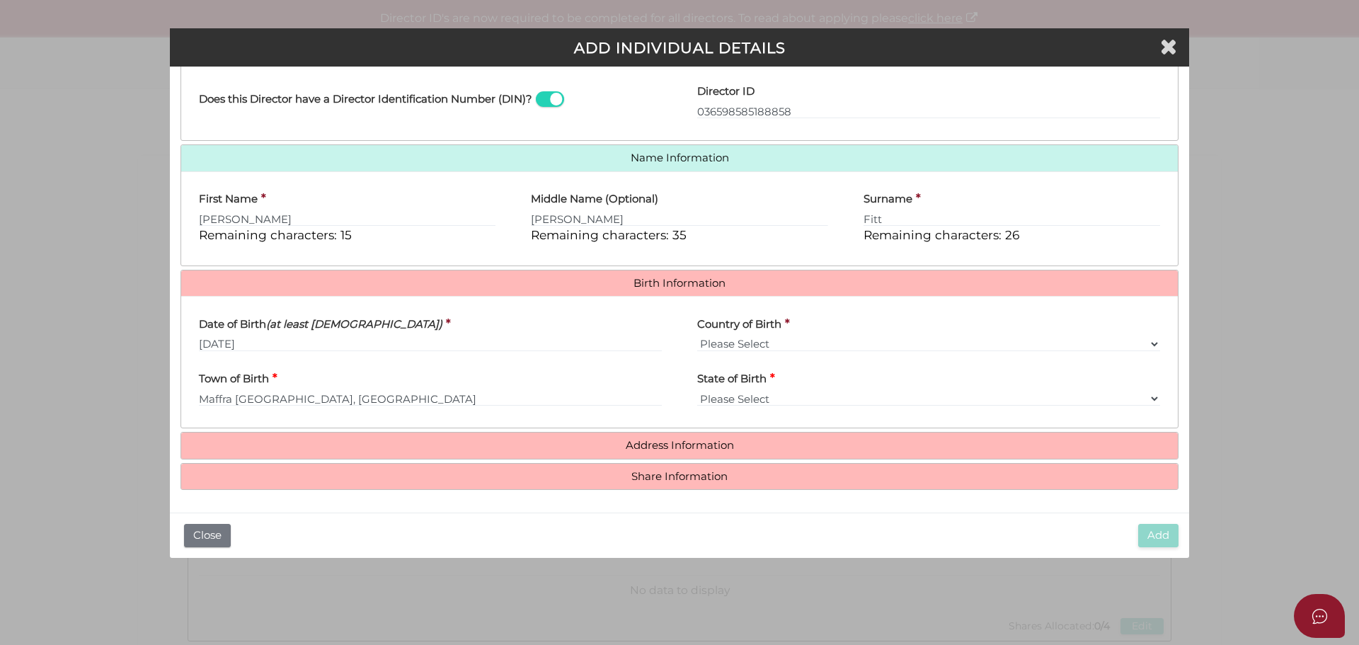
type input "Maffra"
select select "VIC"
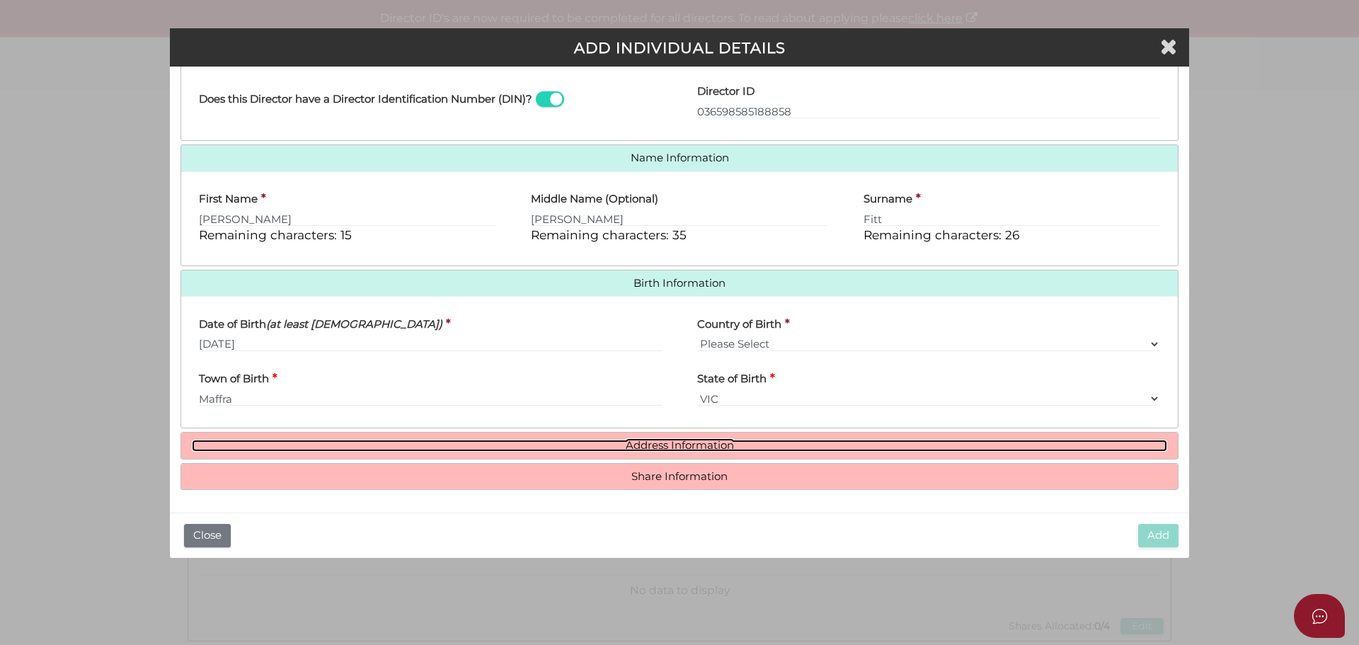
click at [677, 442] on link "Address Information" at bounding box center [680, 446] width 976 height 12
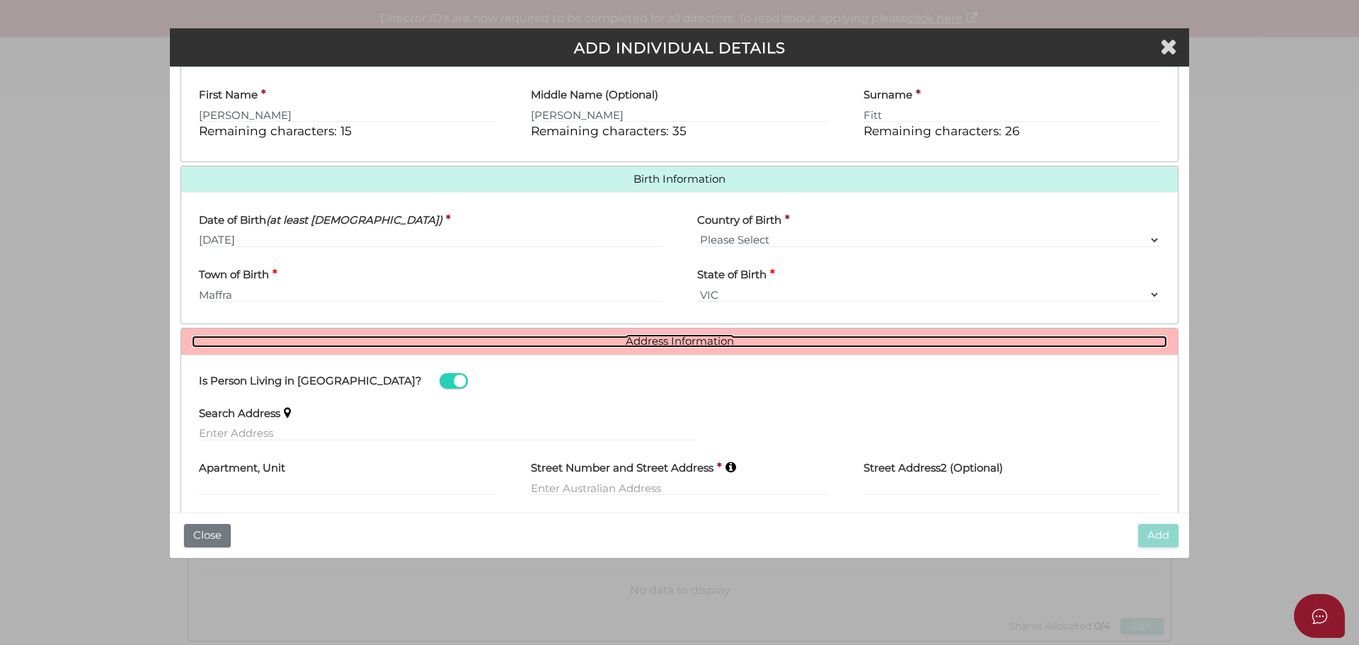
scroll to position [470, 0]
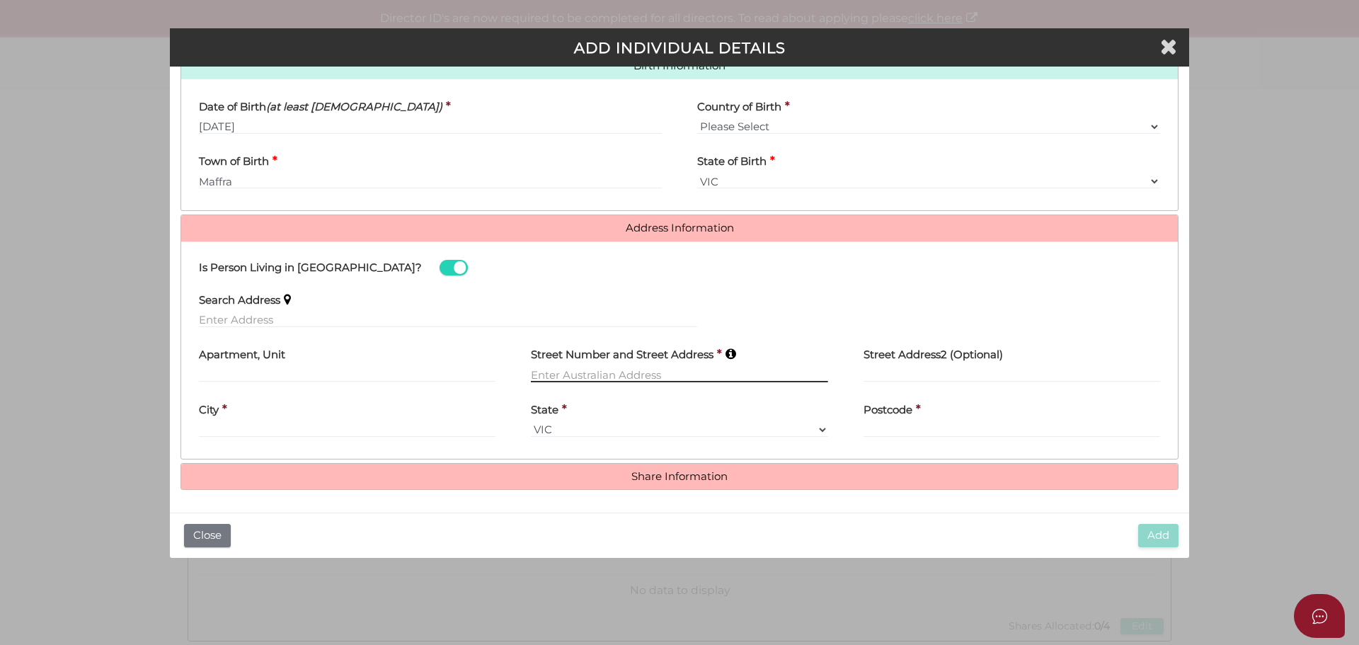
click at [559, 373] on input "text" at bounding box center [679, 375] width 297 height 16
type input "18 Woodend Avenue"
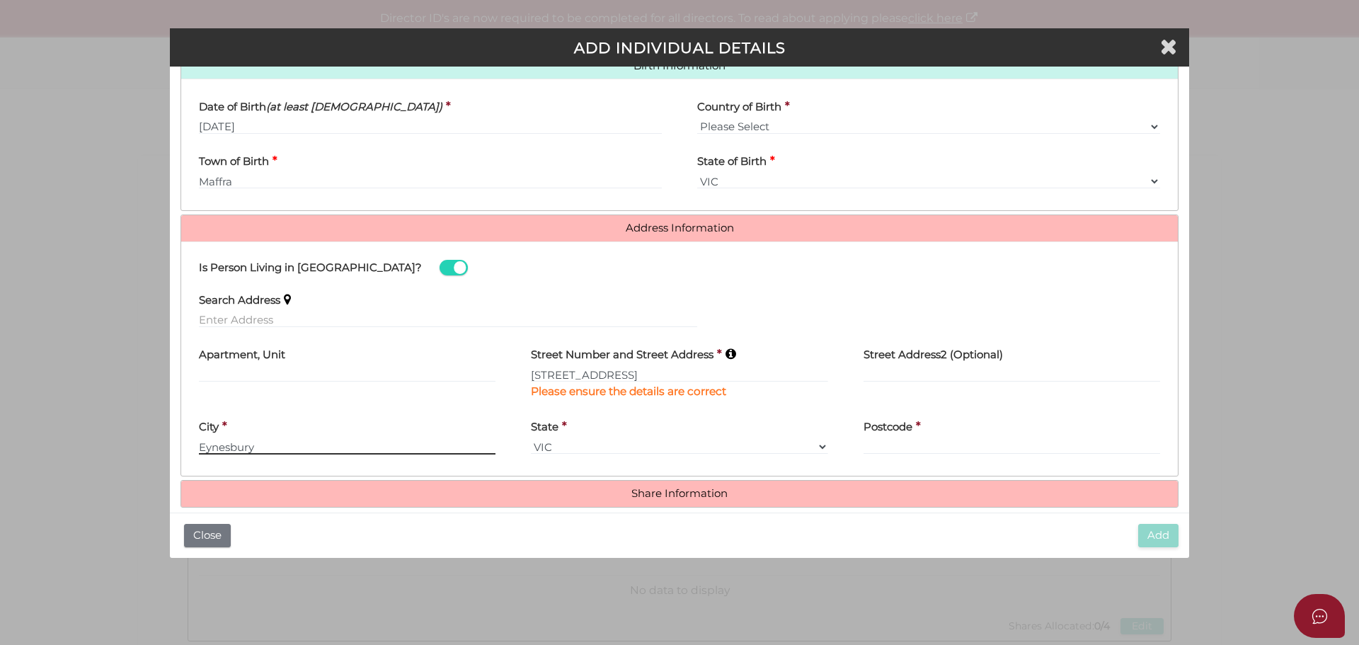
type input "Eynesbury"
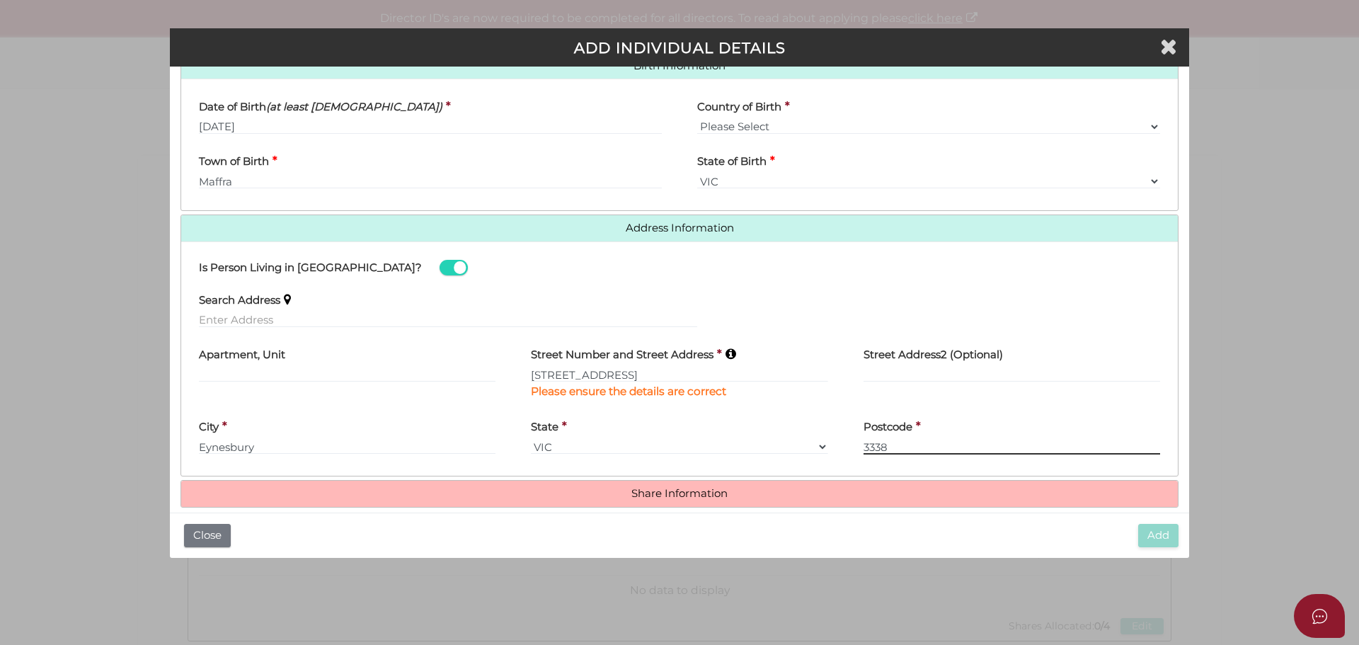
type input "3338"
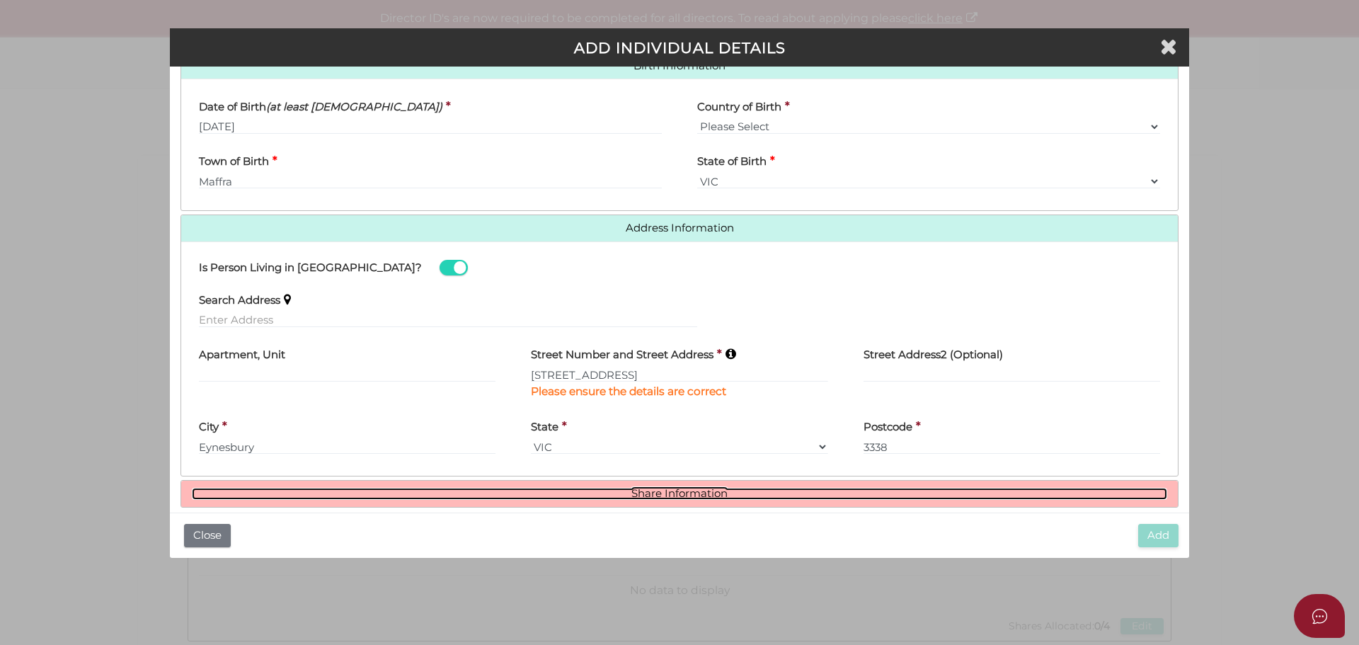
click at [678, 491] on link "Share Information" at bounding box center [680, 494] width 976 height 12
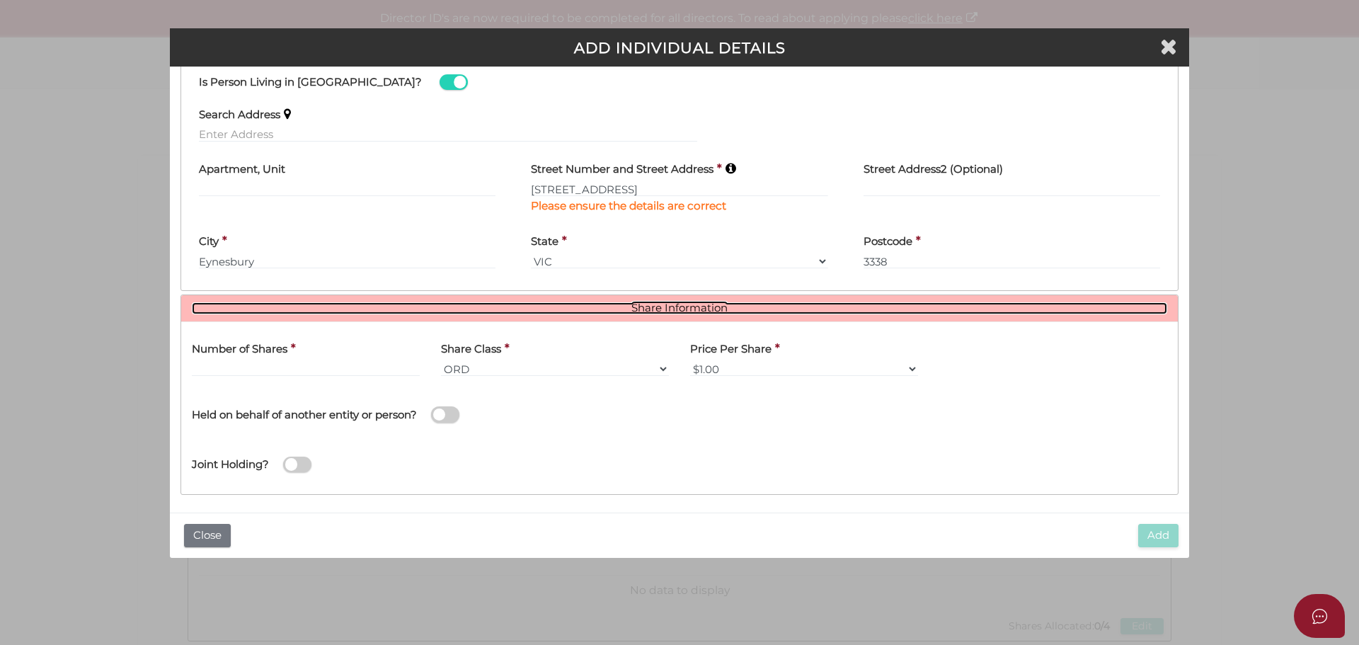
scroll to position [661, 0]
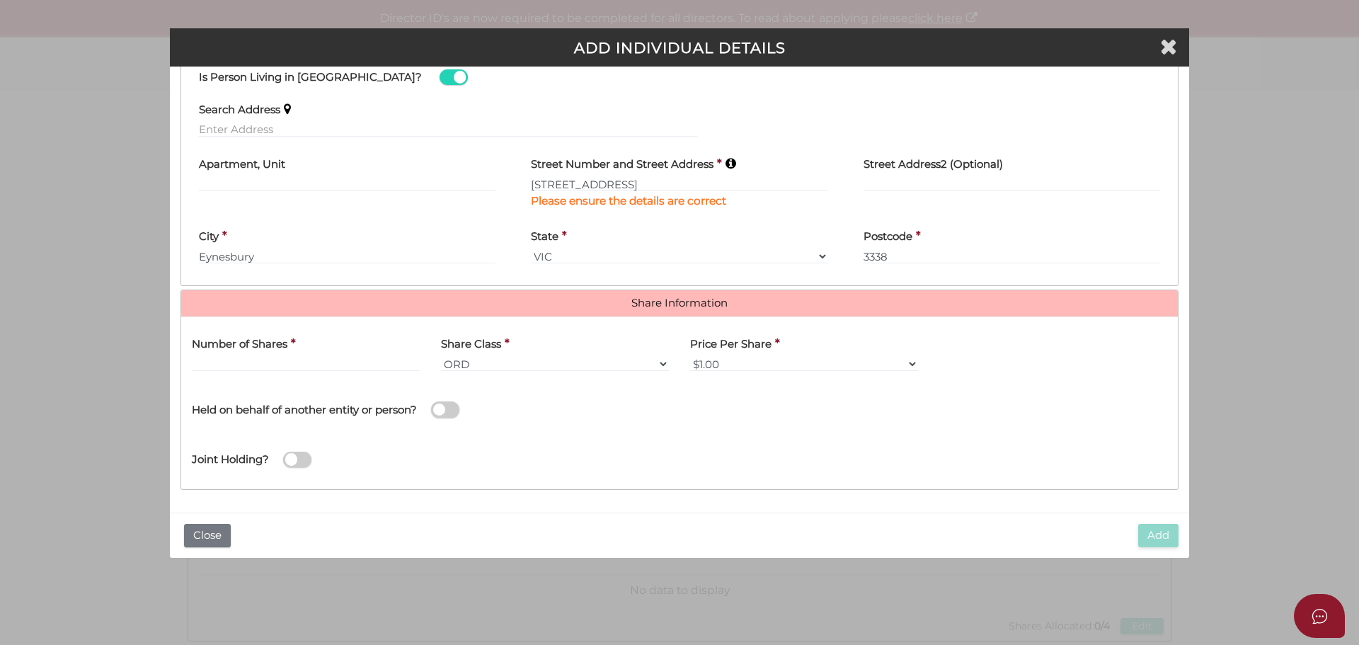
click at [666, 295] on h4 "Share Information" at bounding box center [679, 303] width 997 height 26
click at [267, 360] on input "text" at bounding box center [306, 364] width 228 height 16
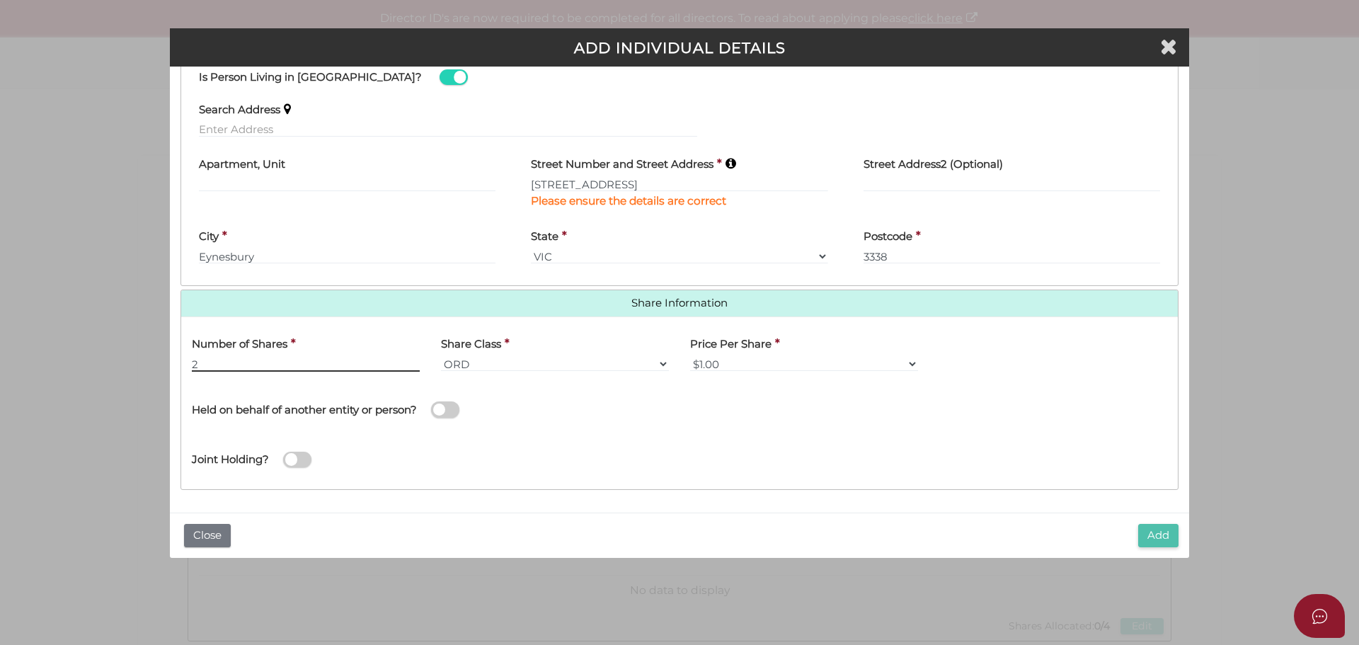
type input "2"
click at [1155, 530] on button "Add" at bounding box center [1159, 535] width 40 height 23
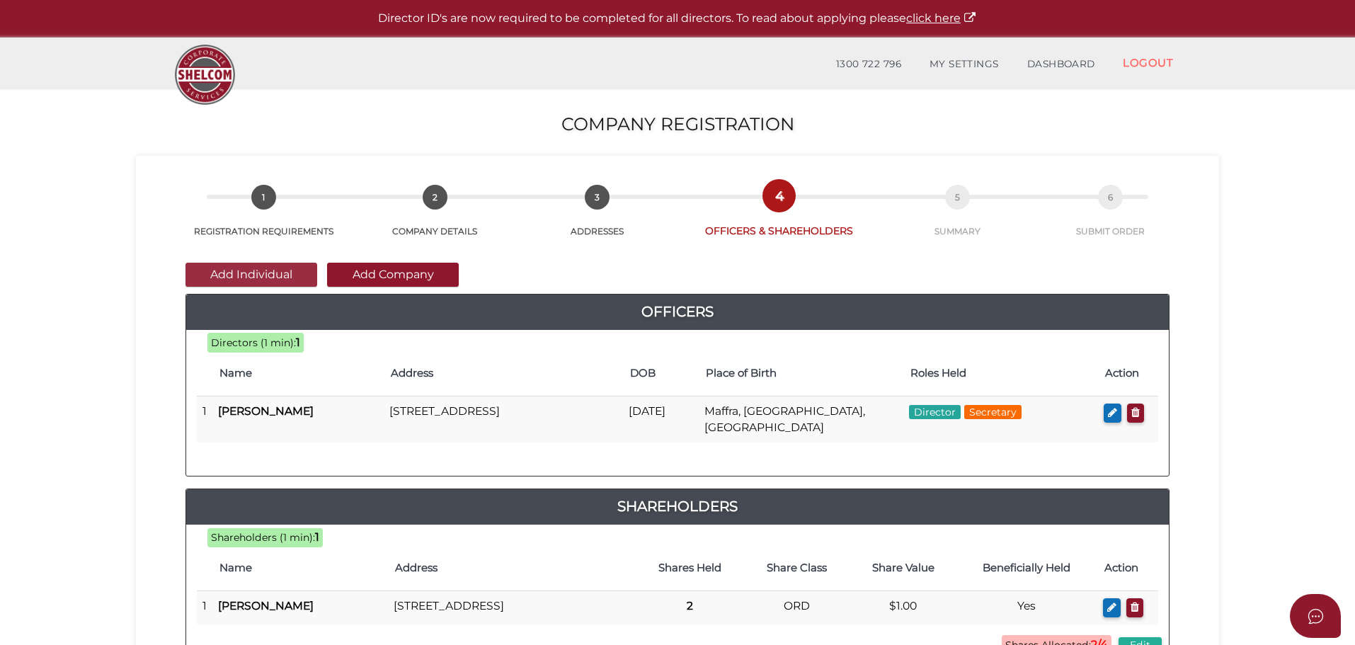
click at [262, 270] on button "Add Individual" at bounding box center [252, 275] width 132 height 24
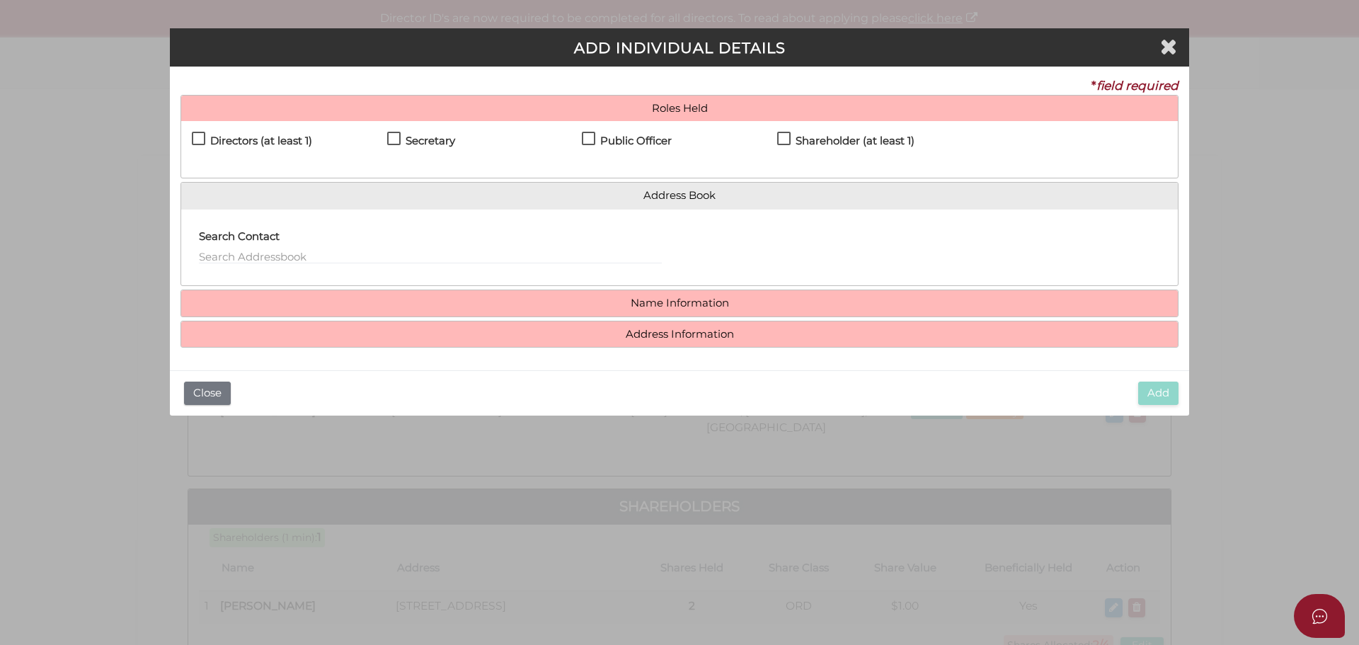
click at [200, 139] on label "Directors (at least 1)" at bounding box center [252, 144] width 120 height 18
checkbox input "true"
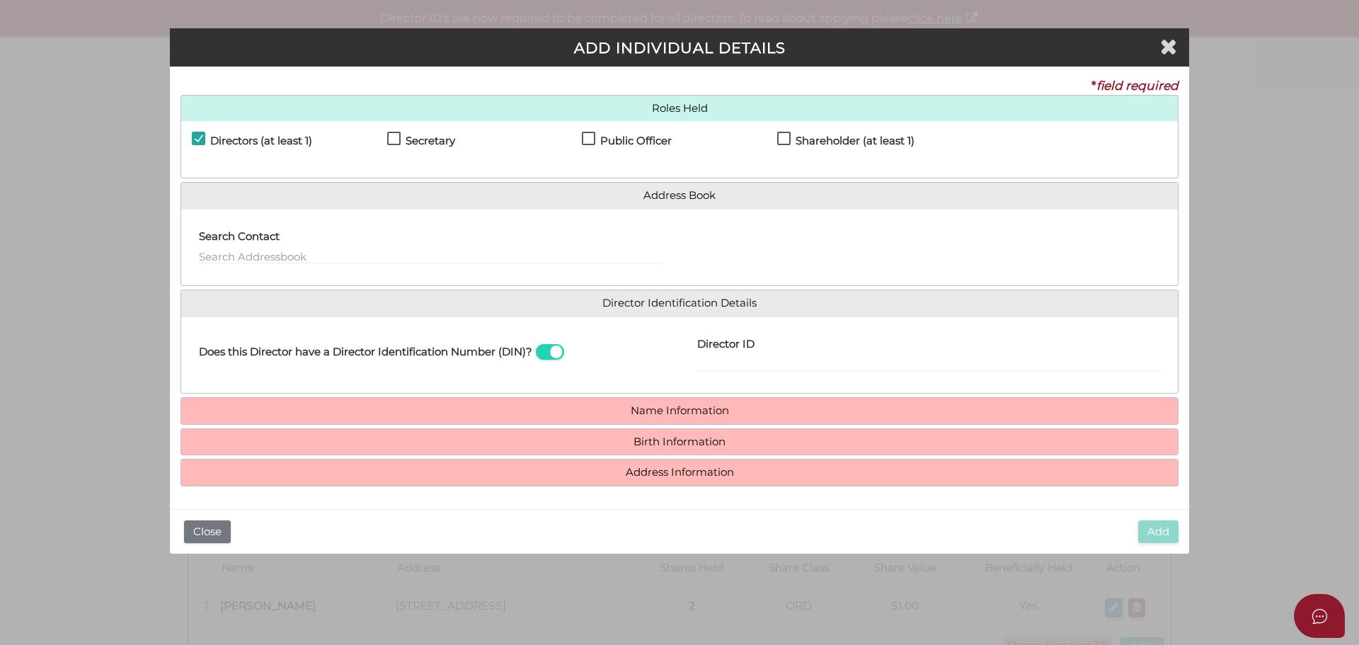
click at [585, 135] on label "Public Officer" at bounding box center [627, 144] width 90 height 18
checkbox input "true"
click at [785, 138] on label "Shareholder (at least 1)" at bounding box center [845, 144] width 137 height 18
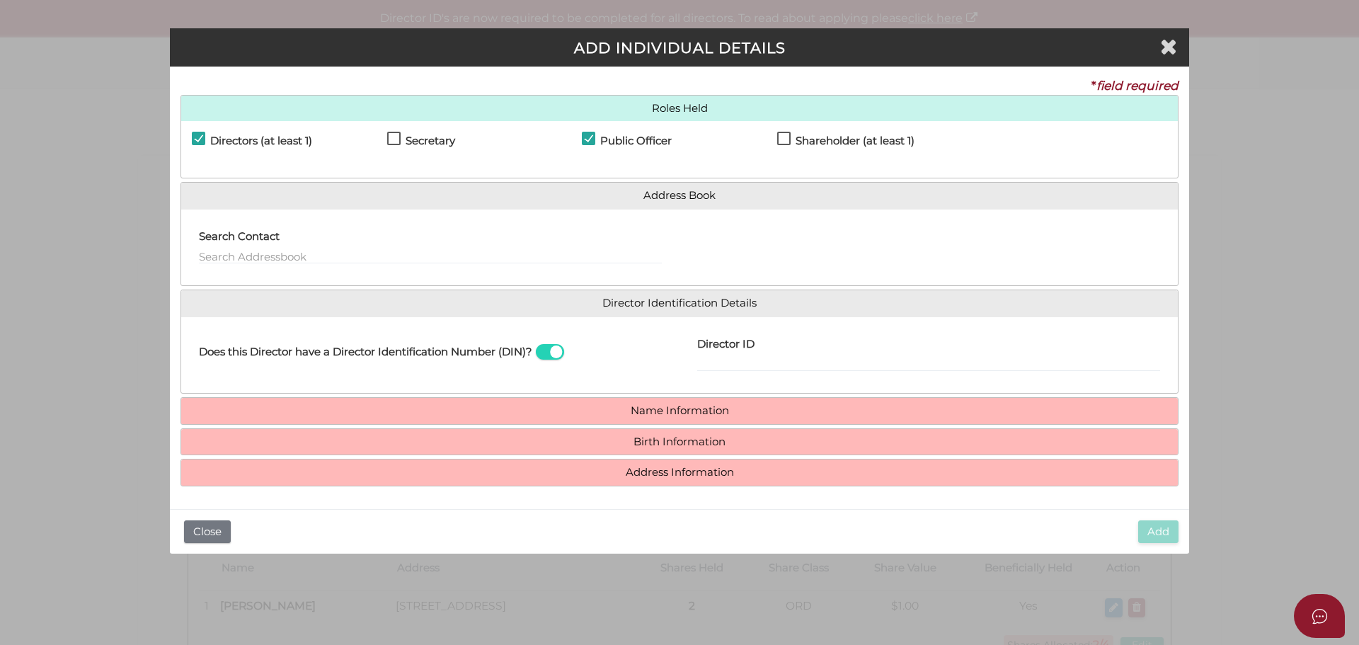
checkbox input "true"
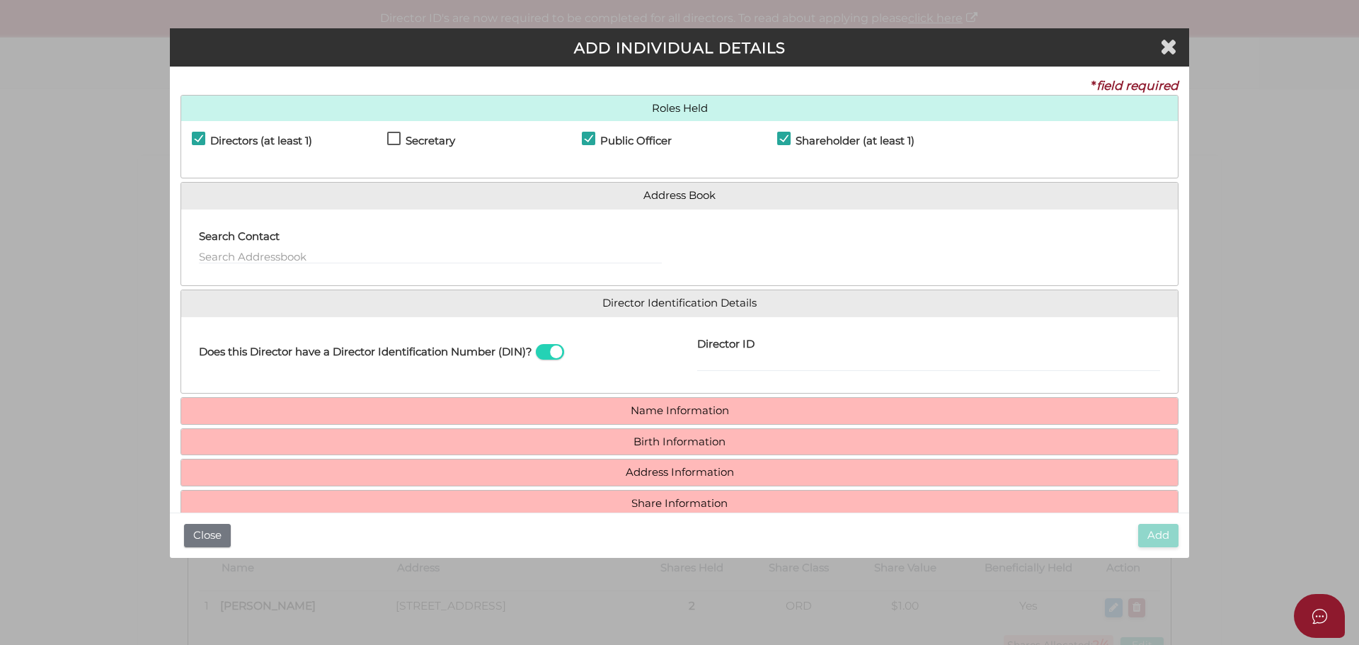
click at [695, 361] on div "Director ID Email Director About How To Apply for DIN" at bounding box center [929, 355] width 498 height 55
click at [711, 365] on input "Director ID" at bounding box center [928, 364] width 463 height 16
click at [787, 360] on input "Director ID" at bounding box center [928, 364] width 463 height 16
paste input "03662886167373"
click at [790, 357] on input "03662886167373" at bounding box center [928, 364] width 463 height 16
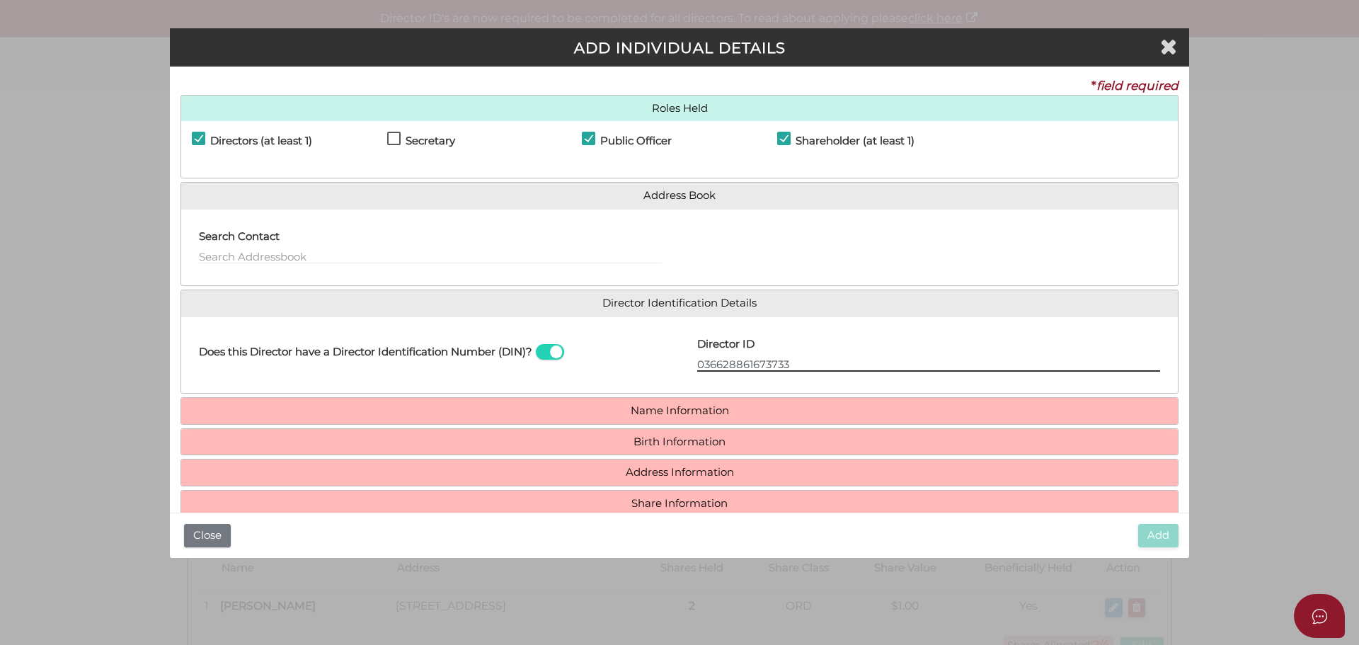
type input "036628861673733"
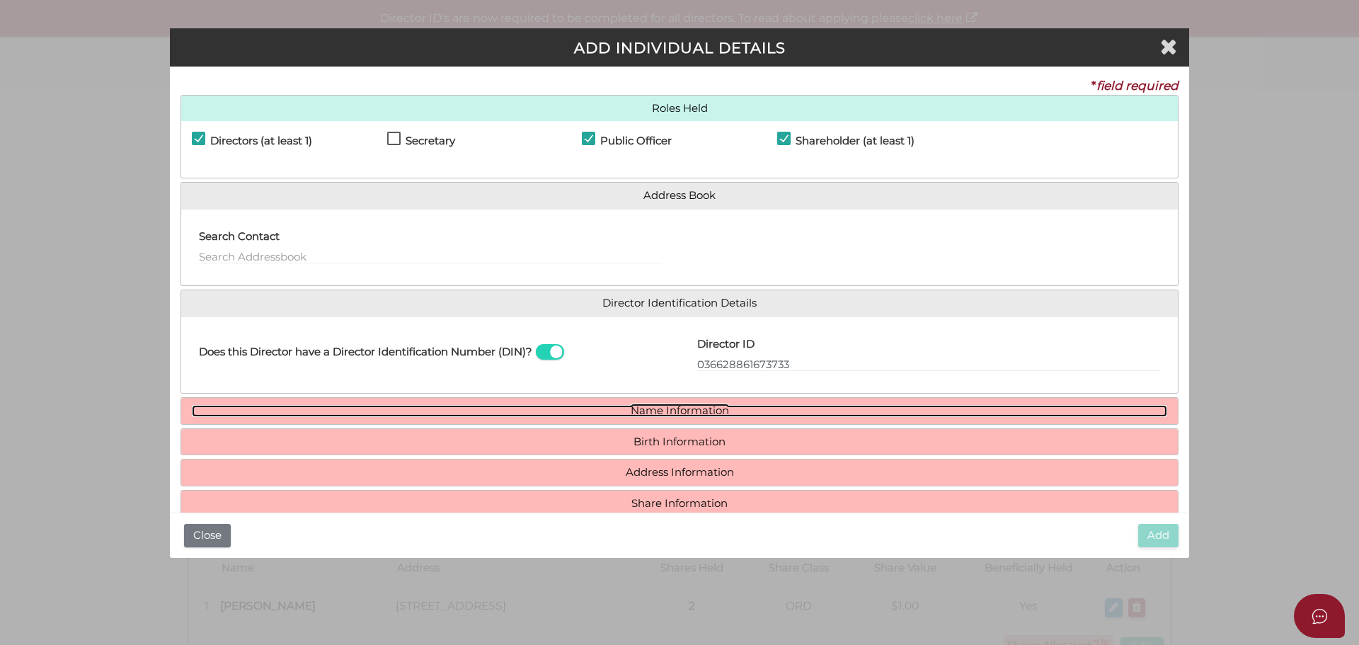
click at [679, 409] on link "Name Information" at bounding box center [680, 411] width 976 height 12
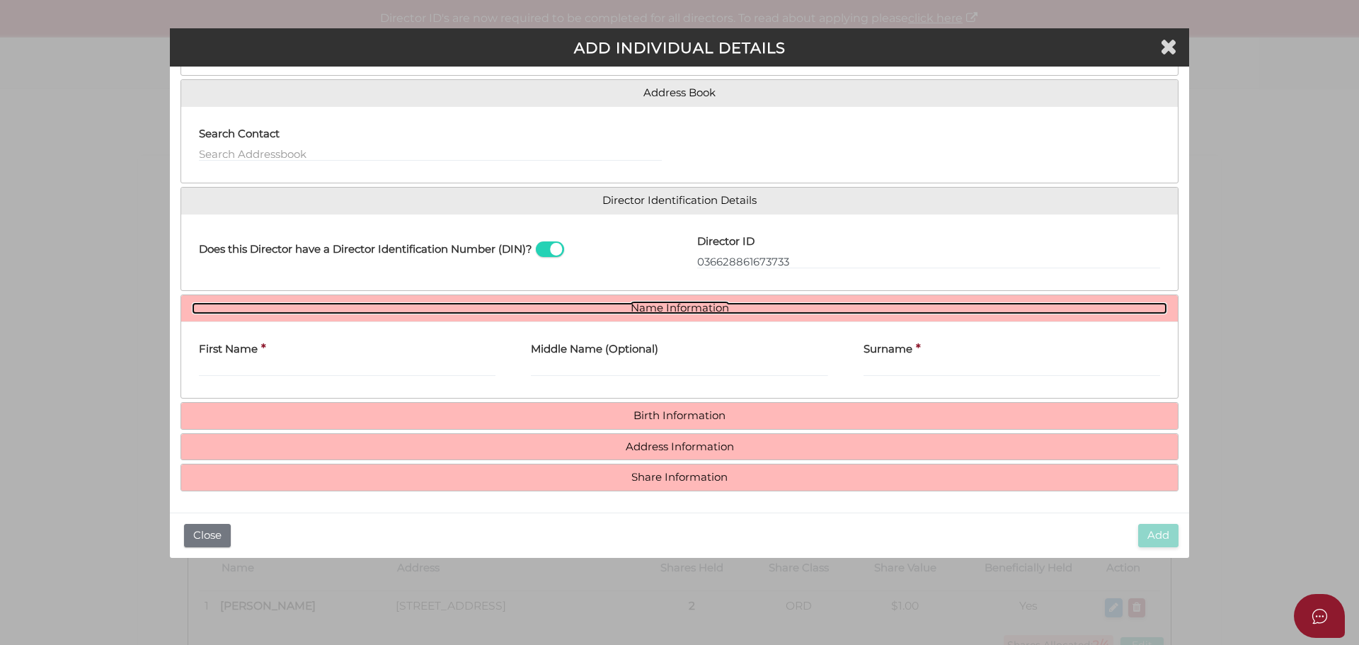
scroll to position [104, 0]
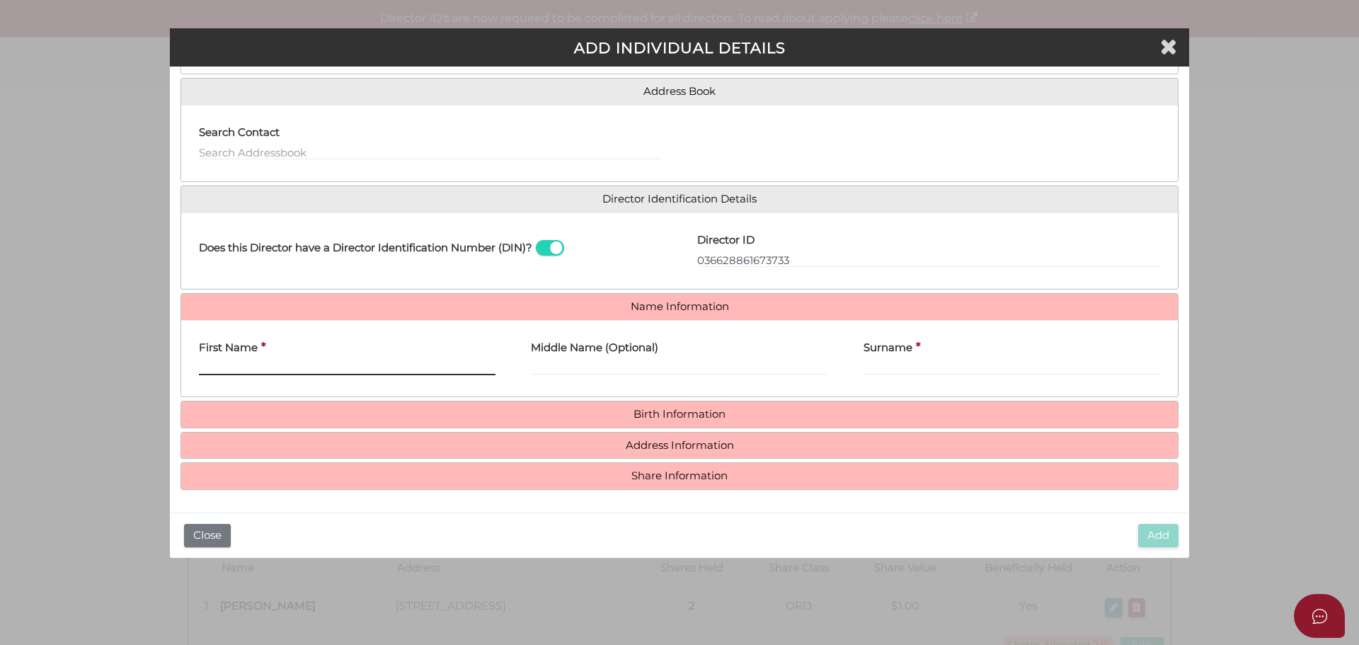
drag, startPoint x: 305, startPoint y: 365, endPoint x: 312, endPoint y: 359, distance: 8.5
click at [305, 365] on input "First Name" at bounding box center [347, 368] width 297 height 16
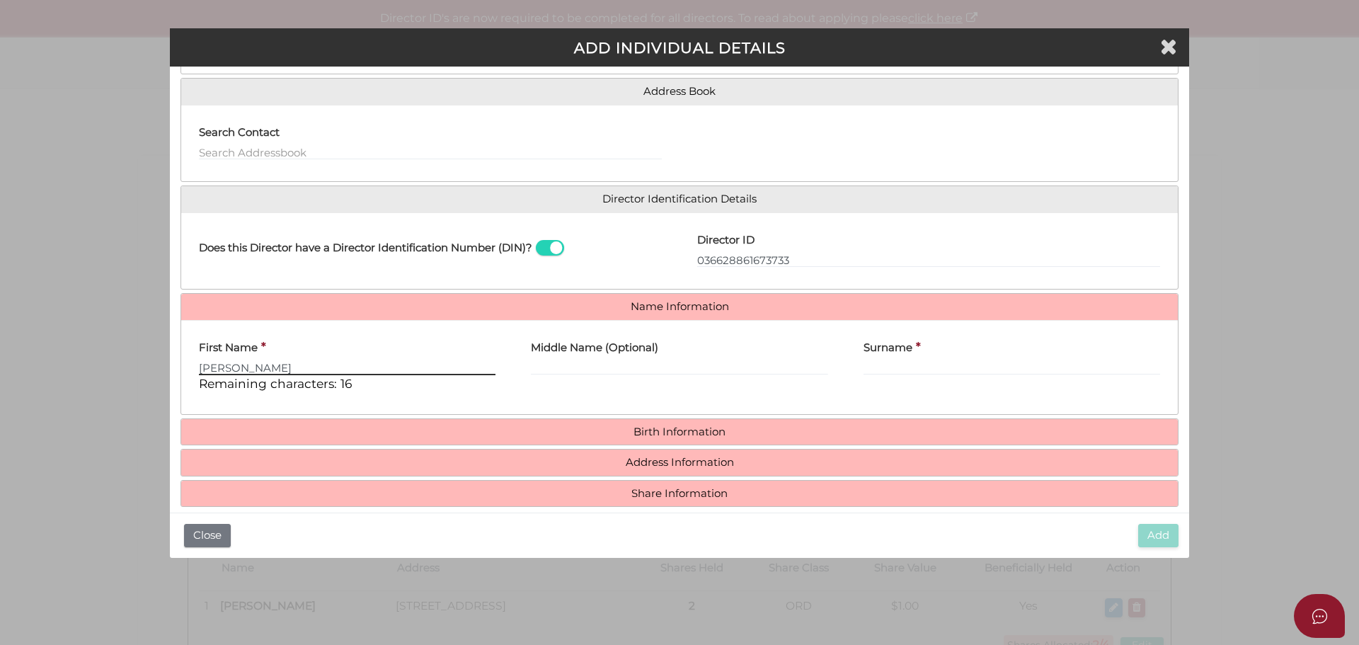
type input "[PERSON_NAME]"
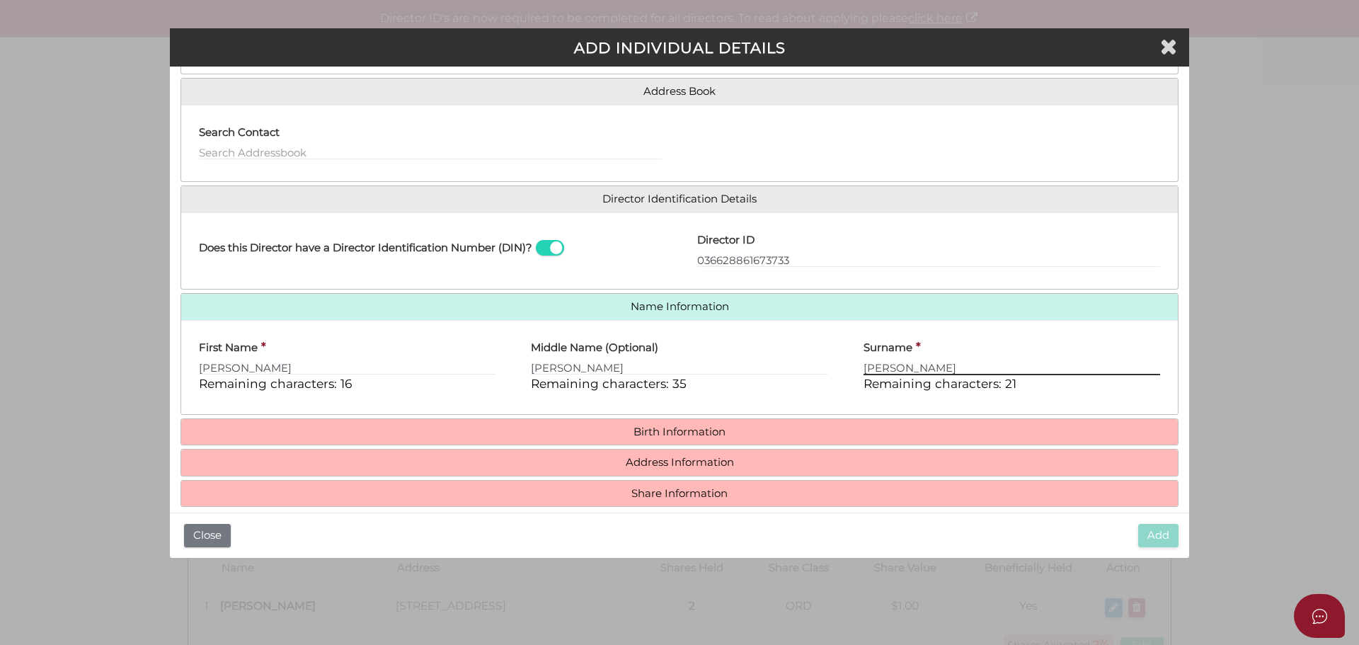
type input "[PERSON_NAME]"
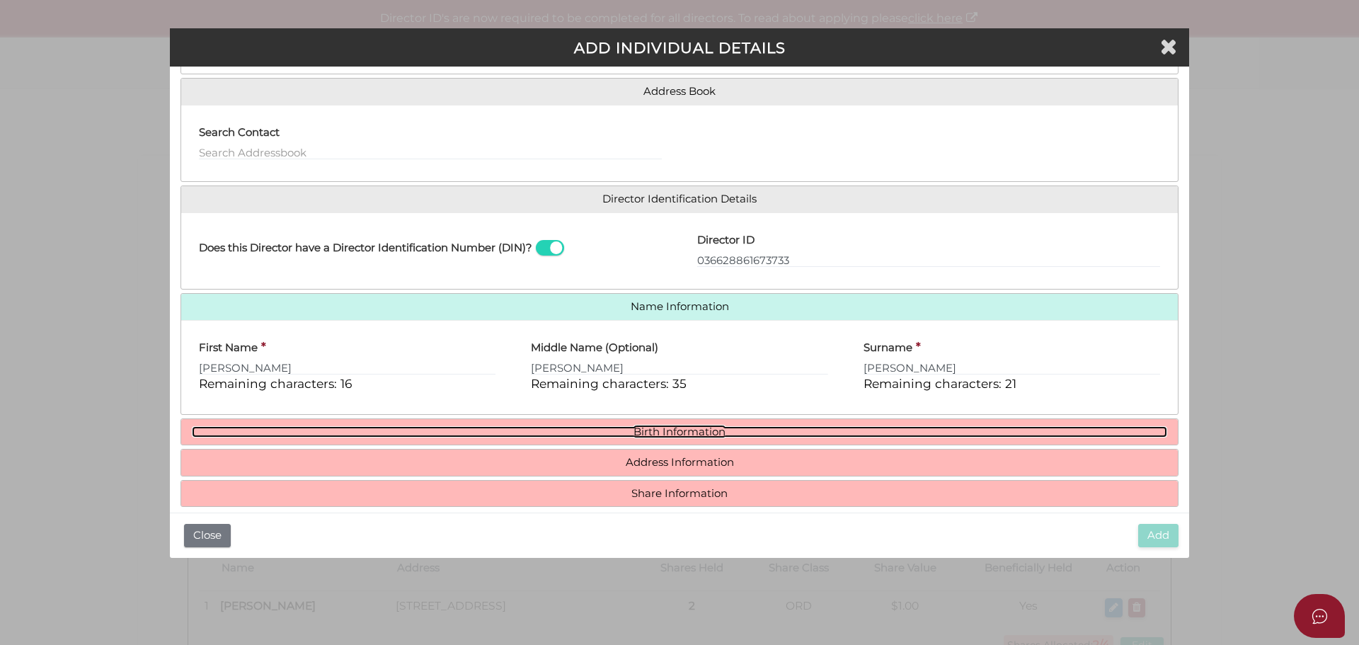
click at [682, 429] on link "Birth Information" at bounding box center [680, 432] width 976 height 12
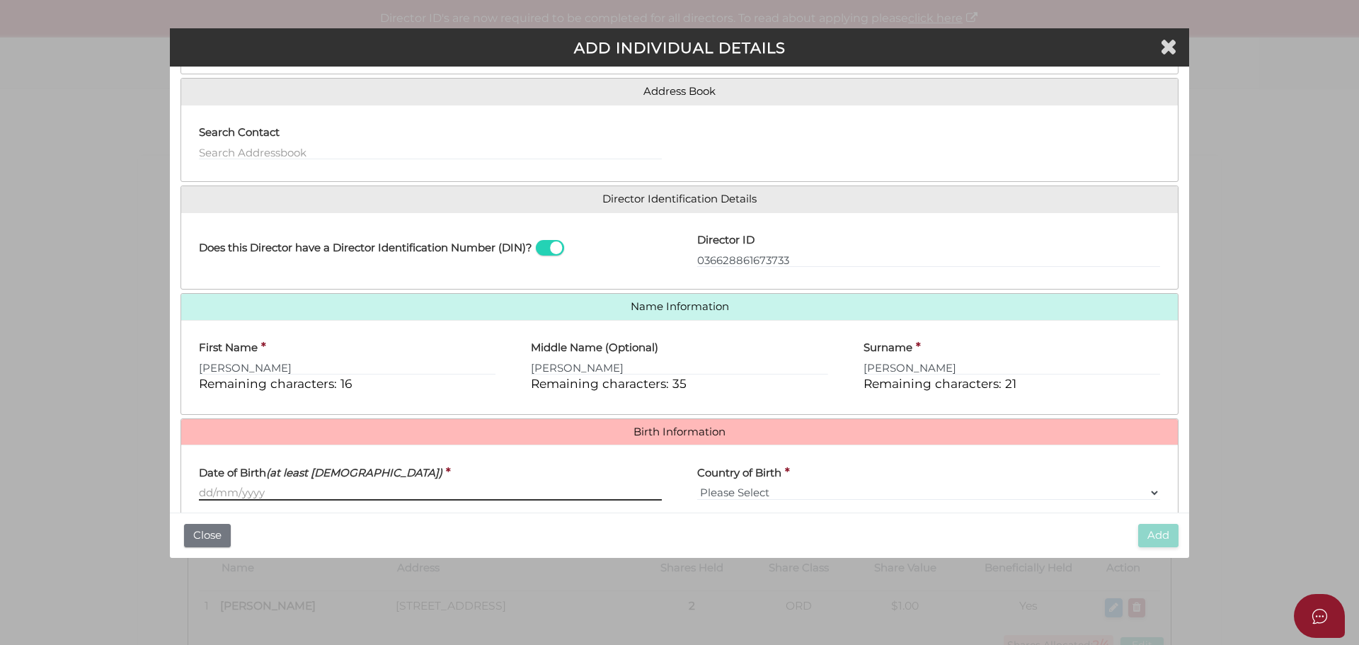
click at [275, 488] on input "Date of Birth (at least [DEMOGRAPHIC_DATA])" at bounding box center [430, 493] width 463 height 16
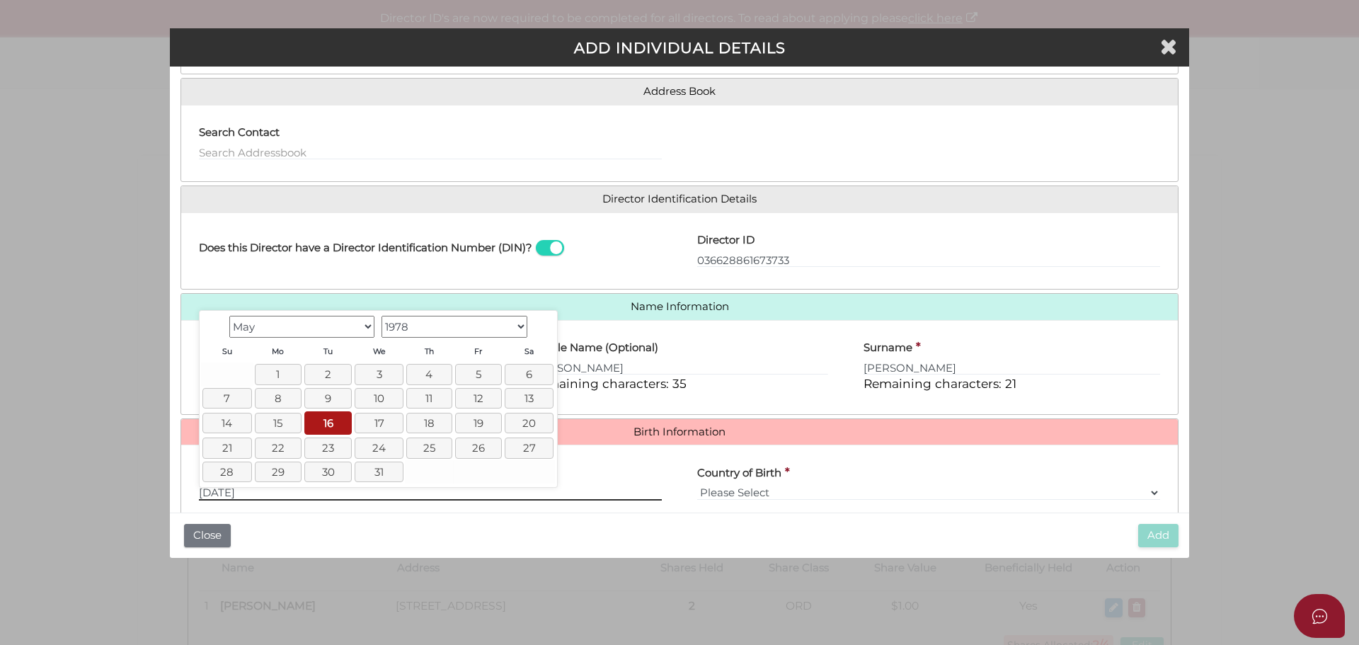
type input "[DATE]"
click at [739, 405] on div "First Name * [PERSON_NAME] characters: 16 Middle Name (Optional) [PERSON_NAME] …" at bounding box center [679, 367] width 997 height 94
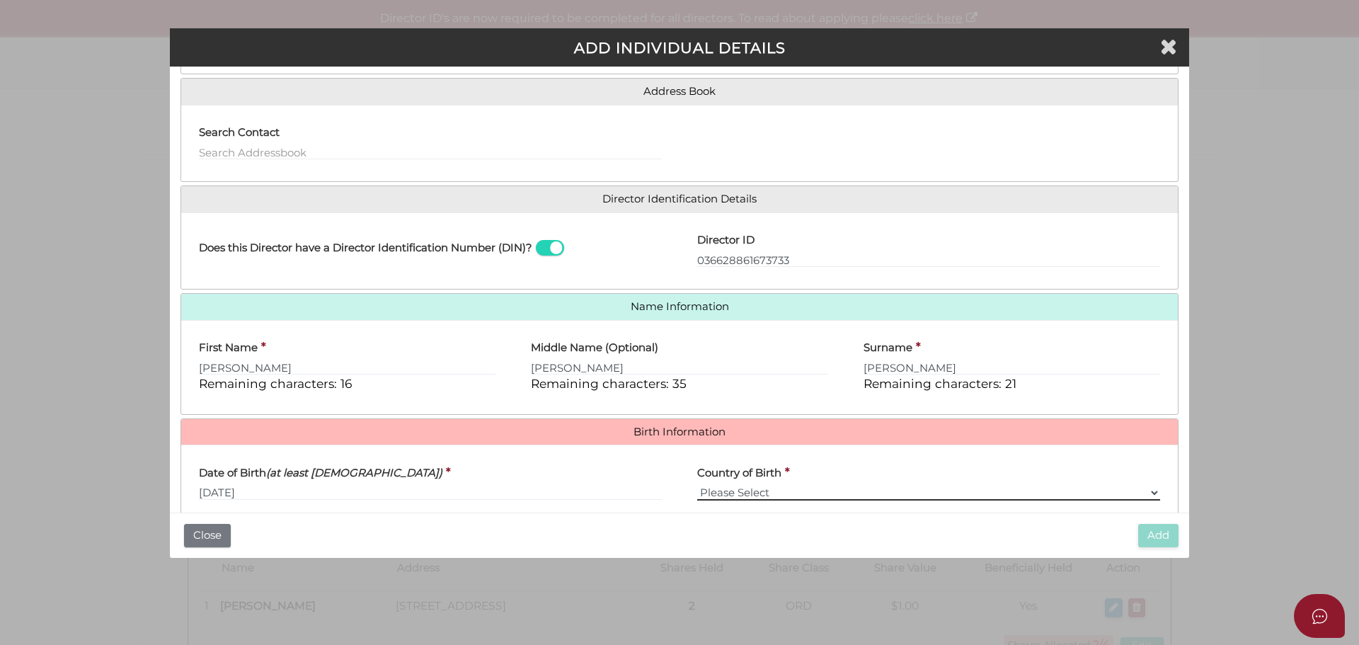
click at [758, 491] on select "Please Select v [GEOGRAPHIC_DATA] [GEOGRAPHIC_DATA] [GEOGRAPHIC_DATA] [GEOGRAPH…" at bounding box center [928, 493] width 463 height 16
select select "[GEOGRAPHIC_DATA]"
click at [697, 485] on select "Please Select v [GEOGRAPHIC_DATA] [GEOGRAPHIC_DATA] [GEOGRAPHIC_DATA] [GEOGRAPH…" at bounding box center [928, 493] width 463 height 16
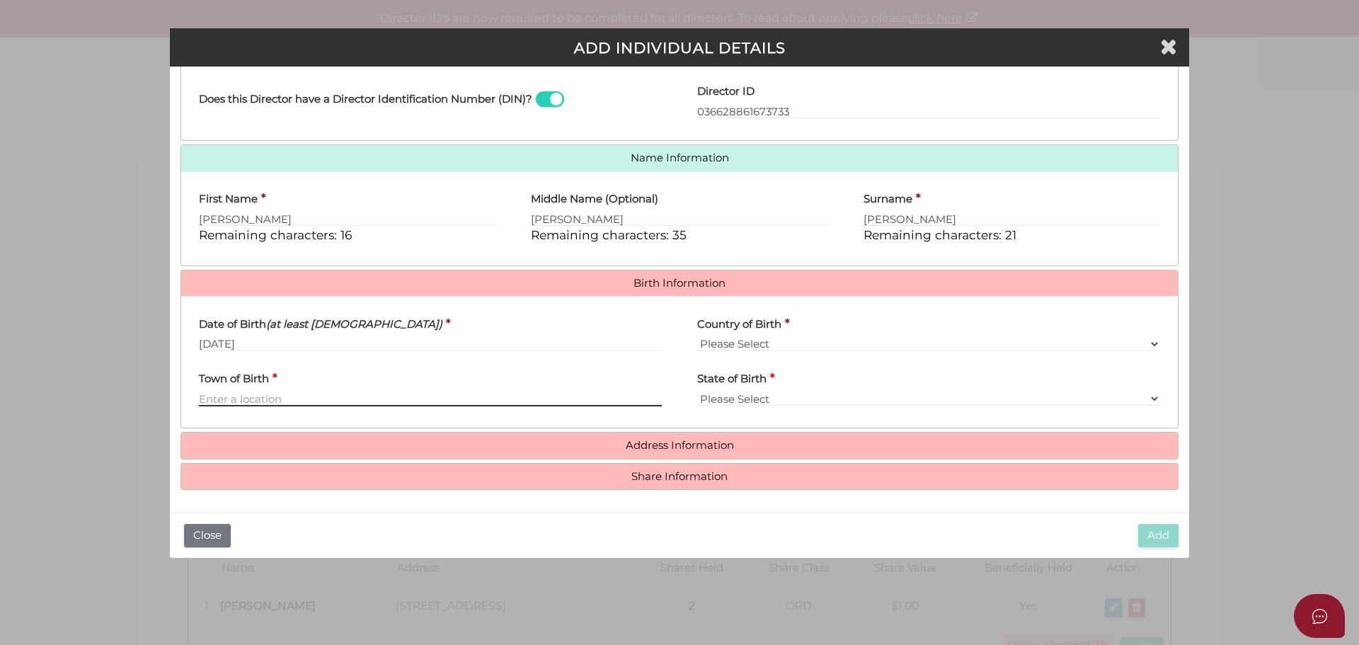
click at [268, 399] on input "Town of Birth" at bounding box center [430, 399] width 463 height 16
type input "[GEOGRAPHIC_DATA]"
select select "VIC"
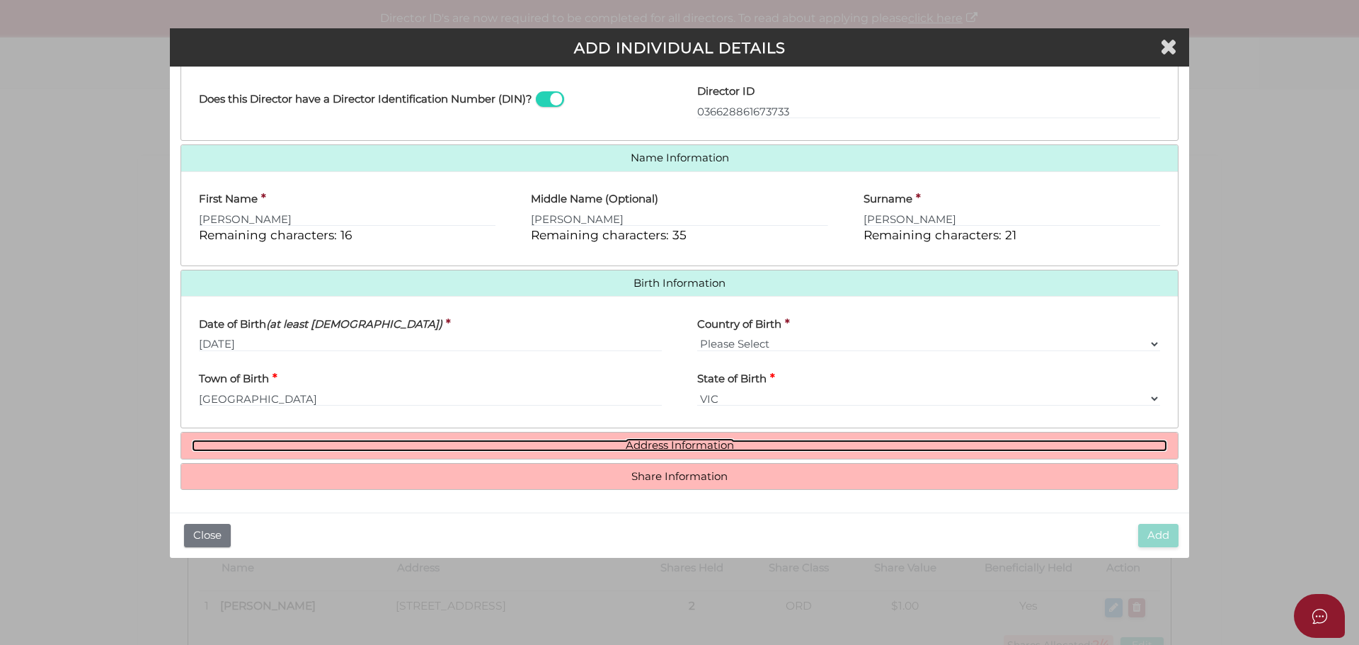
click at [661, 444] on link "Address Information" at bounding box center [680, 446] width 976 height 12
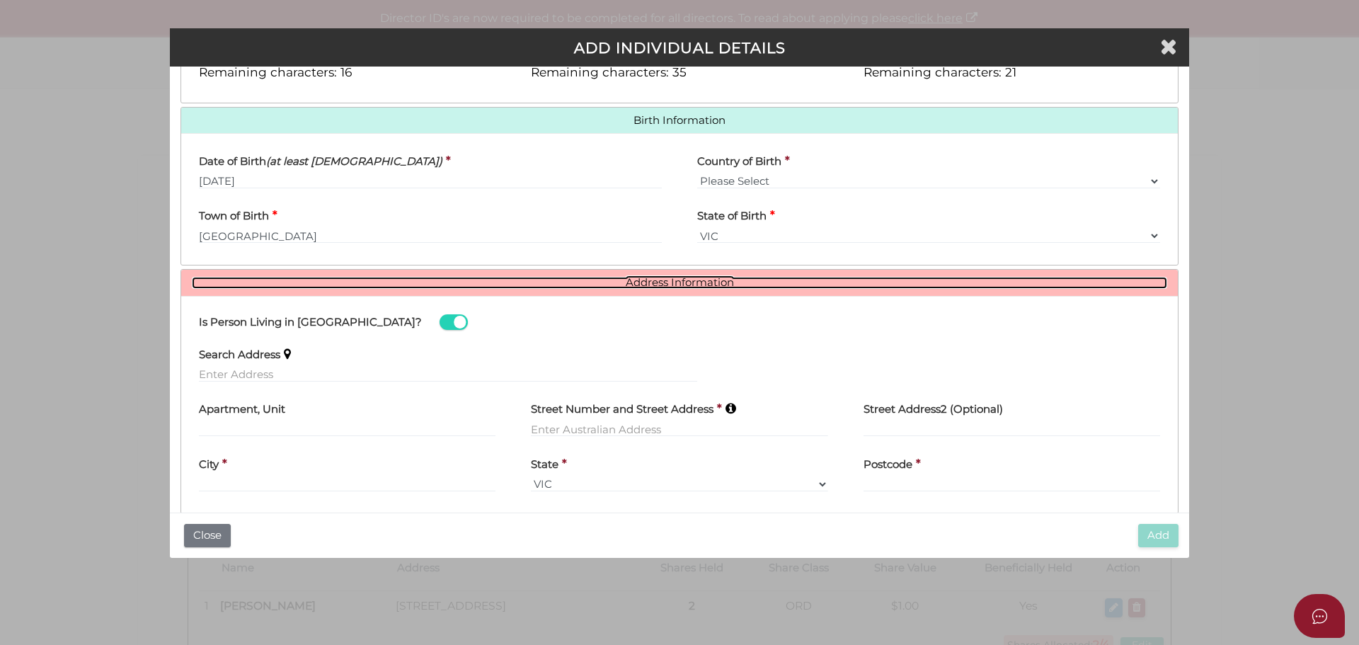
scroll to position [470, 0]
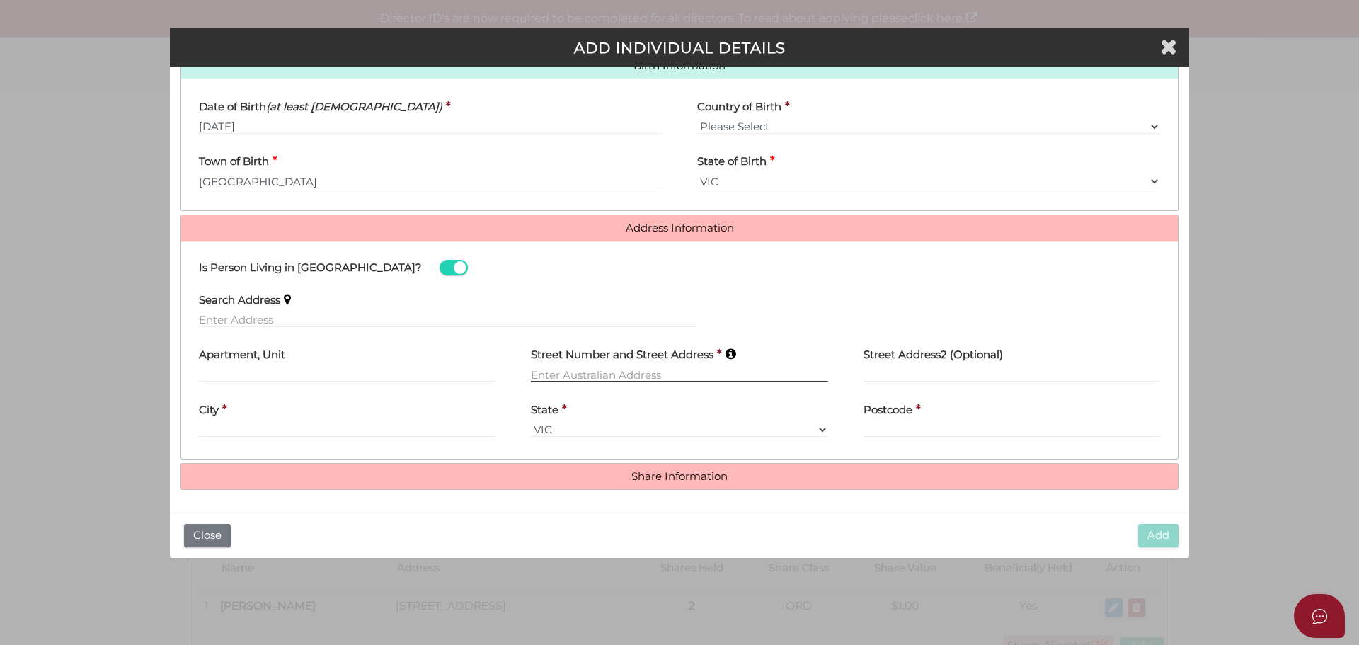
click at [595, 374] on input "text" at bounding box center [679, 375] width 297 height 16
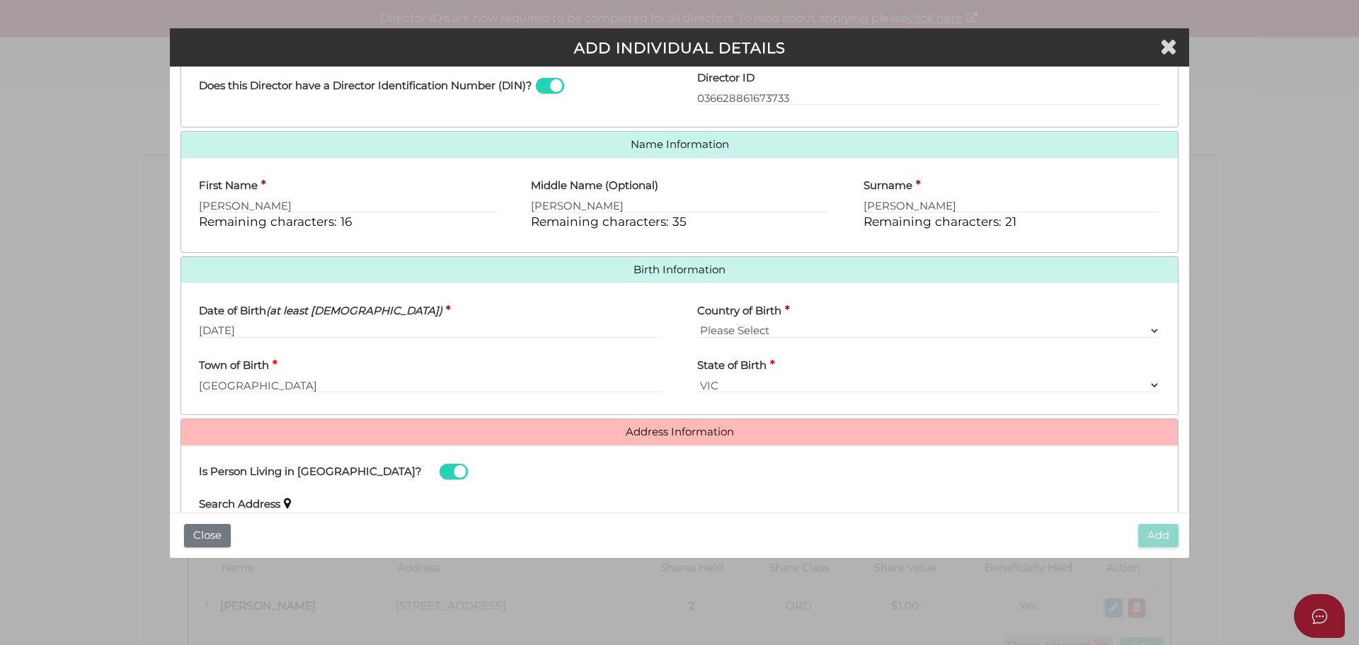
scroll to position [488, 0]
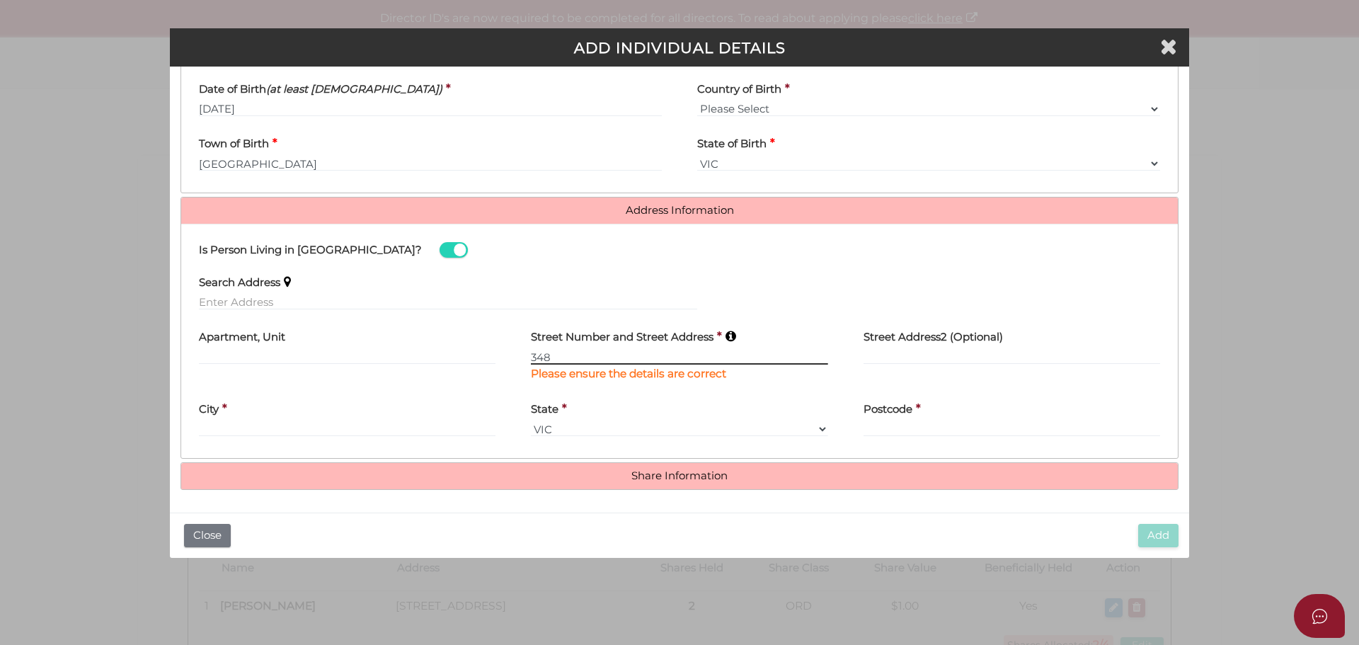
click at [574, 355] on input "348" at bounding box center [679, 357] width 297 height 16
type input "[STREET_ADDRESS]"
click at [292, 429] on input "text" at bounding box center [347, 429] width 297 height 16
drag, startPoint x: 265, startPoint y: 430, endPoint x: 195, endPoint y: 427, distance: 70.2
click at [195, 427] on div "City * Long forest" at bounding box center [347, 420] width 332 height 55
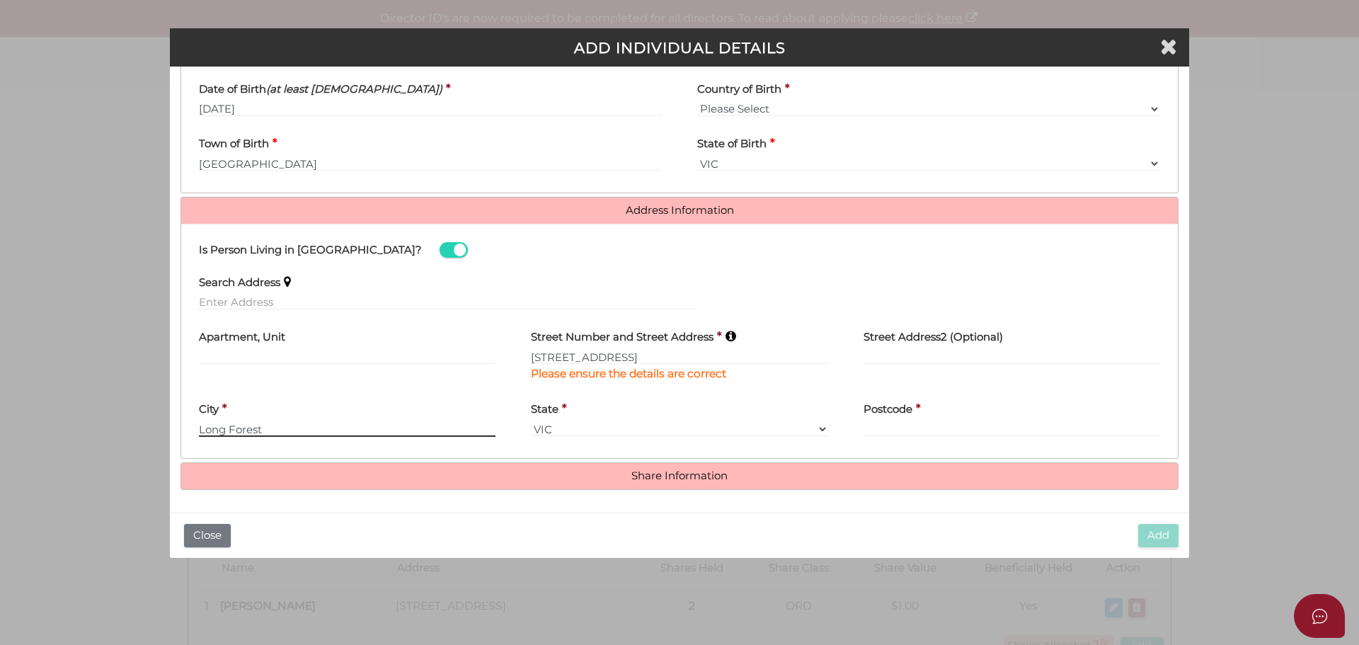
type input "Long Forest"
click at [937, 426] on input "Postcode" at bounding box center [1012, 429] width 297 height 16
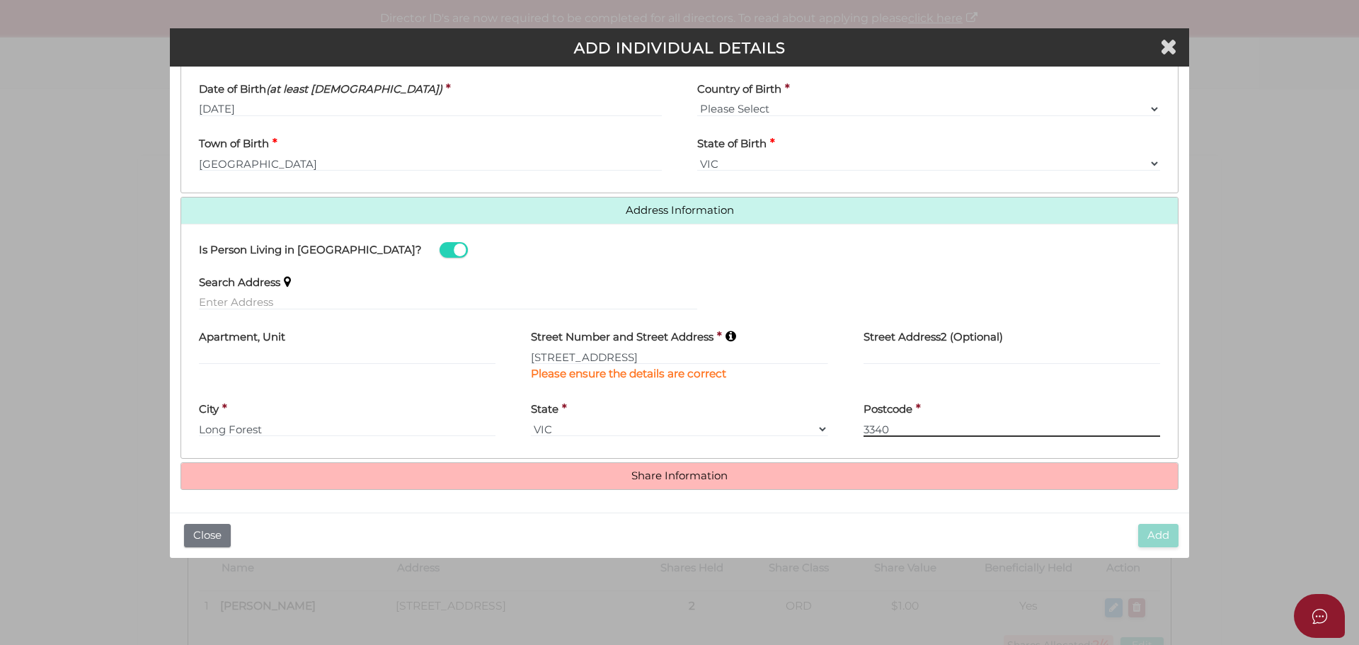
type input "3340"
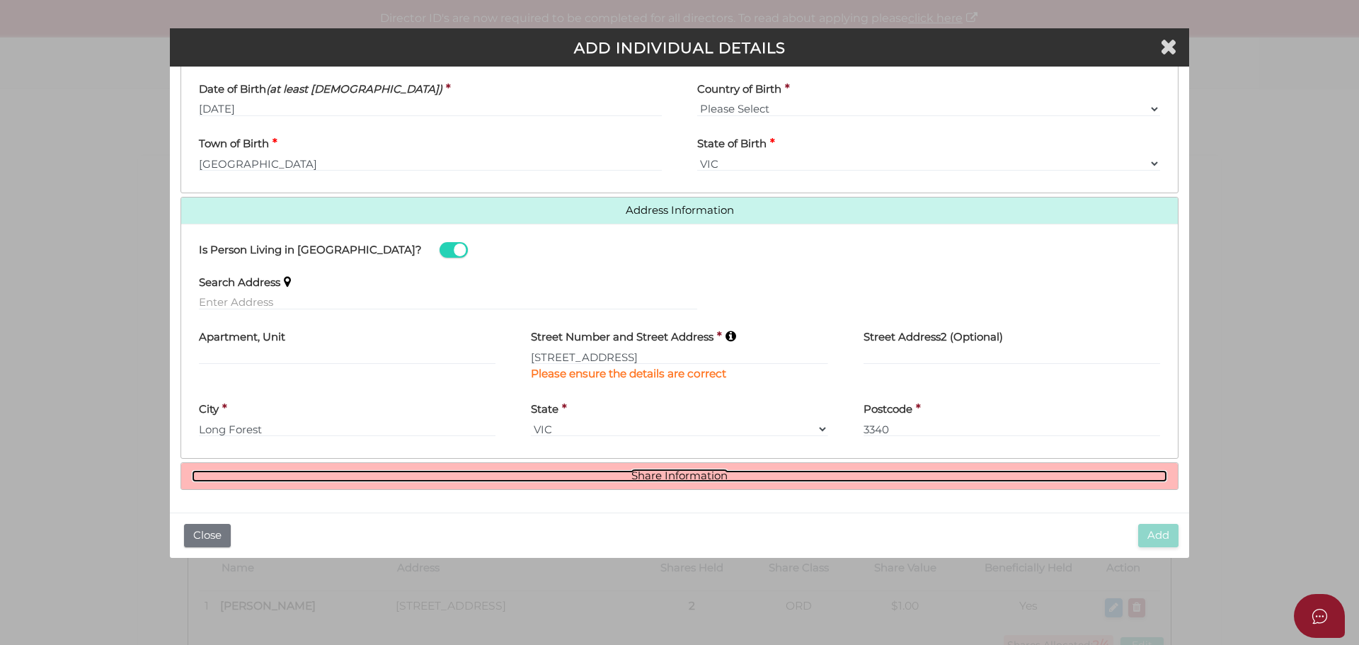
click at [694, 472] on link "Share Information" at bounding box center [680, 476] width 976 height 12
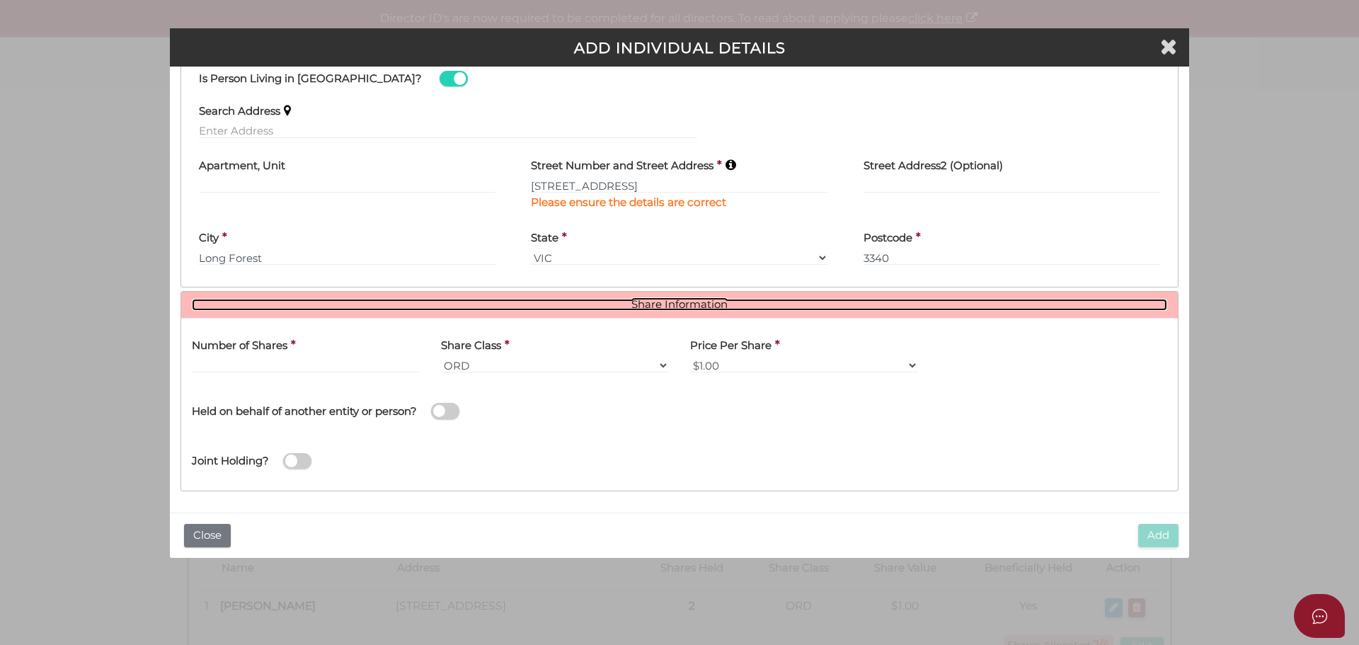
scroll to position [661, 0]
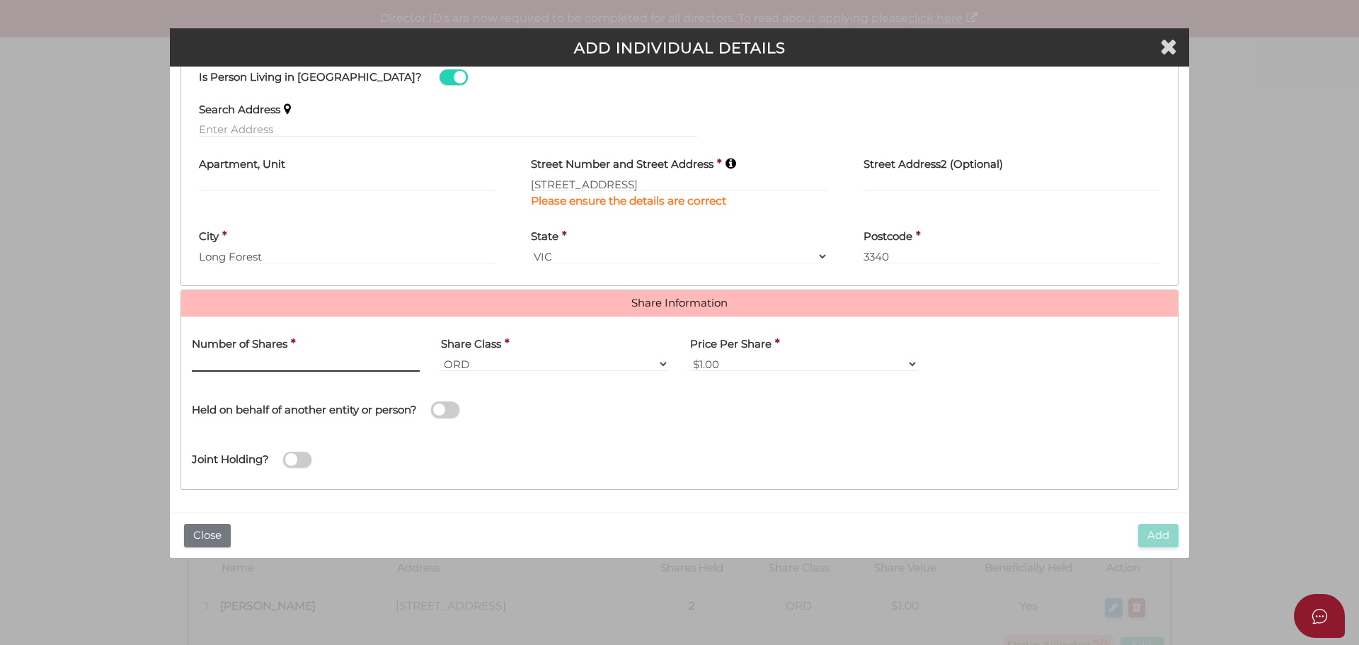
click at [307, 367] on input "text" at bounding box center [306, 364] width 228 height 16
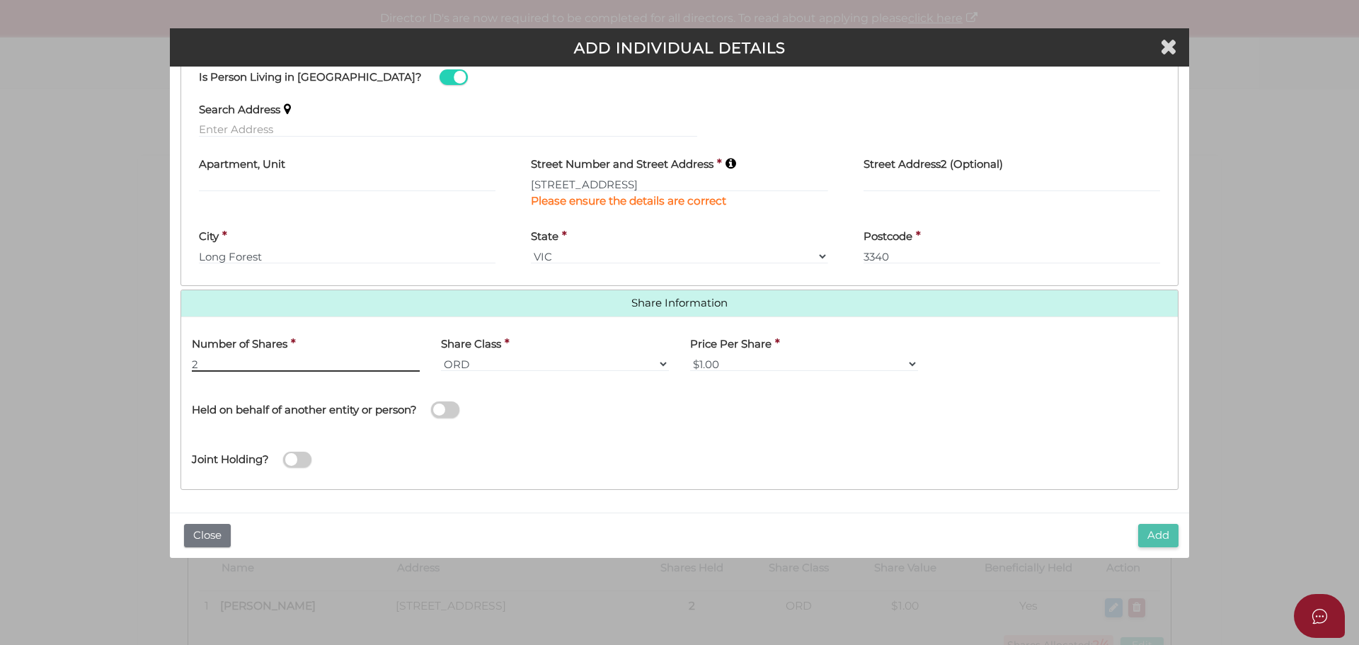
type input "2"
click at [1163, 534] on button "Add" at bounding box center [1159, 535] width 40 height 23
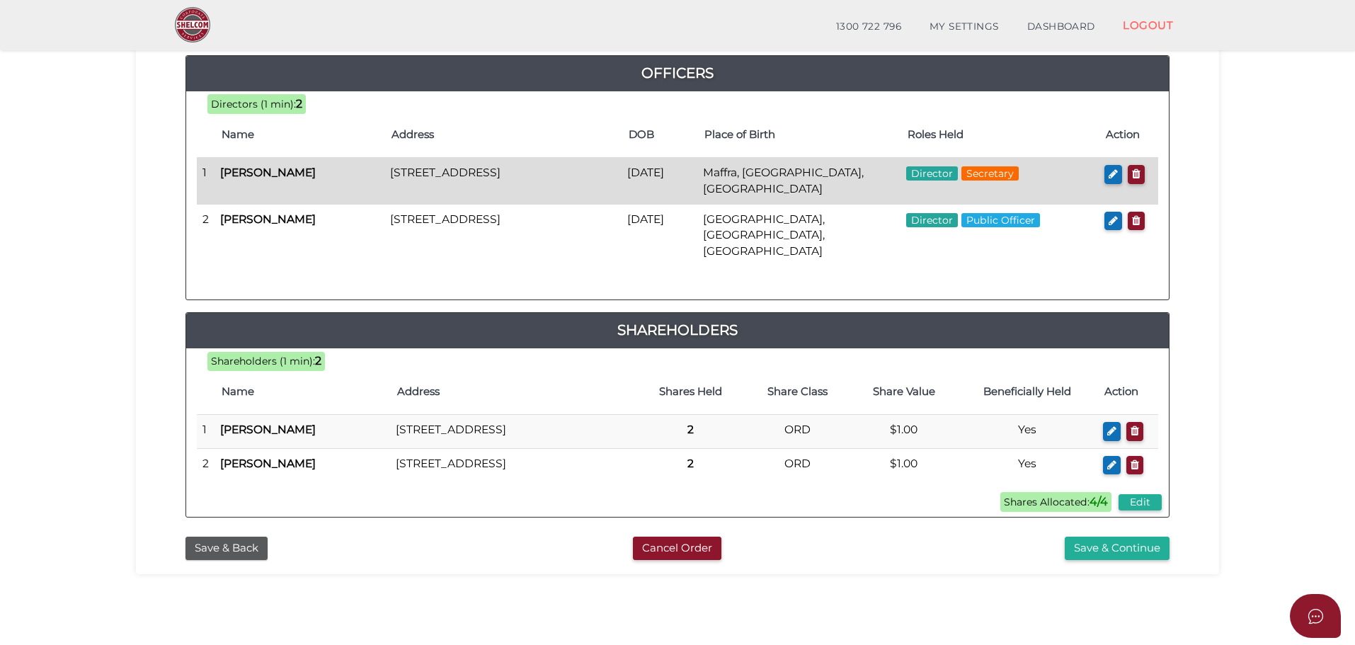
scroll to position [283, 0]
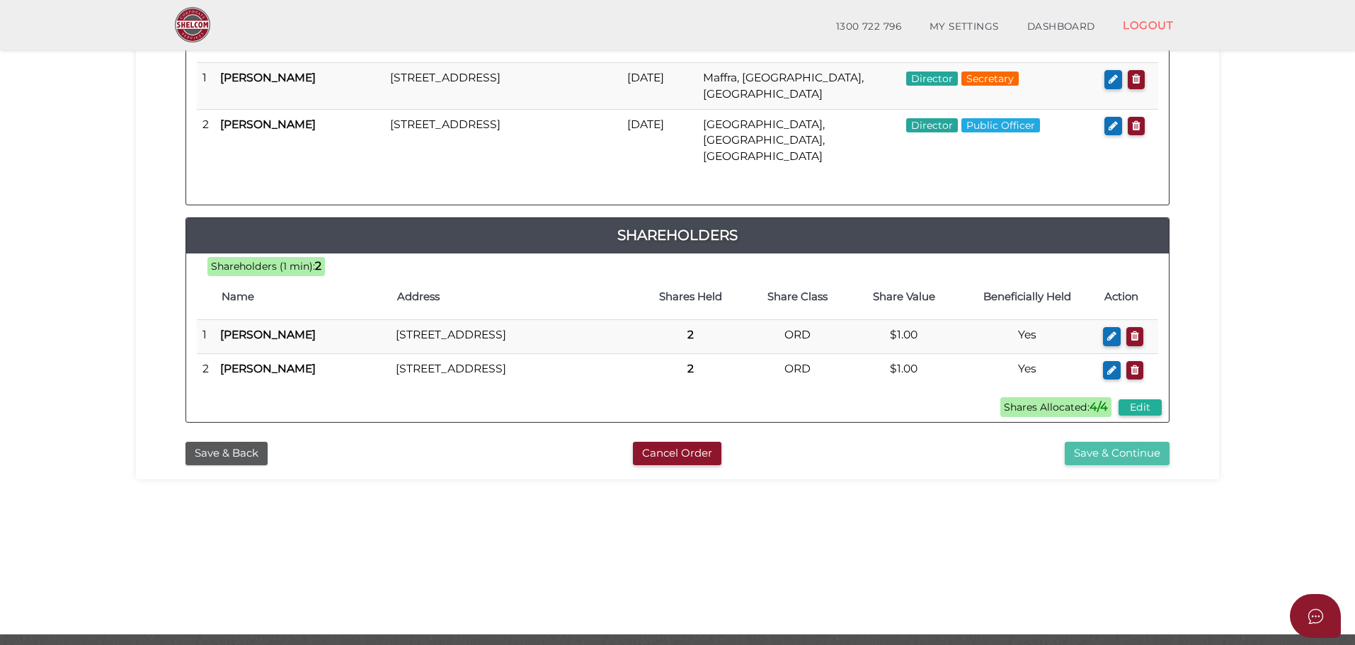
click at [1131, 462] on button "Save & Continue" at bounding box center [1117, 453] width 105 height 23
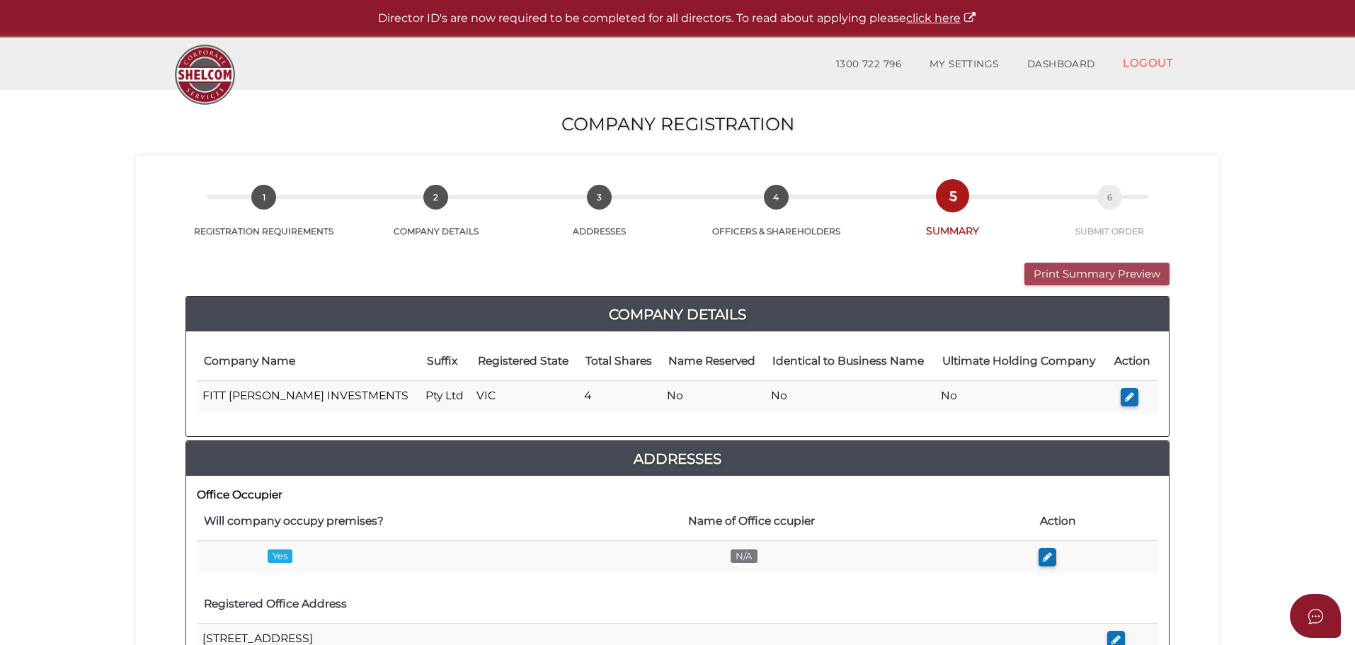
click at [1110, 267] on button "Print Summary Preview" at bounding box center [1097, 274] width 145 height 23
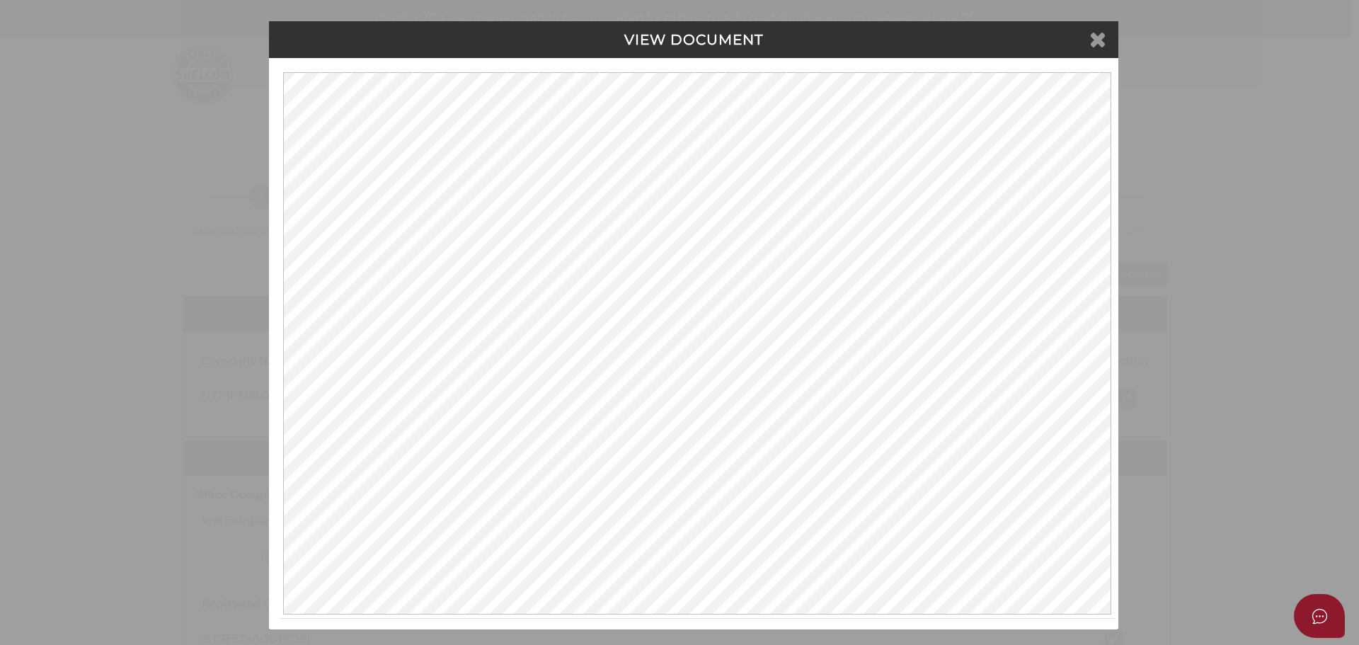
click at [1102, 46] on icon at bounding box center [1098, 38] width 17 height 21
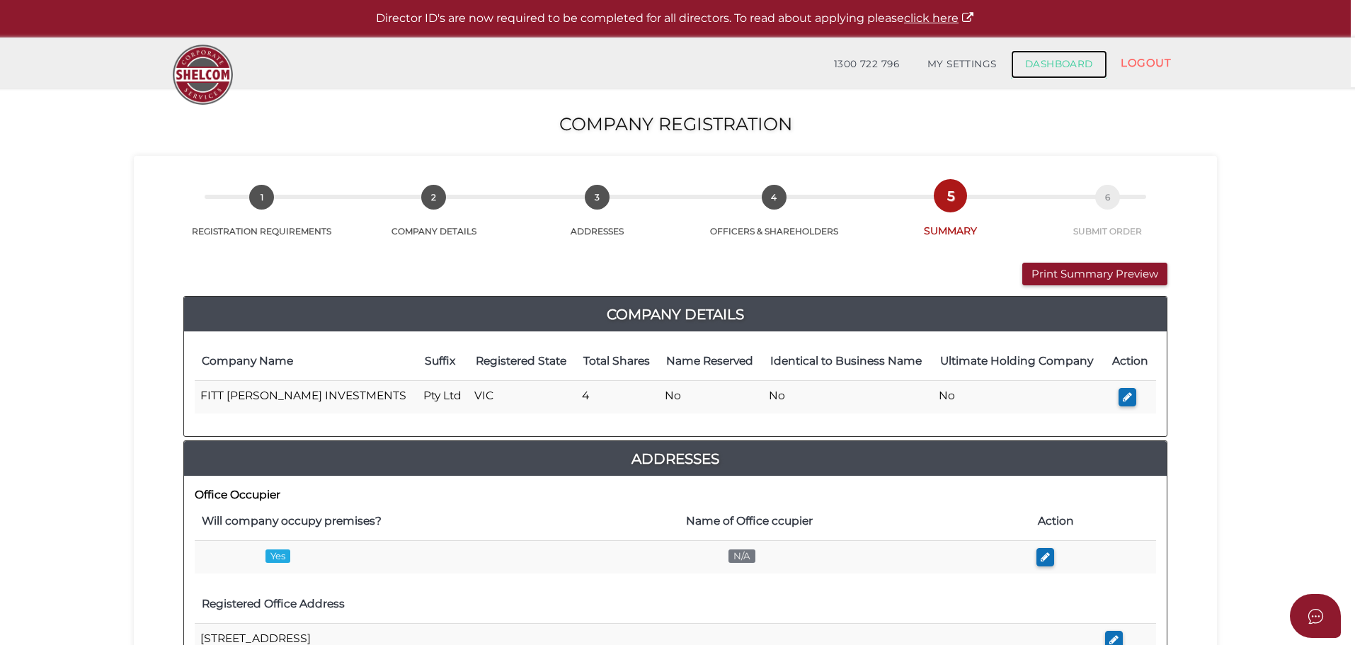
click at [1049, 63] on link "DASHBOARD" at bounding box center [1059, 64] width 96 height 28
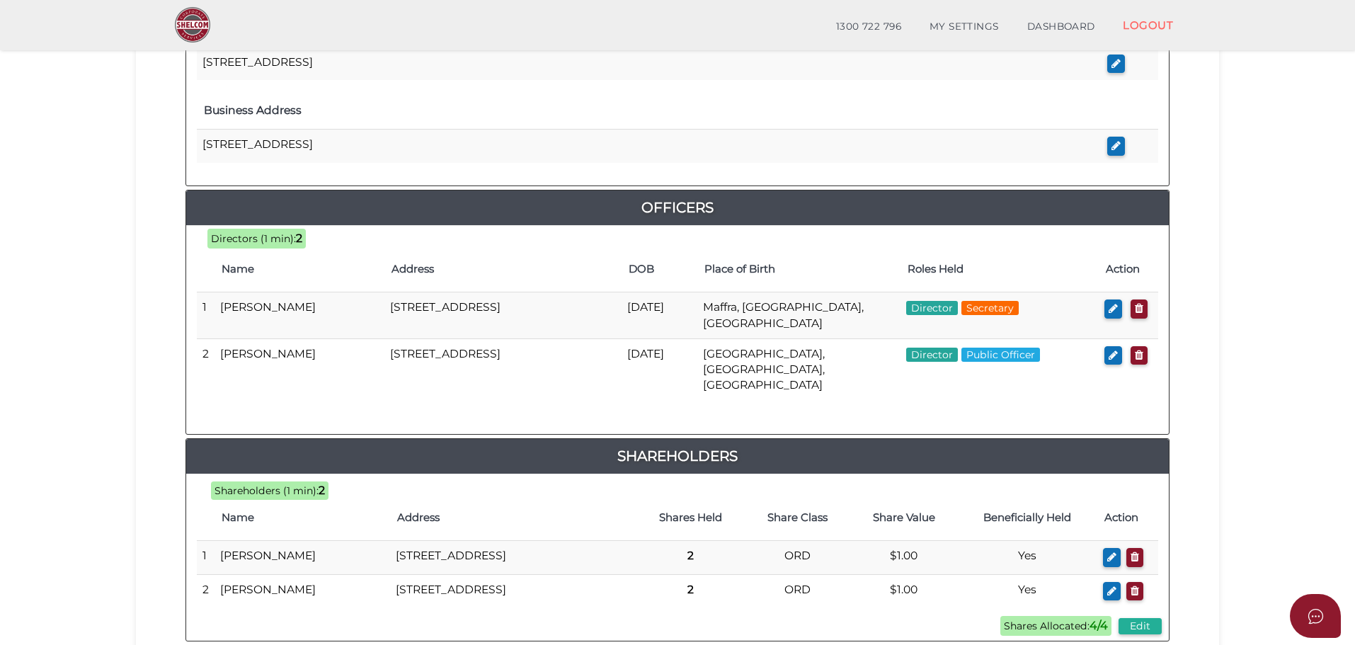
scroll to position [701, 0]
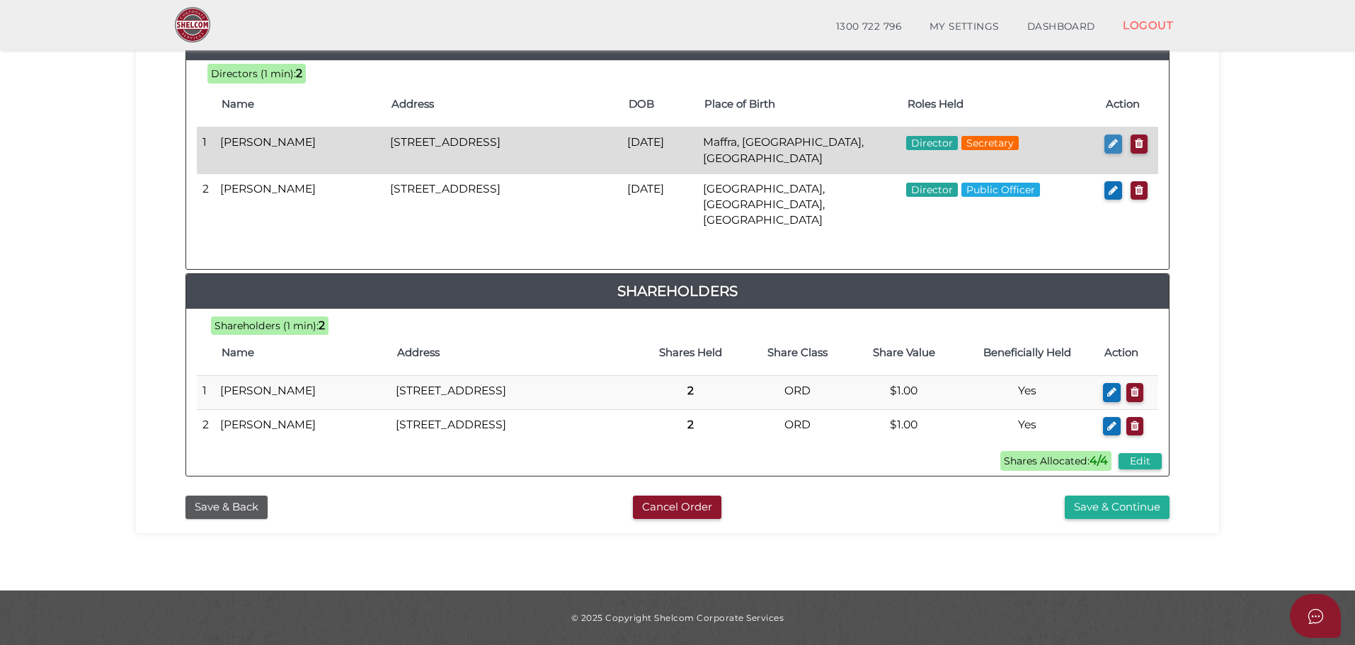
click at [1117, 135] on button "button" at bounding box center [1114, 144] width 18 height 19
checkbox input "true"
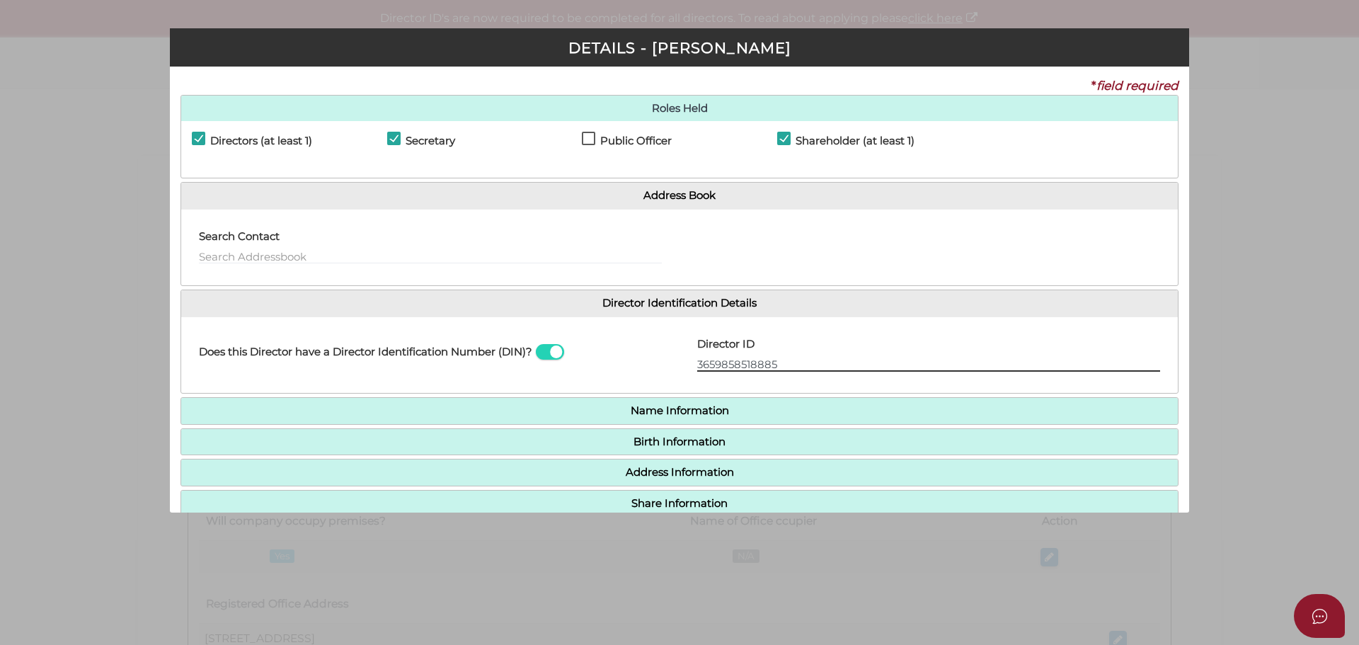
click at [787, 363] on input "3659858518885" at bounding box center [928, 364] width 463 height 16
type input "03659858518885"
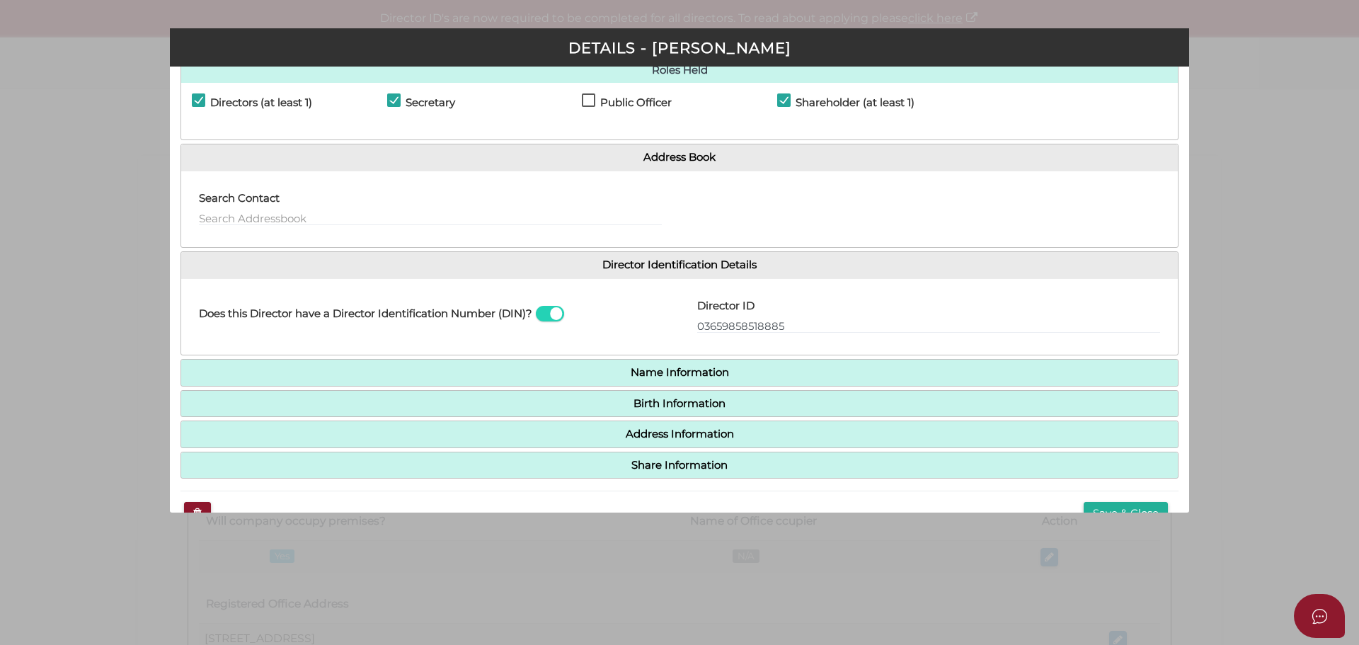
scroll to position [72, 0]
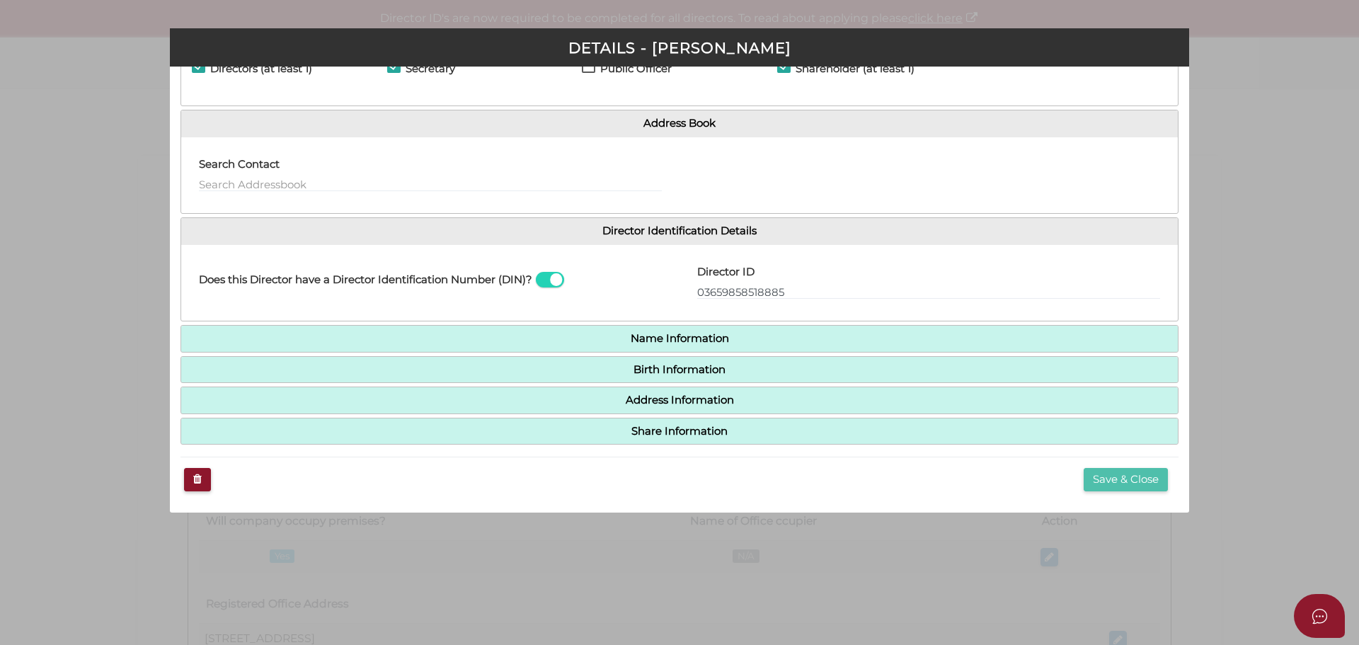
click at [1112, 477] on button "Save & Close" at bounding box center [1126, 479] width 84 height 23
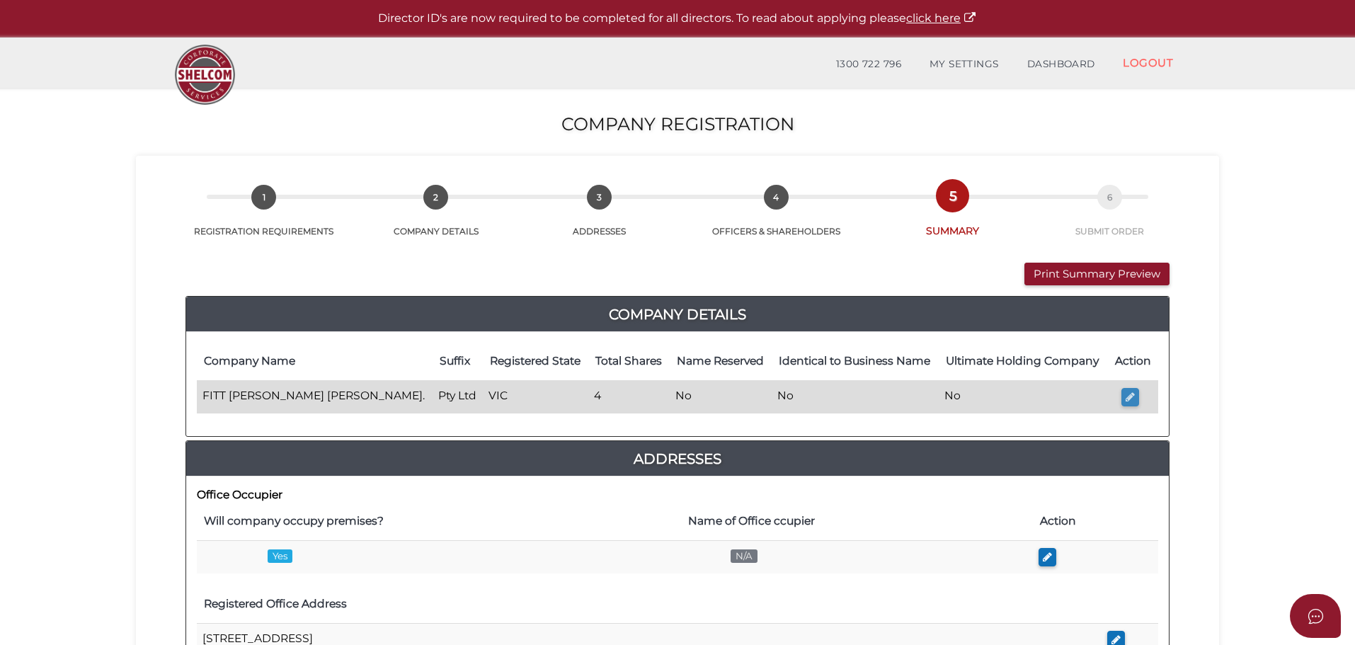
click at [1129, 397] on icon "button" at bounding box center [1130, 397] width 9 height 11
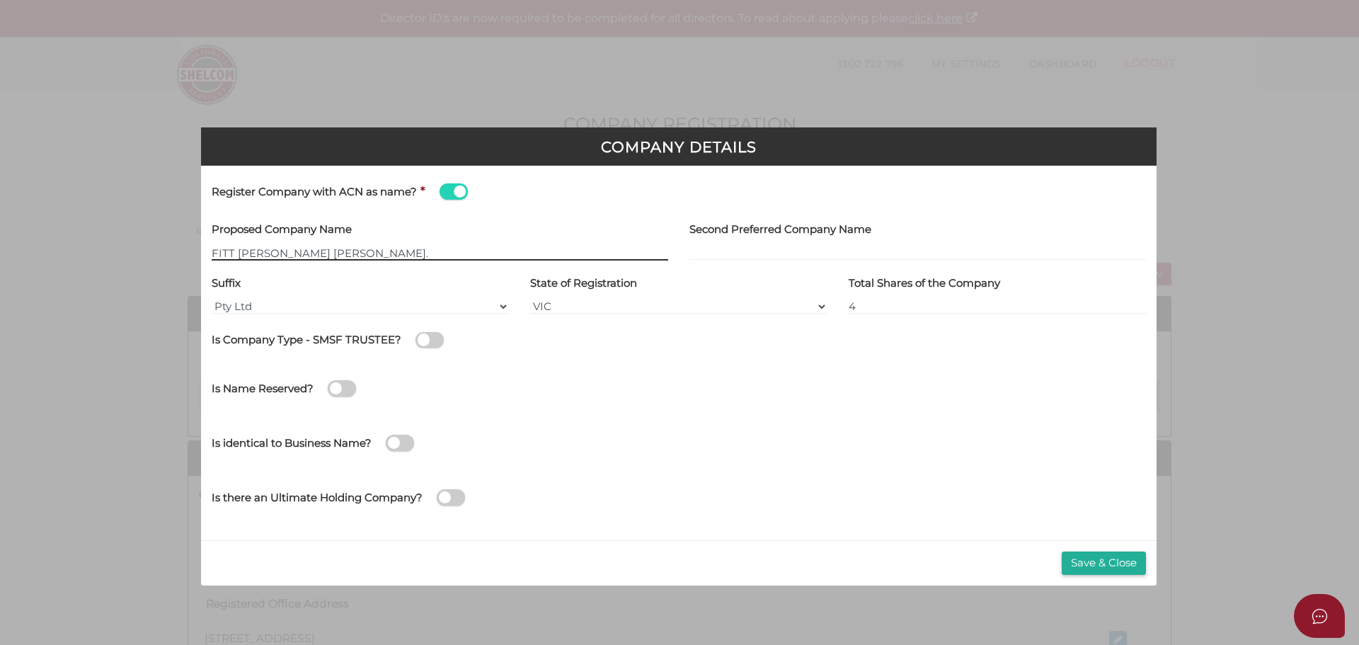
type input "[[ACN Number]]"
click at [1111, 562] on button "Save & Close" at bounding box center [1104, 563] width 84 height 23
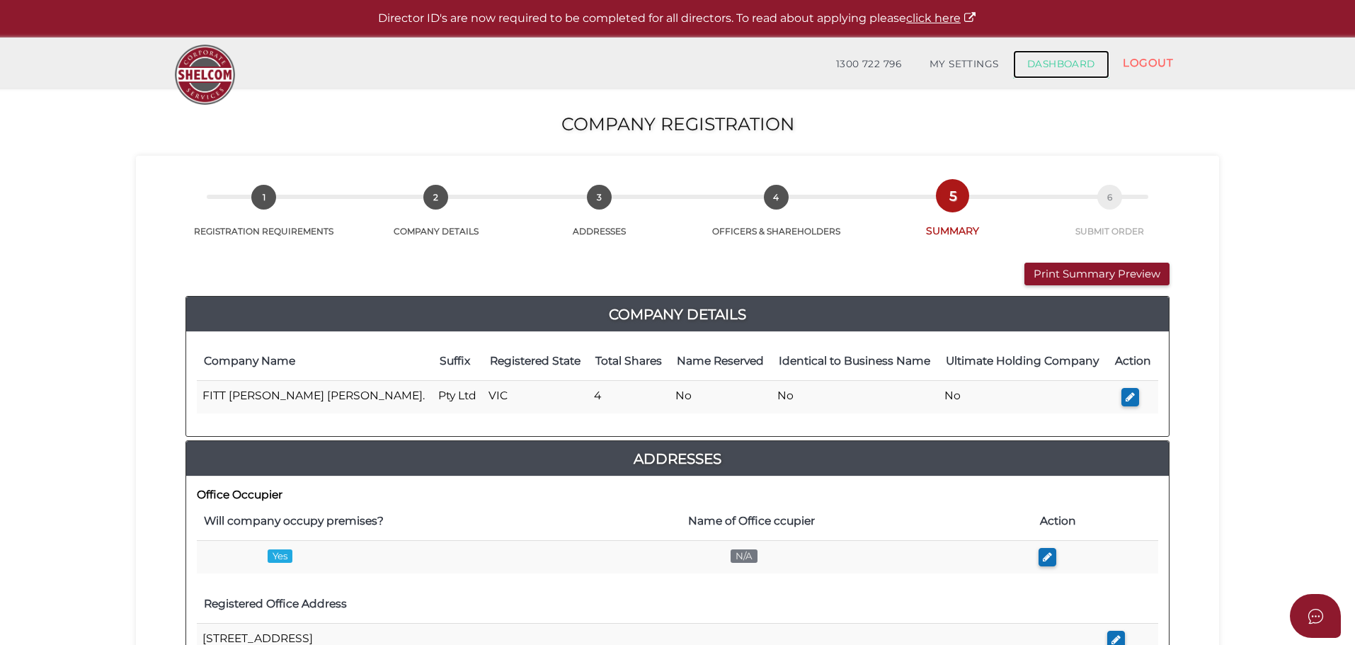
click at [1065, 57] on link "DASHBOARD" at bounding box center [1061, 64] width 96 height 28
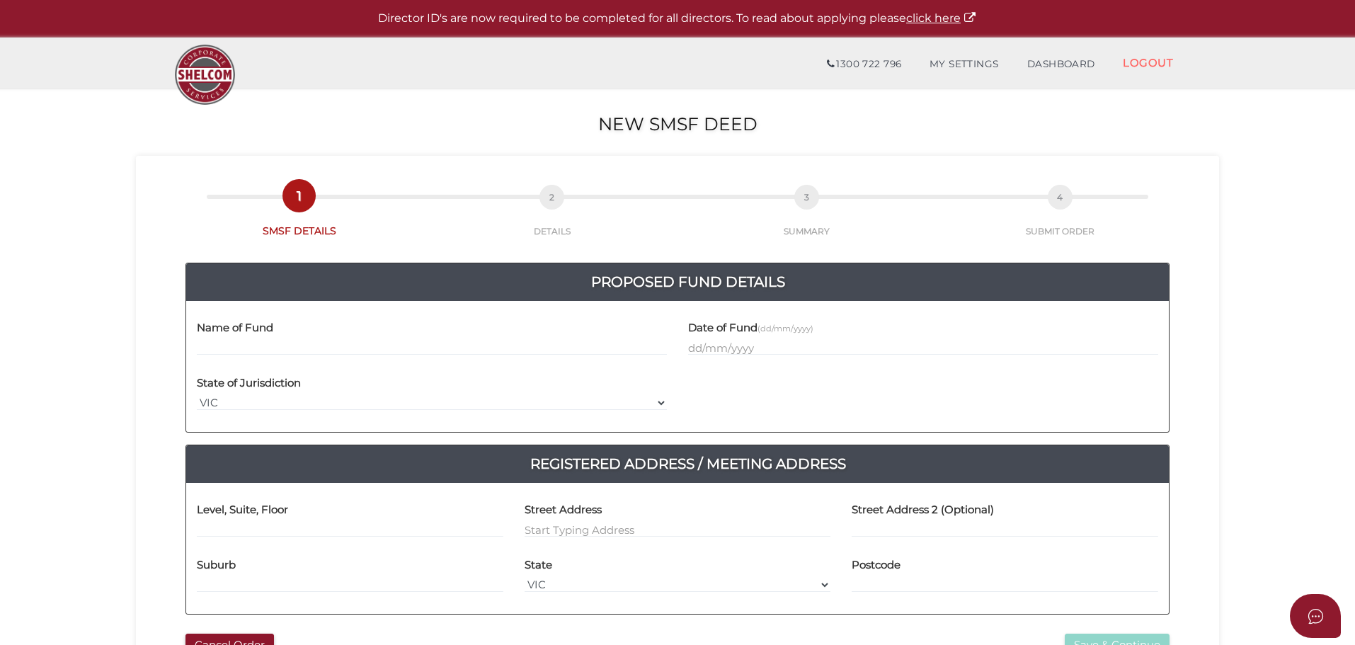
click at [391, 341] on input "text" at bounding box center [432, 348] width 470 height 16
type input "FITT [PERSON_NAME] SUPER FUND"
click at [689, 343] on input "text" at bounding box center [923, 348] width 470 height 16
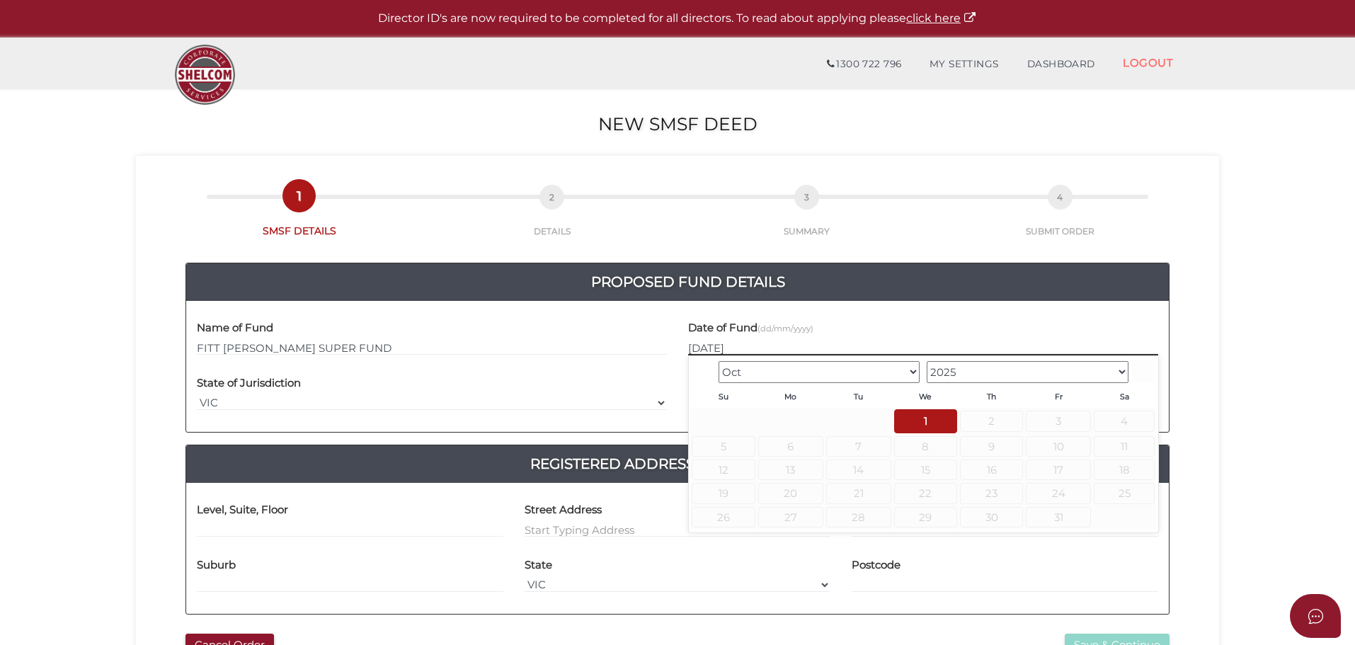
type input "[DATE]"
click at [918, 317] on div "Date of Fund (dd/mm/yyyy) [DATE]" at bounding box center [923, 334] width 470 height 45
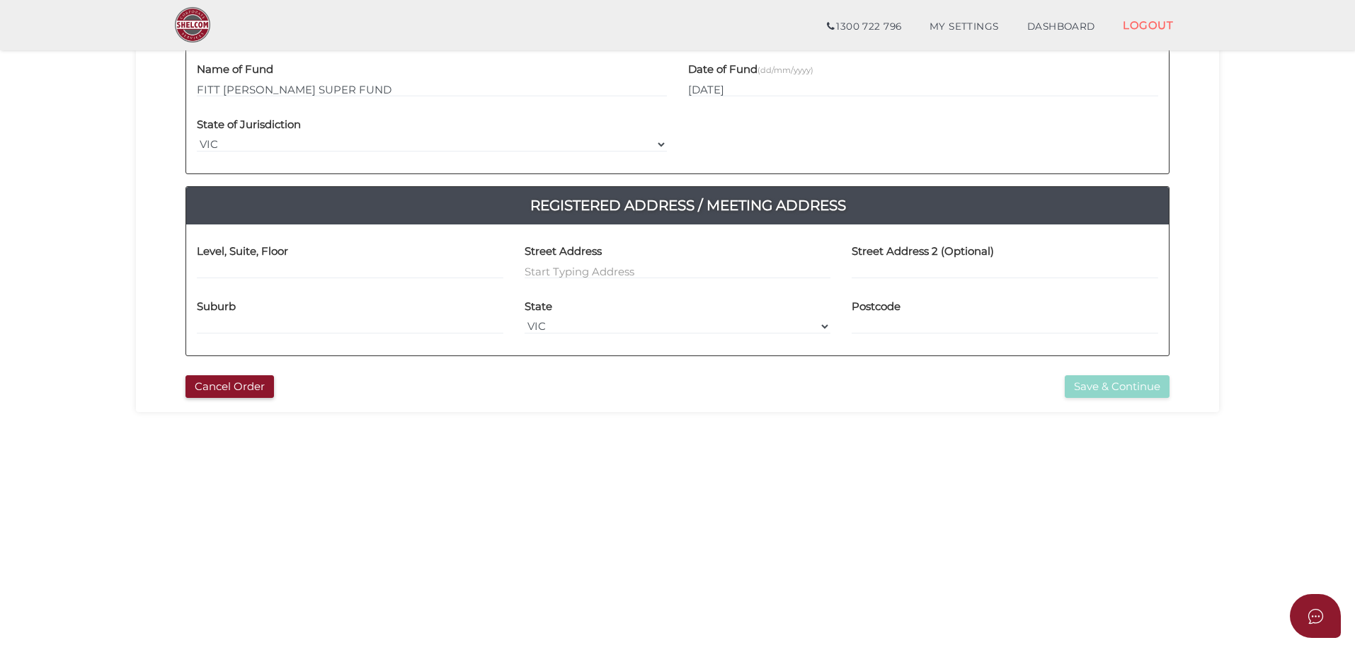
scroll to position [212, 0]
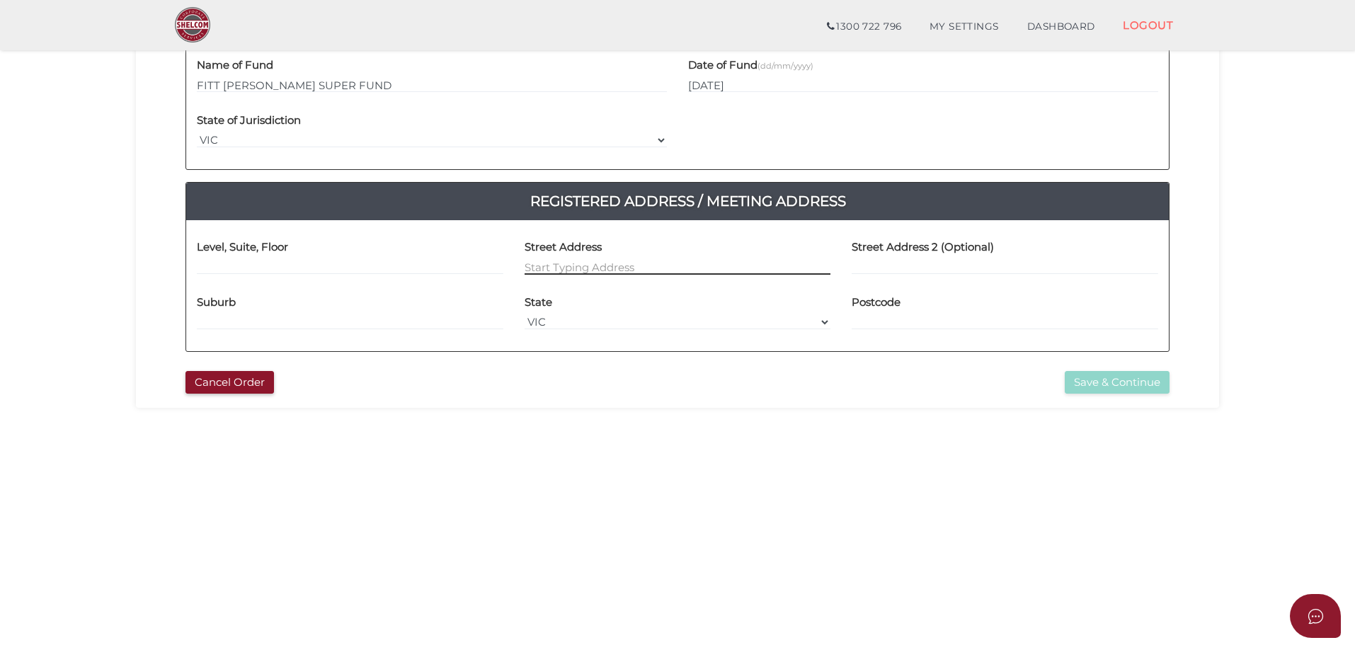
click at [603, 263] on input at bounding box center [678, 267] width 307 height 16
type input "[STREET_ADDRESS]"
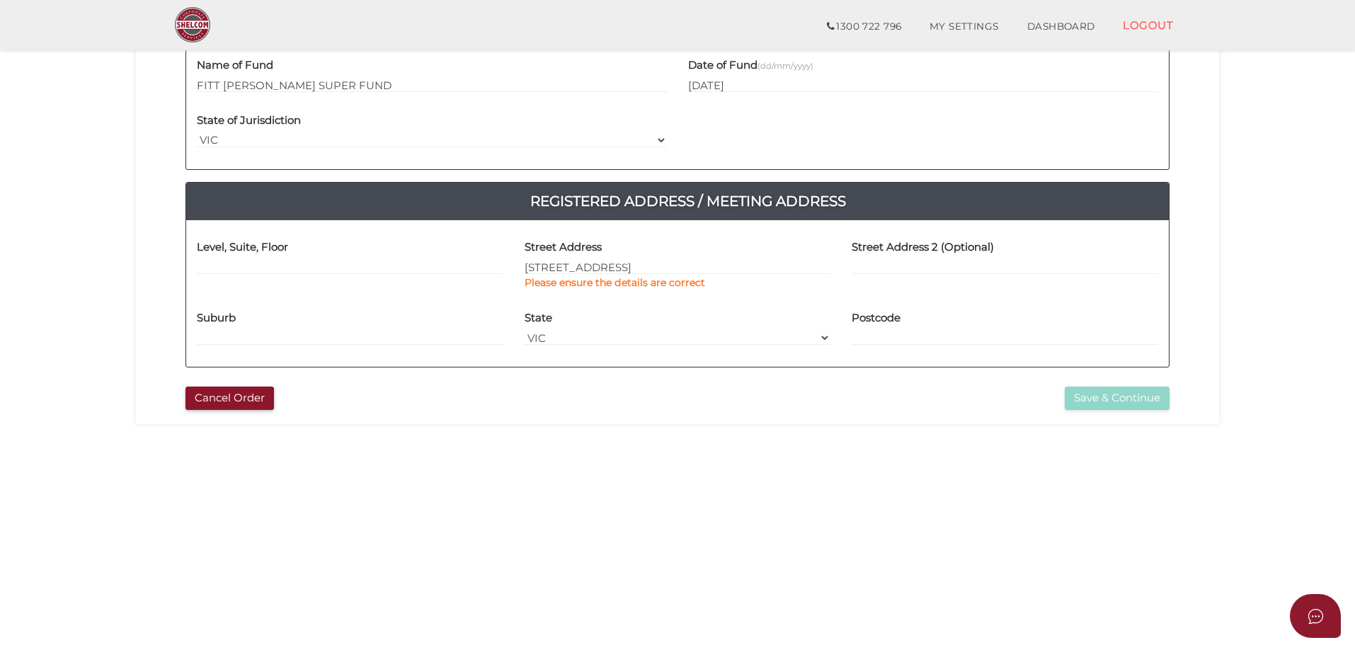
type input "unit 1"
type input "[STREET_ADDRESS]"
type input "Ravenhall"
select select "VIC"
type input "3023"
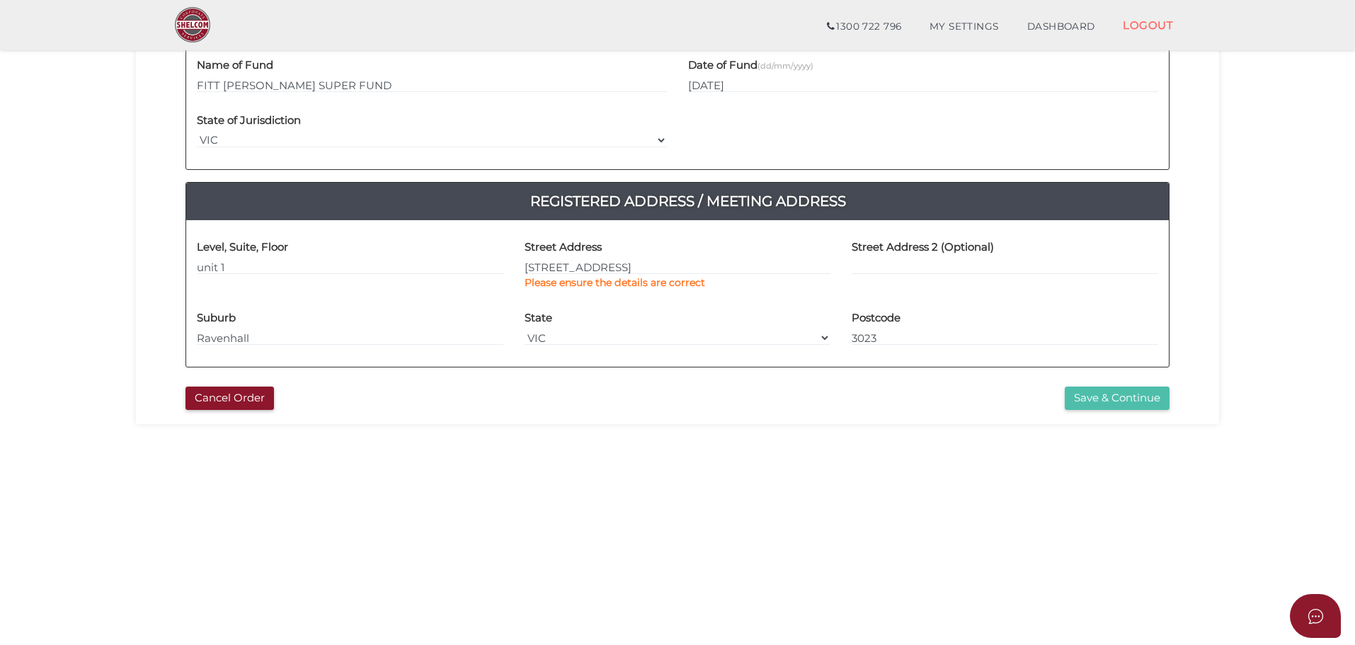
click at [1121, 399] on button "Save & Continue" at bounding box center [1117, 398] width 105 height 23
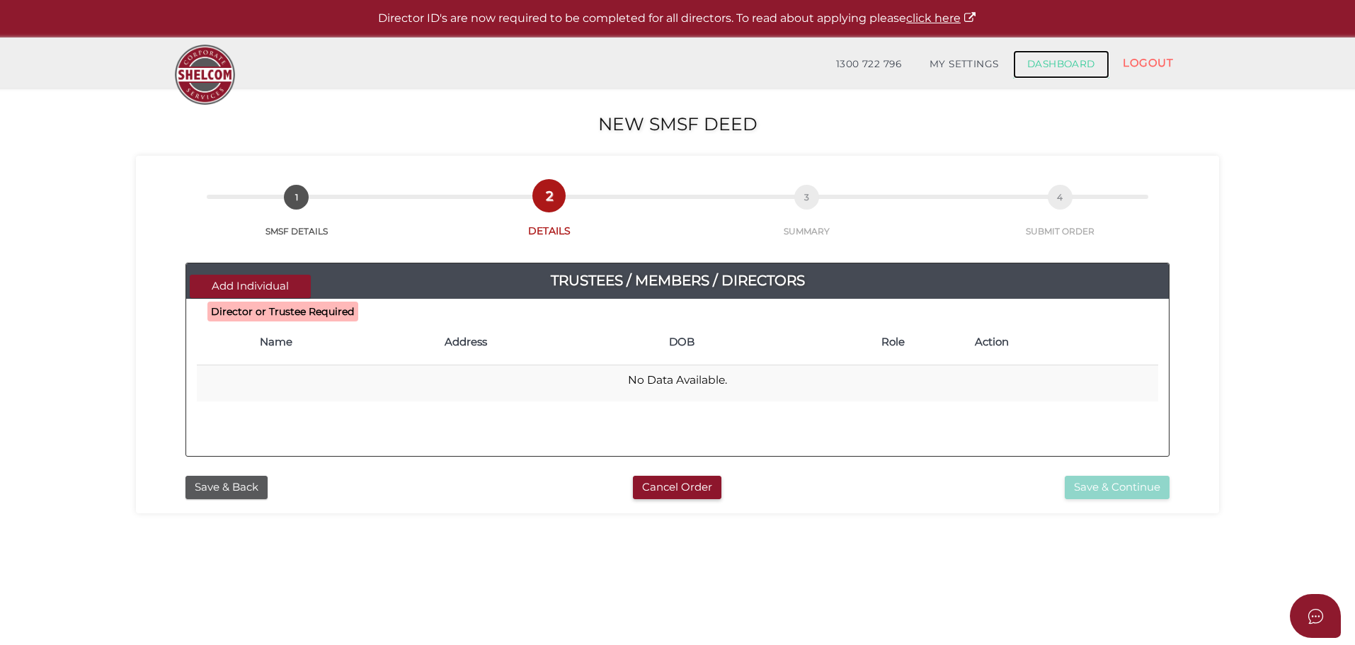
click at [1072, 64] on link "DASHBOARD" at bounding box center [1061, 64] width 96 height 28
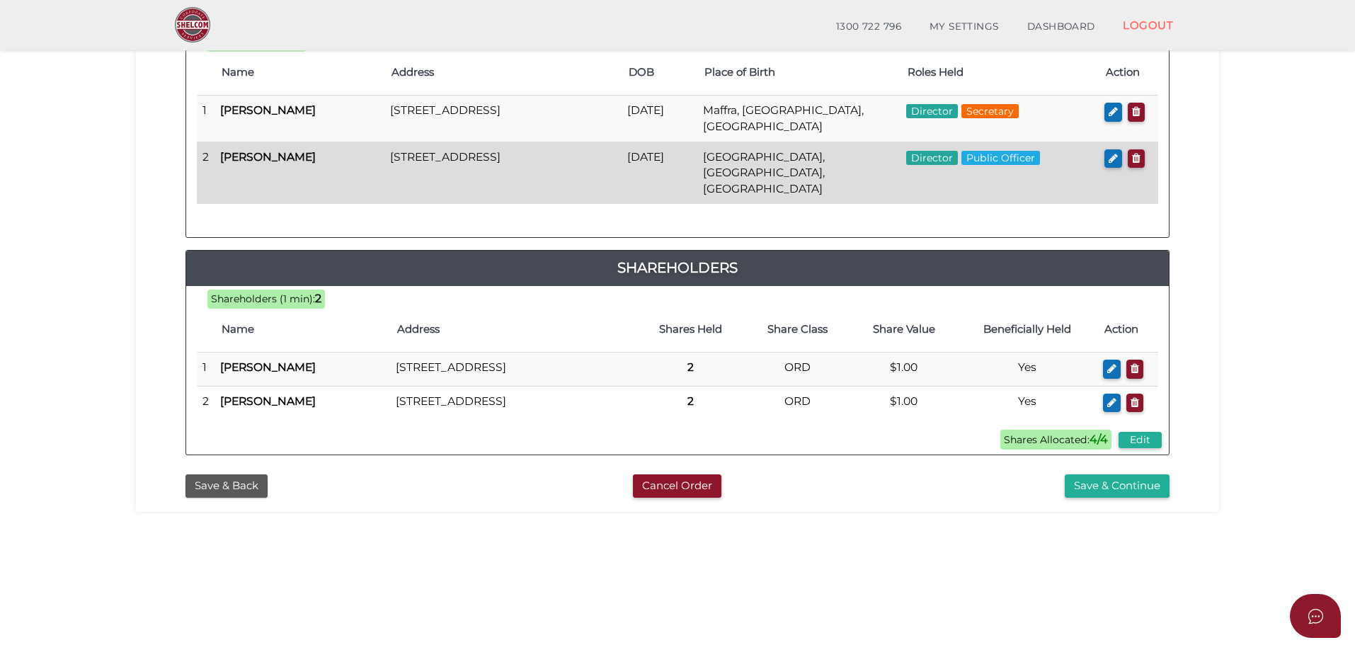
scroll to position [283, 0]
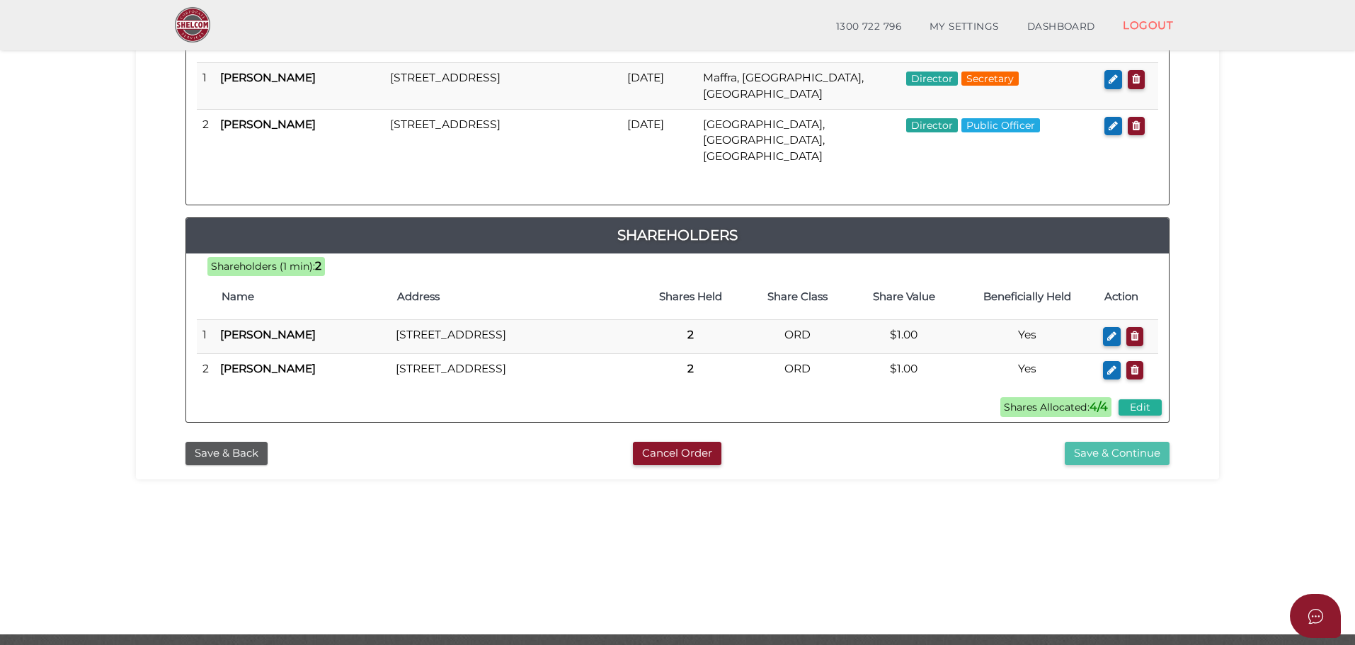
click at [1125, 465] on button "Save & Continue" at bounding box center [1117, 453] width 105 height 23
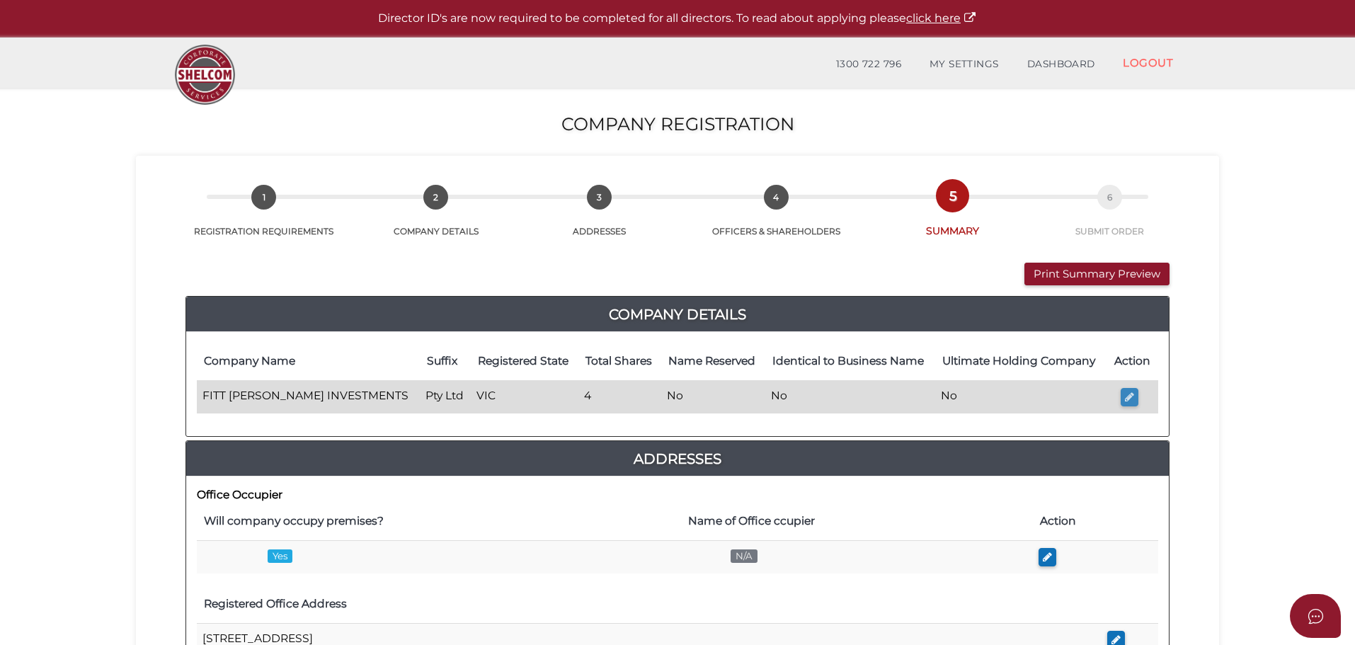
click at [1131, 399] on icon "button" at bounding box center [1129, 397] width 9 height 11
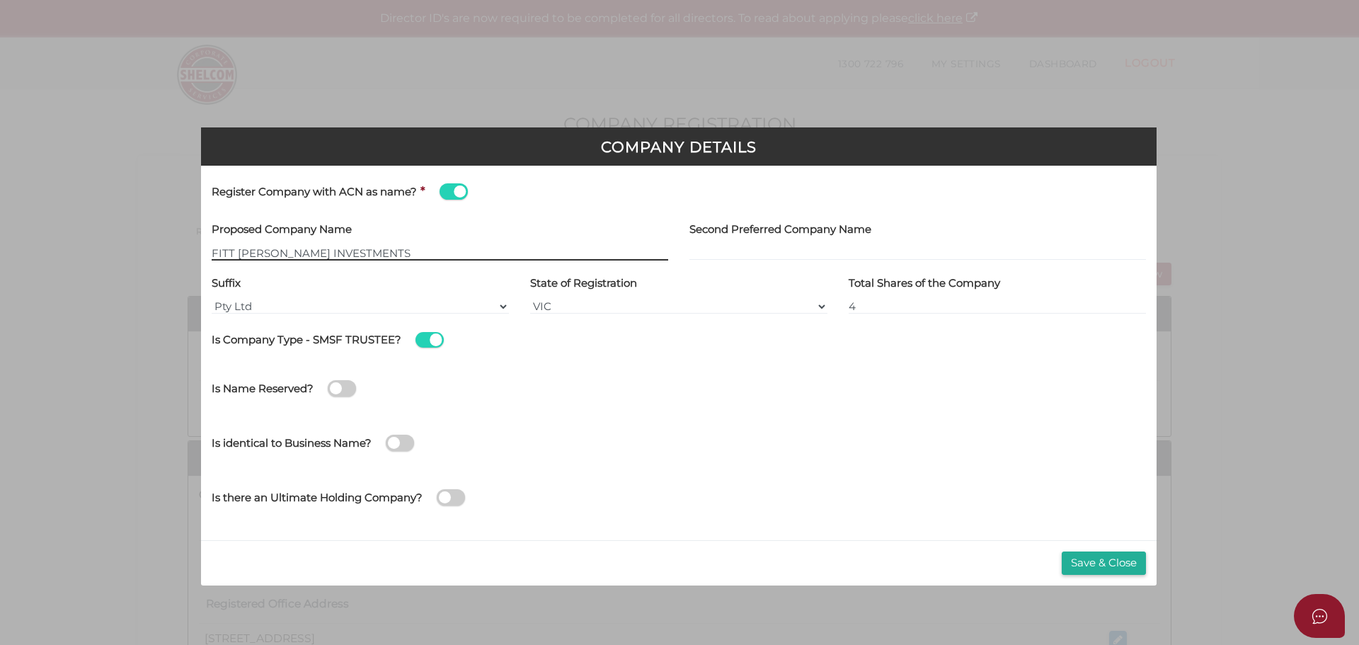
type input "[[ACN Number]]"
click at [1110, 559] on button "Save & Close" at bounding box center [1104, 563] width 84 height 23
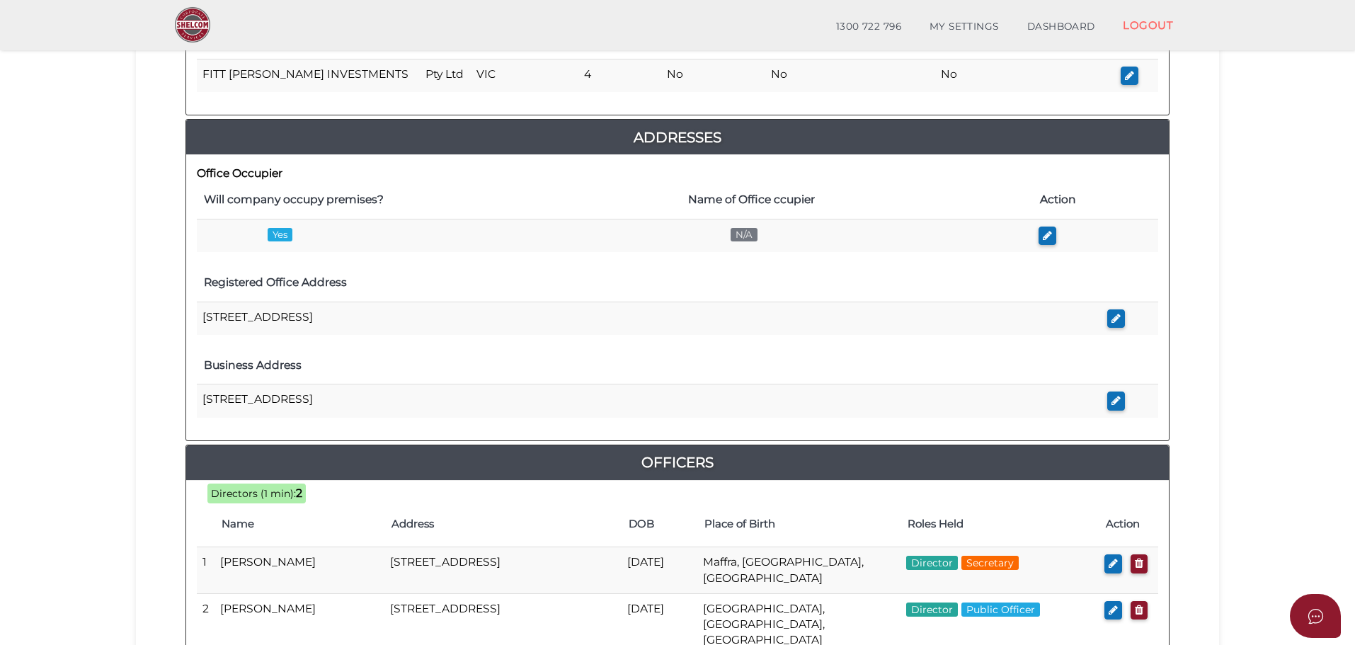
scroll to position [283, 0]
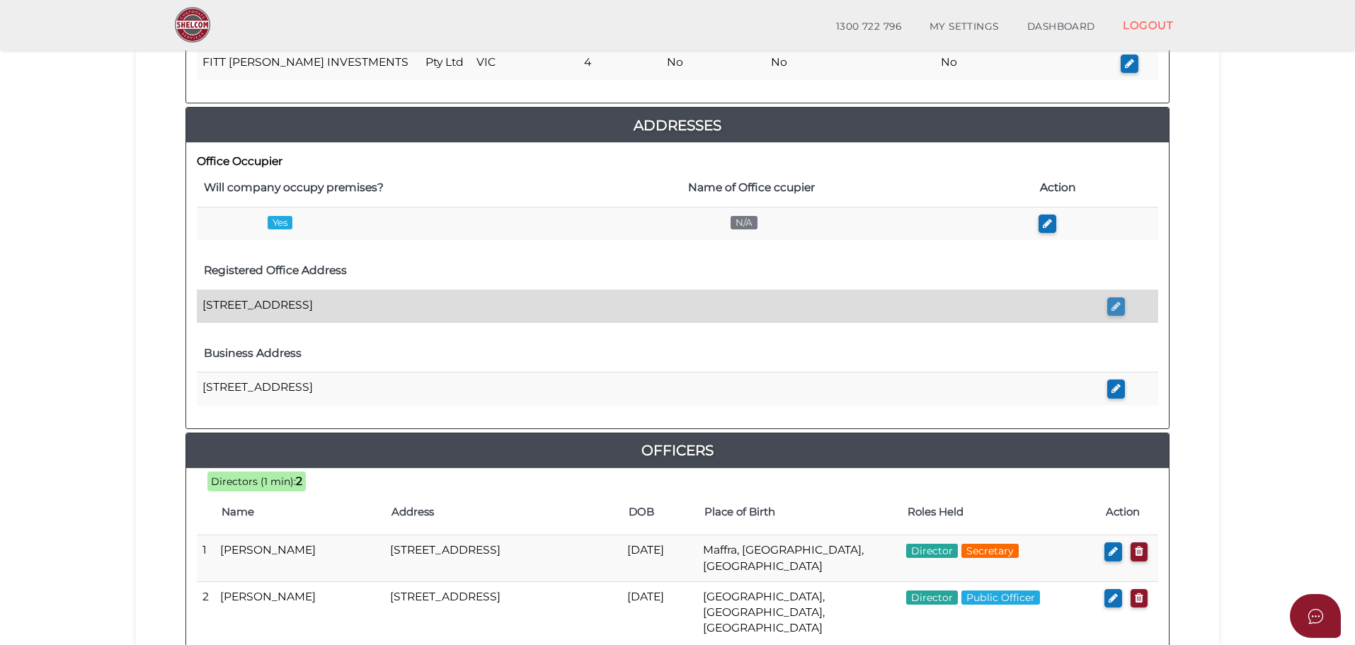
click at [1116, 309] on icon "button" at bounding box center [1116, 306] width 9 height 11
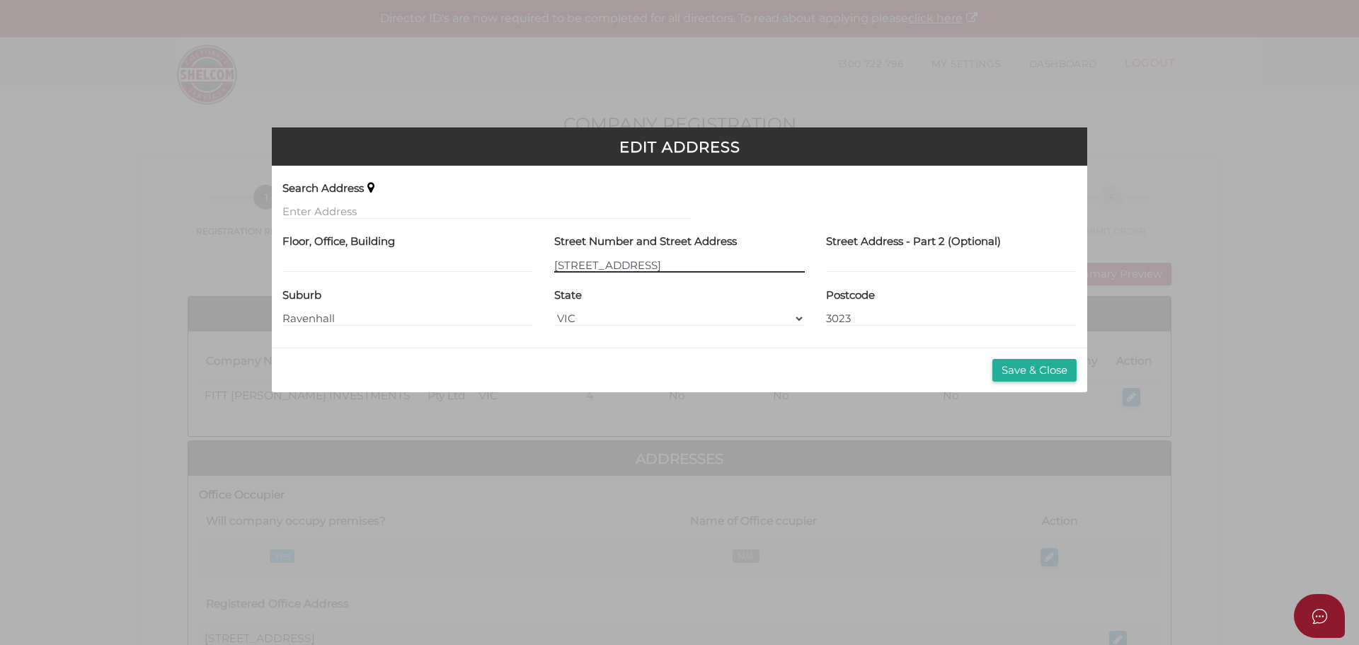
click at [557, 264] on input "Unit 1 - 42 Ravenhall Way" at bounding box center [679, 265] width 251 height 16
type input "y"
drag, startPoint x: 678, startPoint y: 263, endPoint x: 551, endPoint y: 264, distance: 127.5
click at [551, 264] on div "Street Number and Street Address unit 1 42 ravenhall Way" at bounding box center [680, 257] width 272 height 54
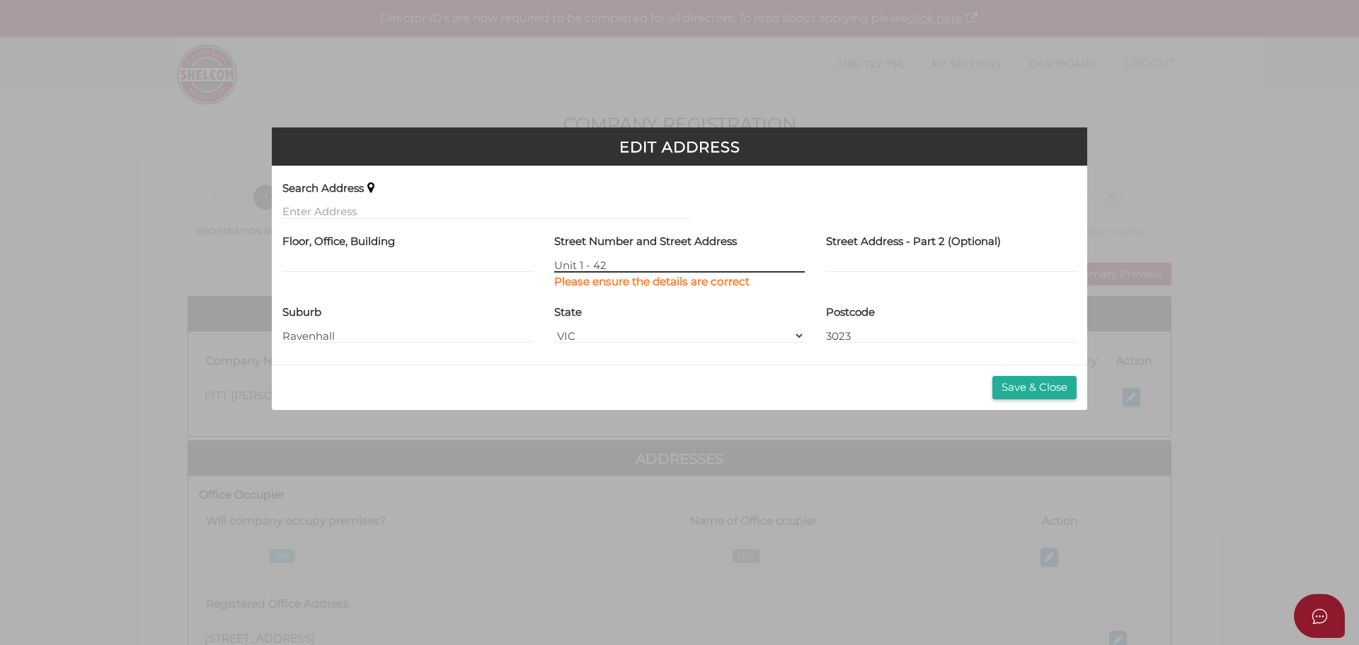
click at [625, 263] on input "Unit 1 - 42" at bounding box center [679, 265] width 251 height 16
click at [681, 292] on div "Street Number and Street Address Unit 1 - 42 Please ensure the details are corr…" at bounding box center [680, 265] width 272 height 71
click at [635, 264] on input "Unit 1 - 42" at bounding box center [679, 265] width 251 height 16
type input "Unit 1 - 42 Ravenhall Way"
click at [1046, 384] on button "Save & Close" at bounding box center [1035, 387] width 84 height 23
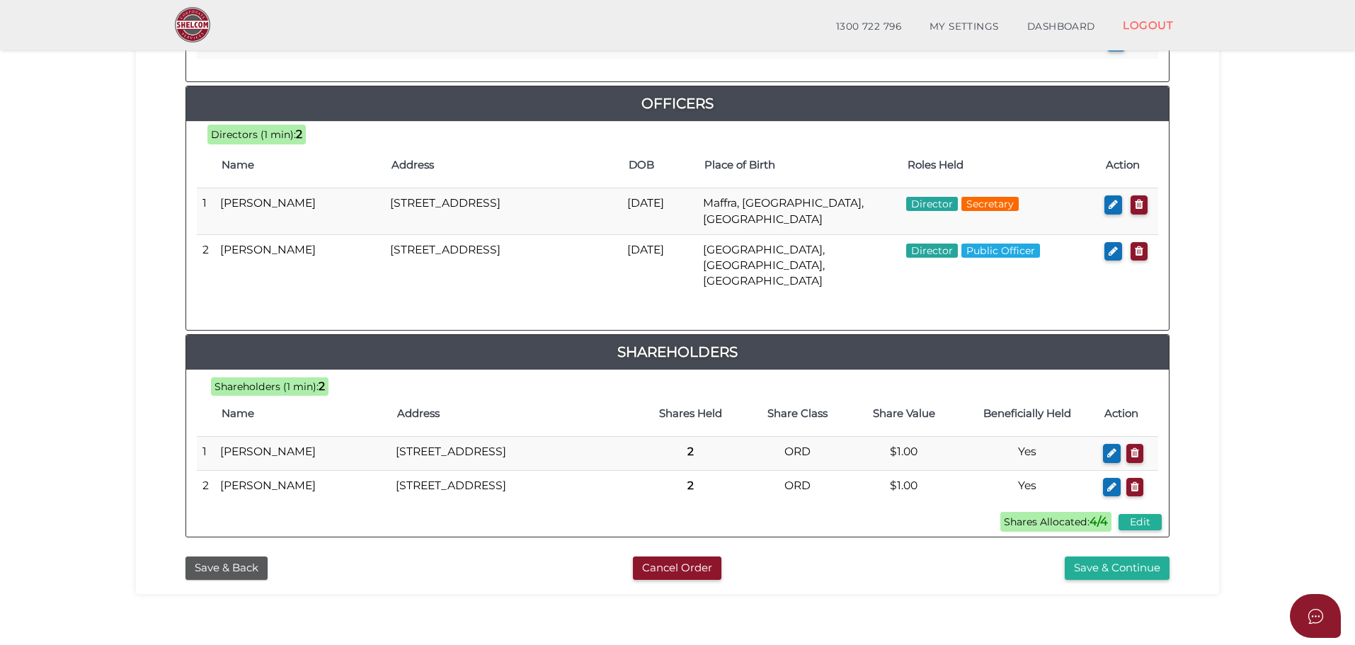
scroll to position [637, 0]
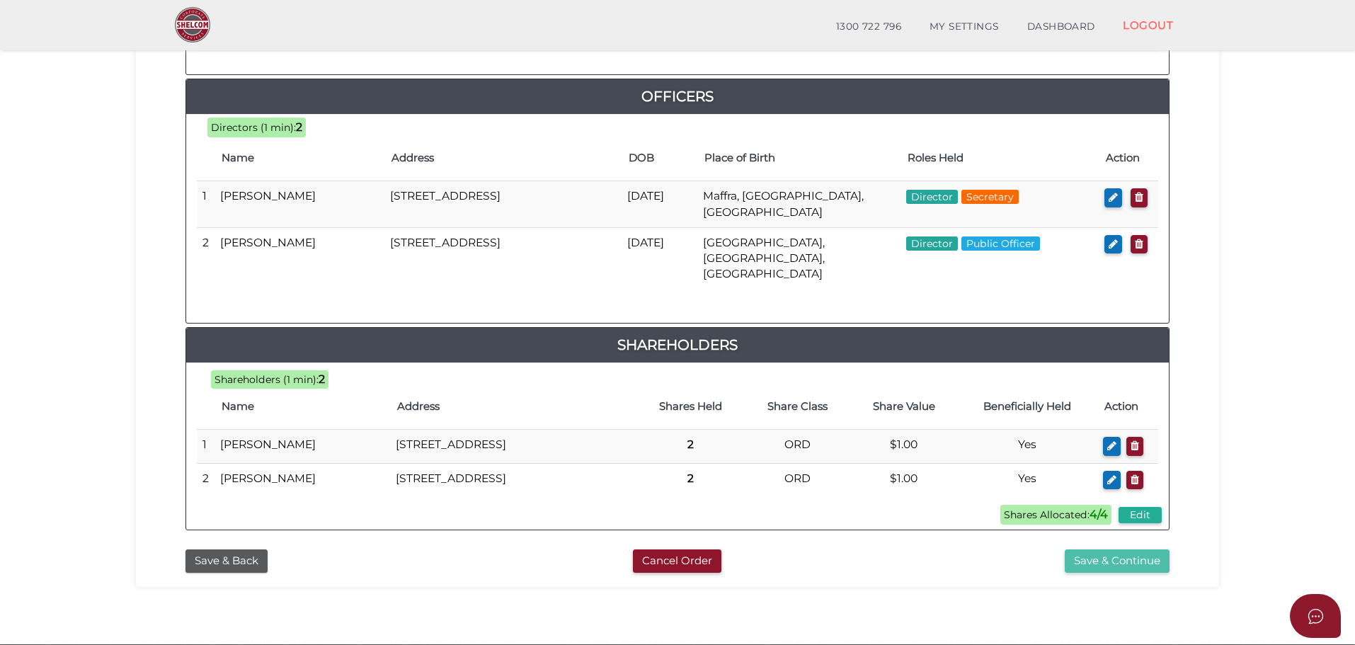
click at [1114, 570] on button "Save & Continue" at bounding box center [1117, 560] width 105 height 23
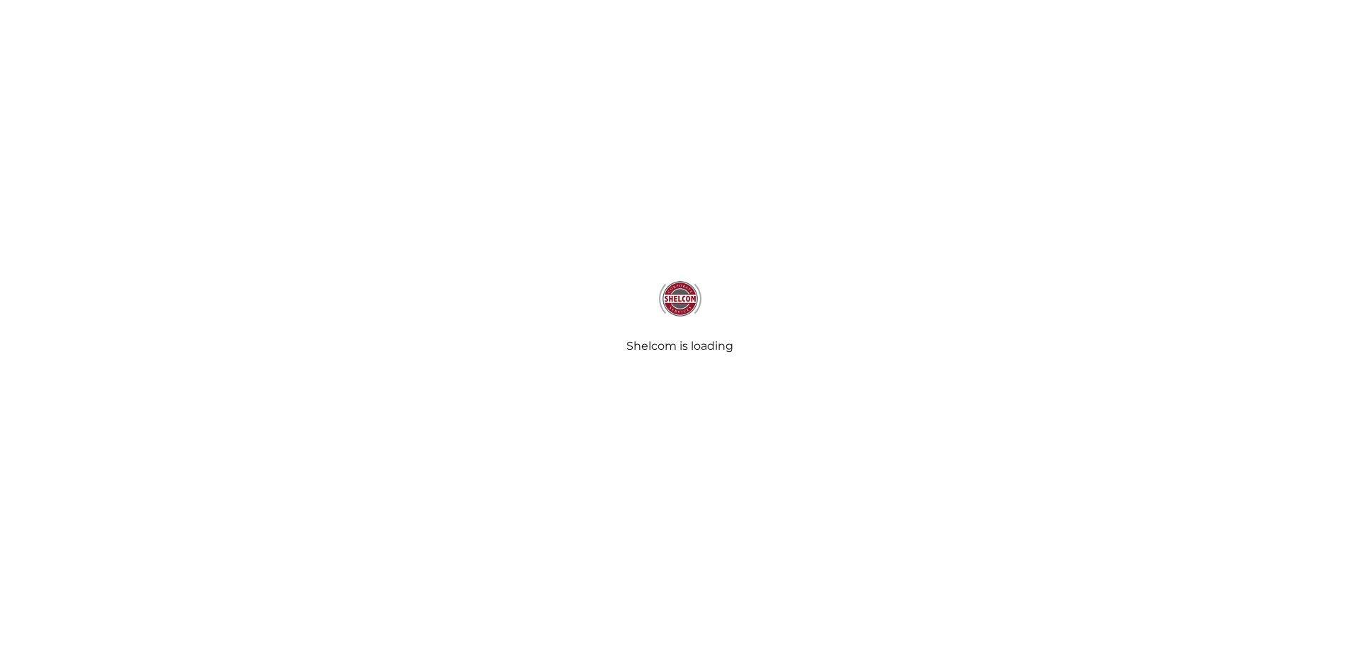
select select "Comb Binding"
select select "No"
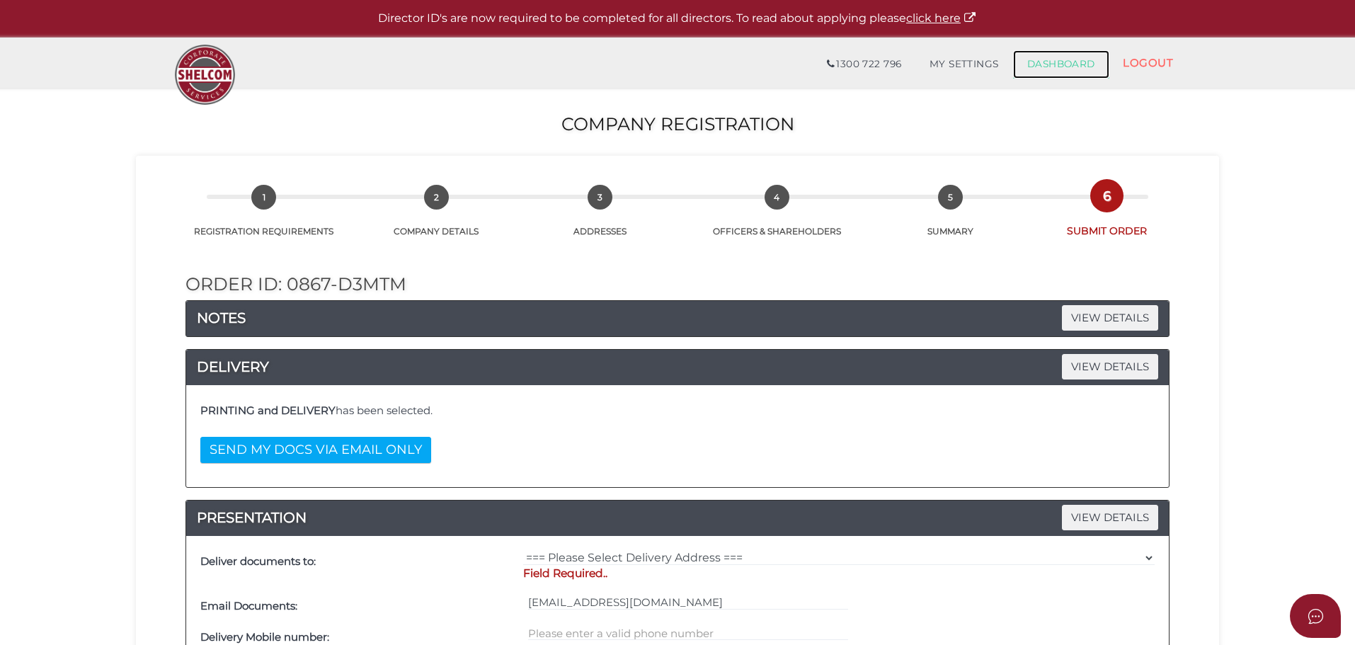
click at [1056, 64] on link "DASHBOARD" at bounding box center [1061, 64] width 96 height 28
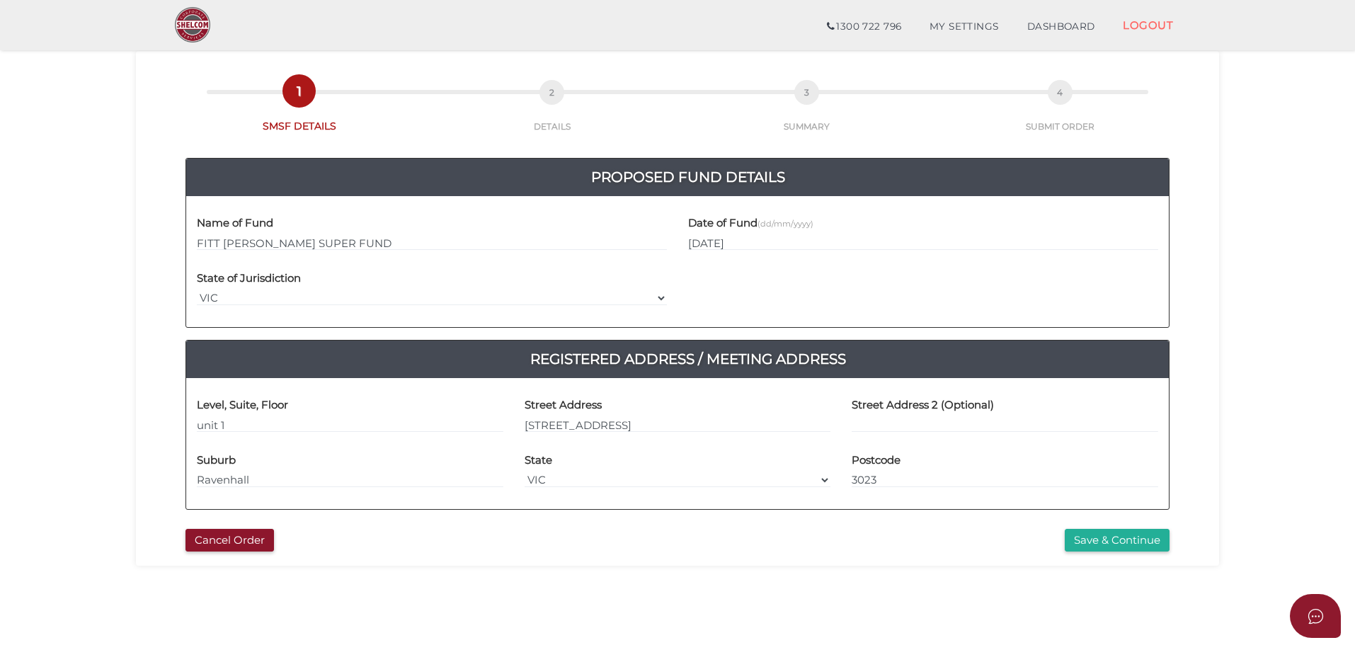
scroll to position [283, 0]
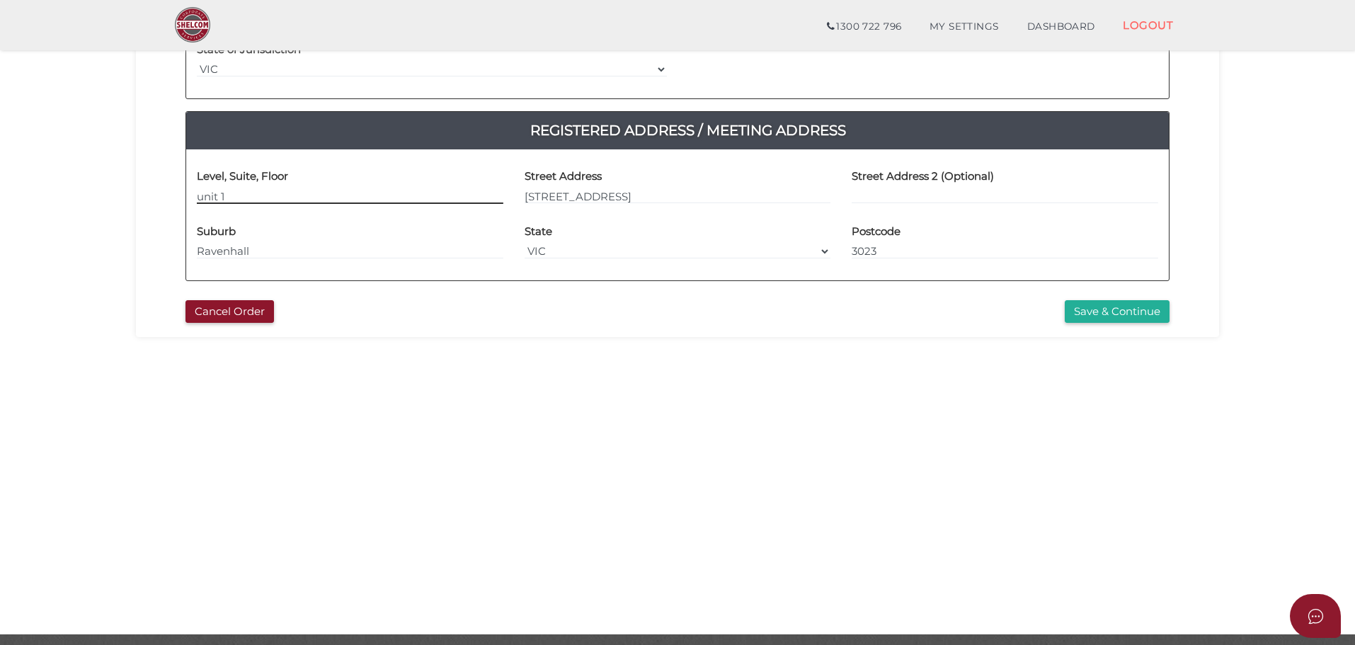
click at [203, 196] on input "unit 1" at bounding box center [350, 196] width 307 height 16
type input "Unit 1"
click at [1113, 306] on button "Save & Continue" at bounding box center [1117, 311] width 105 height 23
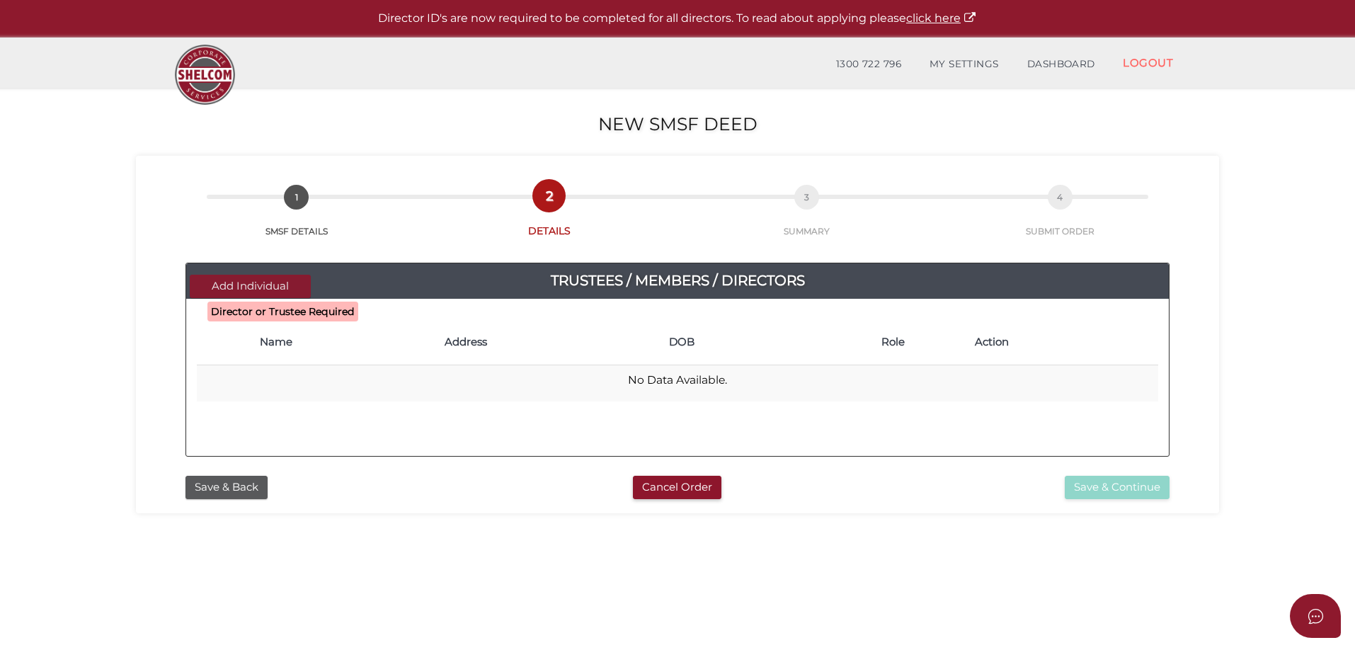
click at [247, 280] on button "Add Individual" at bounding box center [250, 286] width 121 height 23
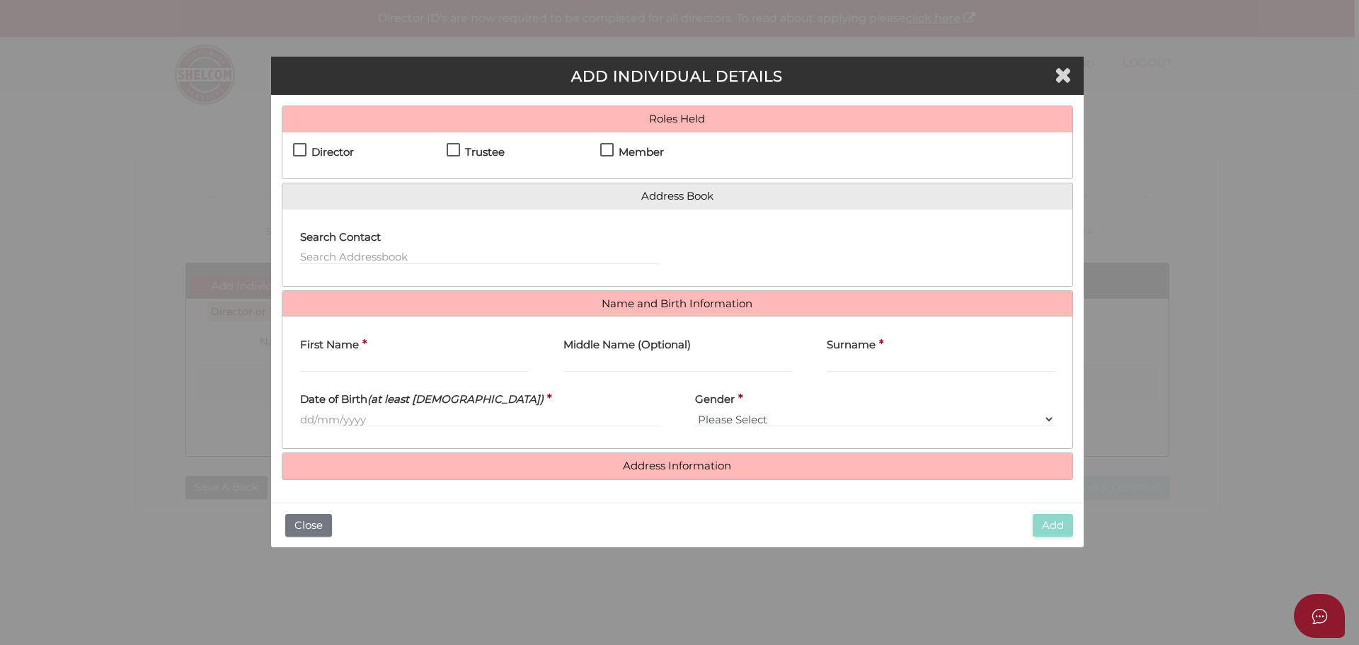
click at [608, 150] on label "Member" at bounding box center [632, 156] width 64 height 18
checkbox input "true"
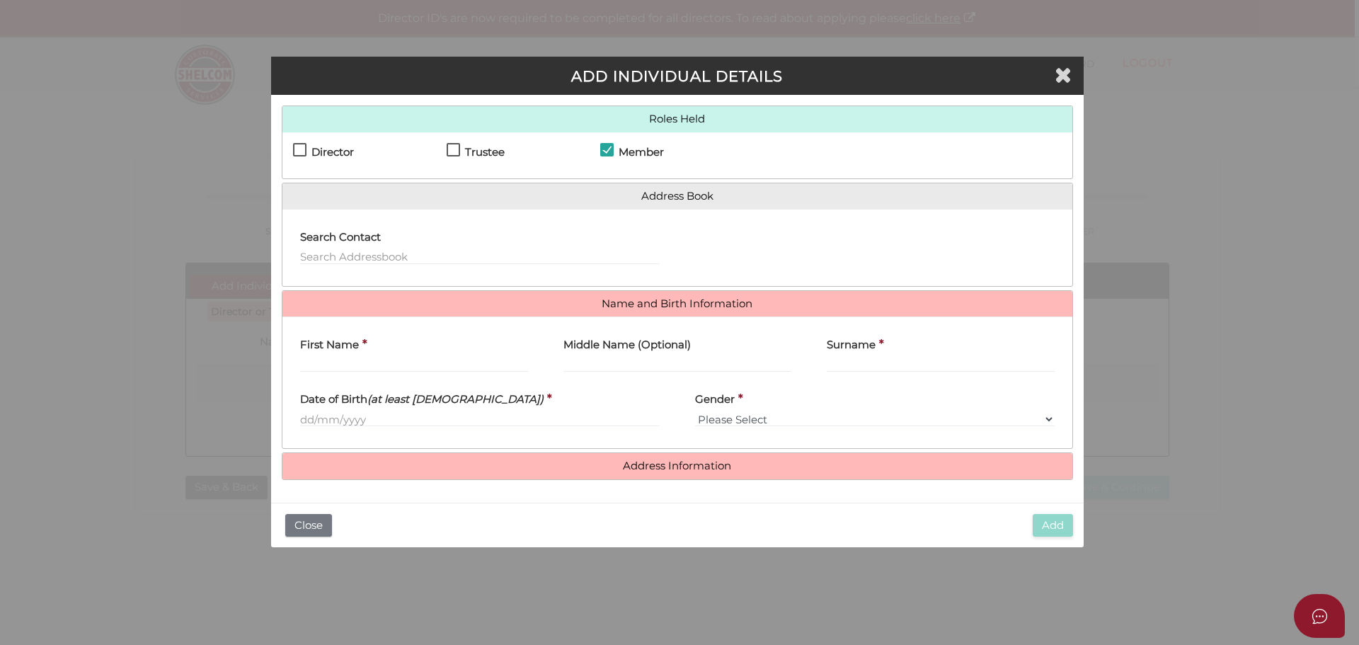
click at [297, 147] on label "Director" at bounding box center [323, 156] width 61 height 18
checkbox input "true"
click at [379, 366] on input "First Name" at bounding box center [414, 365] width 228 height 16
type input "[PERSON_NAME]"
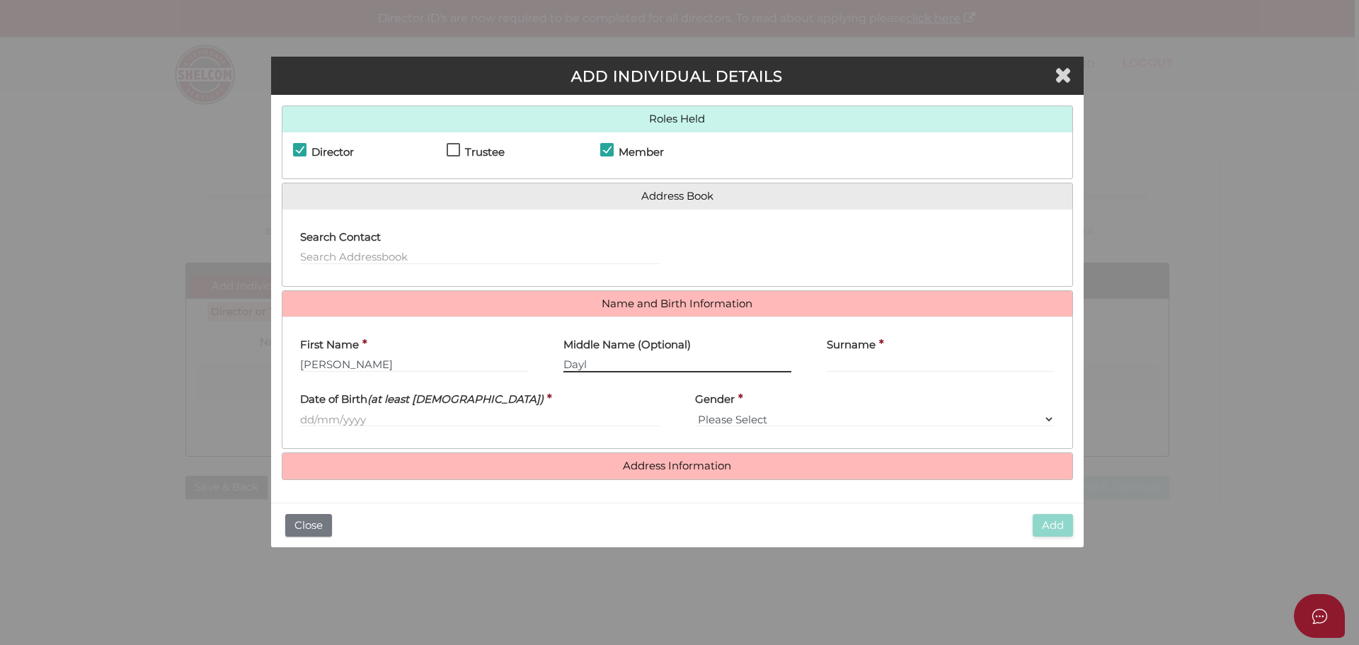
type input "Dayl"
type input "Fitt"
click at [392, 420] on input "text" at bounding box center [480, 419] width 360 height 16
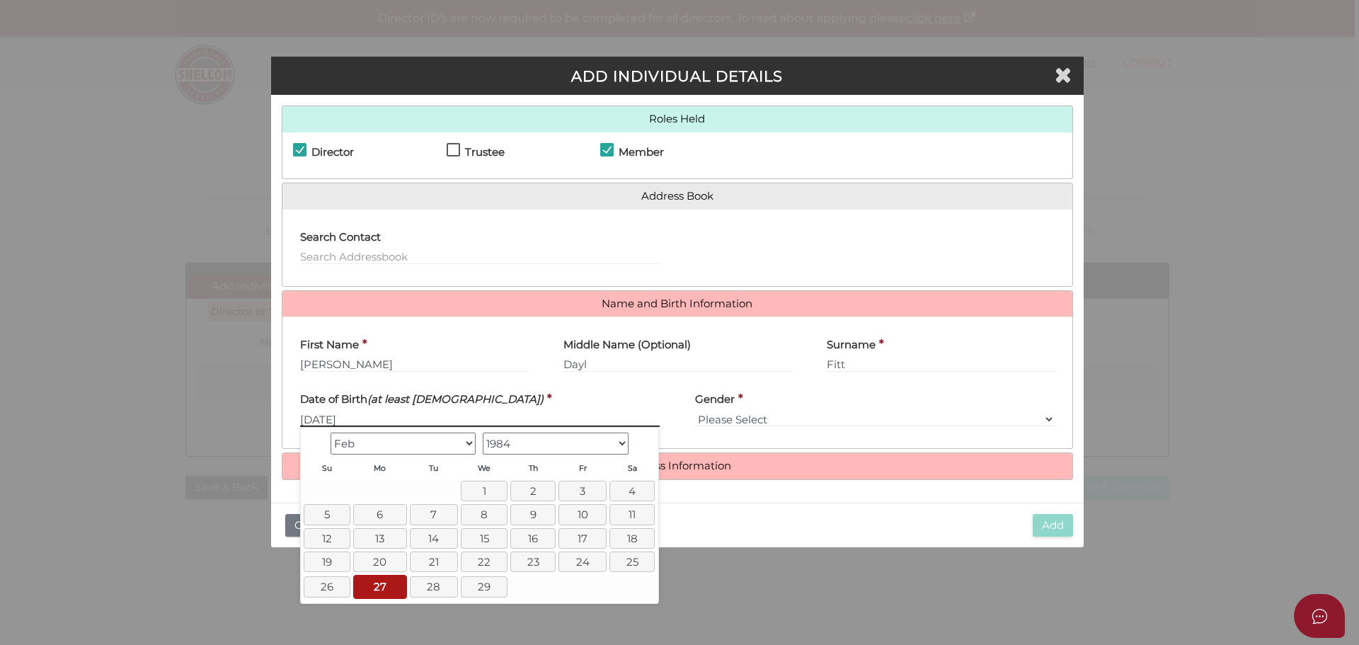
type input "[DATE]"
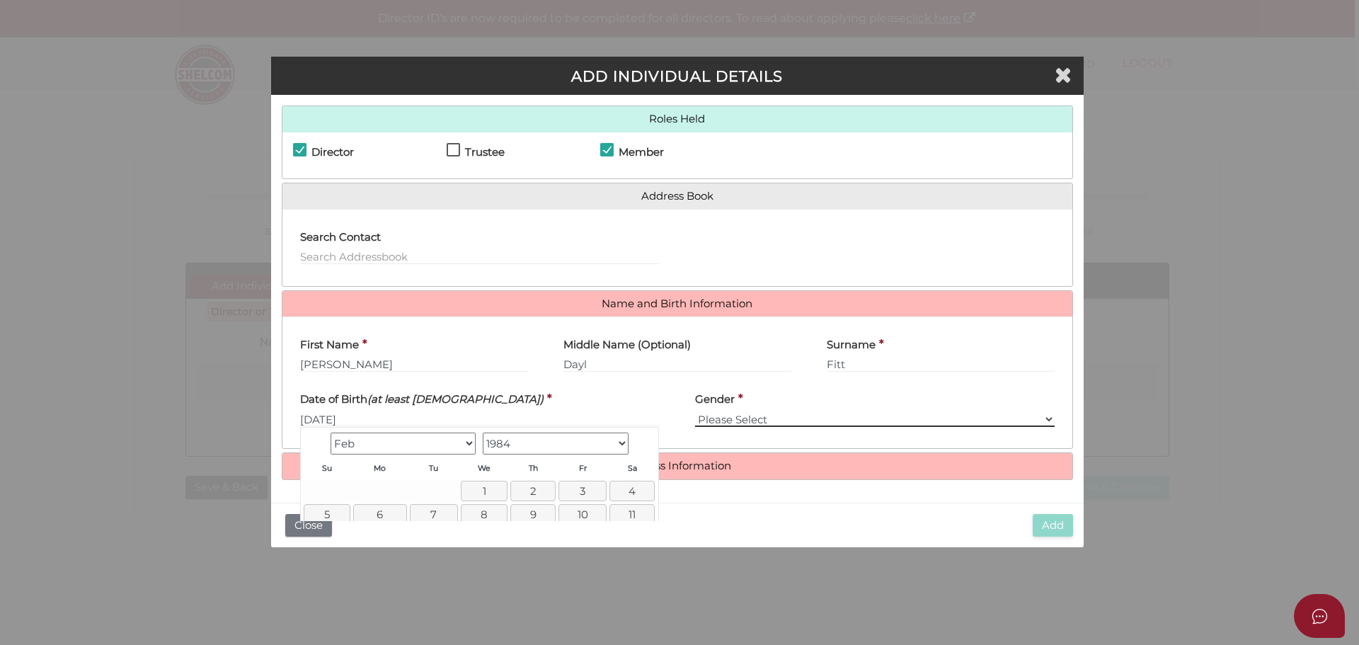
click at [732, 417] on select "Please Select [DEMOGRAPHIC_DATA] [DEMOGRAPHIC_DATA]" at bounding box center [875, 419] width 360 height 16
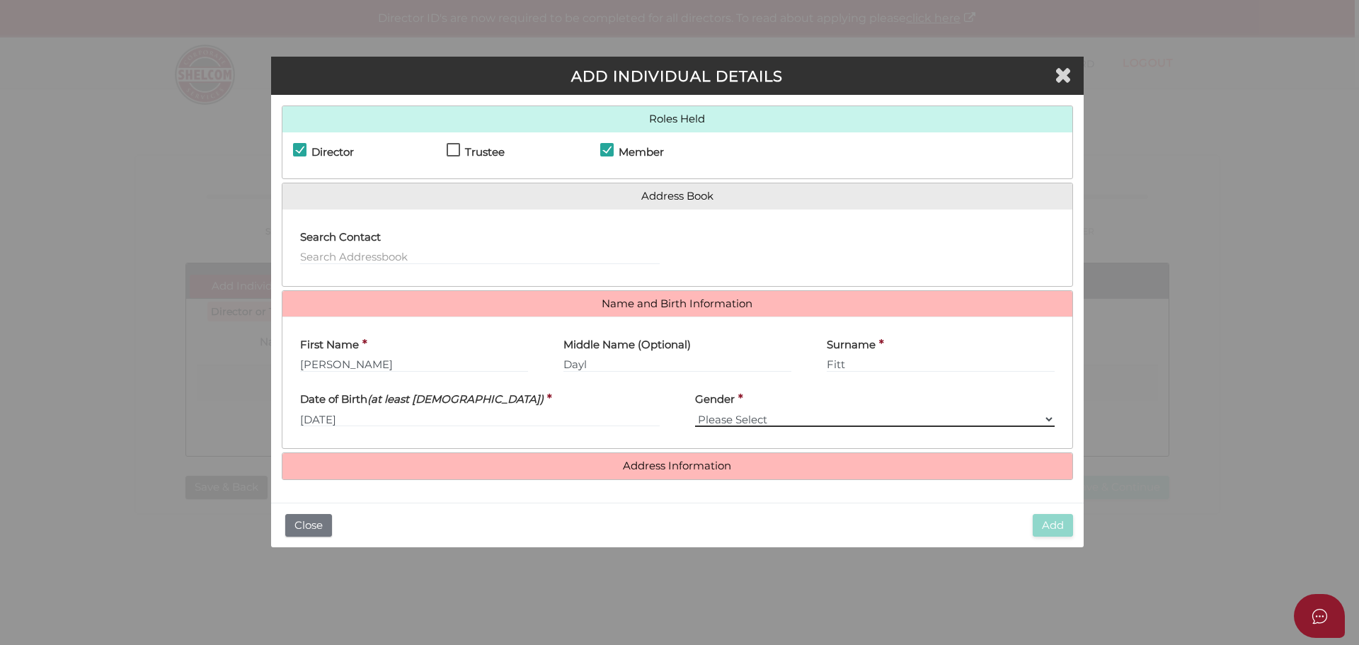
select select "[DEMOGRAPHIC_DATA]"
click at [695, 411] on select "Please Select [DEMOGRAPHIC_DATA] [DEMOGRAPHIC_DATA]" at bounding box center [875, 419] width 360 height 16
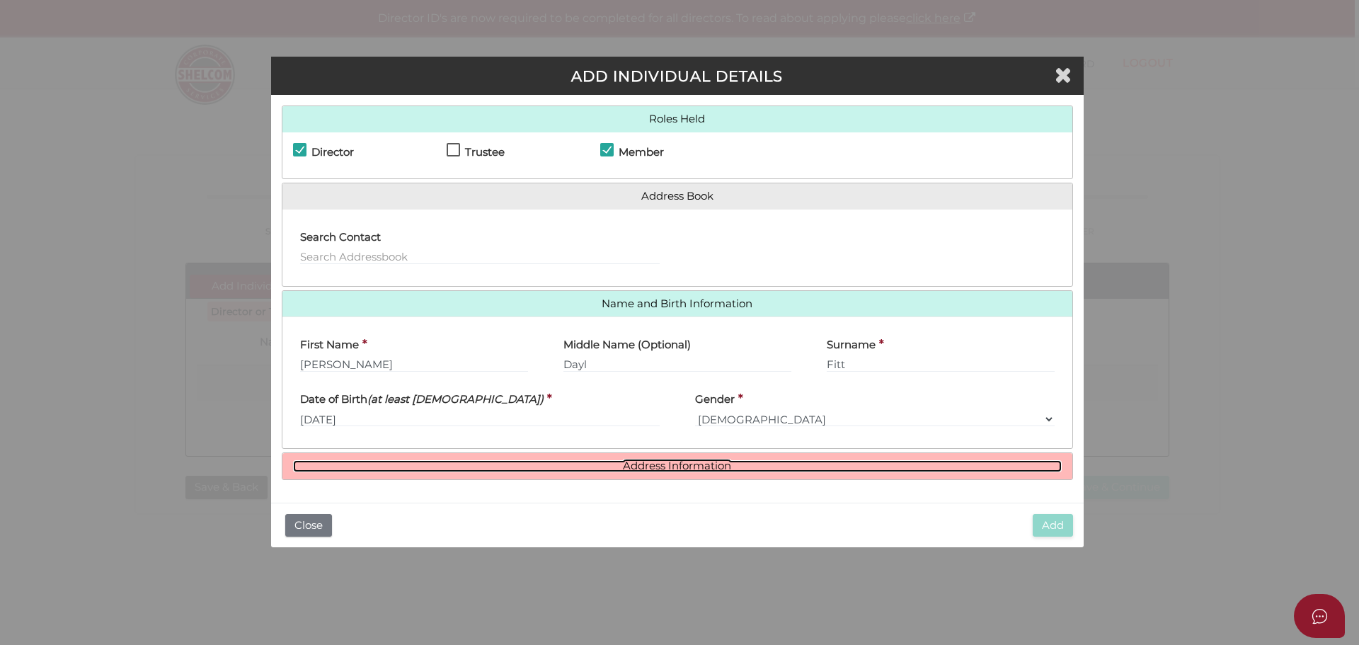
click at [692, 460] on link "Address Information" at bounding box center [677, 466] width 769 height 12
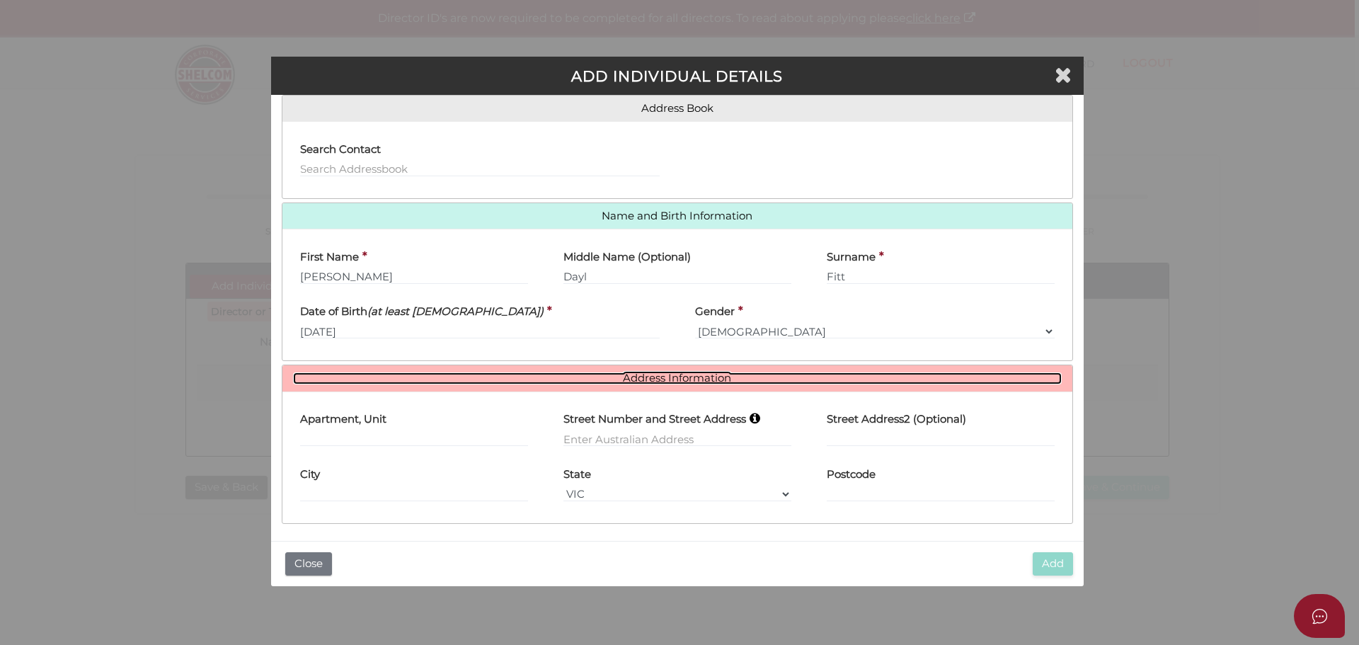
scroll to position [90, 0]
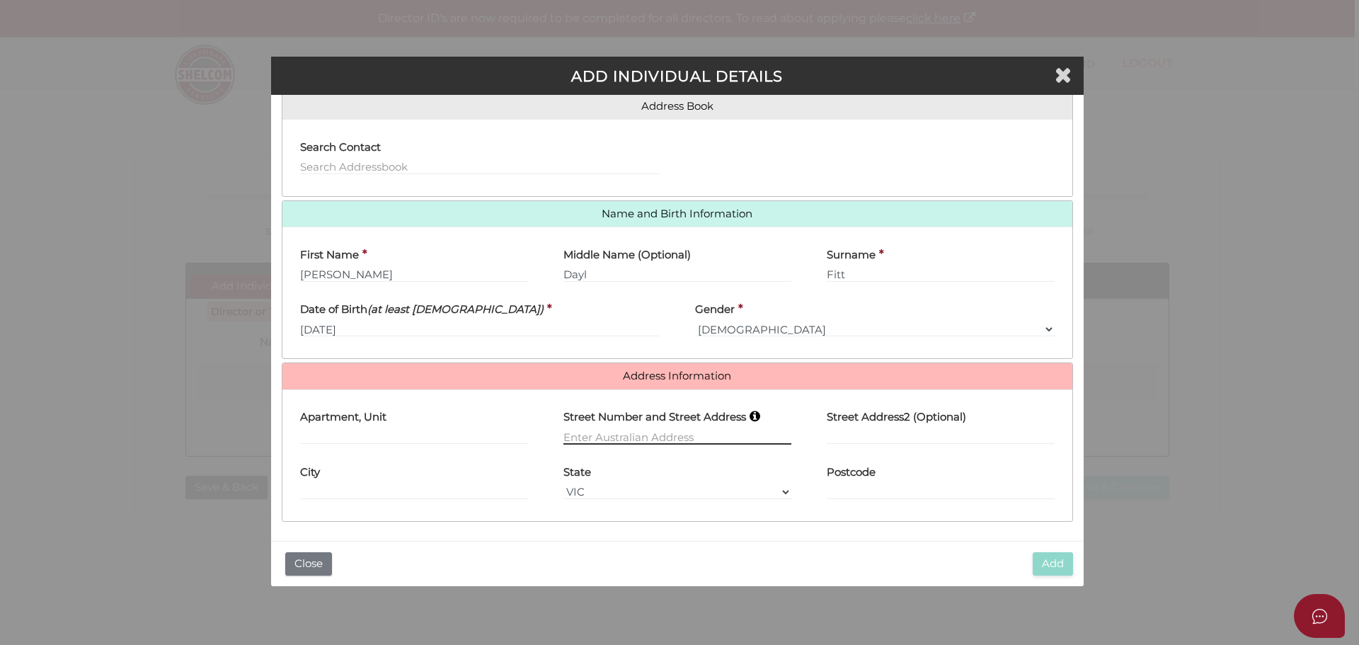
click at [611, 429] on input "text" at bounding box center [678, 437] width 228 height 16
type input "[STREET_ADDRESS]"
type input "Eynesbury"
select select "VIC"
type input "3338"
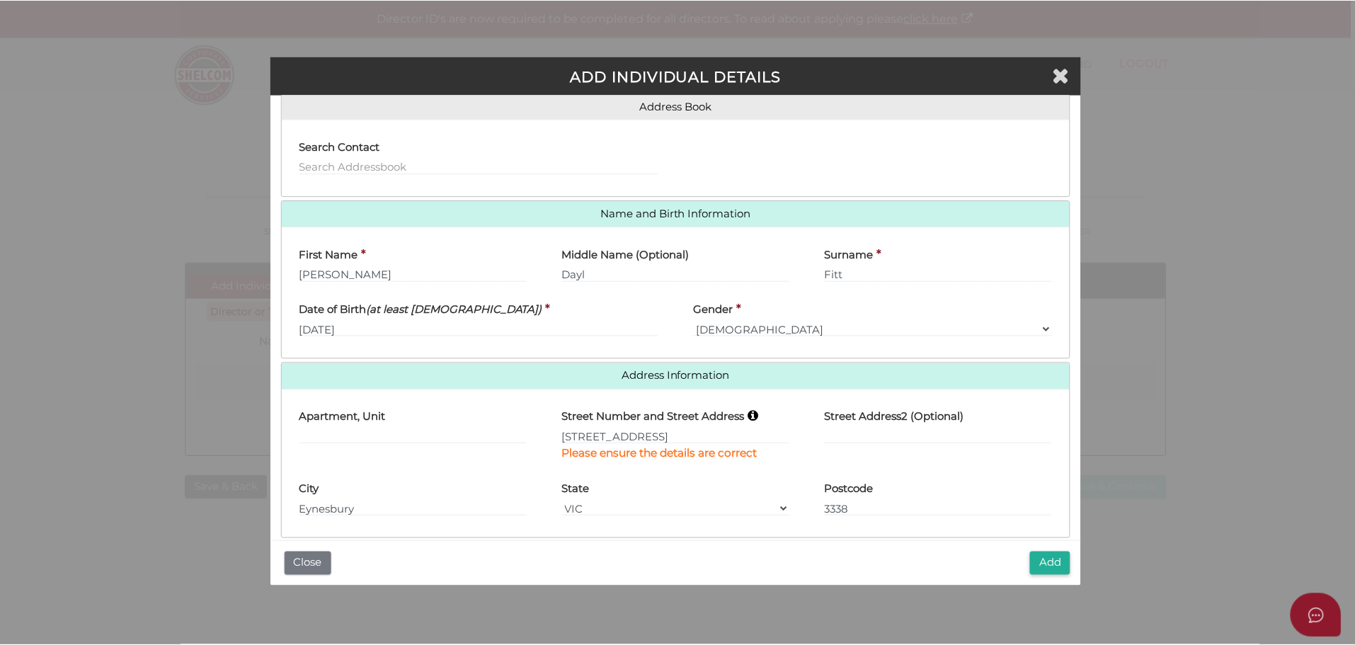
scroll to position [107, 0]
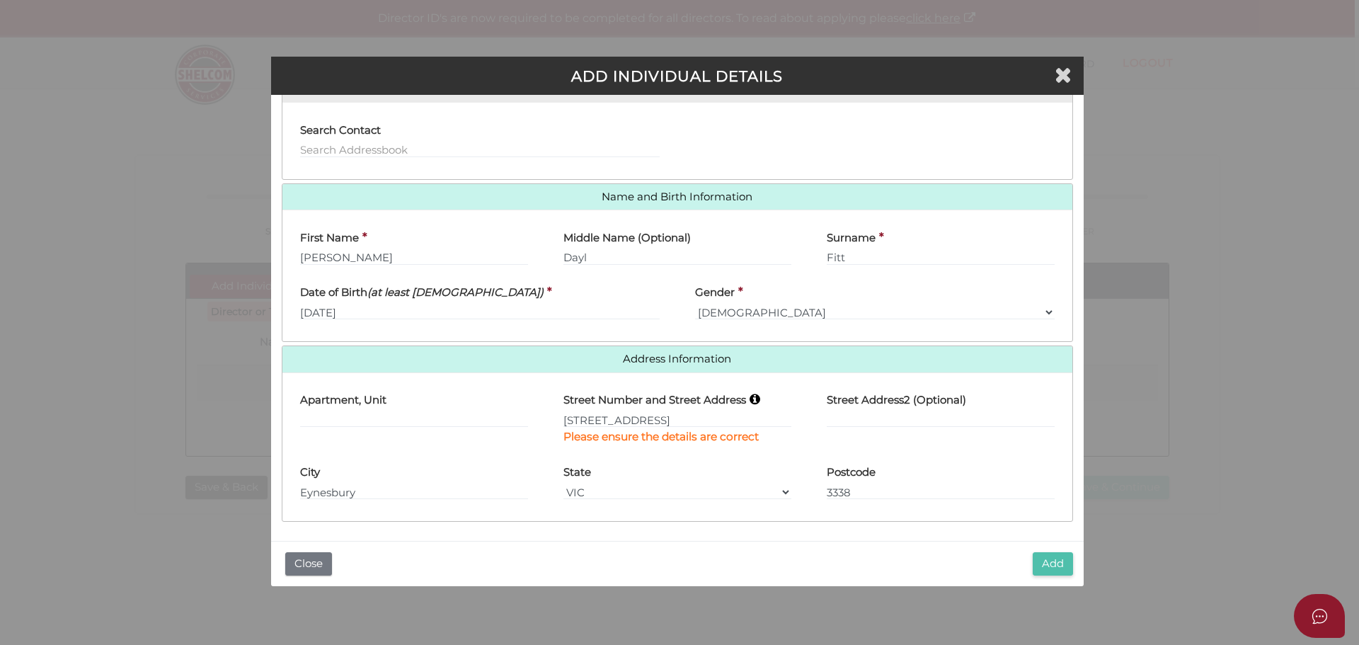
click at [1053, 556] on button "Add" at bounding box center [1053, 563] width 40 height 23
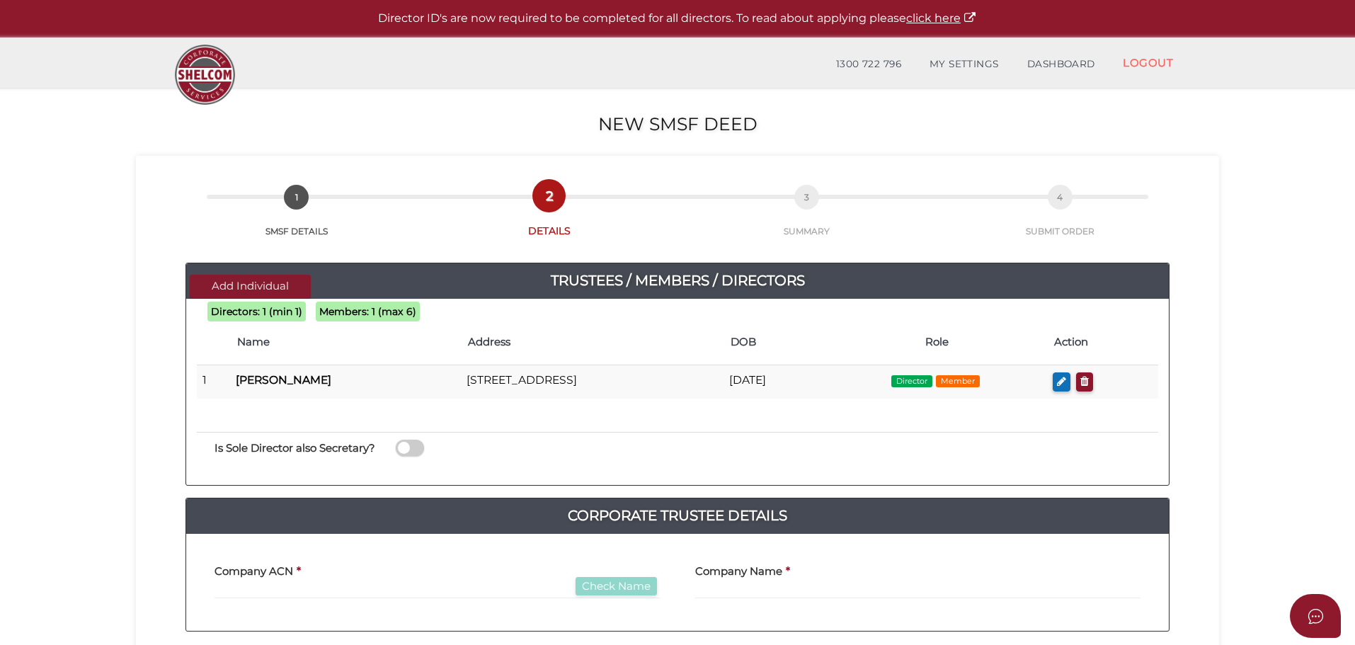
click at [256, 285] on button "Add Individual" at bounding box center [250, 286] width 121 height 23
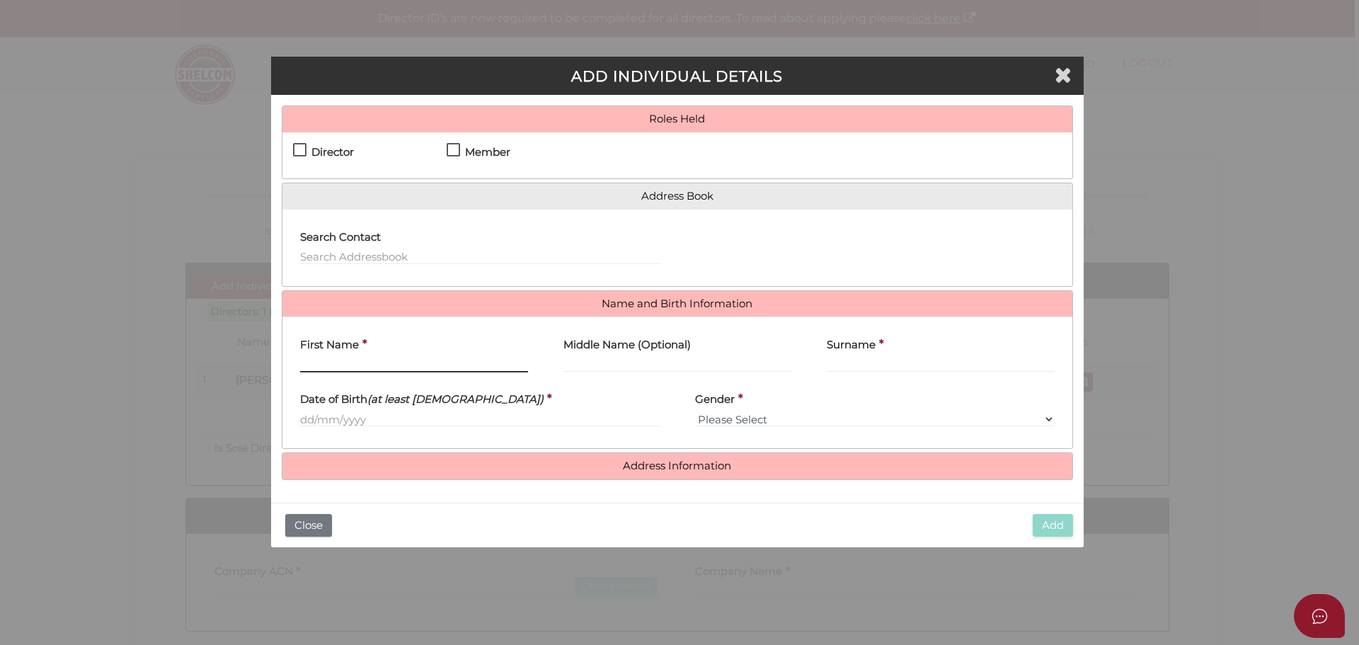
click at [416, 362] on input "First Name" at bounding box center [414, 365] width 228 height 16
type input "[PERSON_NAME]"
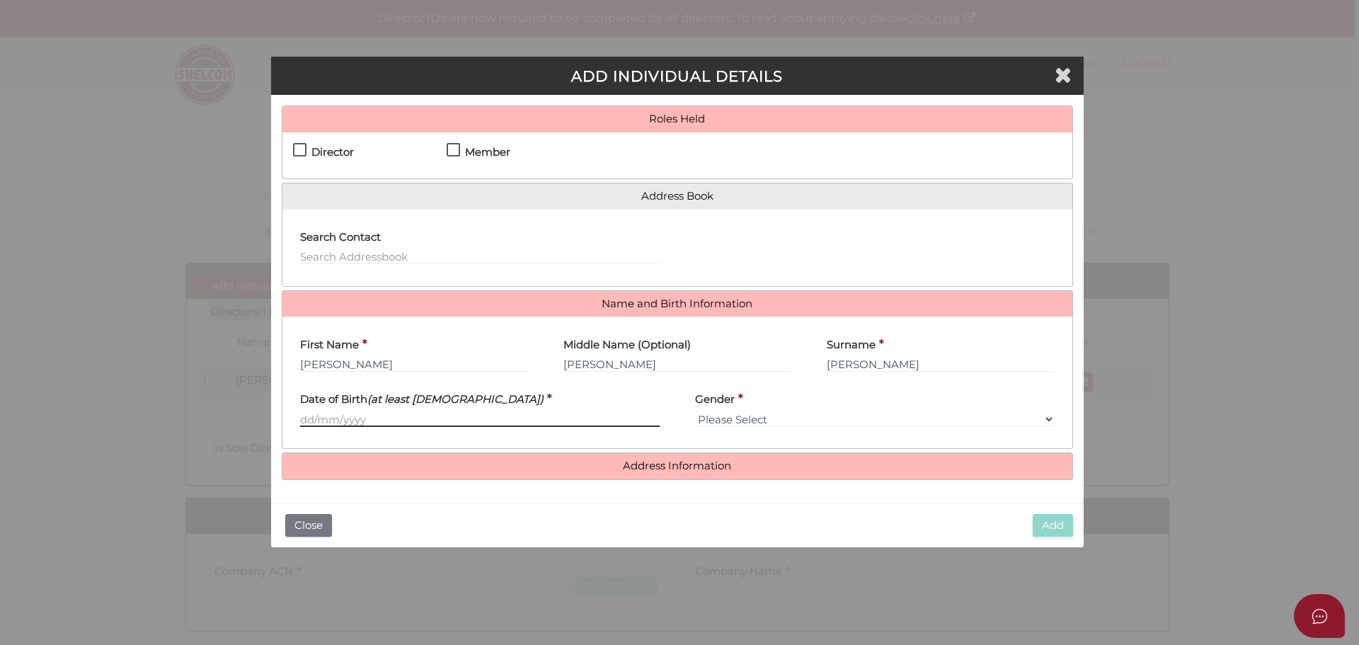
click at [391, 416] on input "text" at bounding box center [480, 419] width 360 height 16
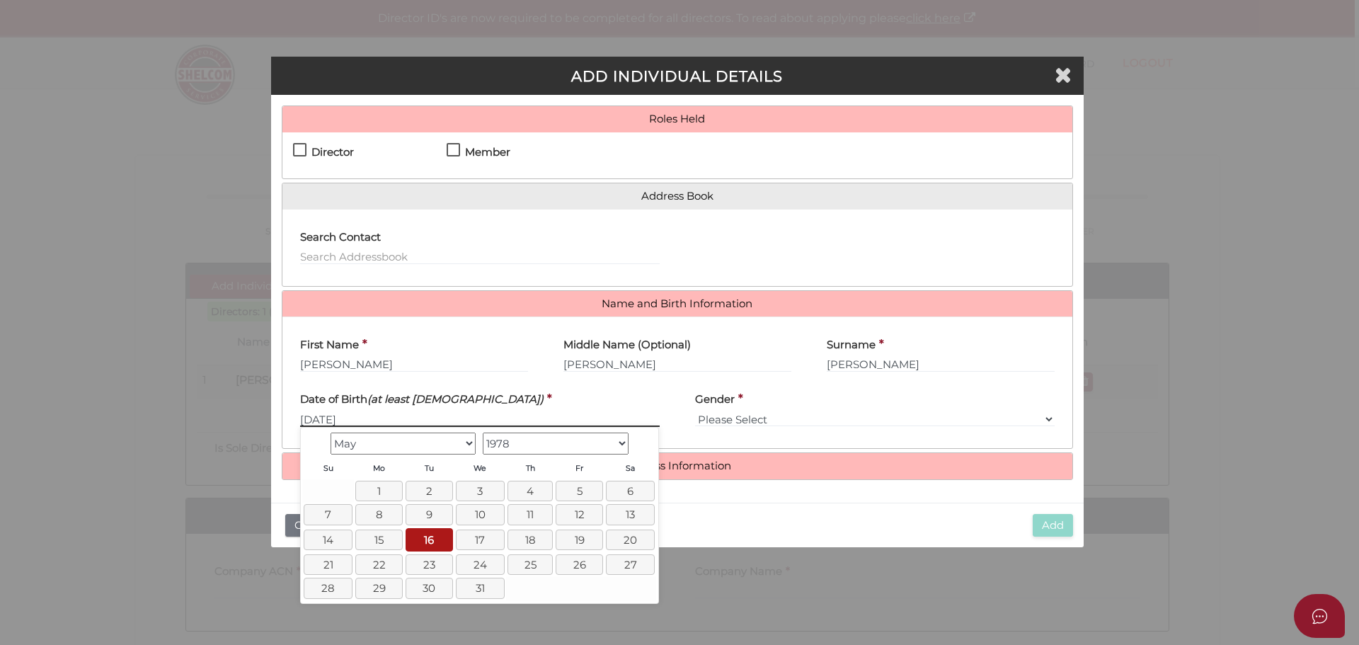
type input "[DATE]"
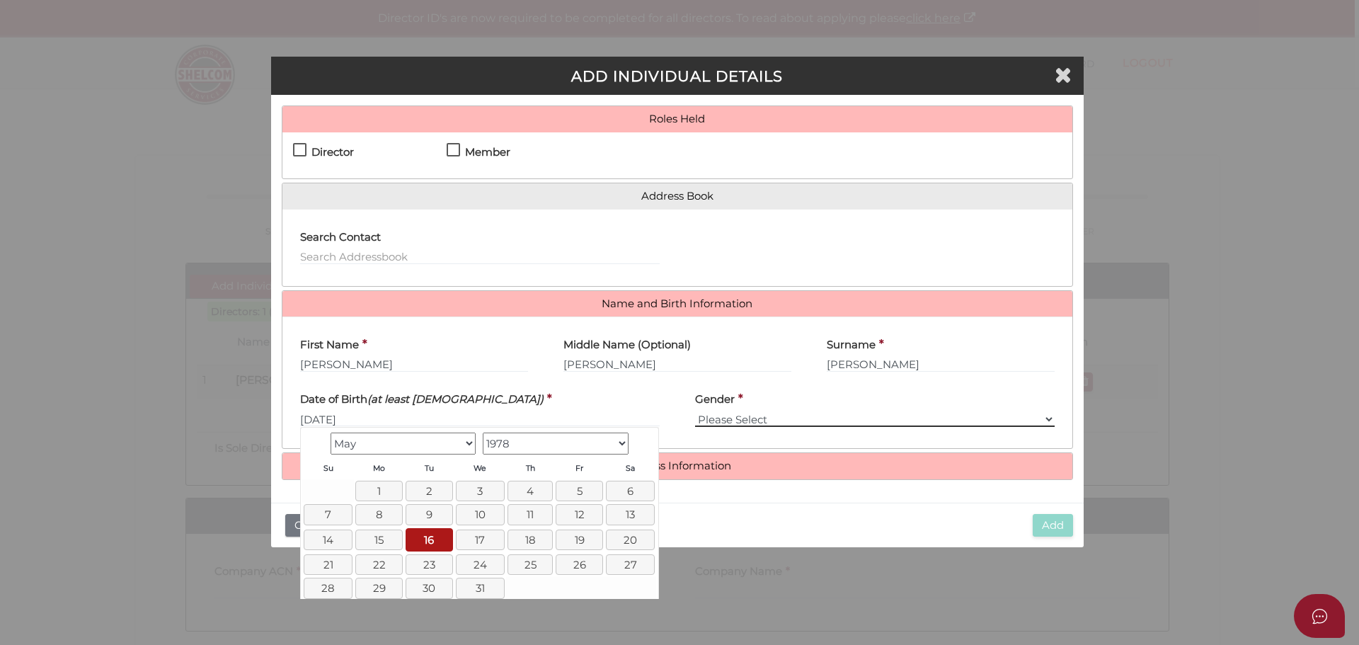
click at [773, 420] on select "Please Select [DEMOGRAPHIC_DATA] [DEMOGRAPHIC_DATA]" at bounding box center [875, 419] width 360 height 16
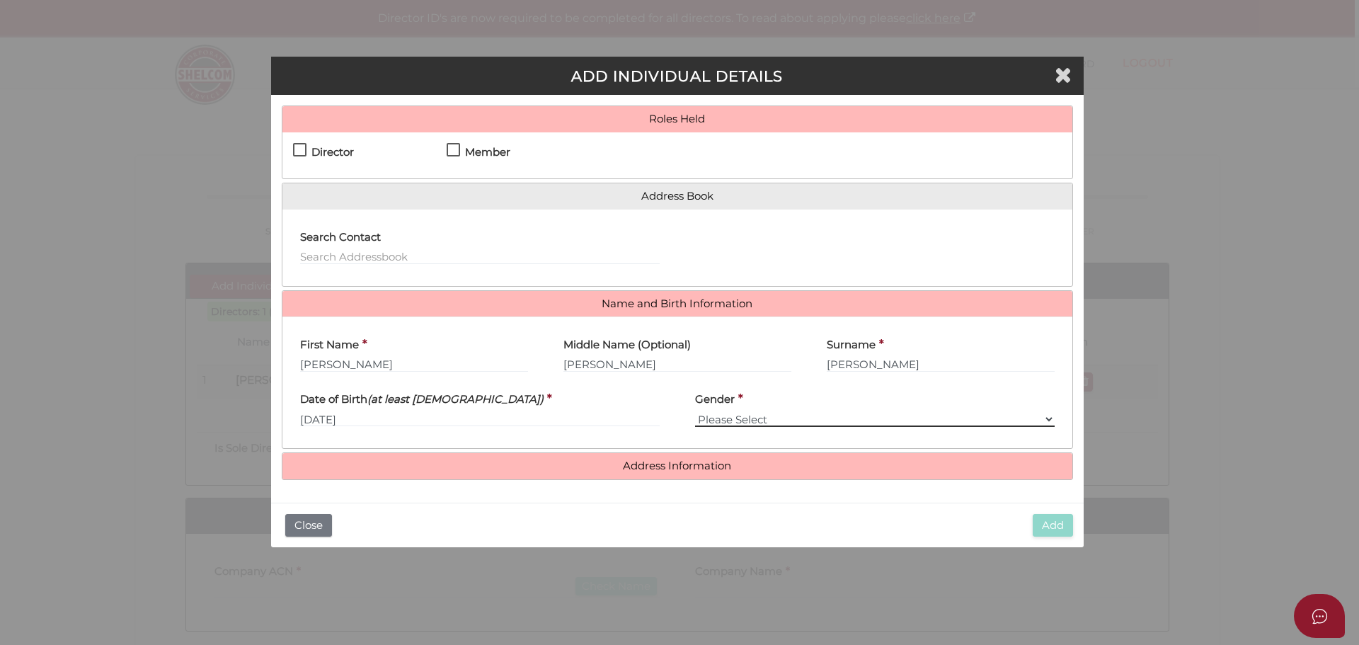
select select "[DEMOGRAPHIC_DATA]"
click at [695, 411] on select "Please Select [DEMOGRAPHIC_DATA] [DEMOGRAPHIC_DATA]" at bounding box center [875, 419] width 360 height 16
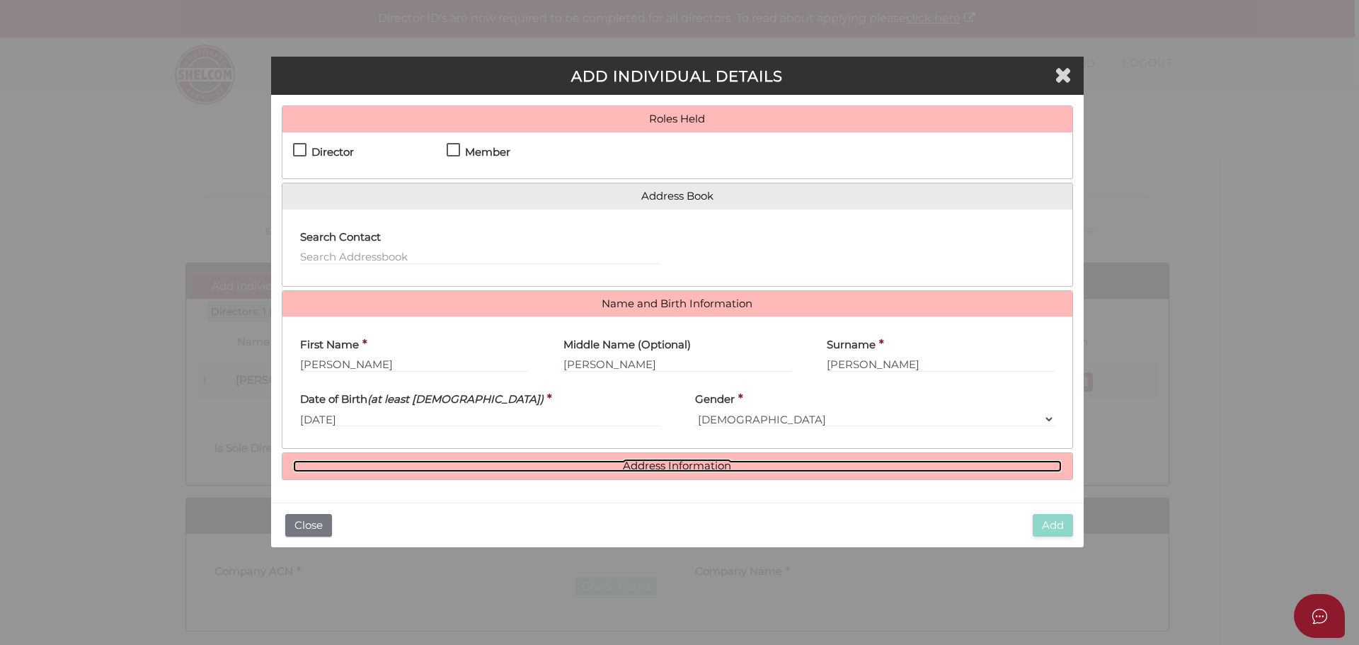
click at [697, 460] on link "Address Information" at bounding box center [677, 466] width 769 height 12
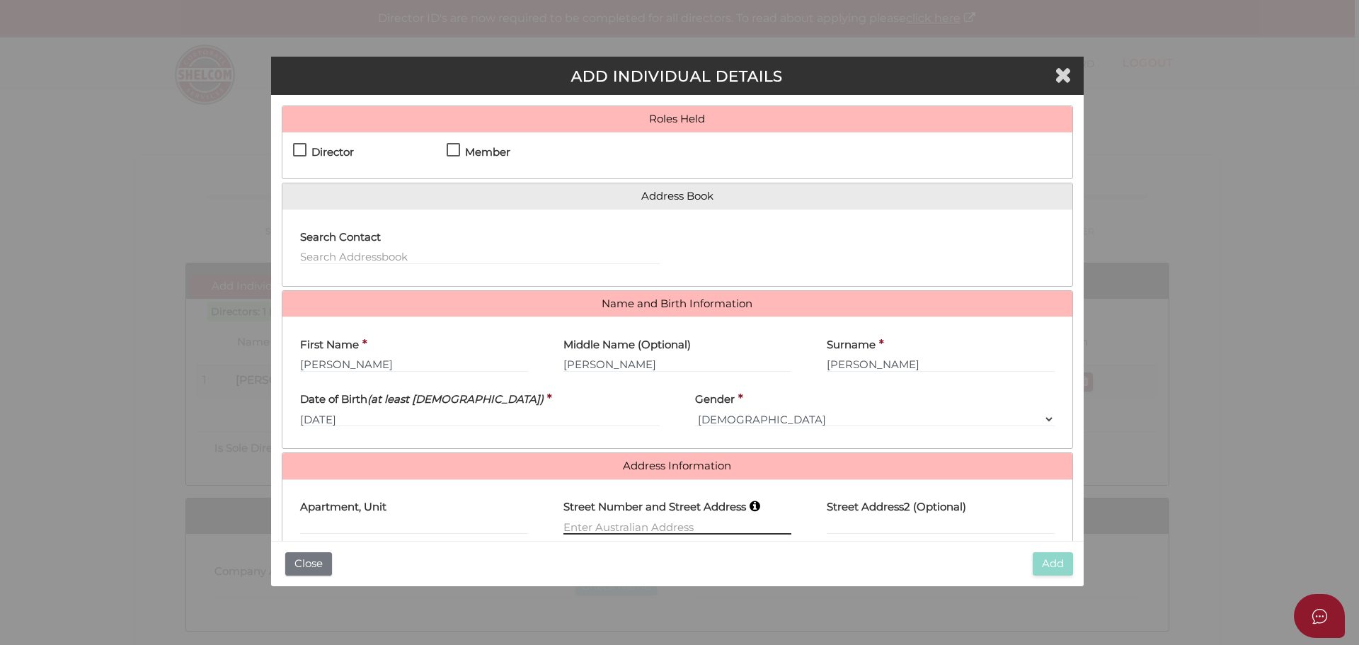
click at [595, 522] on input "text" at bounding box center [678, 527] width 228 height 16
type input "[STREET_ADDRESS]"
type input "Long Forest"
select select "VIC"
type input "3340"
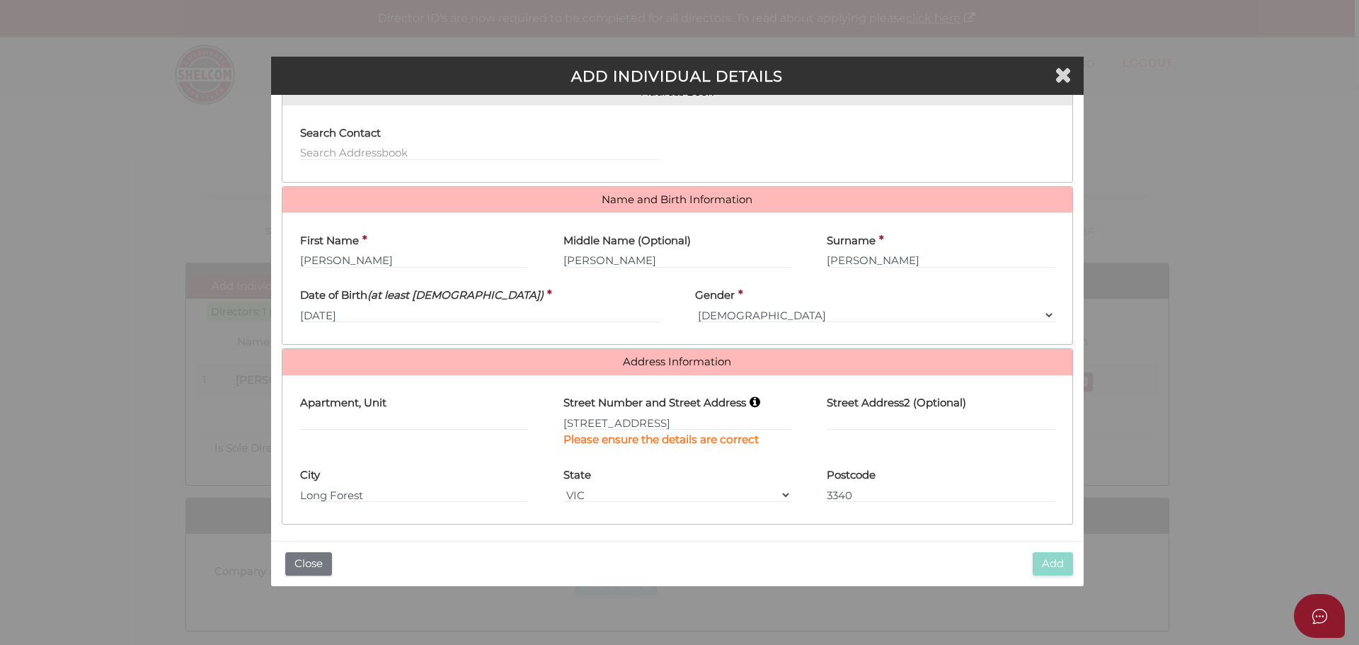
scroll to position [107, 0]
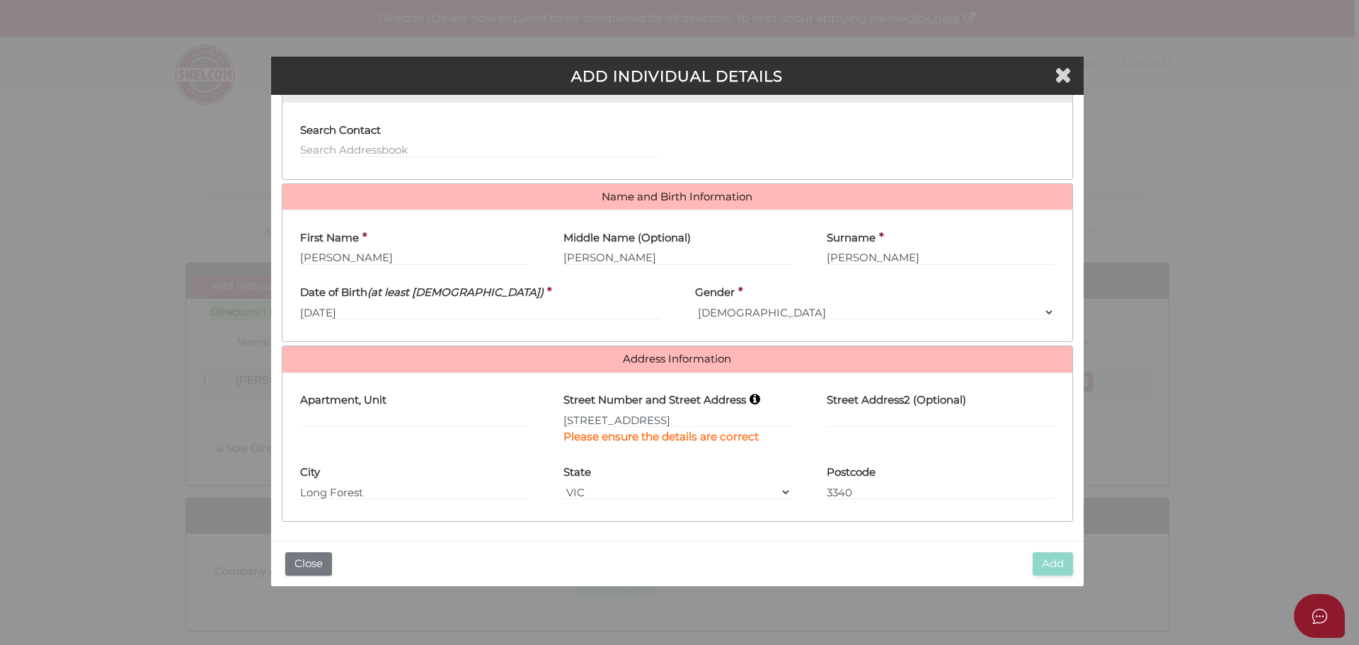
click at [711, 474] on div "State VIC ACT [GEOGRAPHIC_DATA] NT QLD TAS [GEOGRAPHIC_DATA] SA" at bounding box center [678, 478] width 228 height 45
click at [830, 414] on input "text" at bounding box center [941, 420] width 228 height 16
click at [429, 492] on input "Long Forest" at bounding box center [414, 492] width 228 height 16
click at [693, 413] on input "348 Long Forest Road" at bounding box center [678, 420] width 228 height 16
type input "348 Long Forest Road"
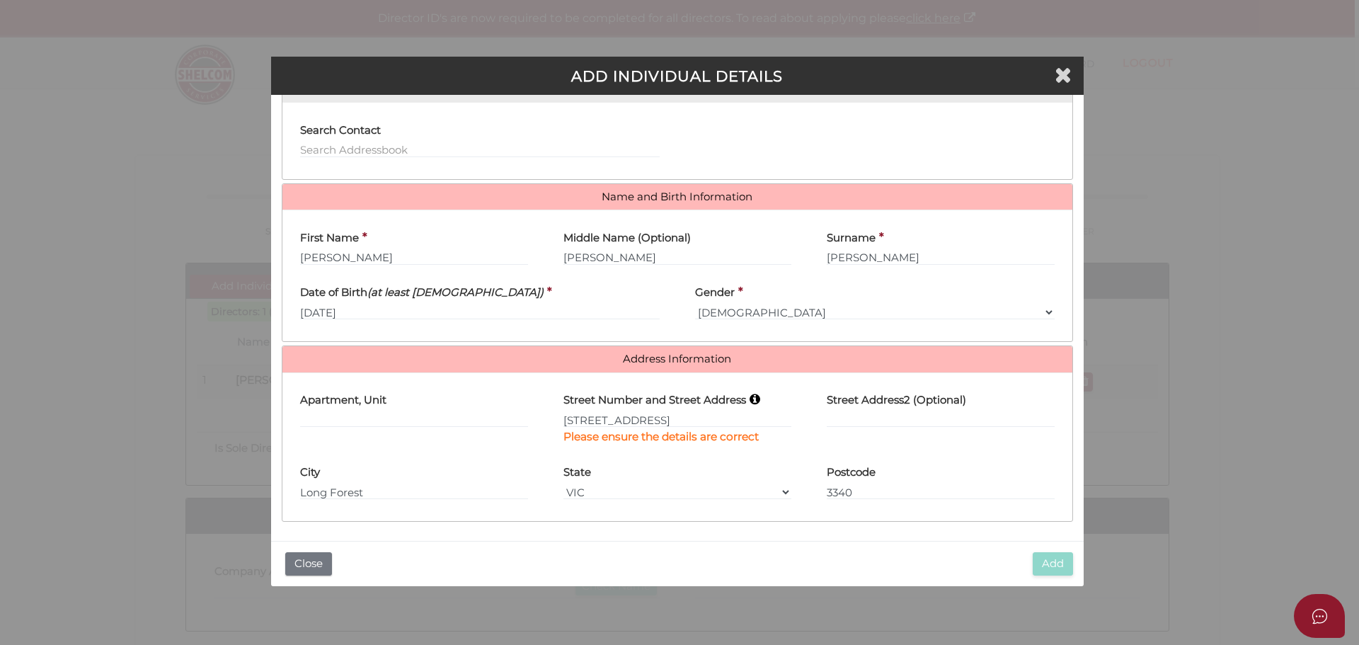
type input "Long Forest"
select select "VIC"
type input "3340"
click at [916, 484] on input "3340" at bounding box center [941, 492] width 228 height 16
click at [688, 414] on input "348 Long Forest Road" at bounding box center [678, 420] width 228 height 16
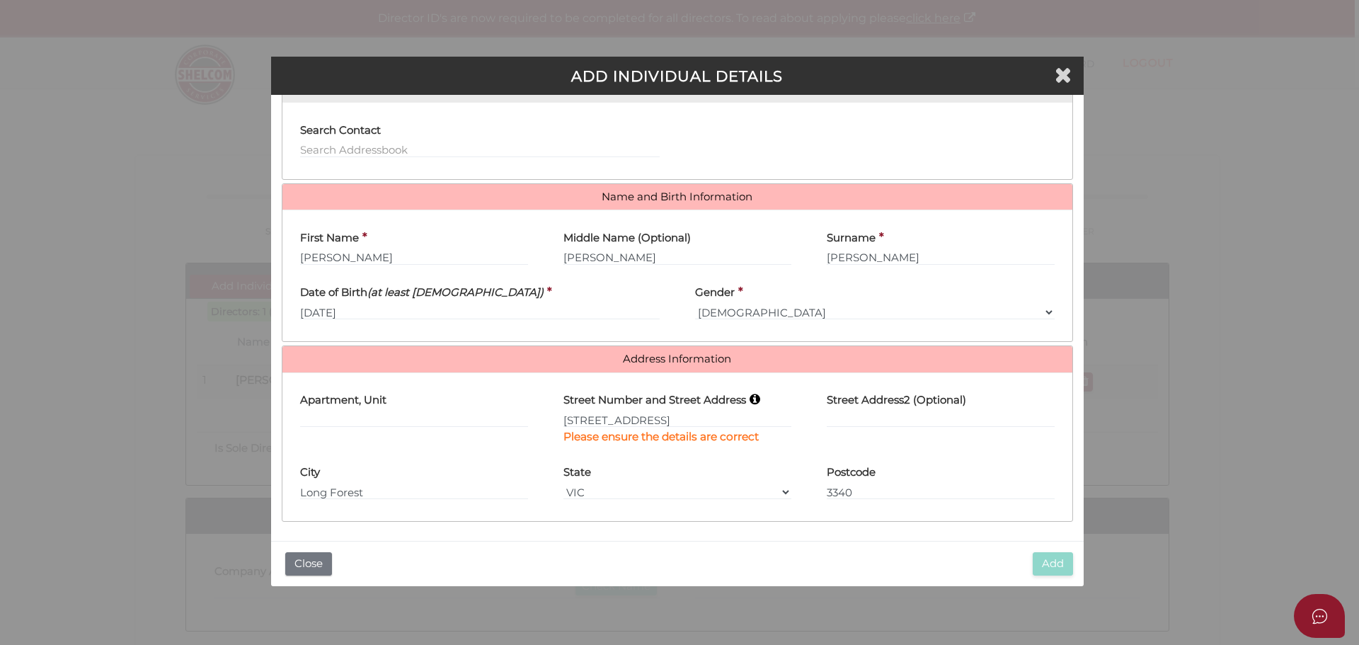
type input "348 Long Forest Road"
type input "Long Forest"
select select "VIC"
type input "3340"
click at [428, 416] on input "text" at bounding box center [414, 420] width 228 height 16
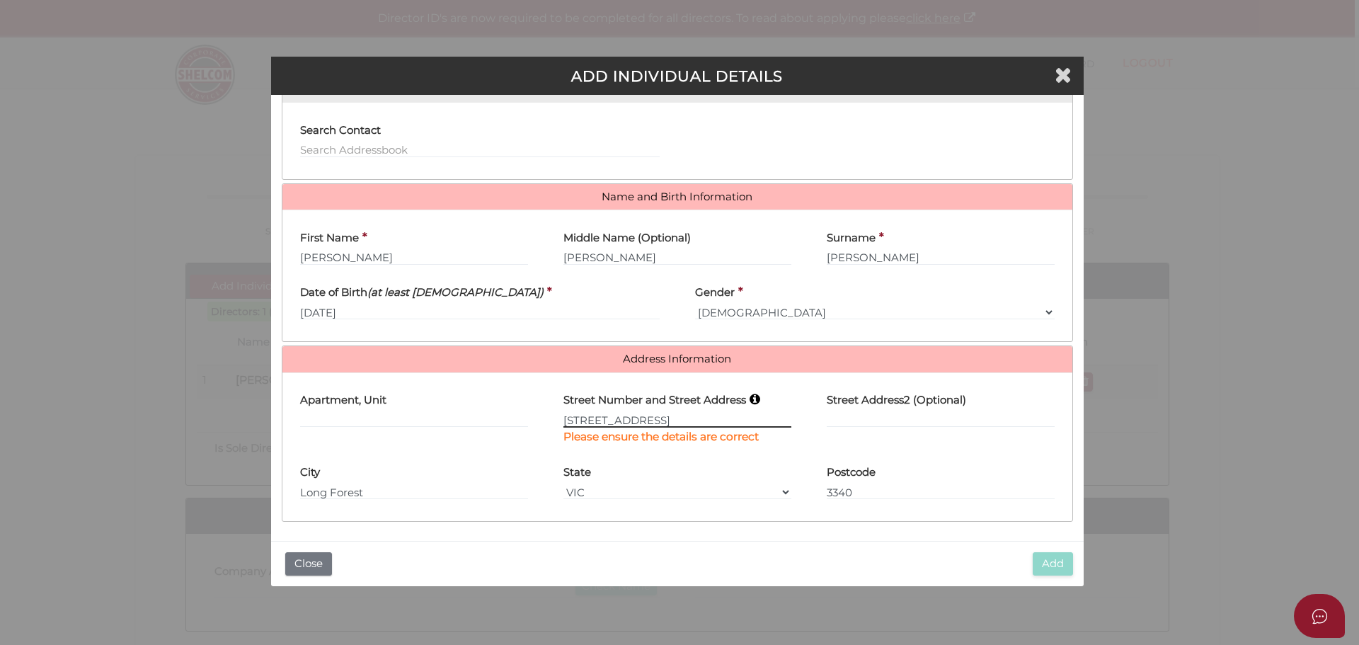
click at [702, 416] on input "348 Long Forest Road" at bounding box center [678, 420] width 228 height 16
type input "348 Long Forest Road"
type input "Long Forest"
select select "VIC"
type input "3340"
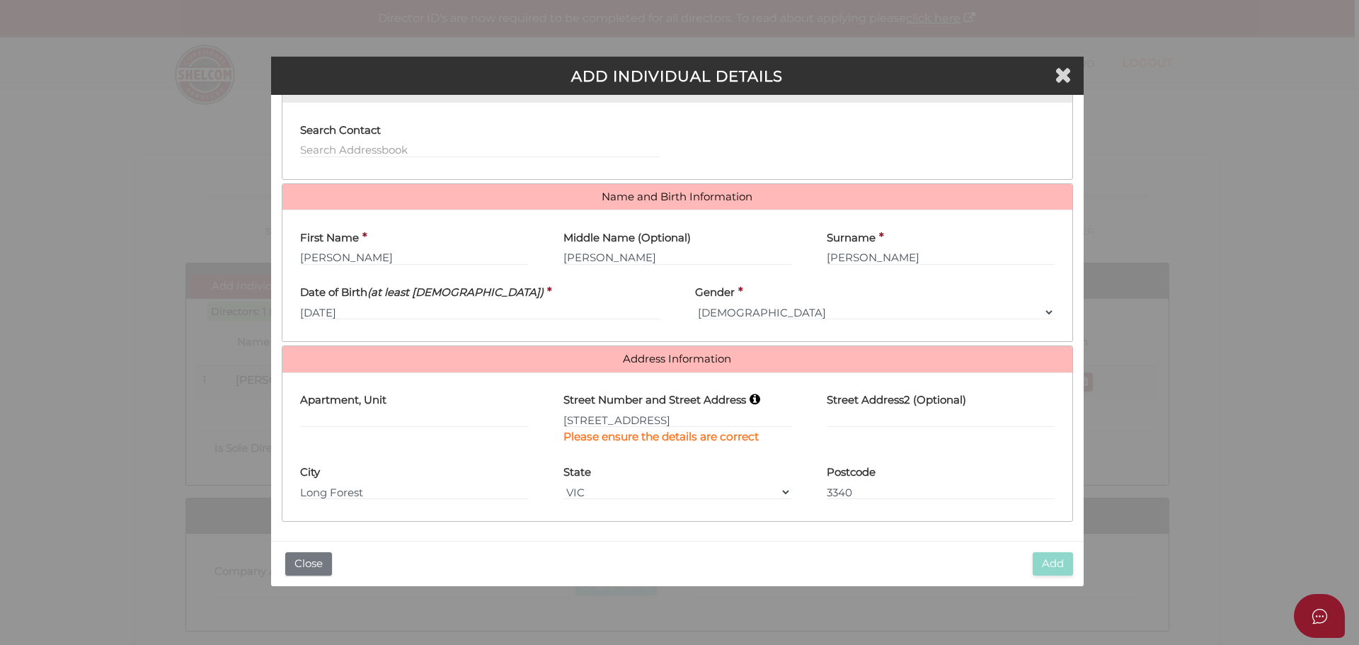
click at [125, 254] on div "ADD INDIVIDUAL DETAILS Roles Held Director Trustee Member Address Book Search C…" at bounding box center [679, 322] width 1359 height 645
click at [1063, 580] on div "Add Close" at bounding box center [677, 563] width 813 height 45
click at [697, 414] on input "348 Long Forest Road" at bounding box center [678, 420] width 228 height 16
type input "3"
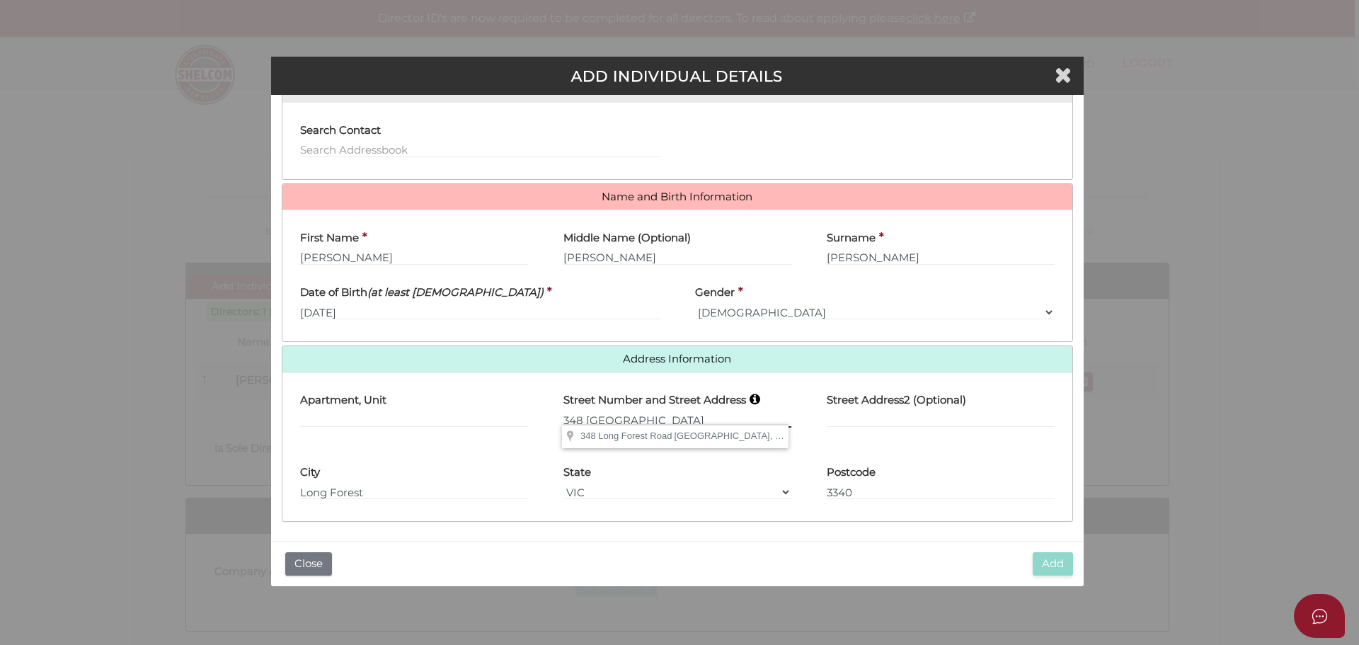
type input "348 Long Forest Road"
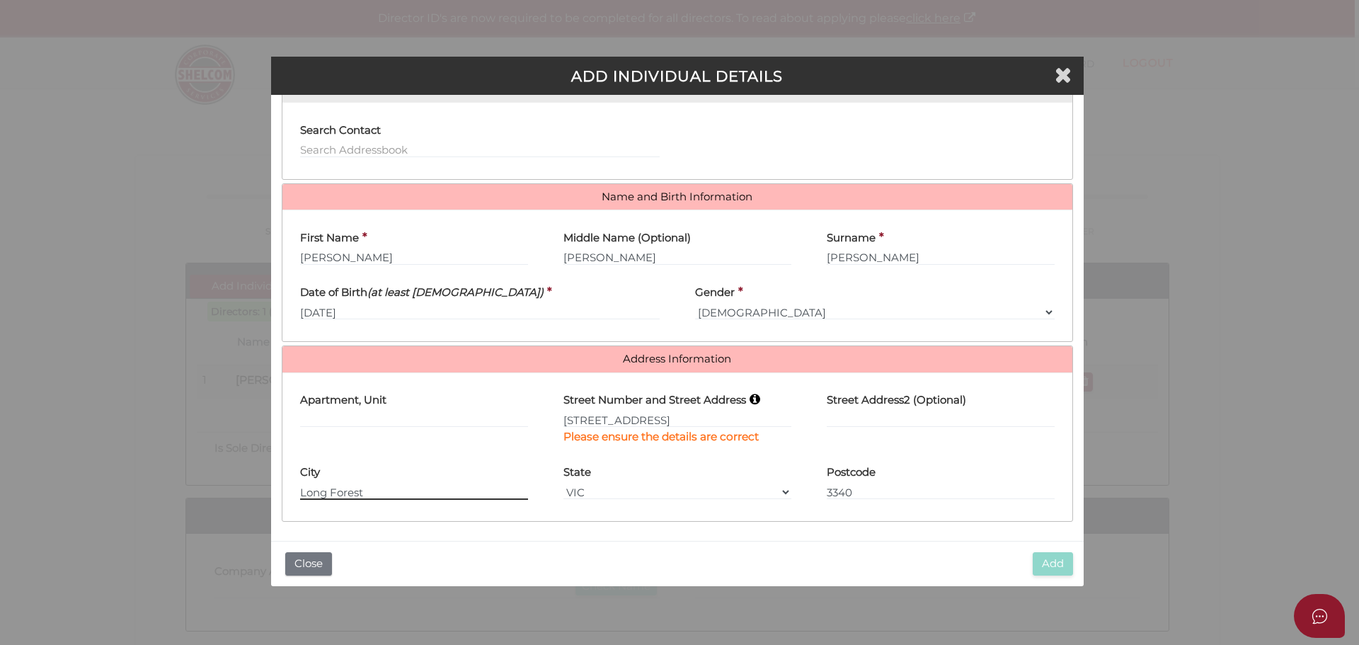
click at [386, 491] on input "Long Forest" at bounding box center [414, 492] width 228 height 16
click at [607, 484] on select "VIC ACT NSW NT QLD TAS WA SA" at bounding box center [678, 492] width 228 height 16
click at [620, 484] on select "VIC ACT NSW NT QLD TAS WA SA" at bounding box center [678, 492] width 228 height 16
click at [756, 397] on icon at bounding box center [755, 399] width 11 height 12
click at [758, 396] on icon at bounding box center [755, 399] width 11 height 12
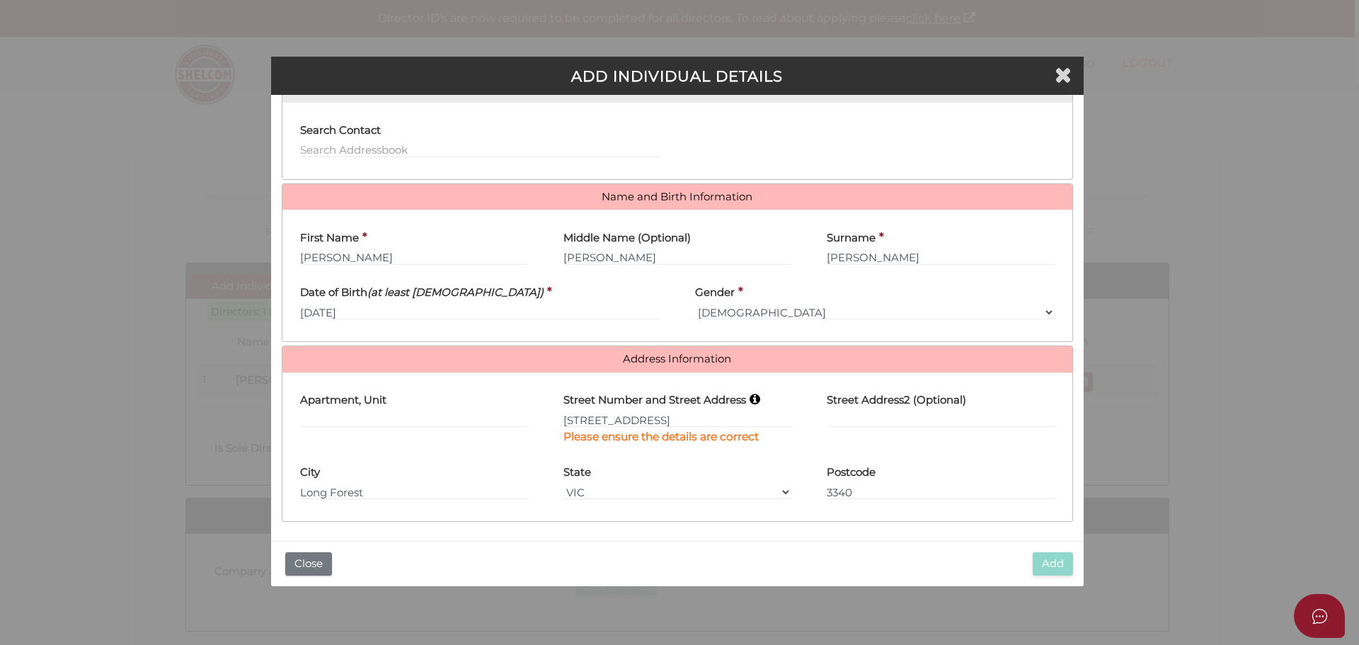
click at [758, 395] on icon at bounding box center [755, 399] width 11 height 12
click at [758, 393] on icon at bounding box center [755, 399] width 11 height 12
click at [723, 435] on b "Please ensure the details are correct" at bounding box center [661, 436] width 195 height 13
drag, startPoint x: 684, startPoint y: 415, endPoint x: 524, endPoint y: 422, distance: 160.2
click at [524, 422] on div "Apartment, Unit Street Number and Street Address 348 Long Forest Road Please en…" at bounding box center [678, 420] width 790 height 72
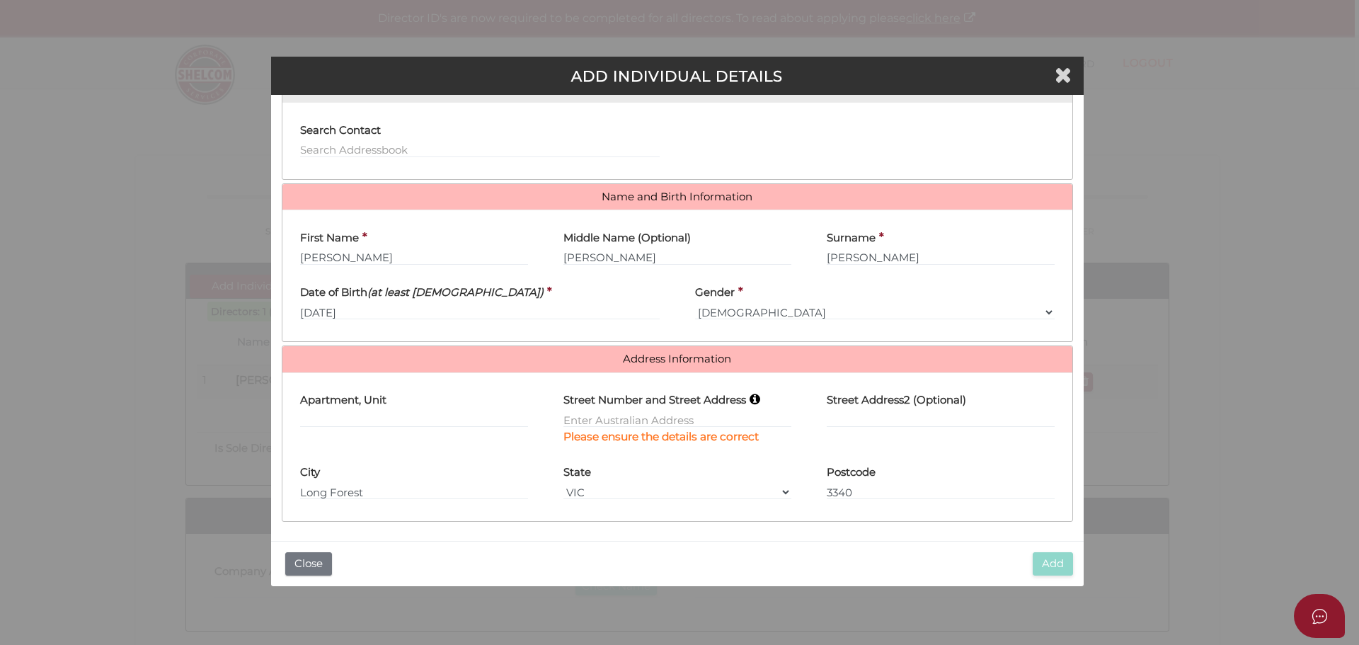
drag, startPoint x: 756, startPoint y: 394, endPoint x: 722, endPoint y: 394, distance: 34.7
click at [756, 393] on div "Is Person Living in Australia? Apartment, Unit Street Number and Street Address…" at bounding box center [678, 446] width 790 height 149
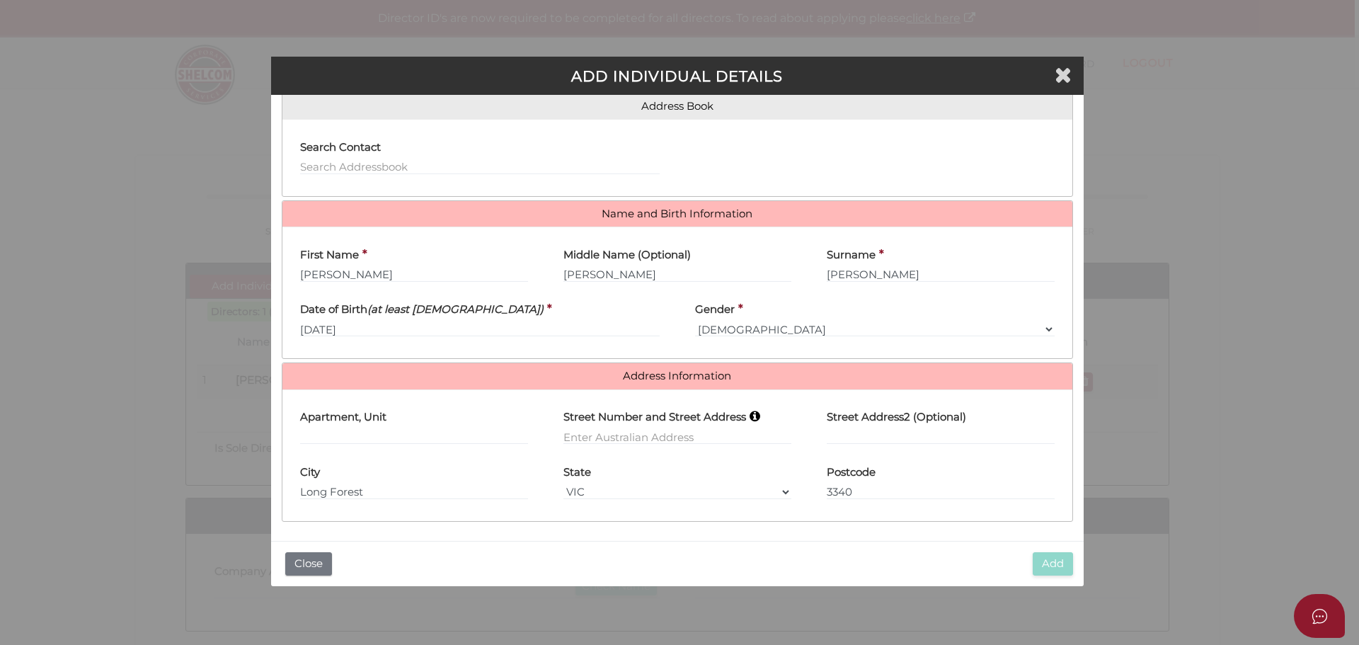
click at [713, 414] on h4 "Street Number and Street Address" at bounding box center [655, 417] width 183 height 12
click at [644, 429] on input "text" at bounding box center [678, 437] width 228 height 16
type input "348 Long Forest Road"
click at [431, 489] on div "City Long Forest" at bounding box center [414, 477] width 228 height 45
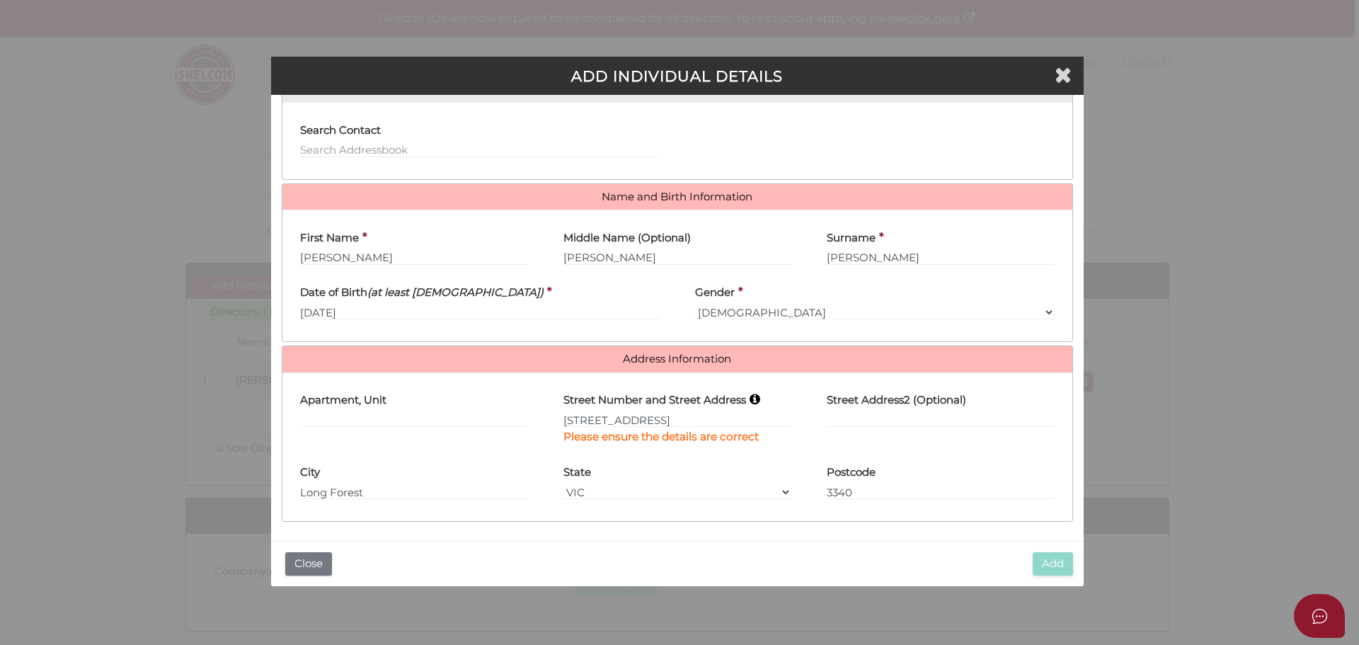
scroll to position [0, 0]
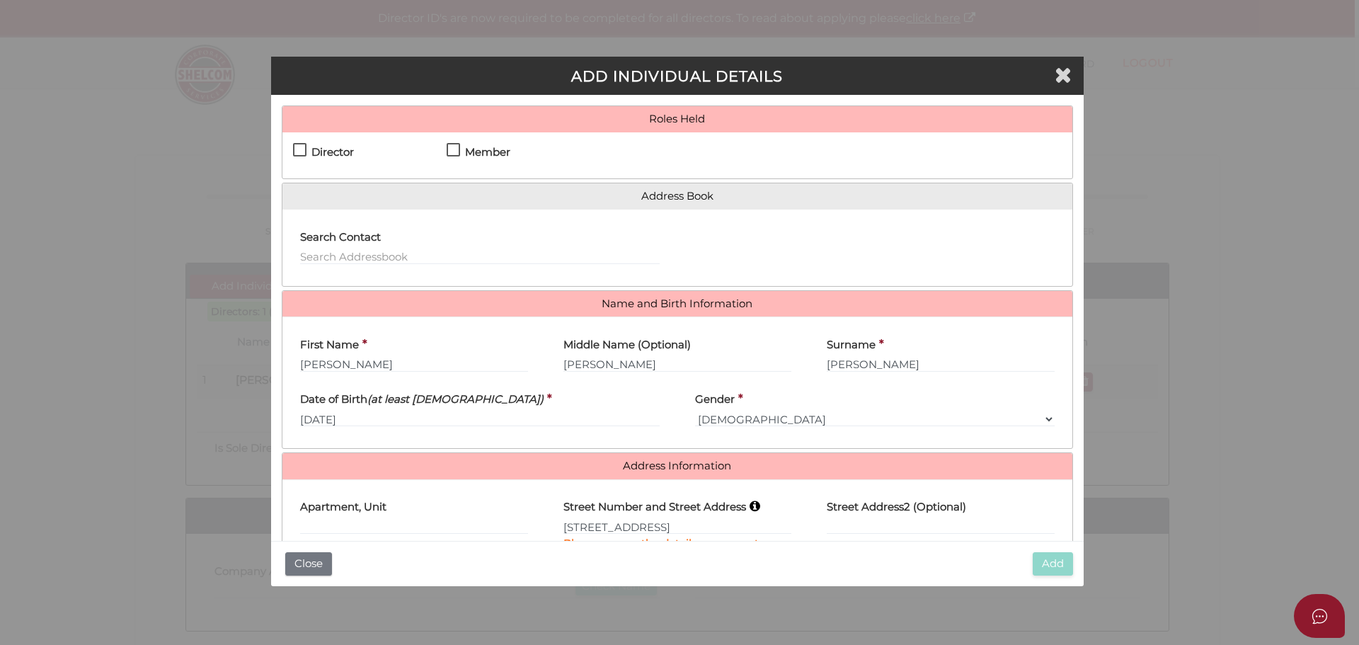
click at [454, 149] on label "Member" at bounding box center [479, 156] width 64 height 18
checkbox input "true"
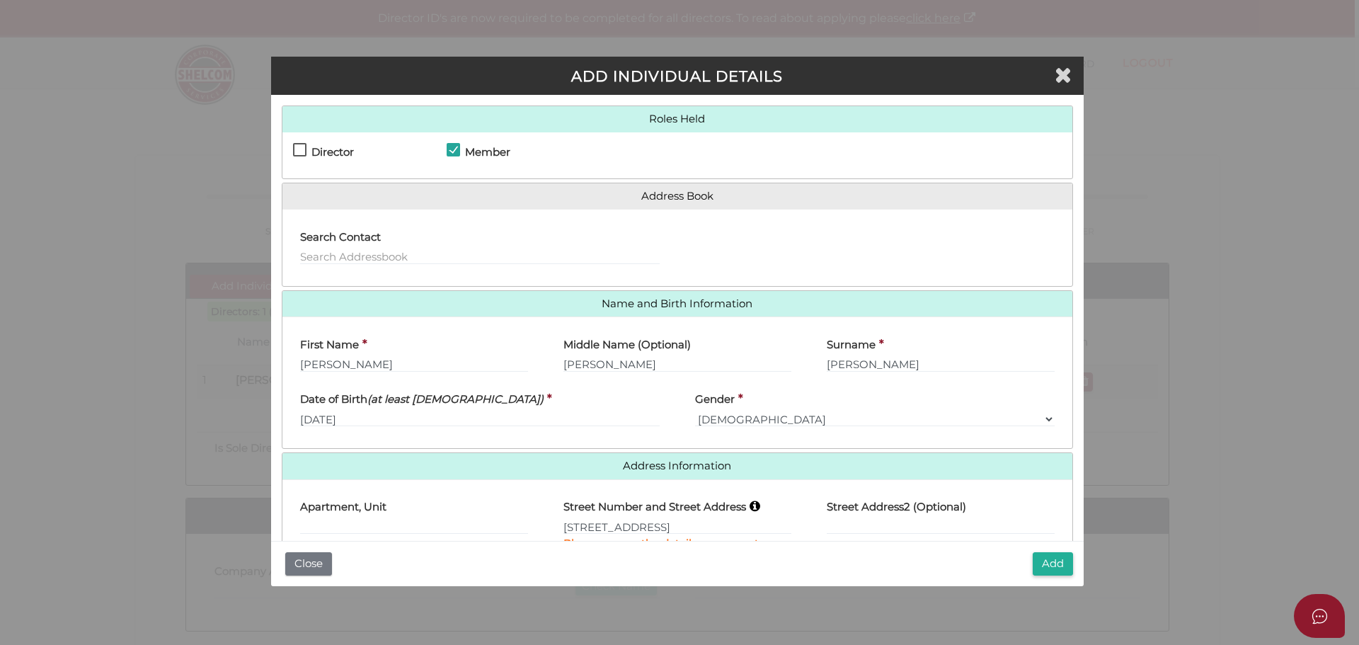
click at [301, 149] on label "Director" at bounding box center [323, 156] width 61 height 18
checkbox input "true"
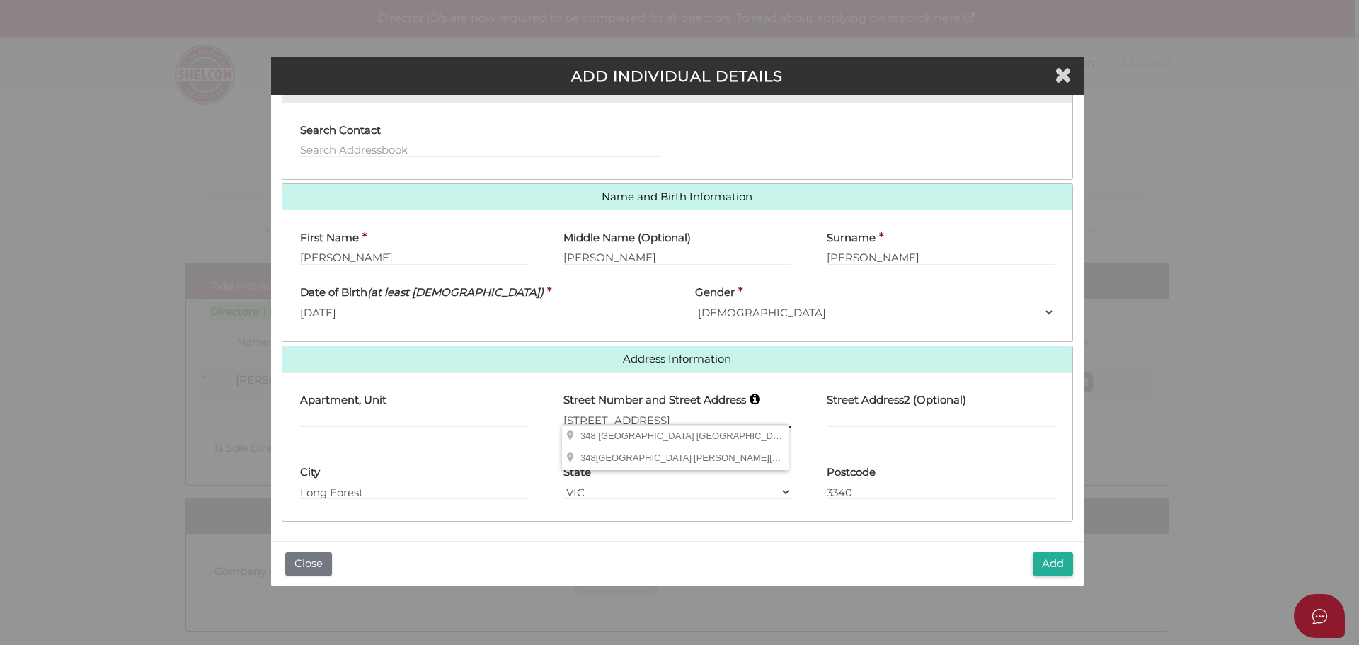
click at [687, 412] on input "348 Long Forest Road" at bounding box center [678, 420] width 228 height 16
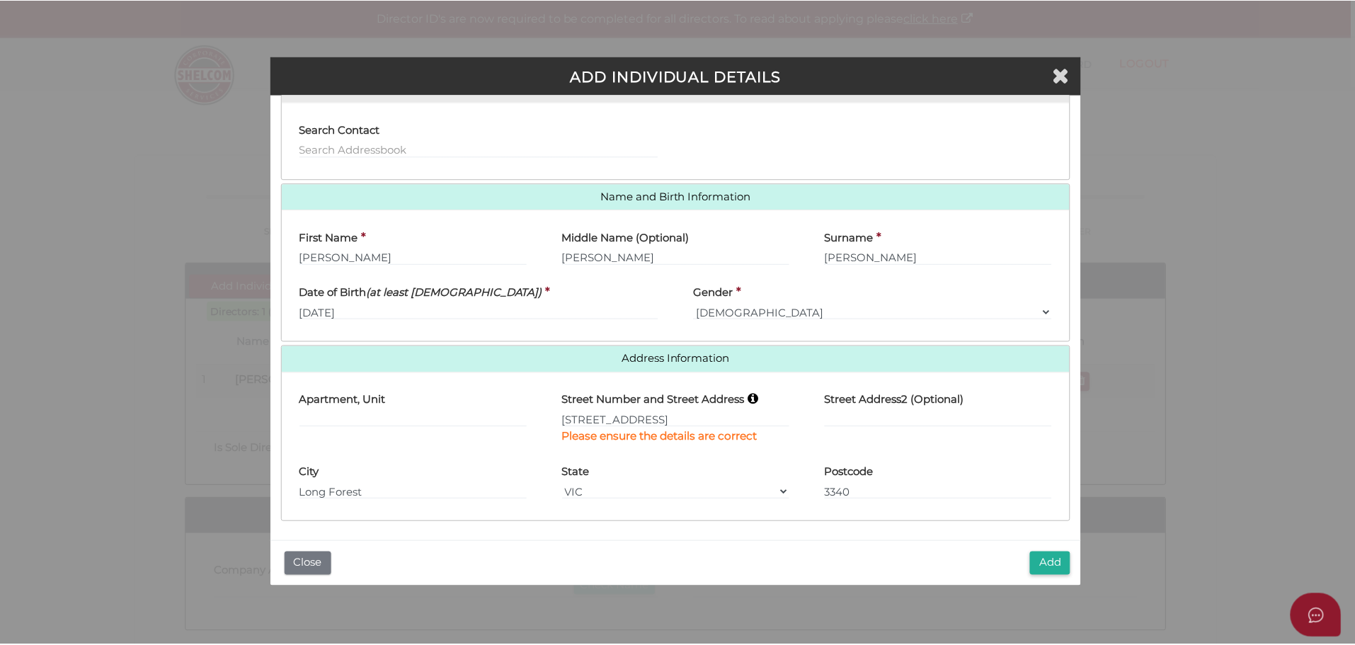
scroll to position [0, 0]
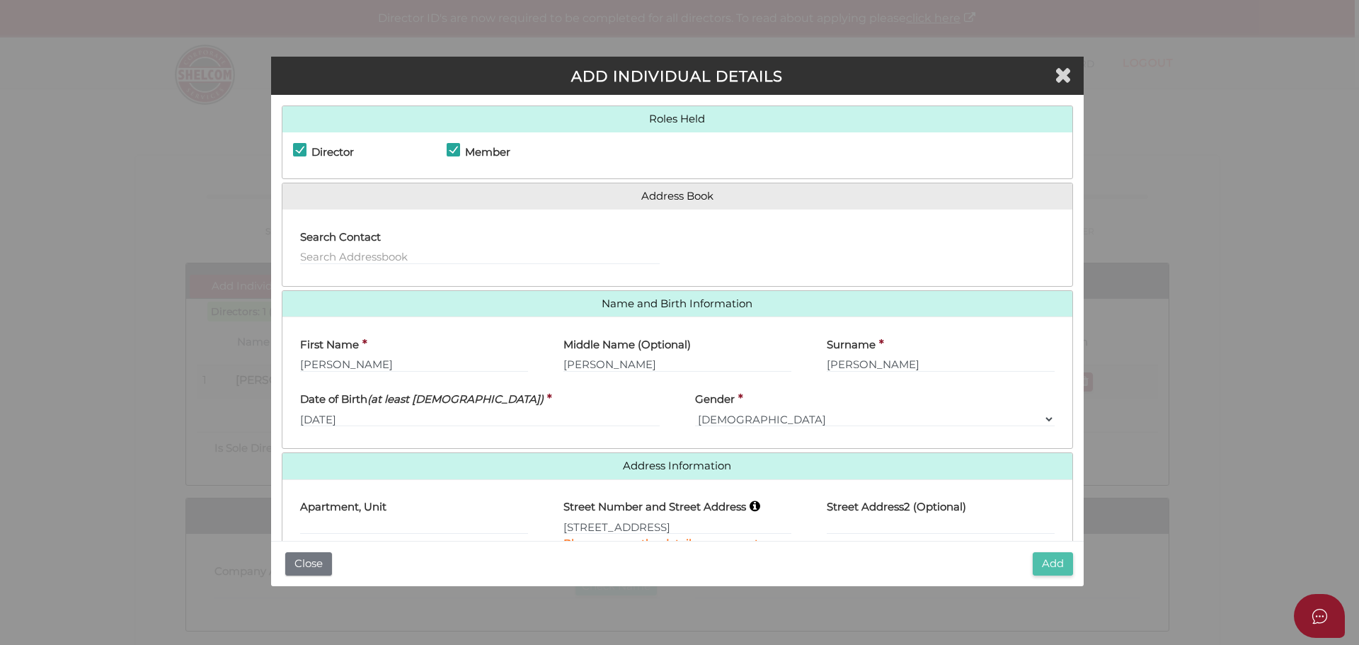
click at [1053, 563] on button "Add" at bounding box center [1053, 563] width 40 height 23
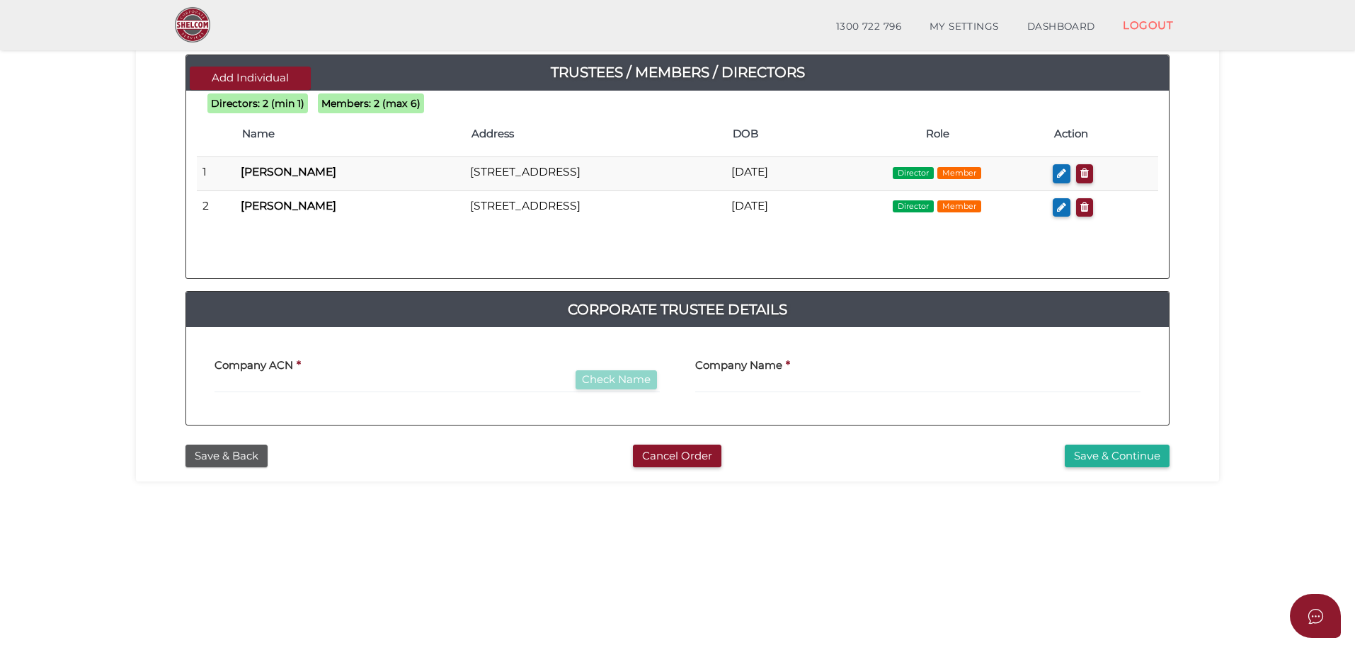
scroll to position [327, 0]
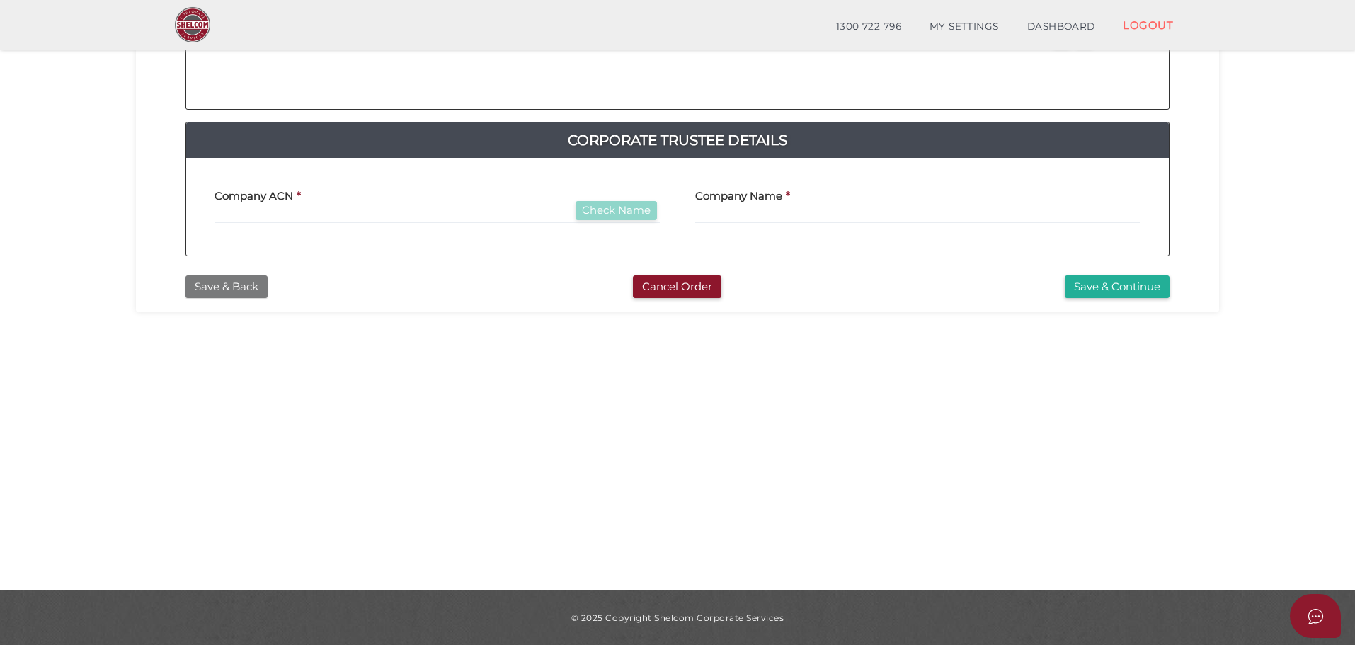
click at [240, 285] on button "Save & Back" at bounding box center [227, 286] width 82 height 23
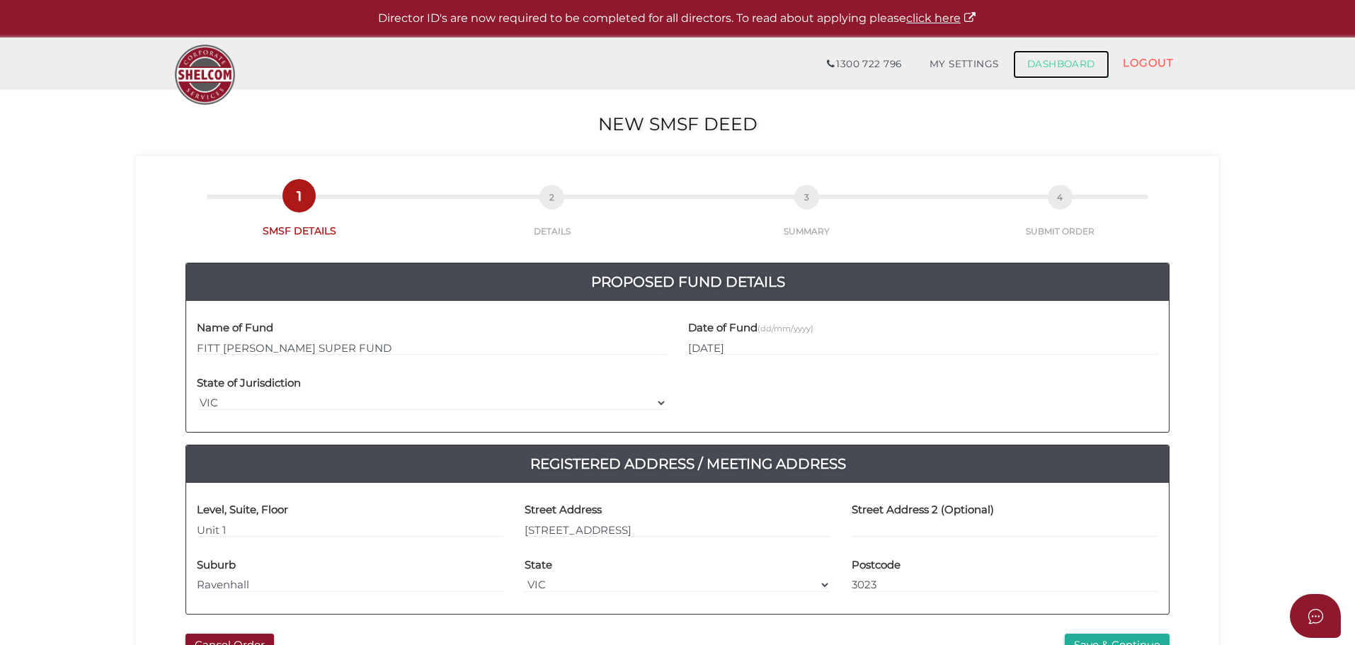
click at [1054, 62] on link "DASHBOARD" at bounding box center [1061, 64] width 96 height 28
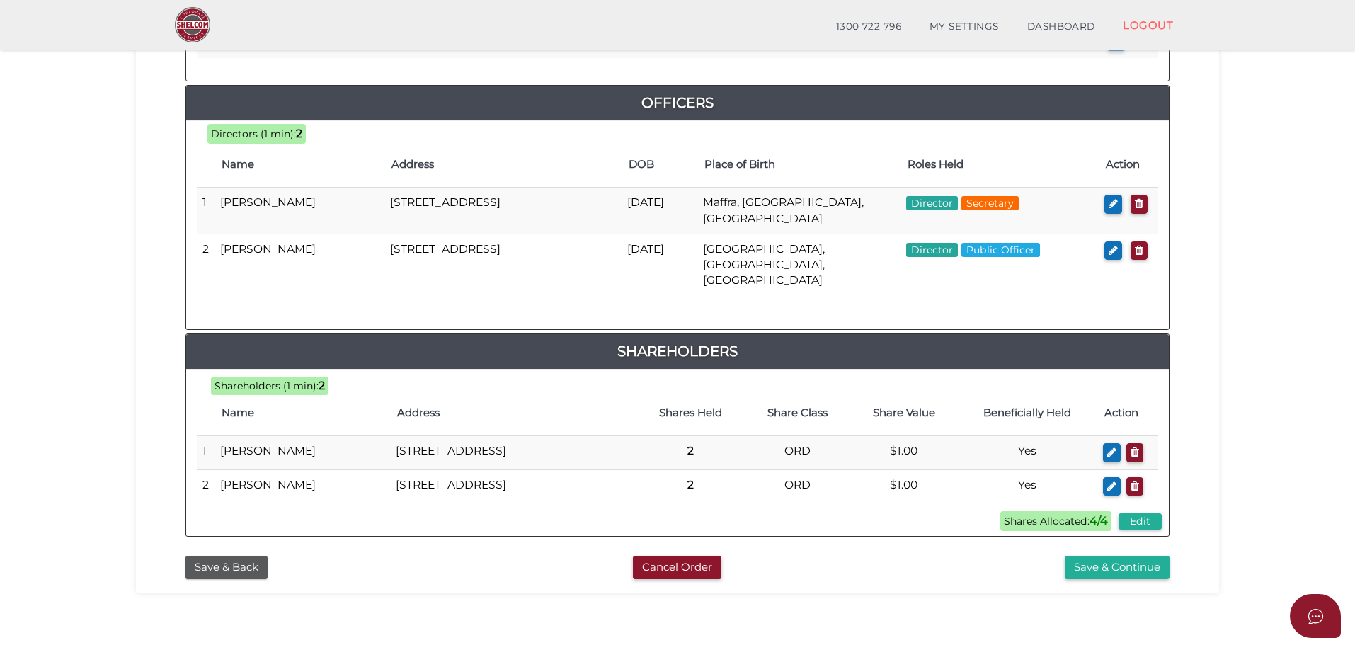
scroll to position [637, 0]
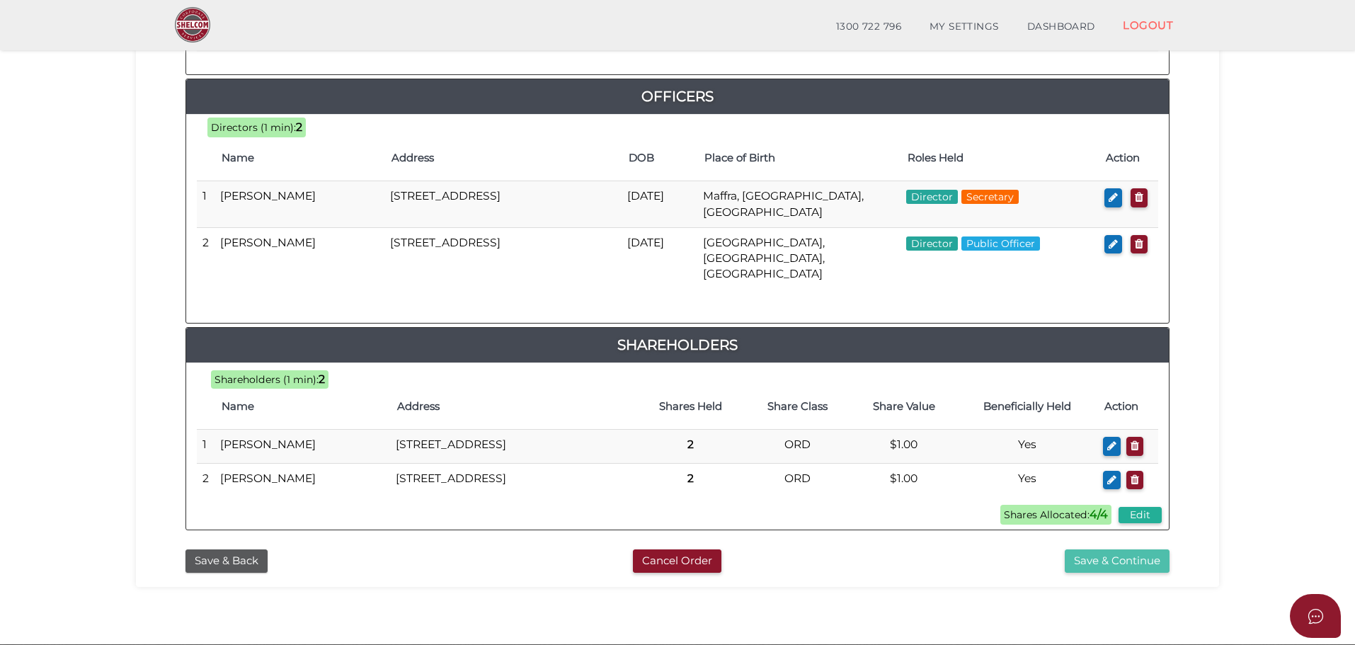
click at [1109, 568] on button "Save & Continue" at bounding box center [1117, 560] width 105 height 23
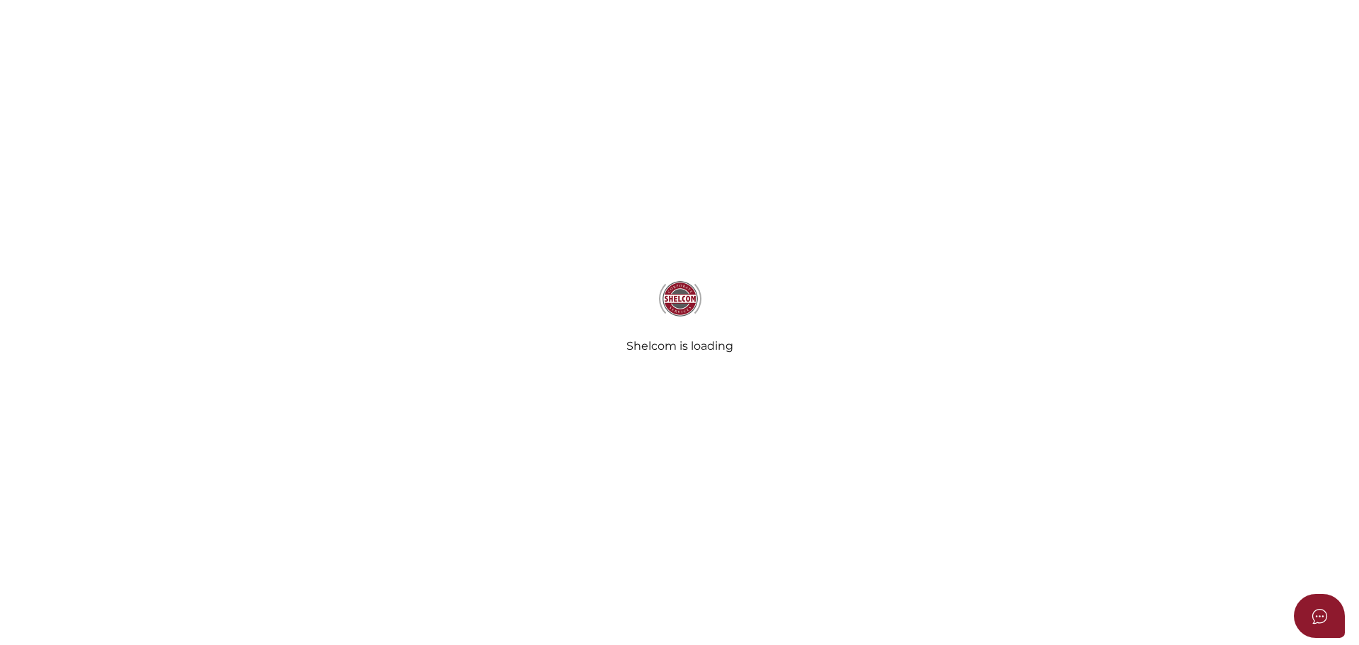
select select "Comb Binding"
select select "No"
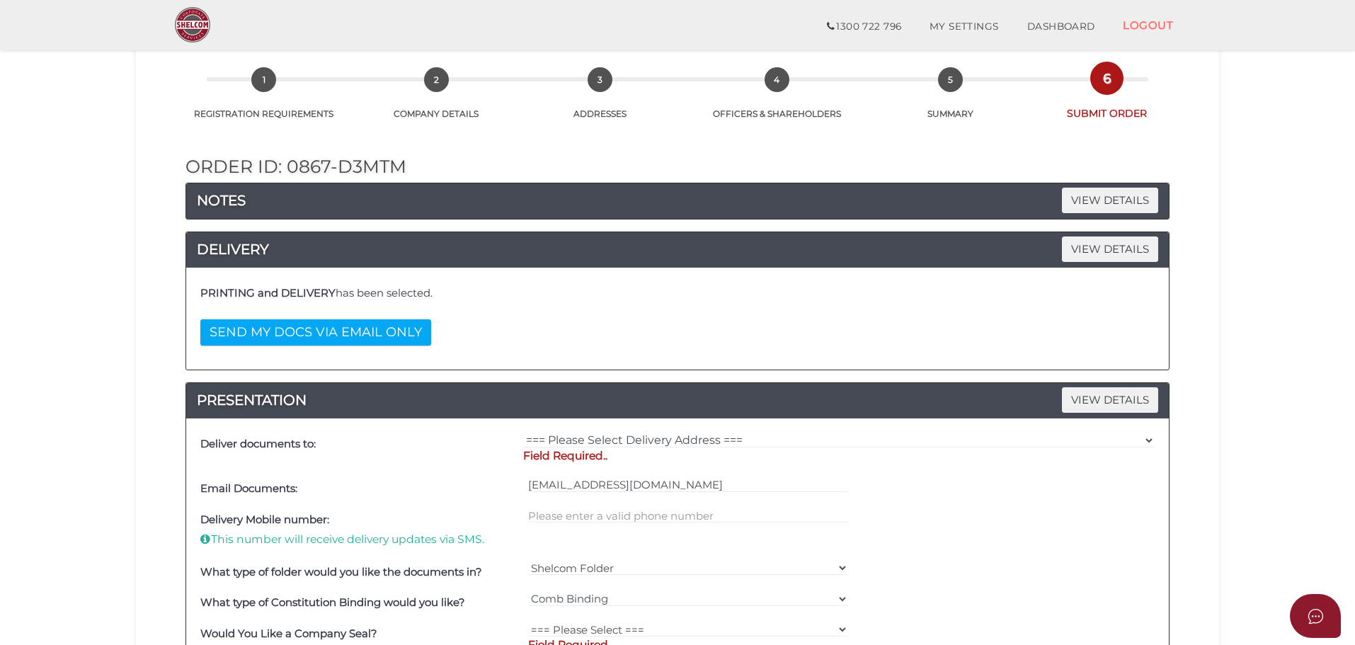
scroll to position [212, 0]
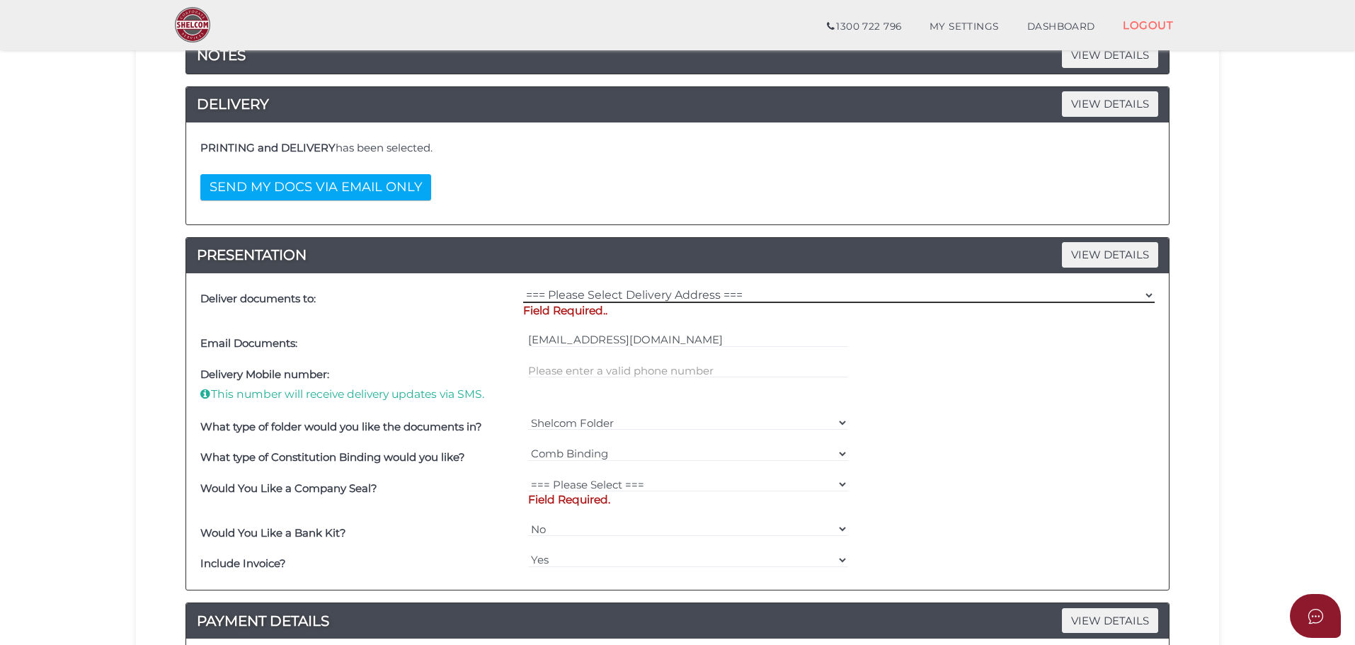
click at [707, 293] on select "=== Please Select Delivery Address === (User Address - Yvonne Hickey) 88 MacArt…" at bounding box center [839, 295] width 632 height 16
select select "0"
click at [523, 287] on select "=== Please Select Delivery Address === (User Address - Yvonne Hickey) 88 MacArt…" at bounding box center [839, 295] width 632 height 16
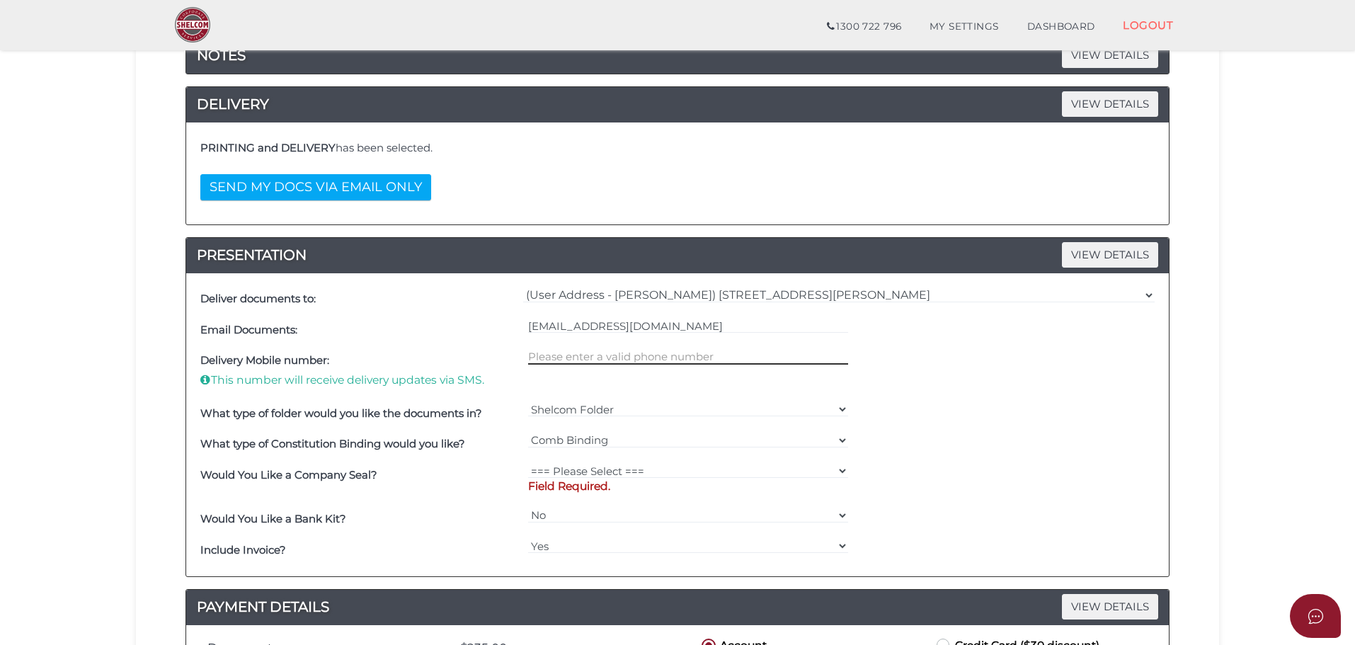
click at [678, 358] on input "text" at bounding box center [688, 357] width 321 height 16
type input "0439355325"
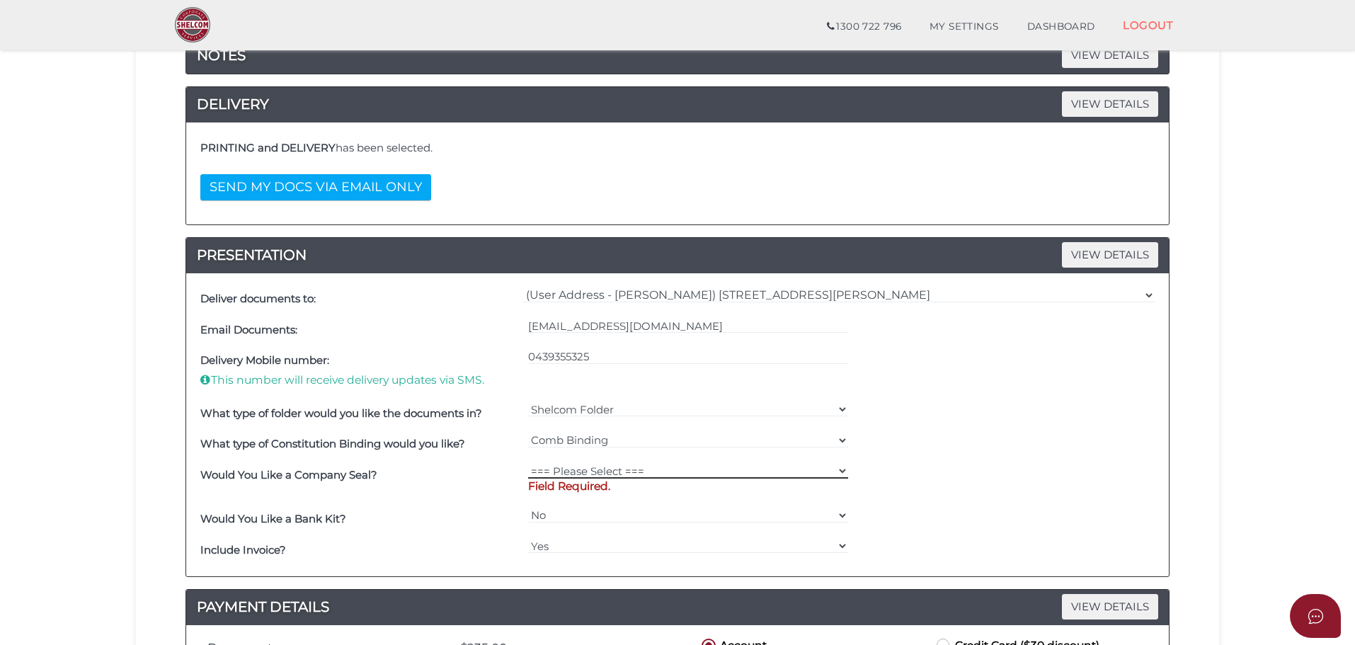
click at [600, 474] on select "=== Please Select === Fold Seal $50 No Seal" at bounding box center [688, 471] width 321 height 16
select select "0"
click at [528, 463] on select "=== Please Select === Fold Seal $50 No Seal" at bounding box center [688, 471] width 321 height 16
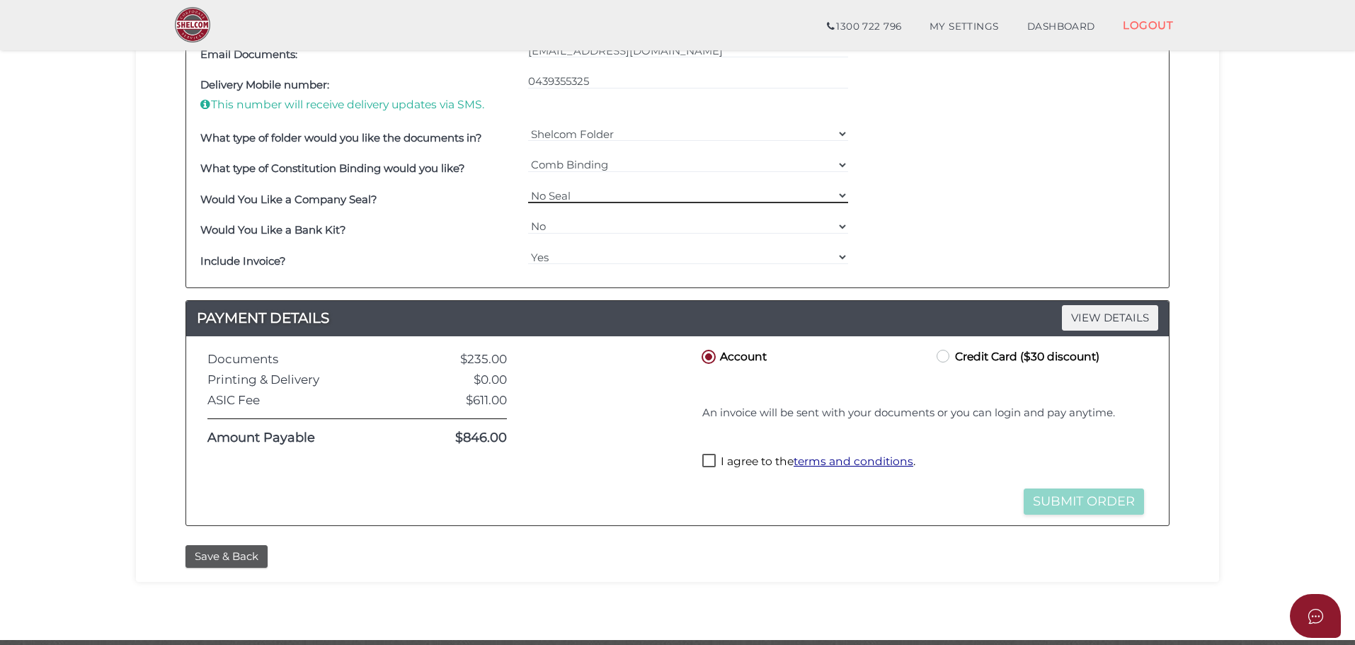
scroll to position [537, 0]
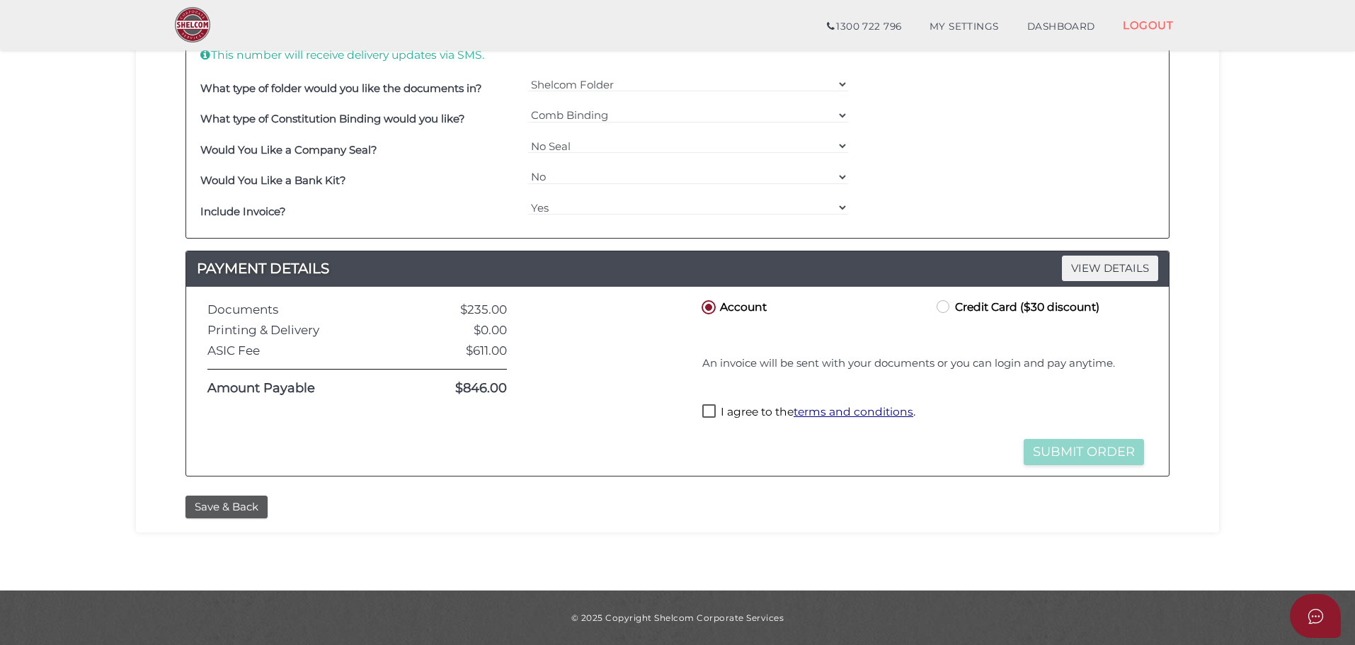
click at [943, 305] on label "Credit Card ($30 discount)" at bounding box center [1017, 306] width 166 height 18
radio input "true"
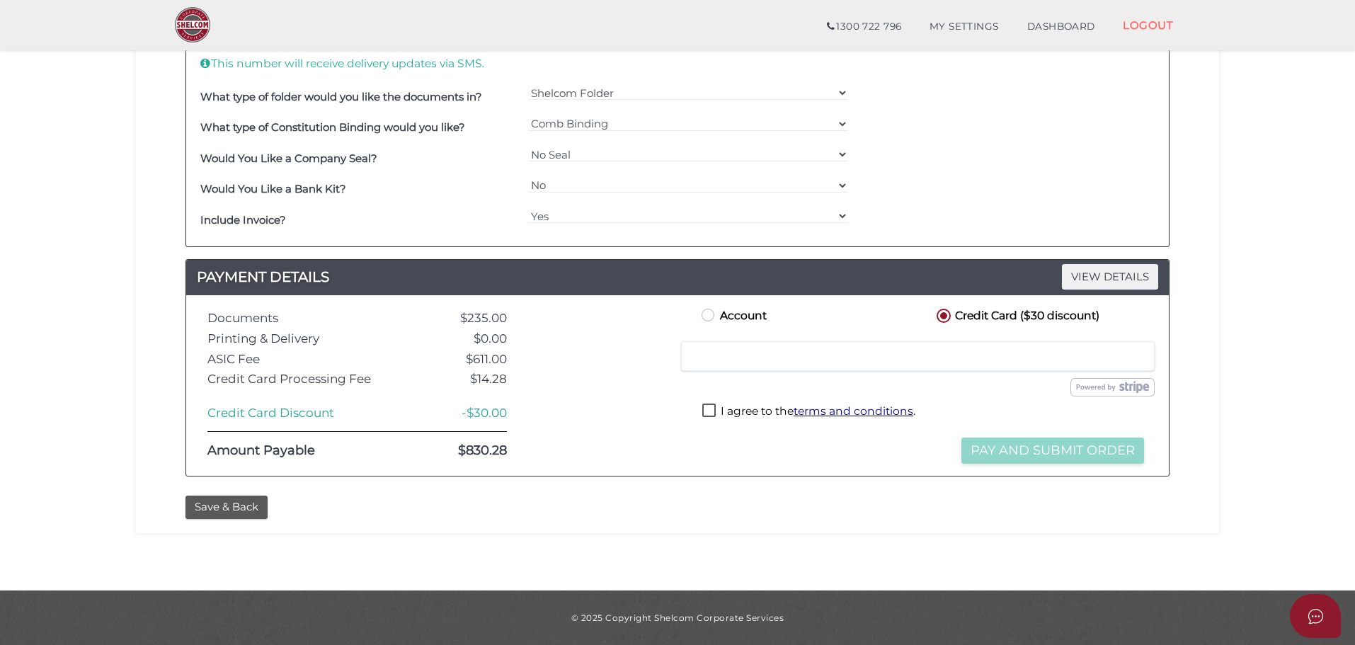
click at [712, 413] on label "I agree to the terms and conditions ." at bounding box center [808, 413] width 213 height 18
checkbox input "true"
click at [1067, 450] on button "Pay and Submit Order" at bounding box center [1053, 451] width 183 height 26
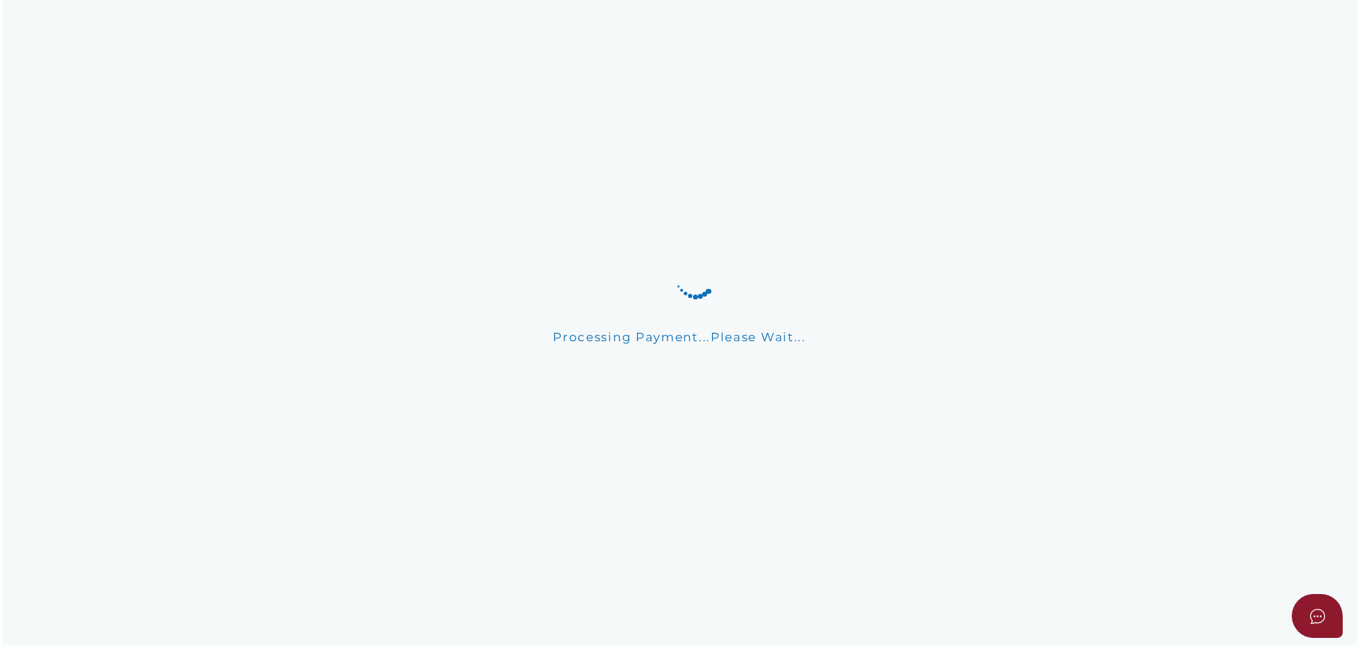
scroll to position [0, 0]
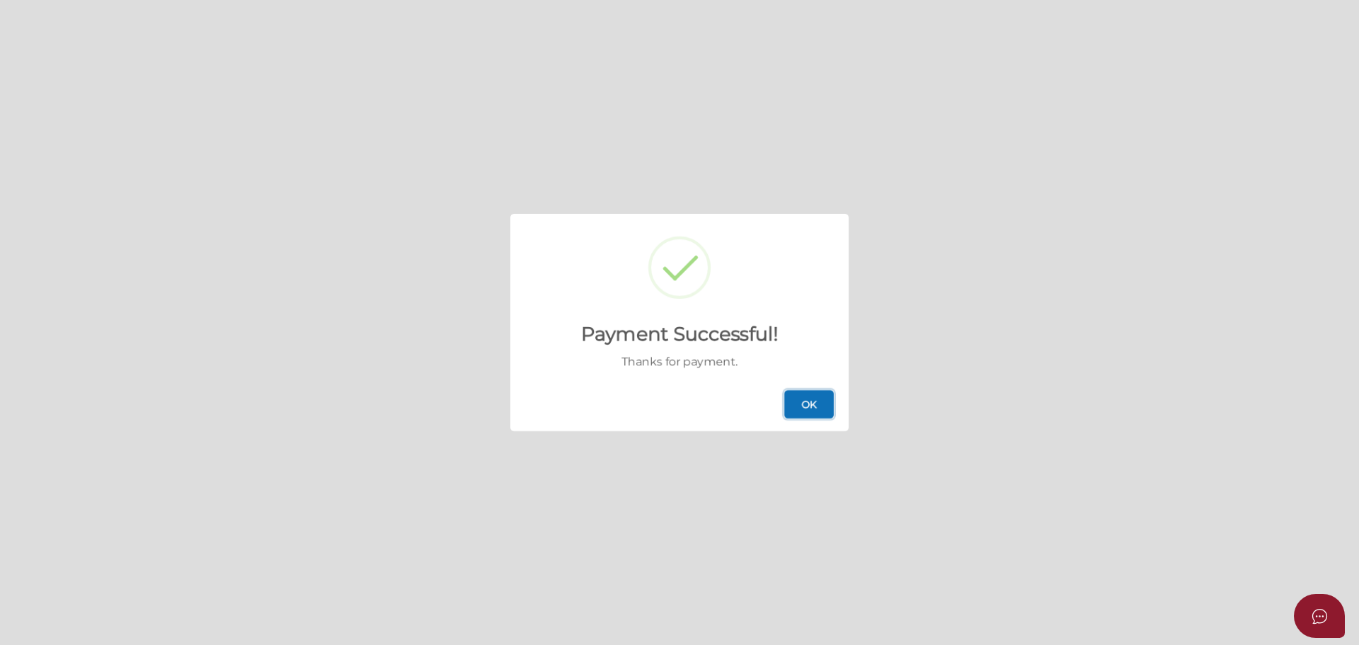
click at [797, 405] on button "OK" at bounding box center [810, 404] width 50 height 28
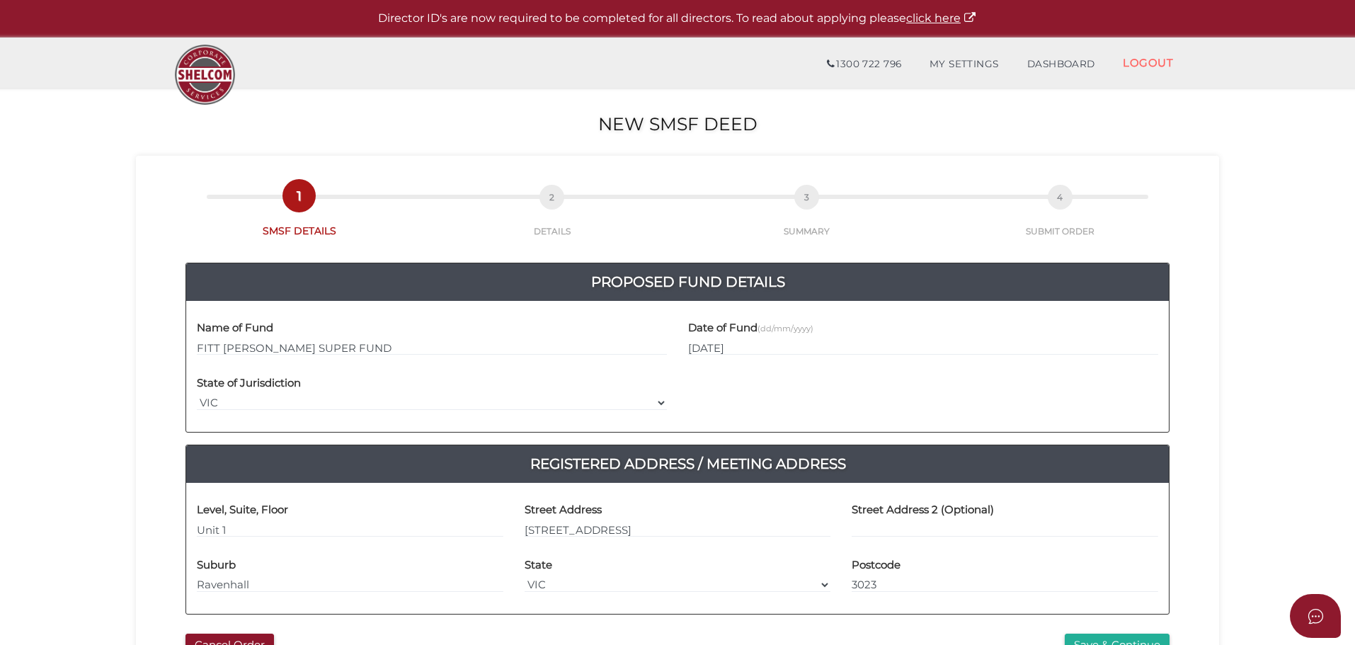
scroll to position [283, 0]
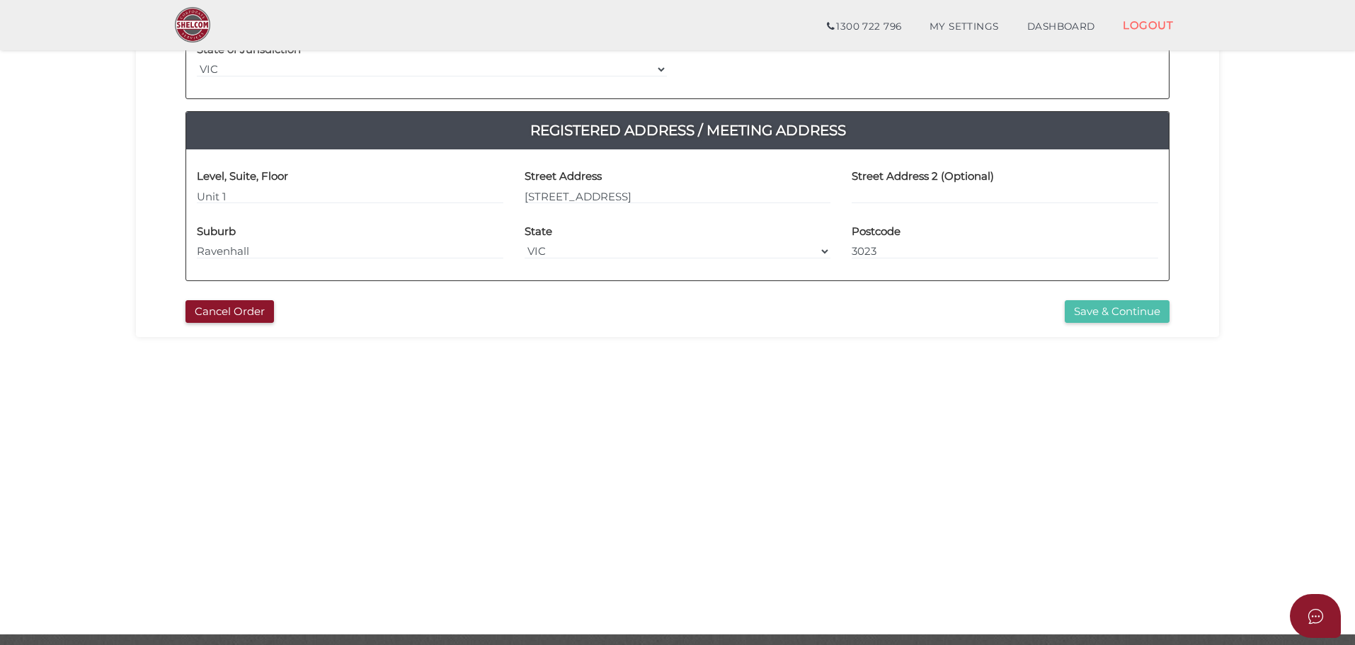
click at [1134, 312] on button "Save & Continue" at bounding box center [1117, 311] width 105 height 23
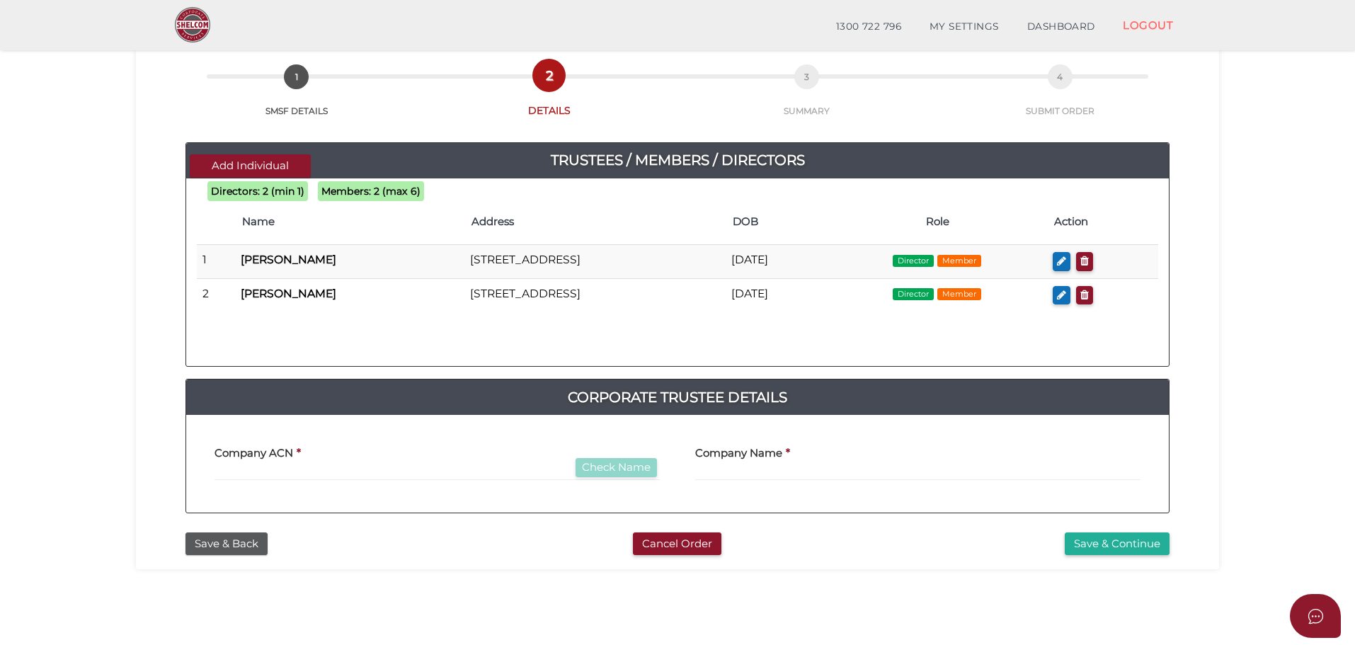
scroll to position [71, 0]
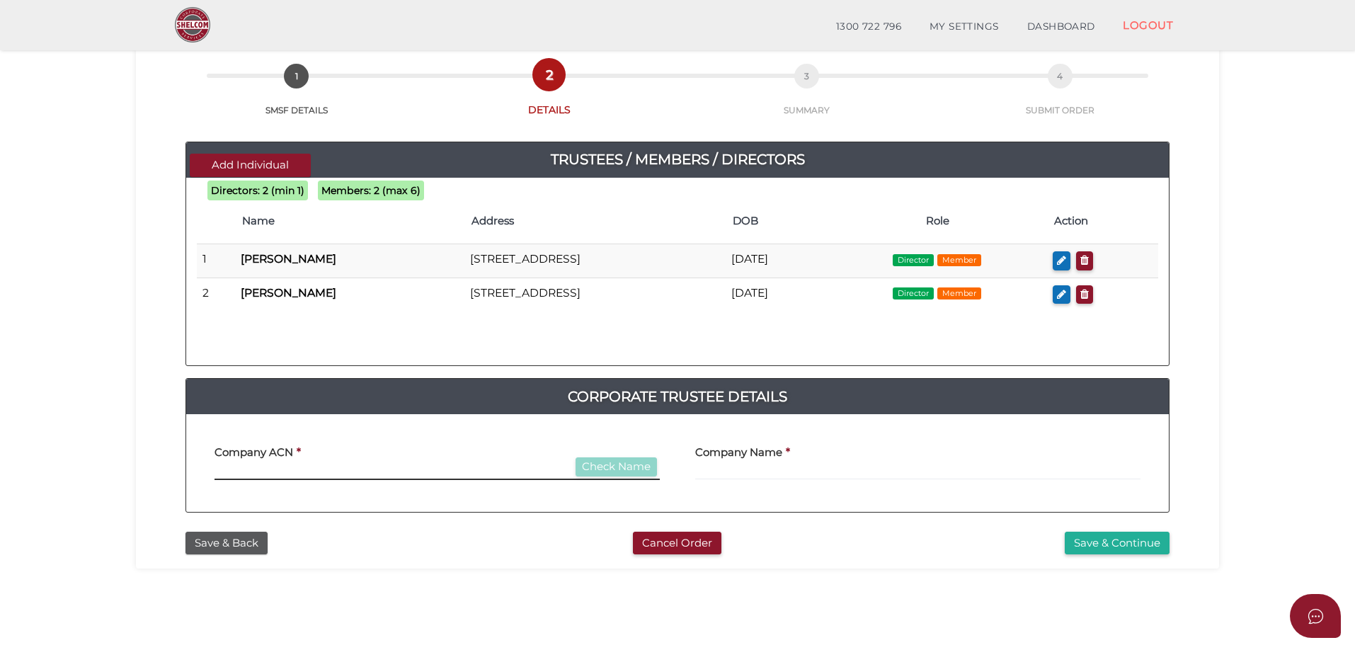
click at [278, 470] on input "text" at bounding box center [437, 472] width 445 height 16
type input "000000000"
click at [768, 464] on label "Company Name" at bounding box center [738, 449] width 87 height 29
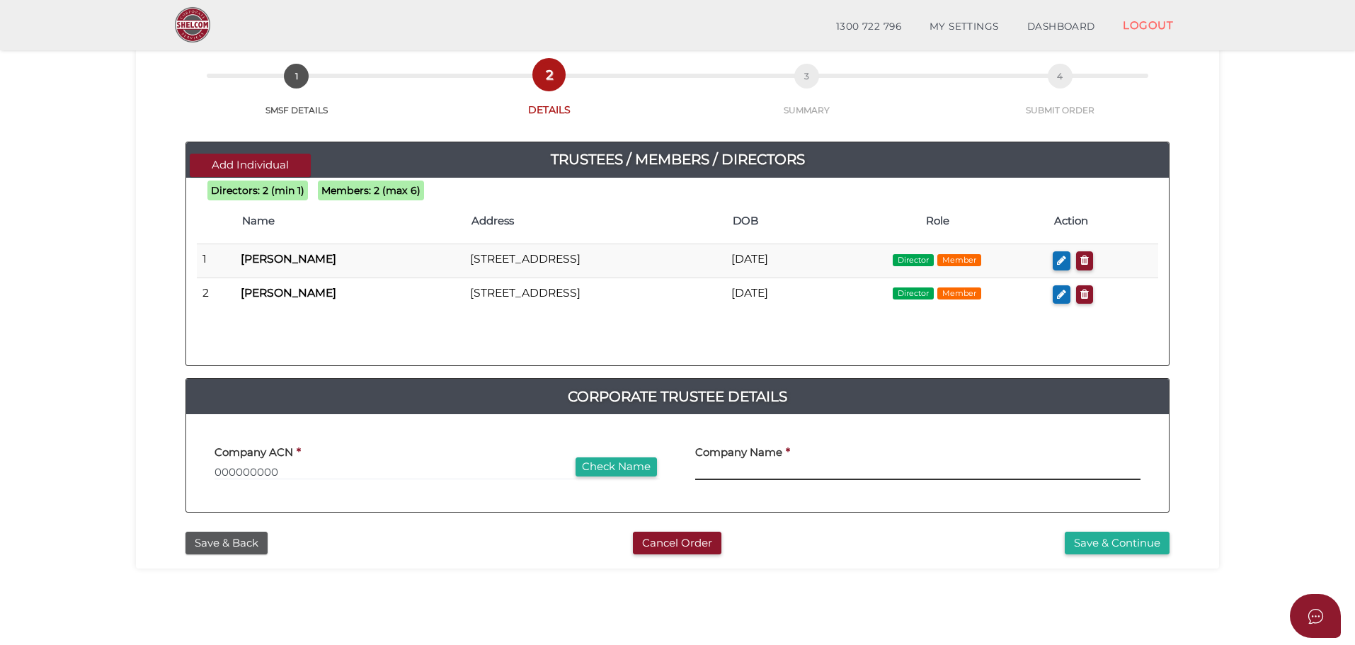
click at [756, 472] on input "text" at bounding box center [917, 472] width 445 height 16
type input "F"
type input "FITT [PERSON_NAME] INVESTMENTS PTY LTD"
click at [1112, 542] on button "Save & Continue" at bounding box center [1117, 543] width 105 height 23
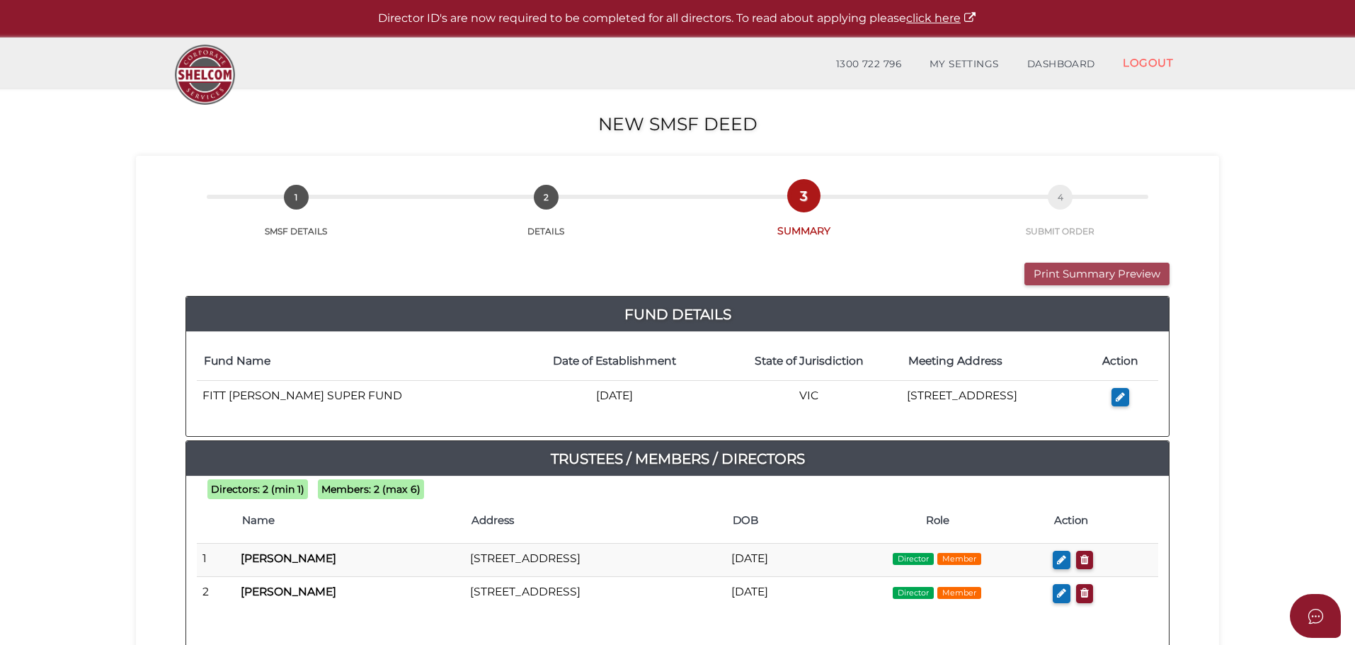
click at [1112, 274] on button "Print Summary Preview" at bounding box center [1097, 274] width 145 height 23
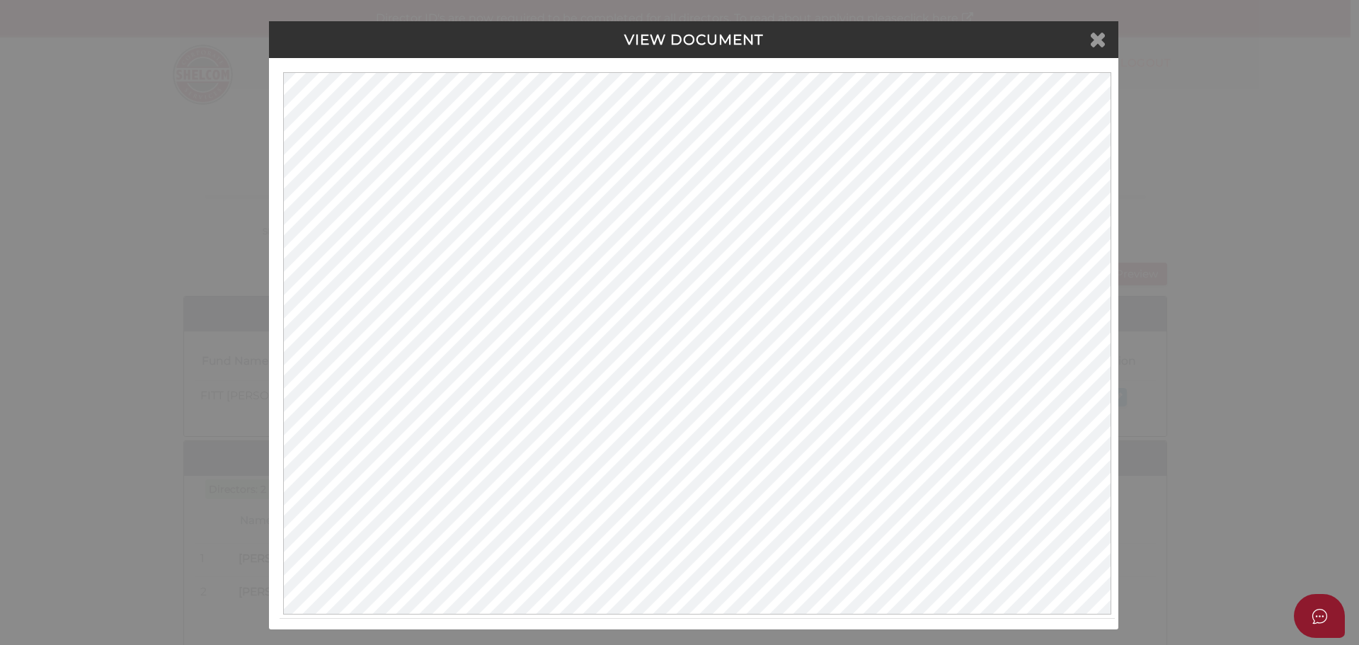
click at [1096, 39] on icon at bounding box center [1098, 38] width 17 height 21
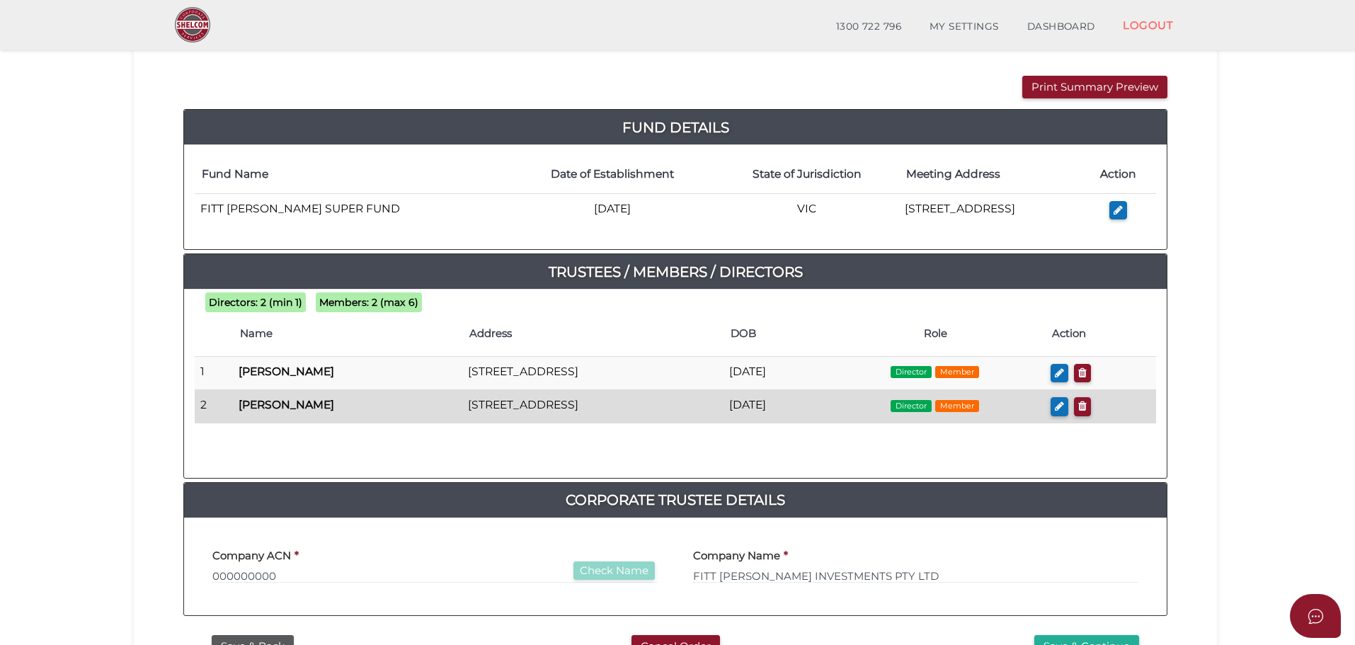
scroll to position [283, 0]
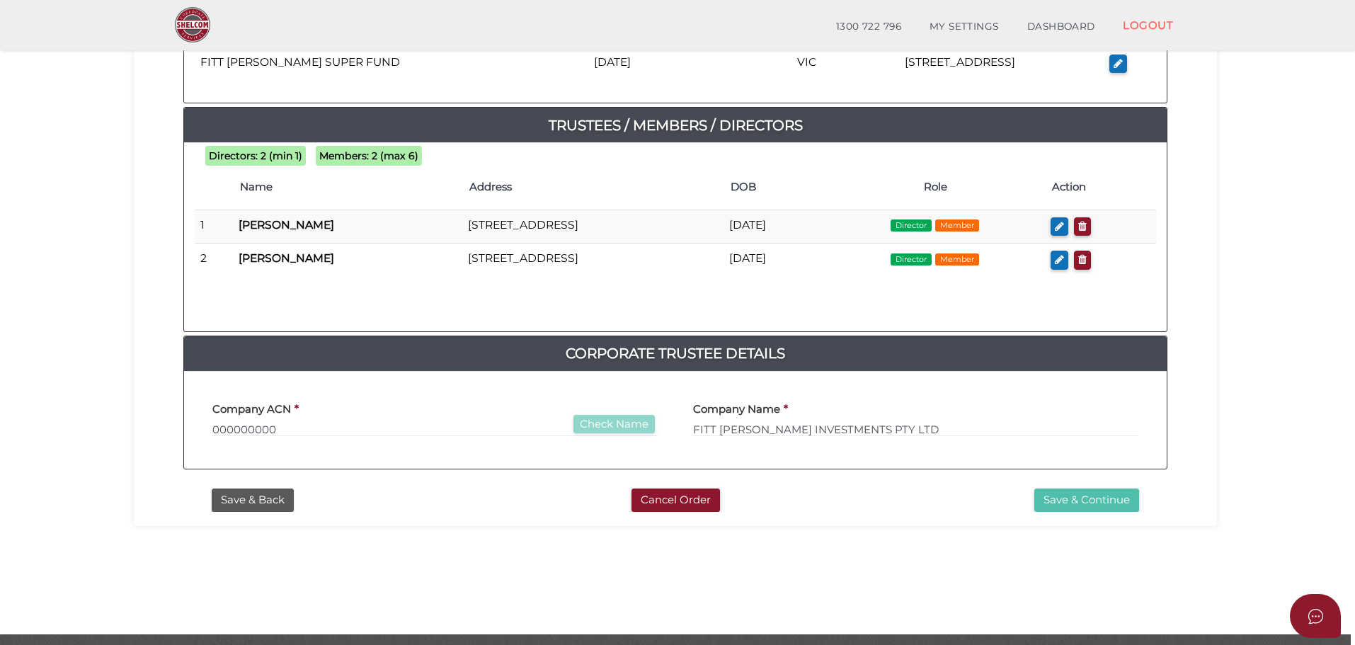
click at [1071, 491] on button "Save & Continue" at bounding box center [1086, 500] width 105 height 23
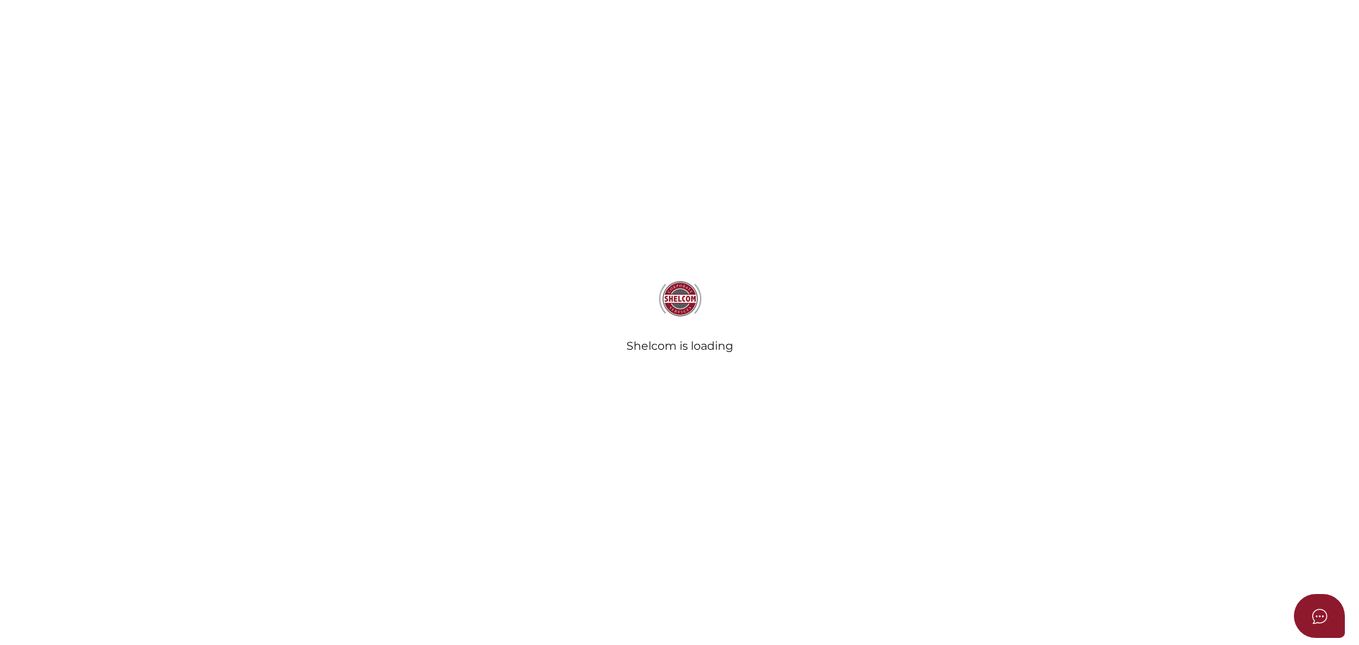
select select "Comb Binding"
select select "No"
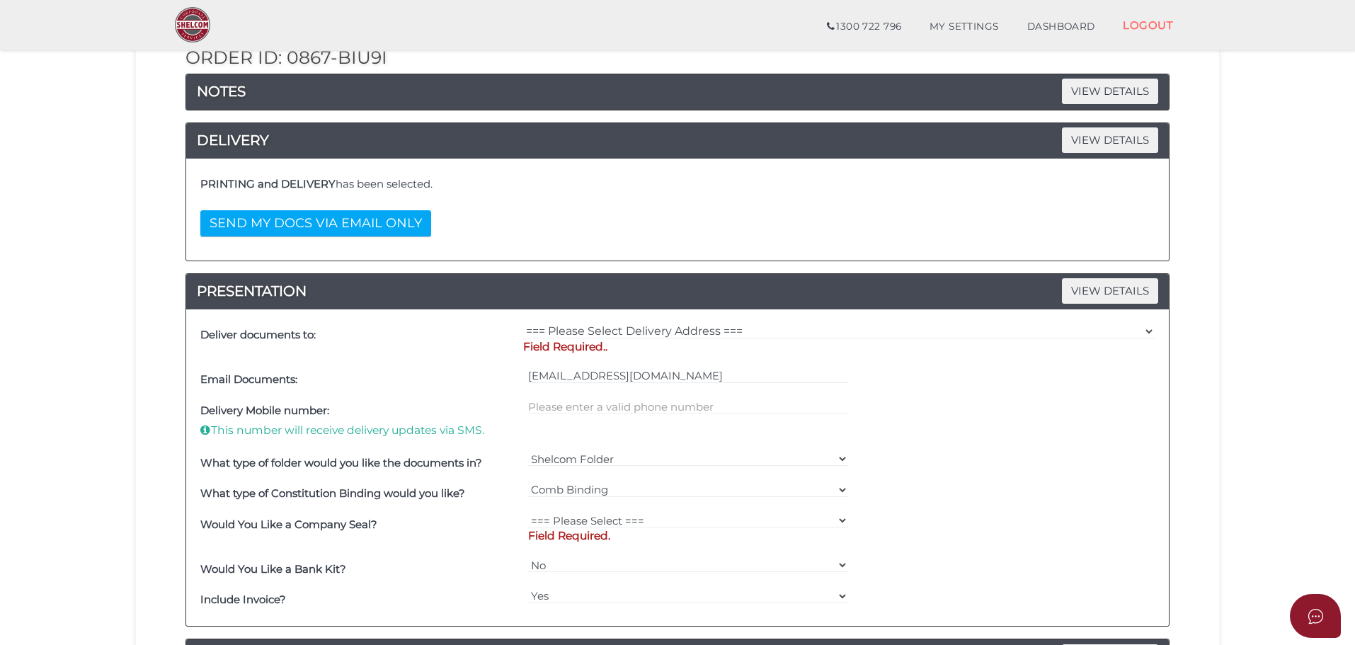
scroll to position [212, 0]
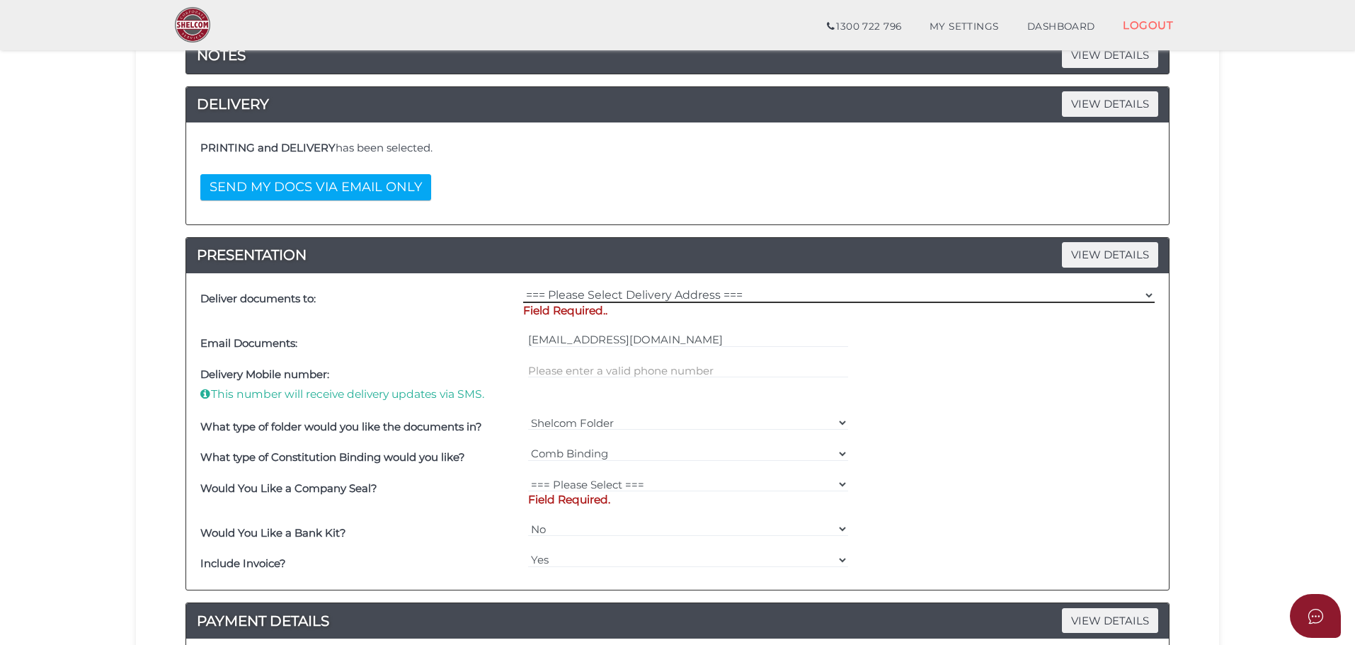
click at [686, 290] on select "=== Please Select Delivery Address === (User Address - [PERSON_NAME]) [STREET_A…" at bounding box center [839, 295] width 632 height 16
select select "0"
click at [523, 287] on select "=== Please Select Delivery Address === (User Address - [PERSON_NAME]) [STREET_A…" at bounding box center [839, 295] width 632 height 16
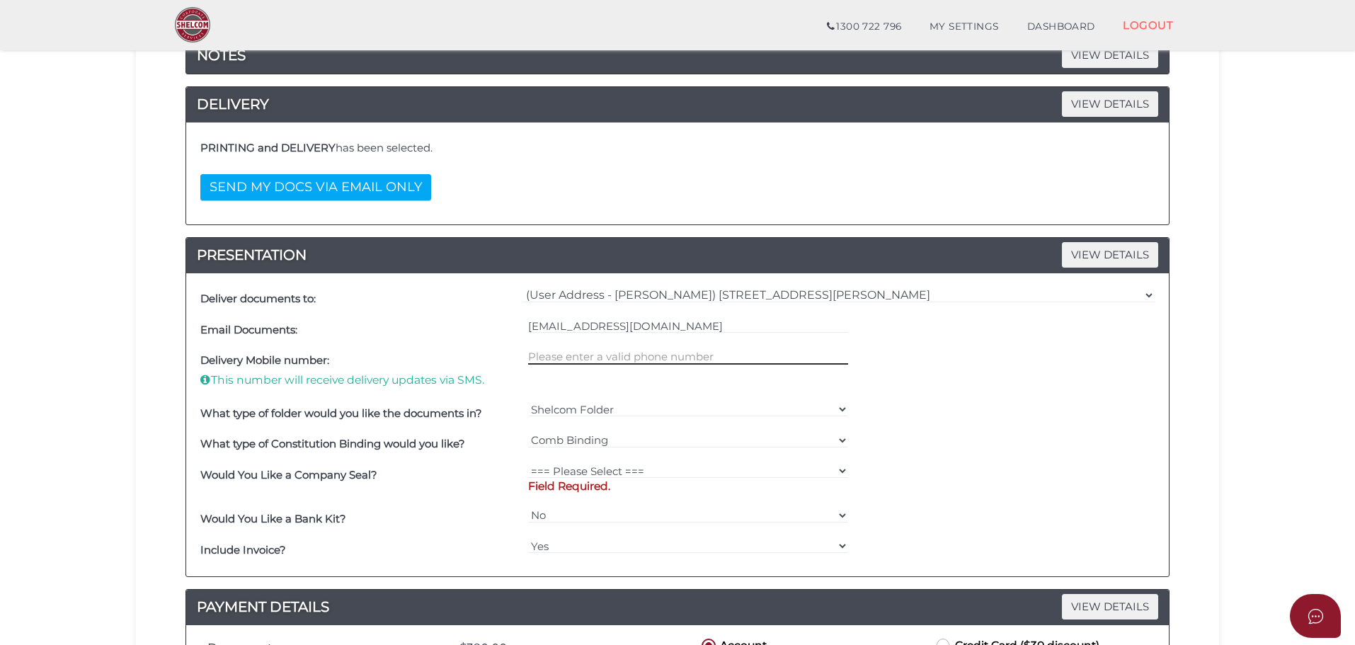
click at [629, 359] on input "text" at bounding box center [688, 357] width 321 height 16
type input "0439355325"
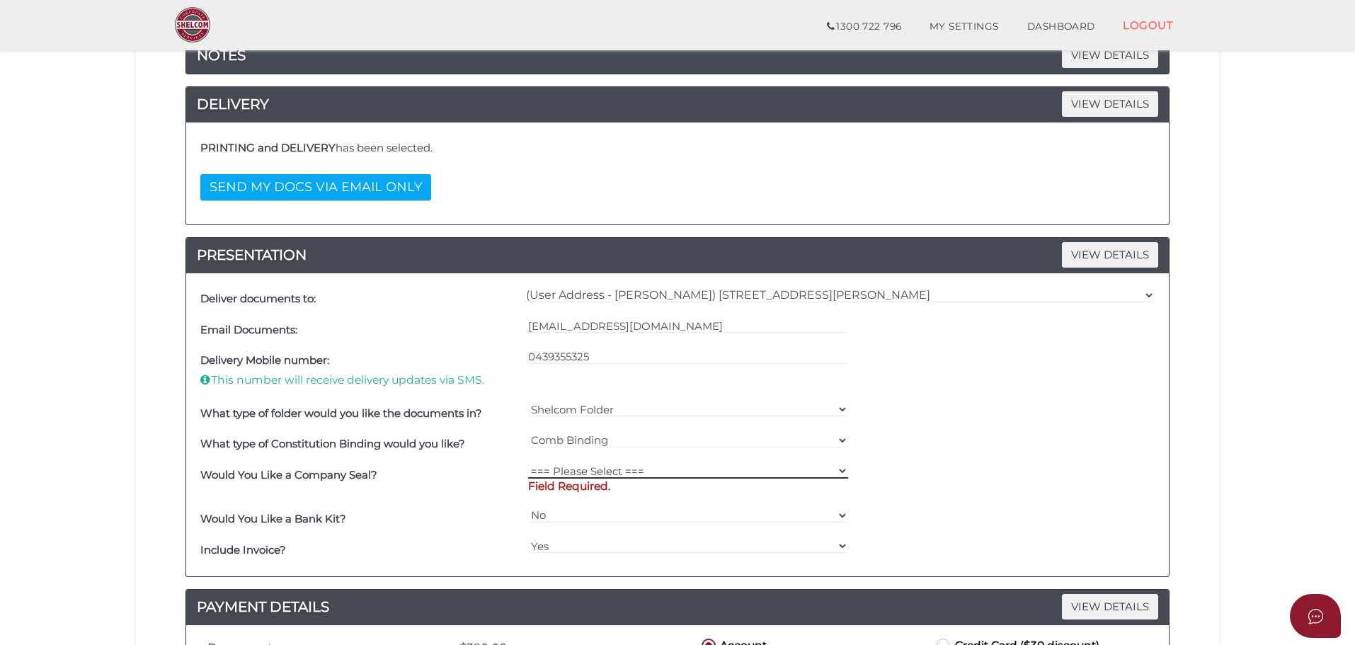
click at [585, 474] on select "=== Please Select === Fold Seal $50 No Seal" at bounding box center [688, 471] width 321 height 16
select select "0"
click at [528, 463] on select "=== Please Select === Fold Seal $50 No Seal" at bounding box center [688, 471] width 321 height 16
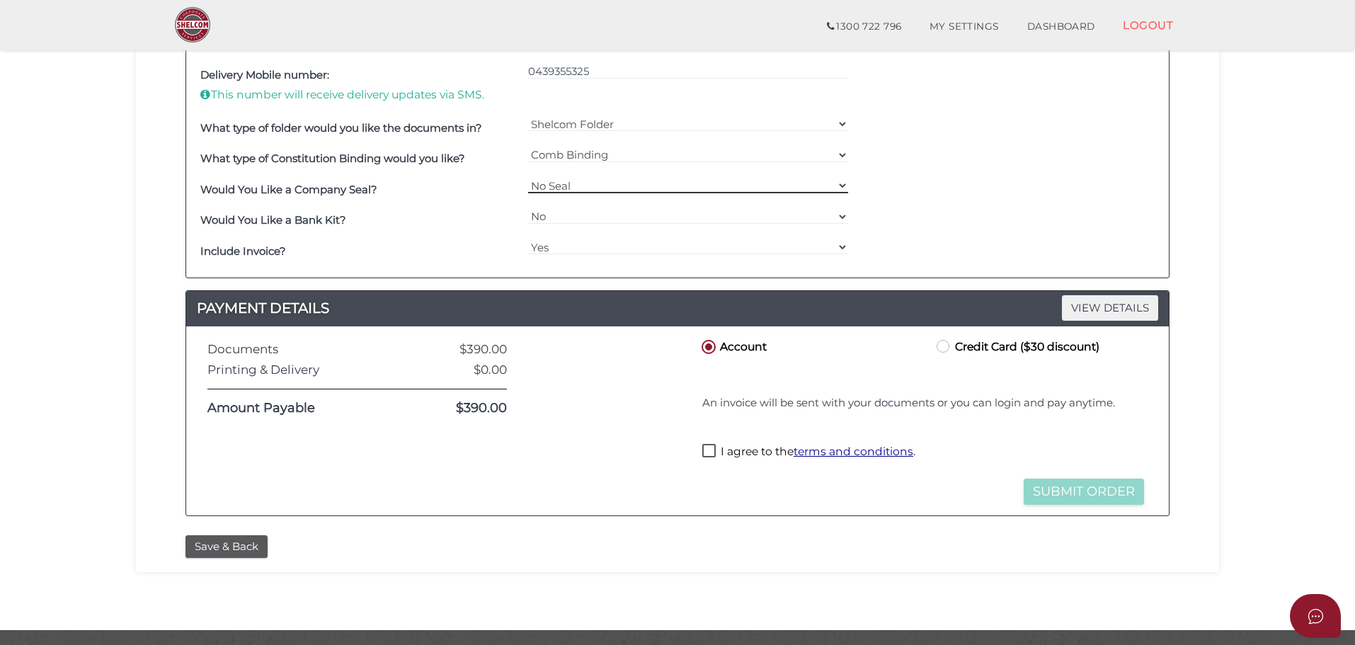
scroll to position [537, 0]
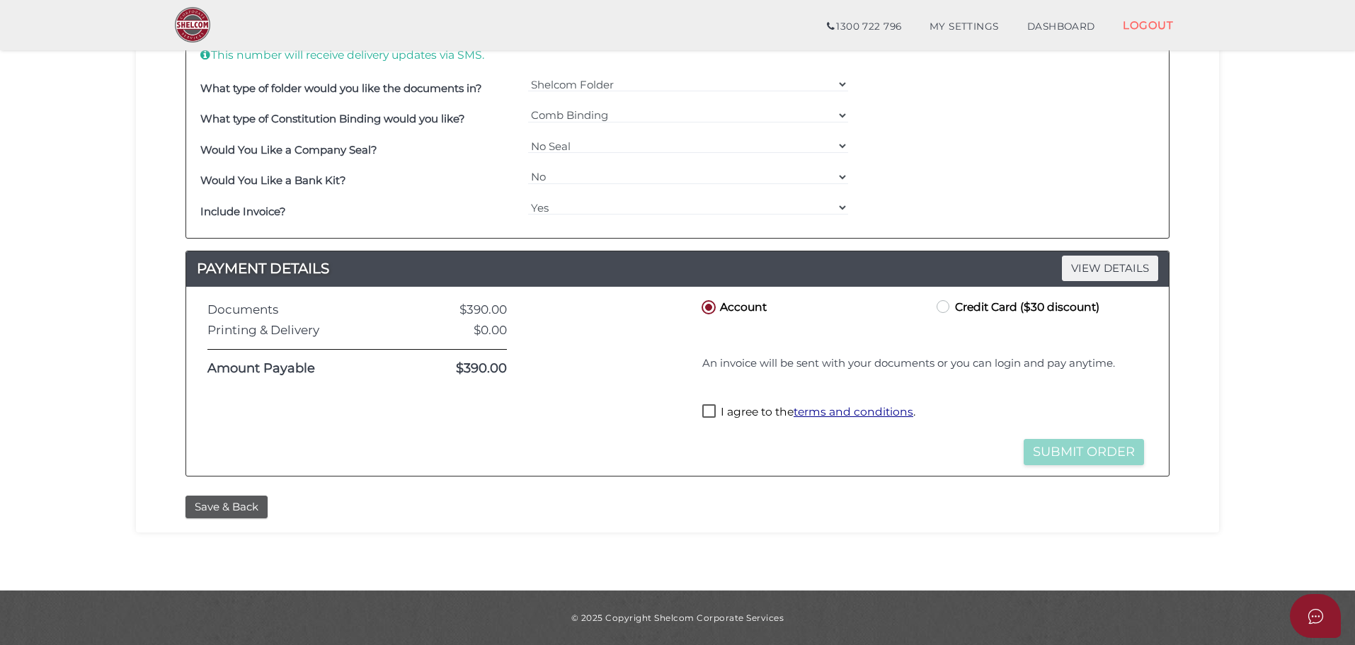
click at [947, 309] on label "Credit Card ($30 discount)" at bounding box center [1017, 306] width 166 height 18
radio input "true"
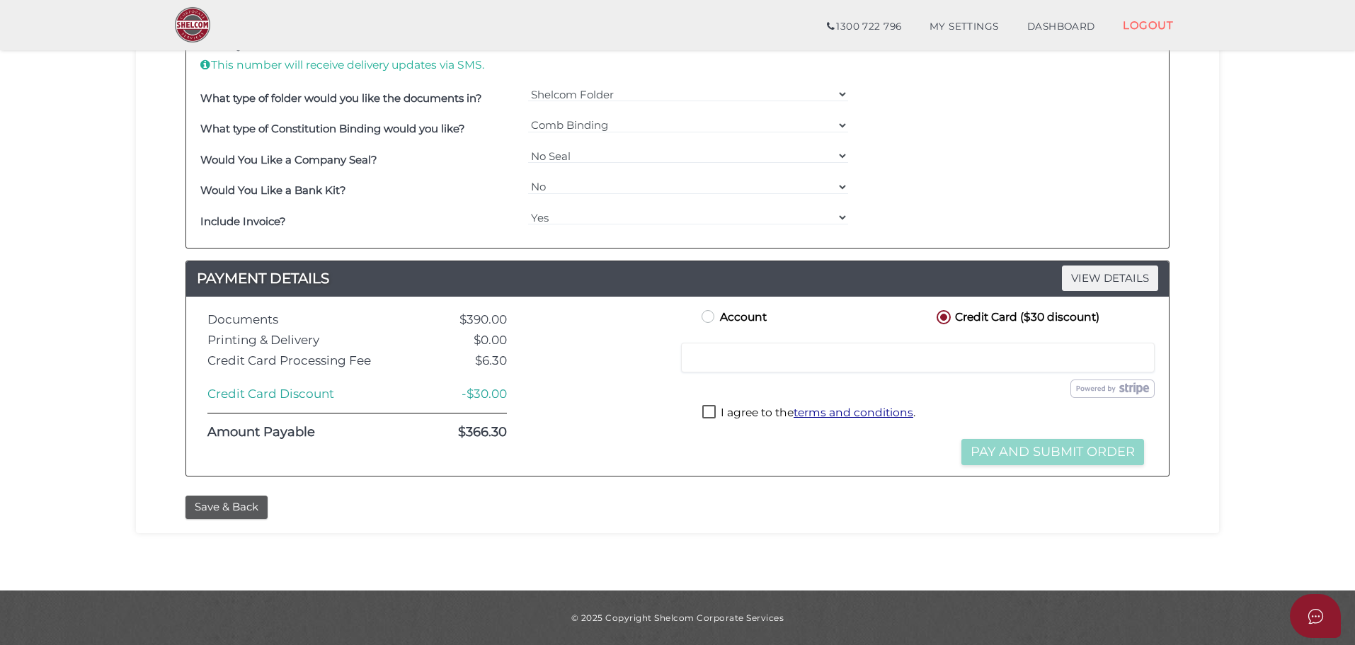
scroll to position [528, 0]
click at [714, 413] on label "I agree to the terms and conditions ." at bounding box center [808, 414] width 213 height 18
checkbox input "true"
click at [1058, 447] on button "Pay and Submit Order" at bounding box center [1053, 452] width 183 height 26
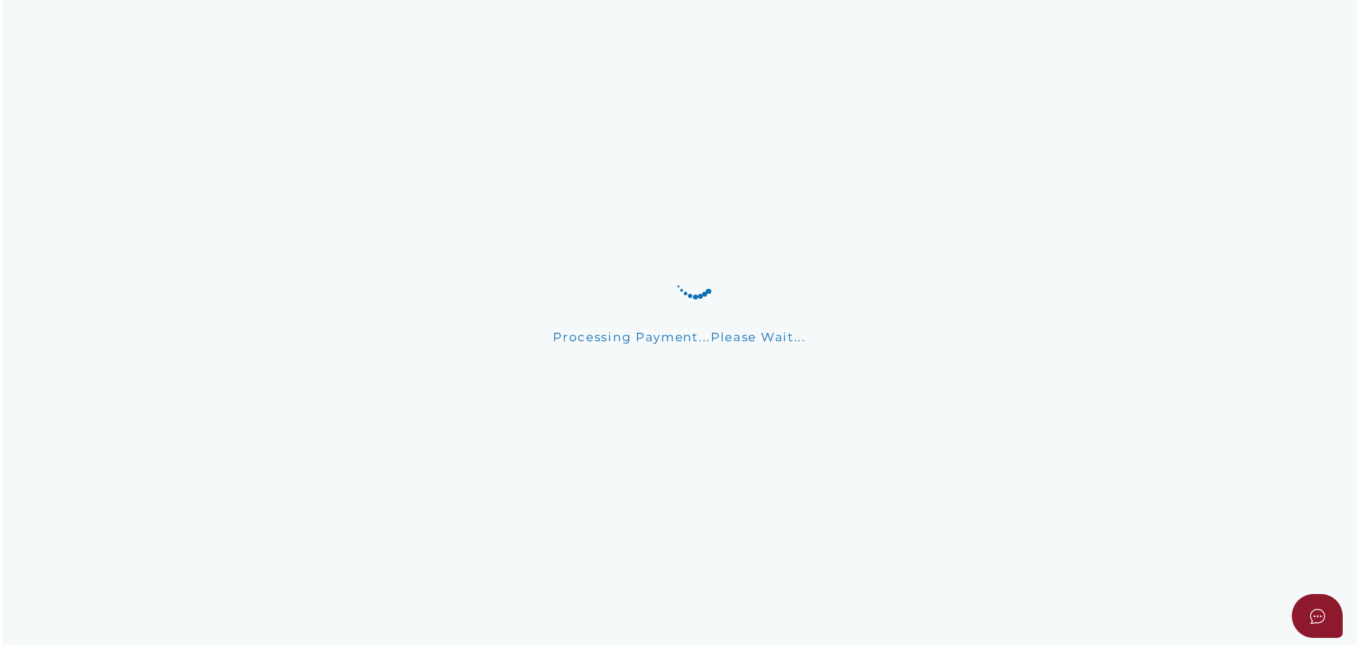
scroll to position [0, 0]
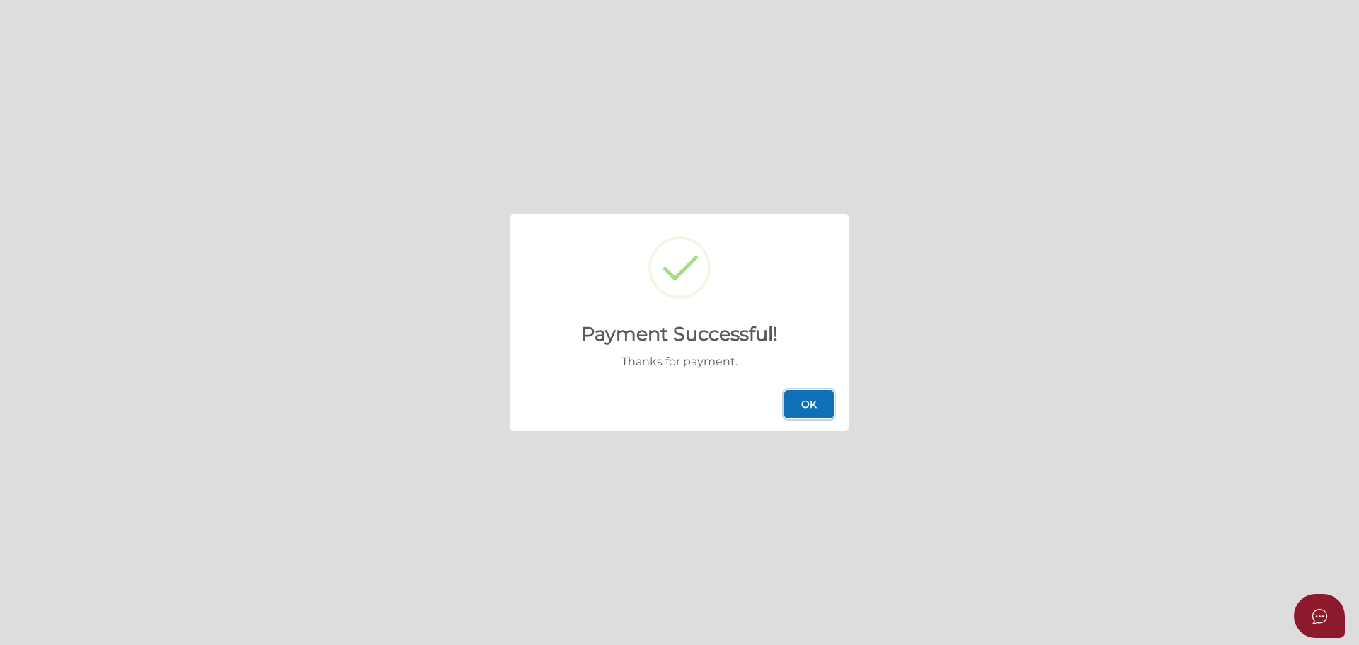
click at [811, 402] on button "OK" at bounding box center [810, 404] width 50 height 28
